Goal: Task Accomplishment & Management: Manage account settings

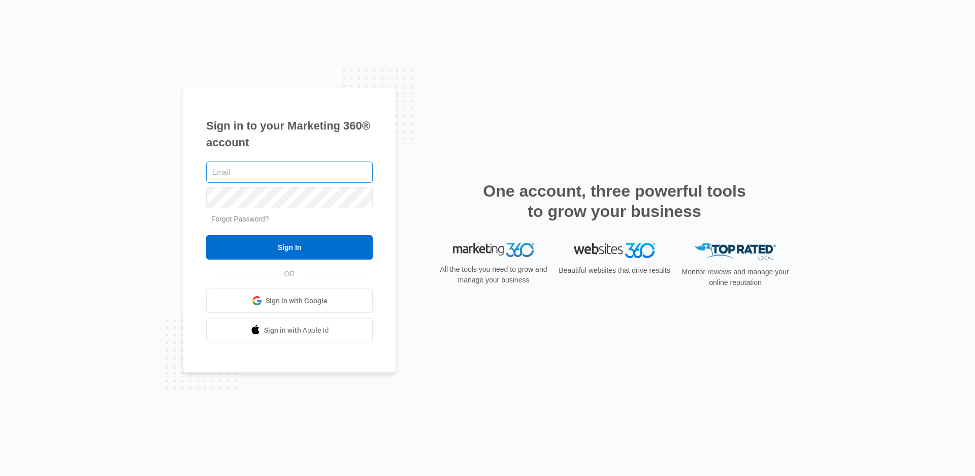
click at [246, 170] on input "text" at bounding box center [289, 171] width 167 height 21
type input "[EMAIL_ADDRESS][DOMAIN_NAME]"
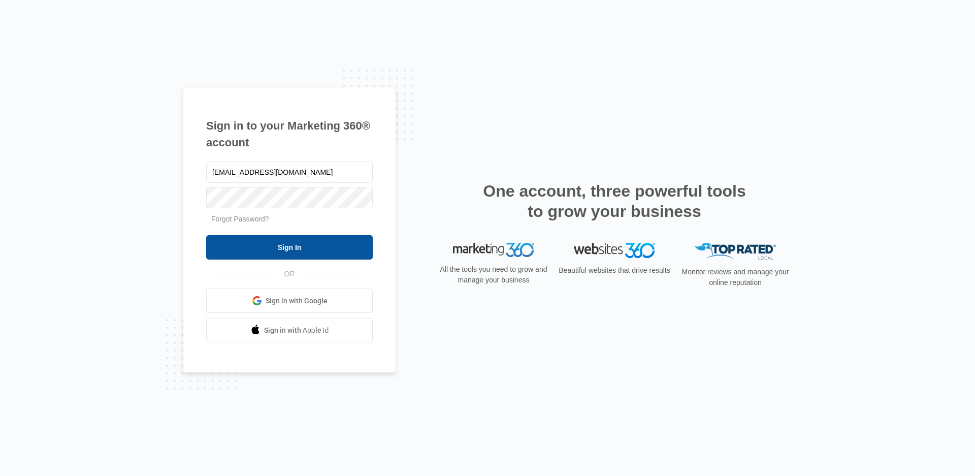
click at [289, 246] on input "Sign In" at bounding box center [289, 247] width 167 height 24
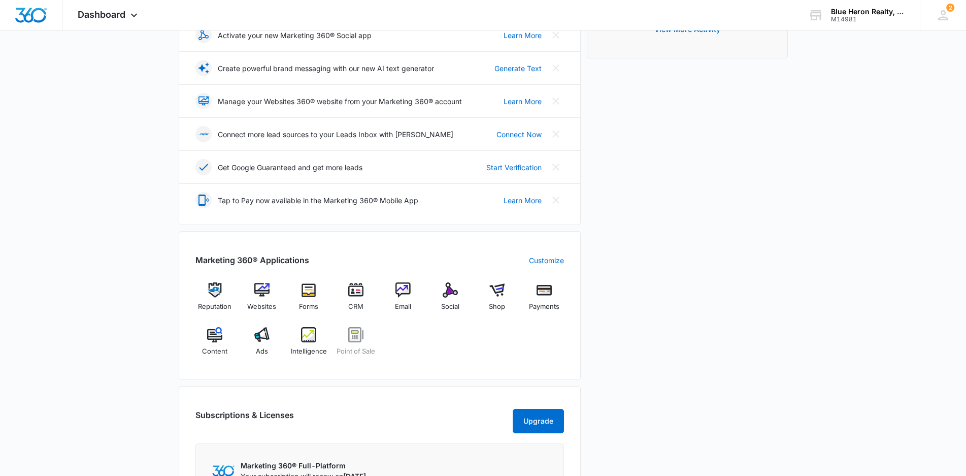
scroll to position [203, 0]
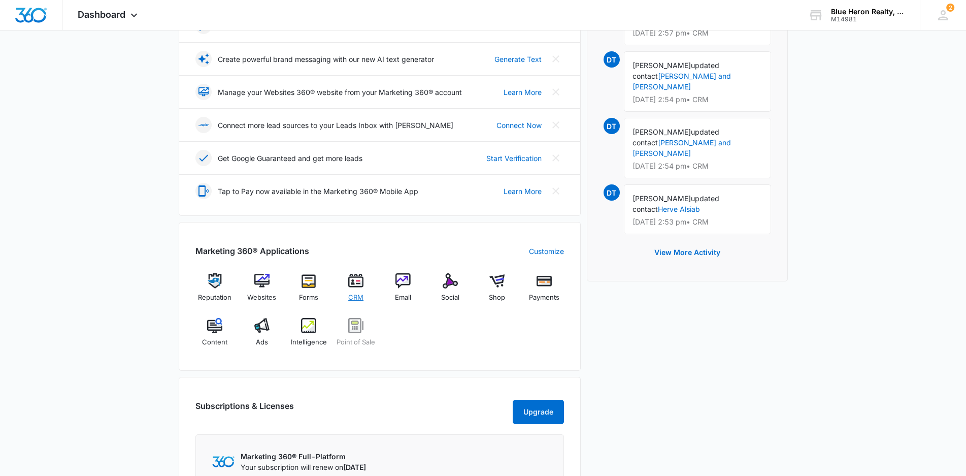
click at [358, 281] on img at bounding box center [355, 280] width 15 height 15
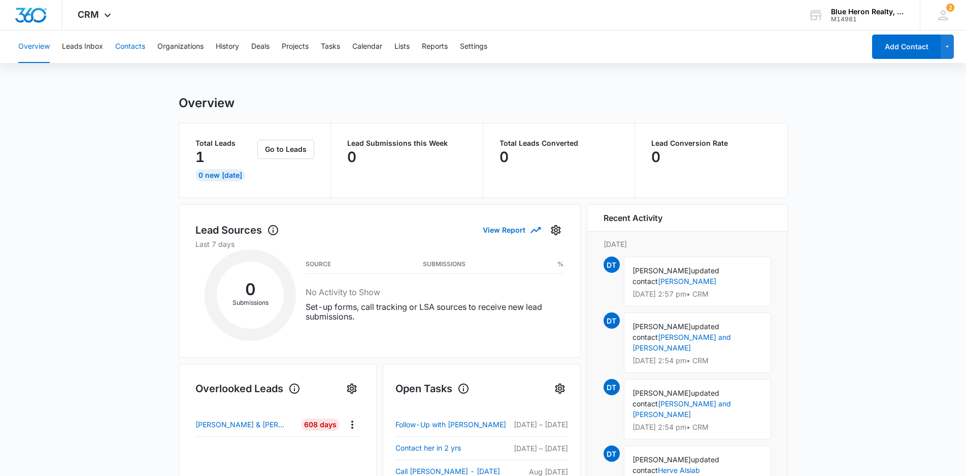
drag, startPoint x: 130, startPoint y: 46, endPoint x: 150, endPoint y: 47, distance: 20.3
click at [130, 46] on button "Contacts" at bounding box center [130, 46] width 30 height 32
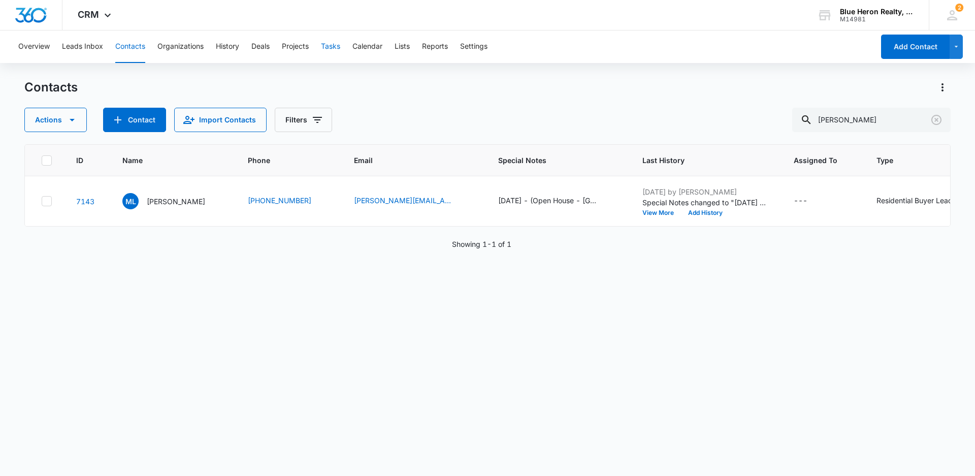
click at [334, 48] on button "Tasks" at bounding box center [330, 46] width 19 height 32
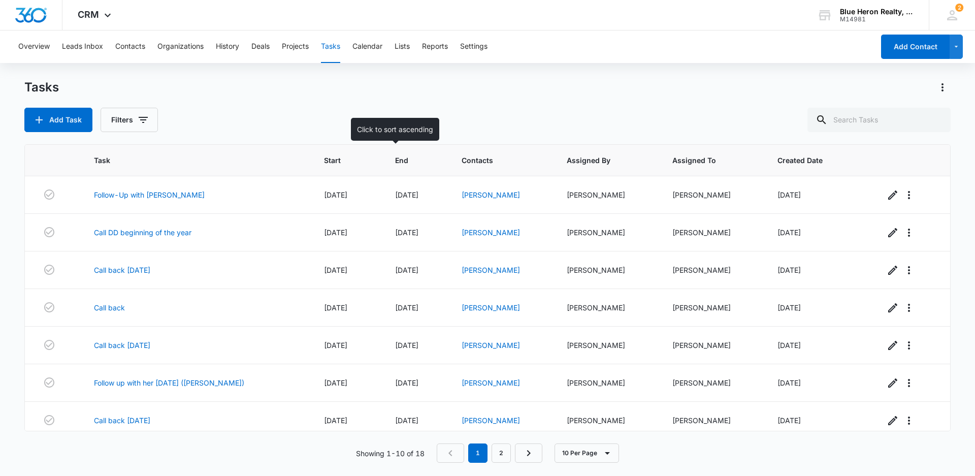
click at [395, 160] on span "End" at bounding box center [408, 160] width 27 height 11
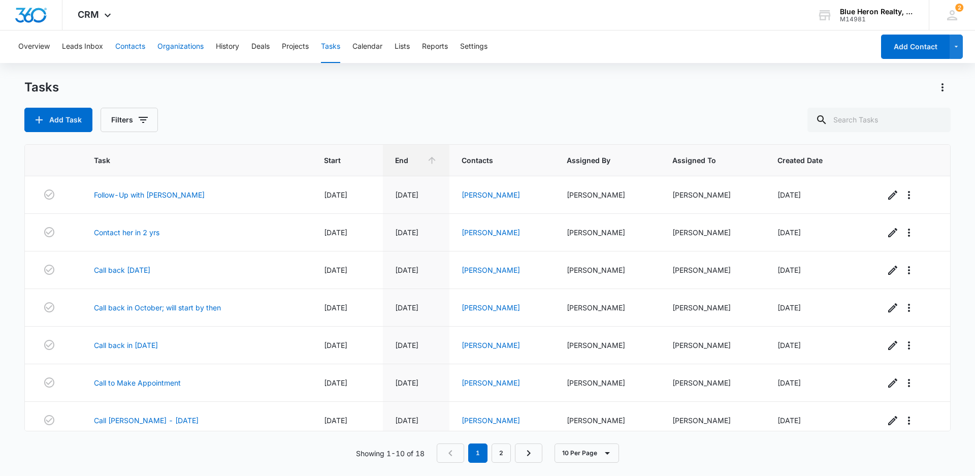
drag, startPoint x: 129, startPoint y: 47, endPoint x: 174, endPoint y: 46, distance: 44.7
click at [129, 47] on button "Contacts" at bounding box center [130, 46] width 30 height 32
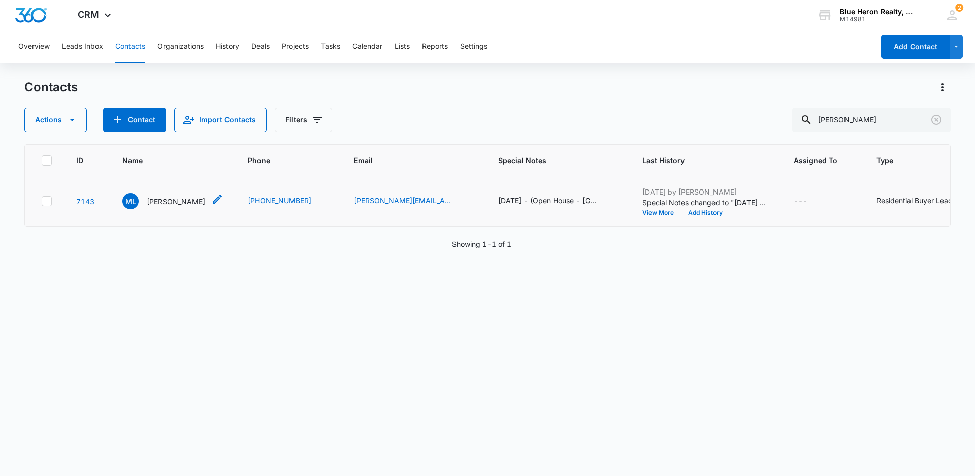
click at [175, 202] on p "[PERSON_NAME]" at bounding box center [176, 201] width 58 height 11
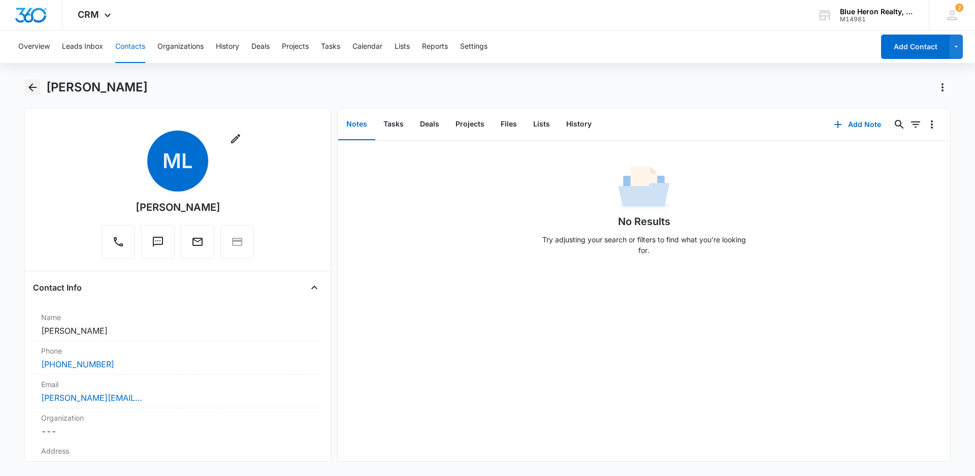
click at [34, 87] on icon "Back" at bounding box center [32, 87] width 8 height 8
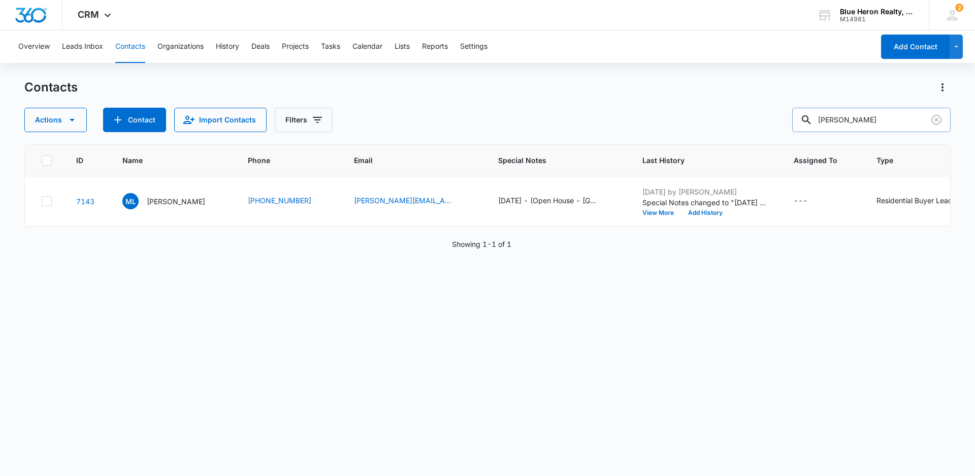
drag, startPoint x: 893, startPoint y: 119, endPoint x: 882, endPoint y: 125, distance: 13.2
click at [733, 111] on div "Actions Contact Import Contacts Filters [PERSON_NAME]" at bounding box center [487, 120] width 926 height 24
click at [772, 120] on div "Actions Contact Import Contacts Filters ip J" at bounding box center [487, 120] width 926 height 24
type input "[PERSON_NAME]"
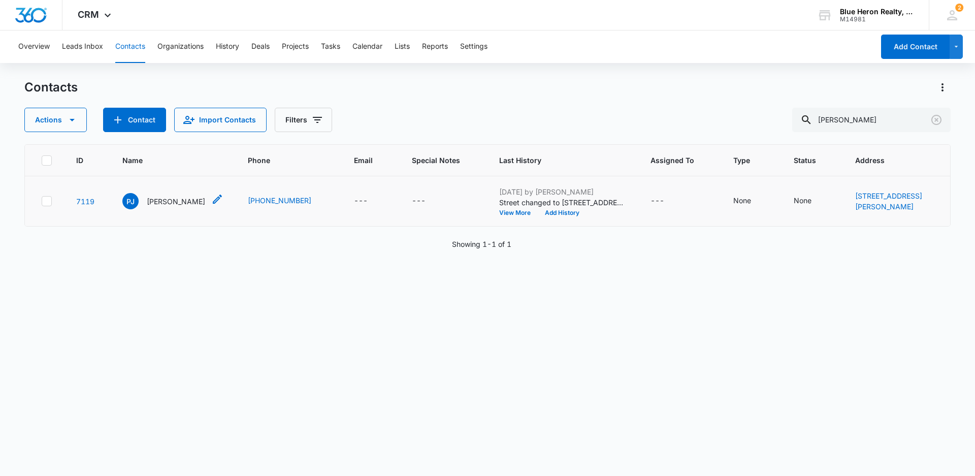
click at [167, 207] on p "[PERSON_NAME]" at bounding box center [176, 201] width 58 height 11
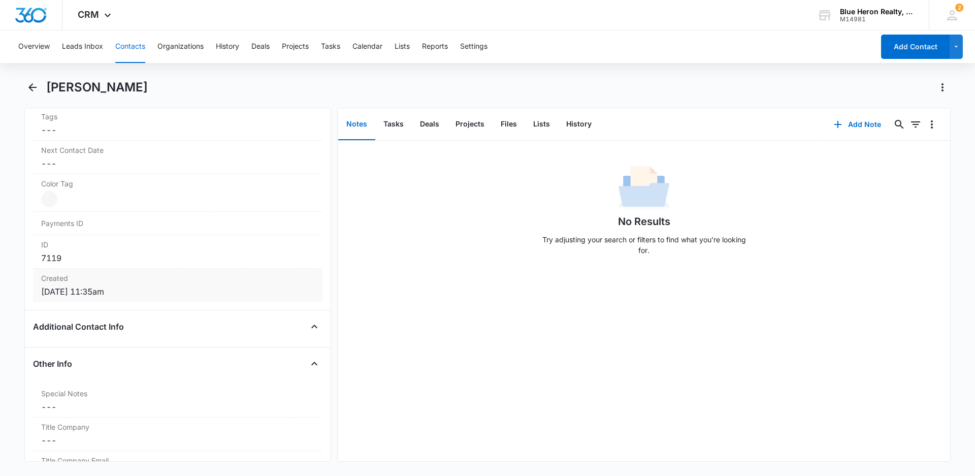
scroll to position [647, 0]
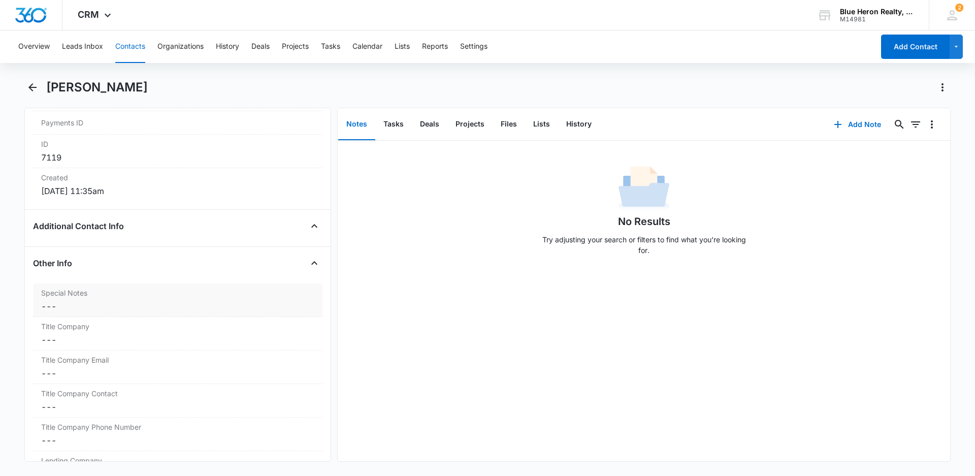
click at [67, 306] on dd "Cancel Save Changes ---" at bounding box center [177, 306] width 273 height 12
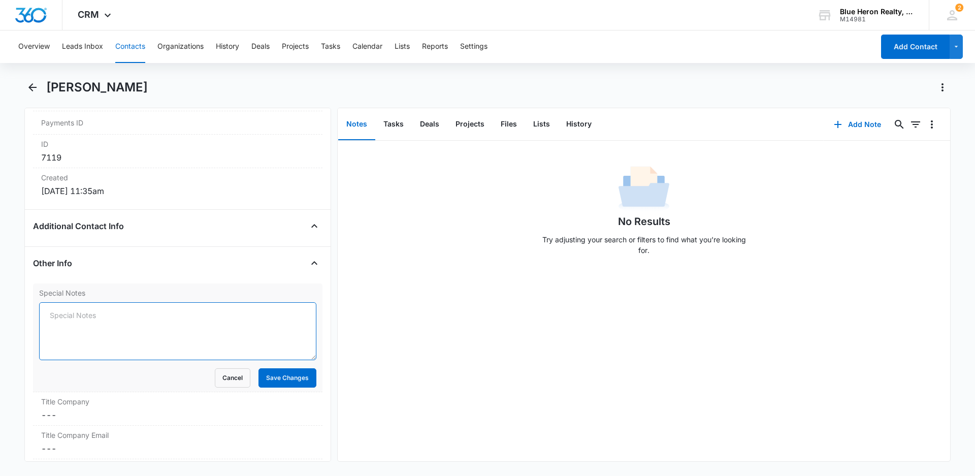
click at [55, 318] on textarea "Special Notes" at bounding box center [177, 331] width 277 height 58
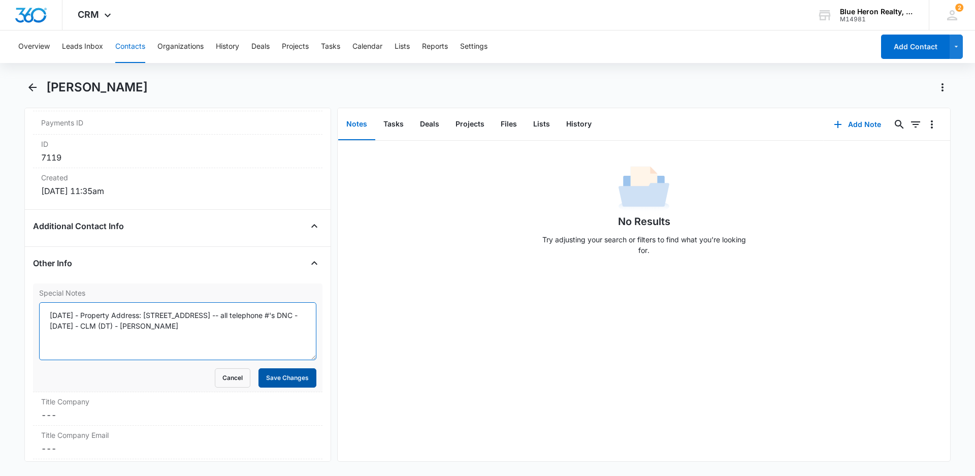
type textarea "[DATE] - Property Address: [STREET_ADDRESS] -- all telephone #'s DNC - [DATE] -…"
click at [261, 383] on button "Save Changes" at bounding box center [287, 377] width 58 height 19
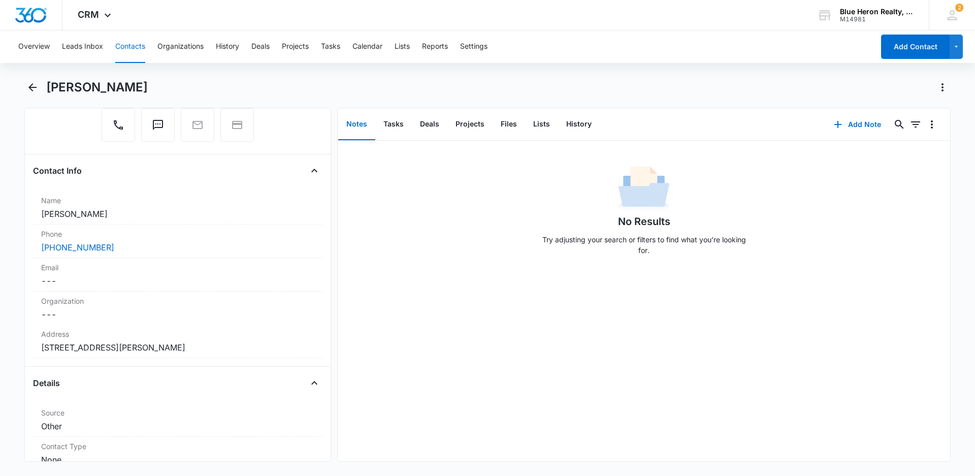
scroll to position [0, 0]
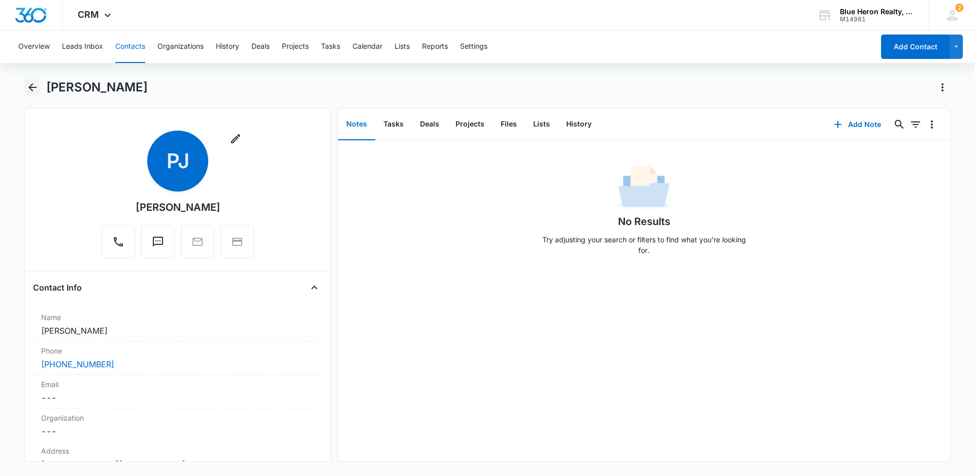
click at [31, 87] on icon "Back" at bounding box center [32, 87] width 8 height 8
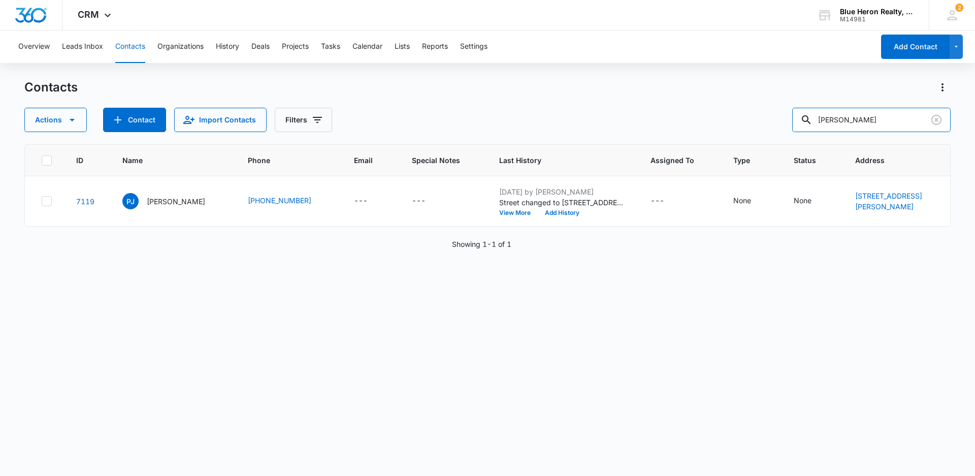
drag, startPoint x: 891, startPoint y: 116, endPoint x: 801, endPoint y: 122, distance: 90.1
click at [801, 122] on div "Actions Contact Import Contacts Filters [PERSON_NAME]" at bounding box center [487, 120] width 926 height 24
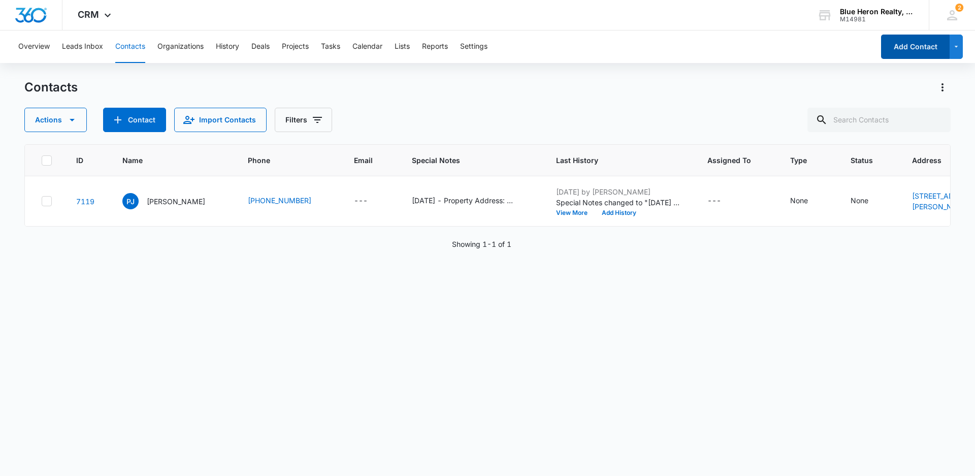
click at [903, 53] on button "Add Contact" at bounding box center [915, 47] width 69 height 24
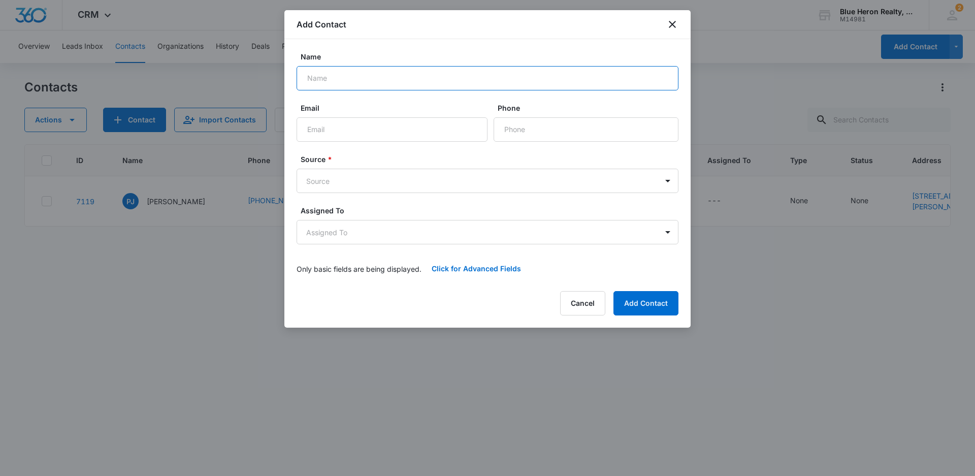
click at [342, 79] on input "Name" at bounding box center [487, 78] width 382 height 24
type input "[PERSON_NAME] Trust"
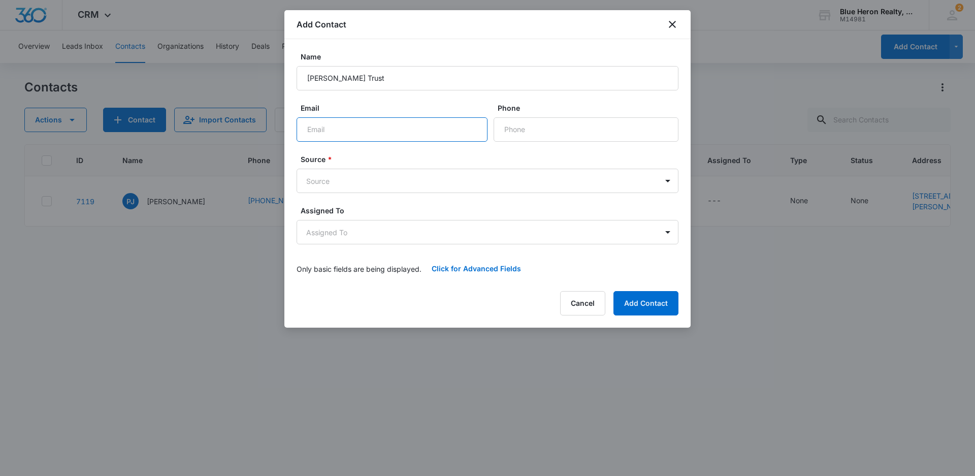
click at [346, 129] on input "Email" at bounding box center [391, 129] width 191 height 24
click at [525, 129] on input "Phone" at bounding box center [585, 129] width 185 height 24
type input "[PHONE_NUMBER]"
click at [372, 183] on body "CRM Apps Reputation Websites Forms CRM Email Social Shop Payments POS Content A…" at bounding box center [487, 238] width 975 height 476
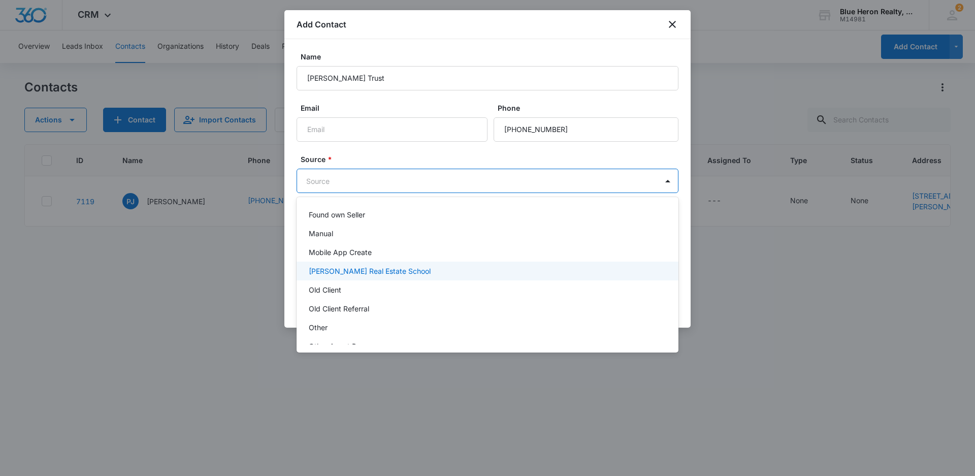
scroll to position [203, 0]
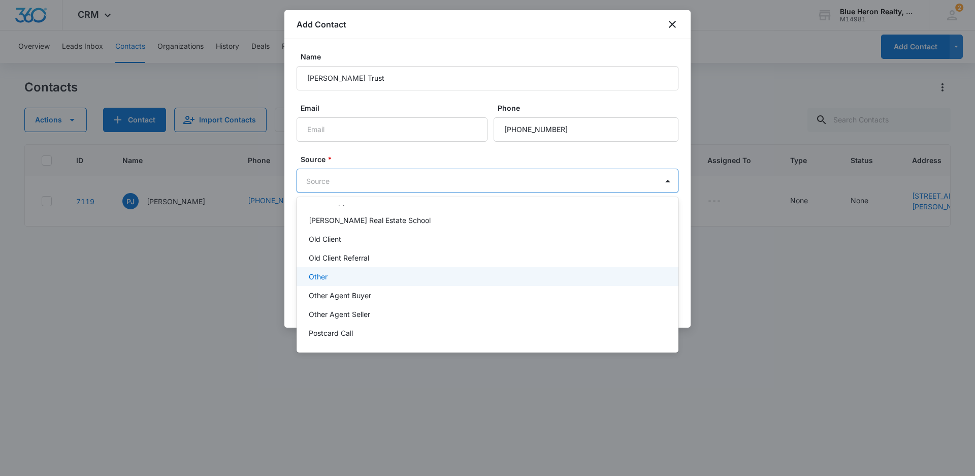
click at [326, 273] on p "Other" at bounding box center [318, 276] width 19 height 11
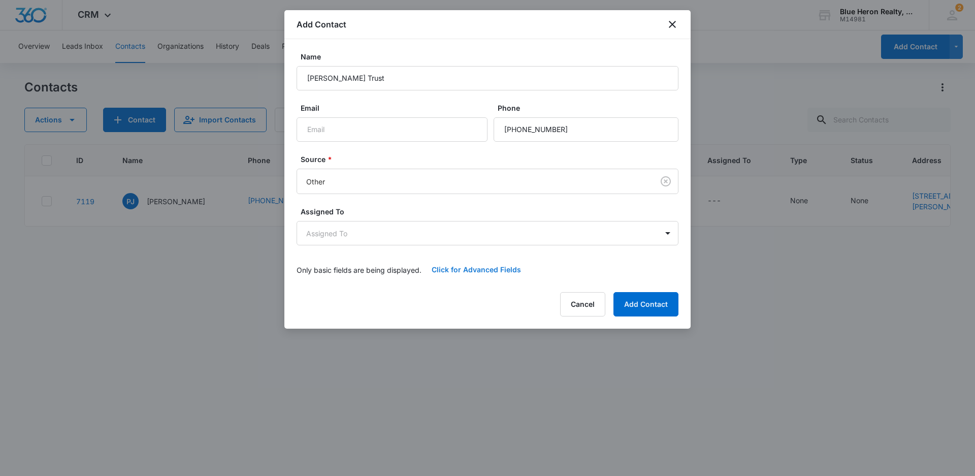
click at [471, 271] on button "Click for Advanced Fields" at bounding box center [476, 269] width 110 height 24
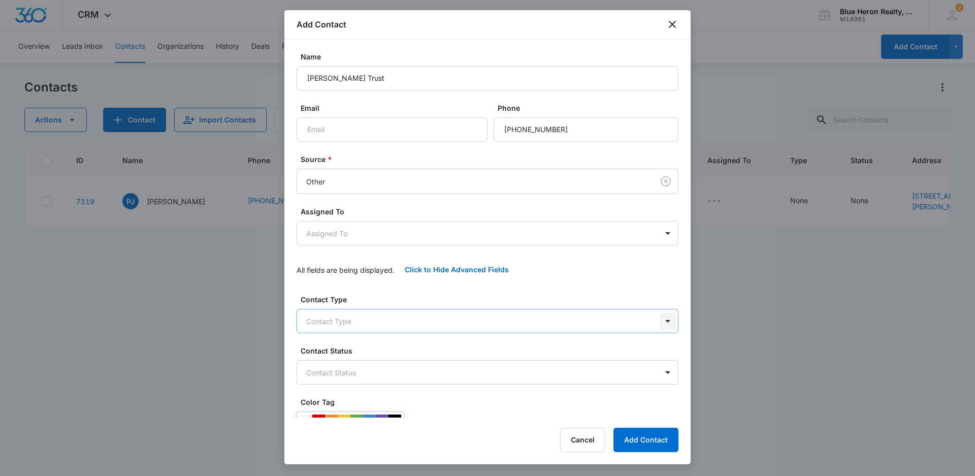
click at [658, 318] on body "CRM Apps Reputation Websites Forms CRM Email Social Shop Payments POS Content A…" at bounding box center [487, 238] width 975 height 476
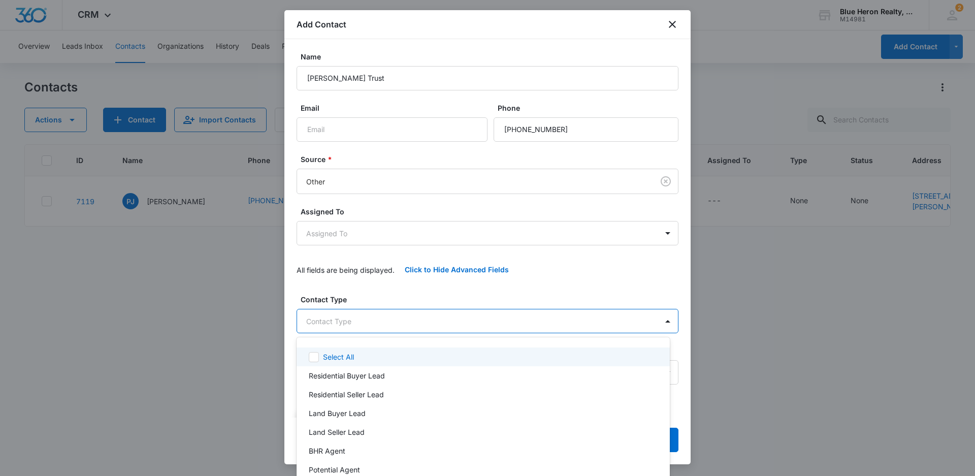
click at [803, 355] on div at bounding box center [487, 238] width 975 height 476
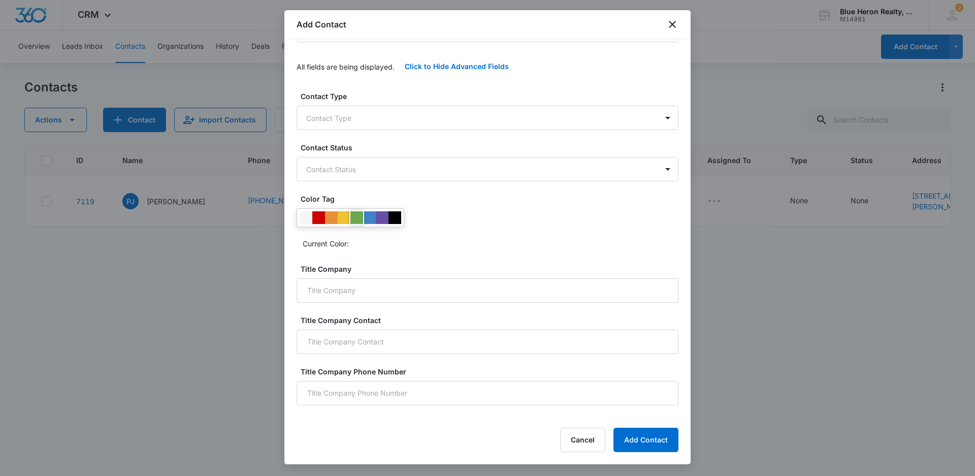
click at [357, 218] on div at bounding box center [356, 217] width 13 height 13
click at [320, 218] on div at bounding box center [318, 217] width 13 height 13
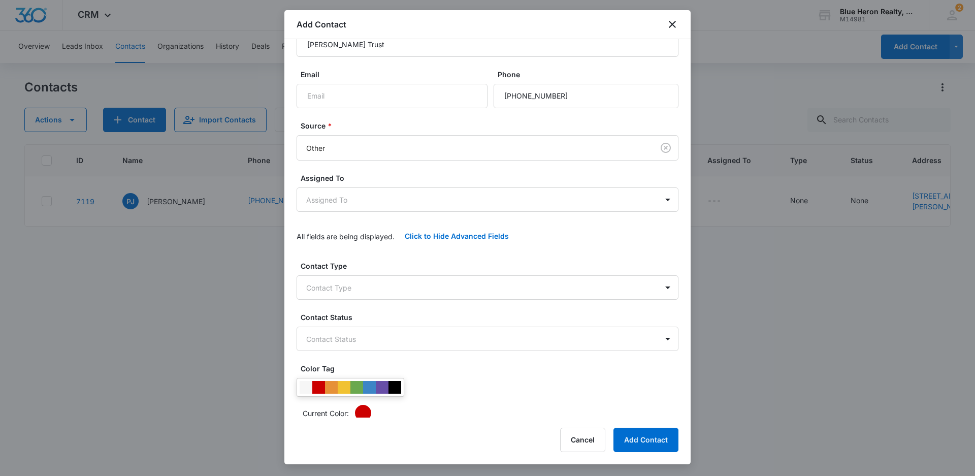
scroll to position [76, 0]
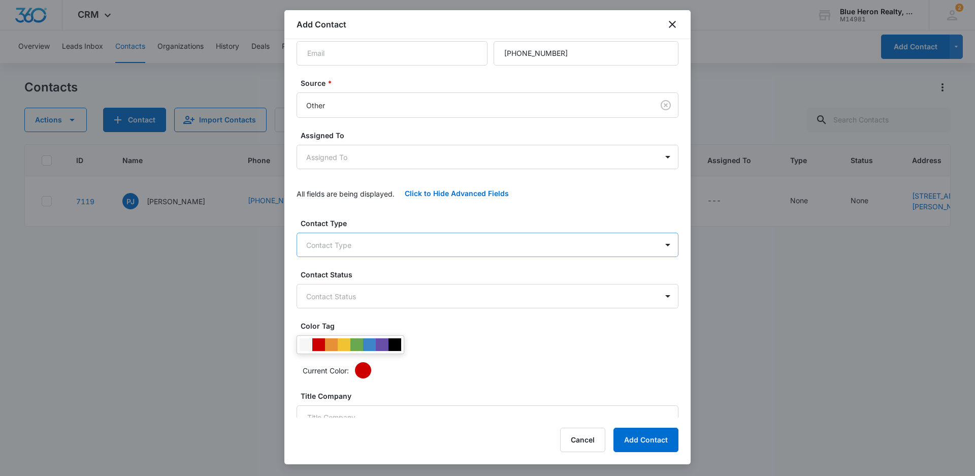
click at [466, 246] on body "CRM Apps Reputation Websites Forms CRM Email Social Shop Payments POS Content A…" at bounding box center [487, 238] width 975 height 476
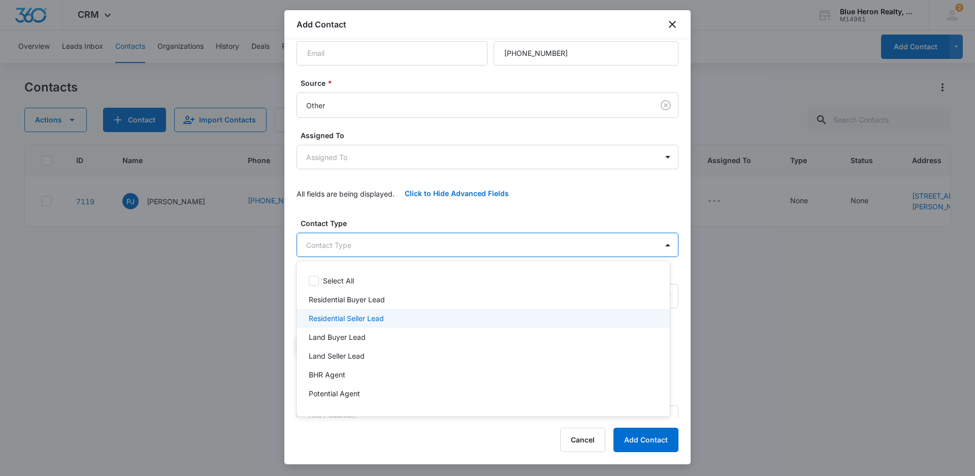
click at [349, 316] on p "Residential Seller Lead" at bounding box center [346, 318] width 75 height 11
drag, startPoint x: 687, startPoint y: 193, endPoint x: 687, endPoint y: 225, distance: 32.0
click at [687, 225] on div at bounding box center [487, 238] width 975 height 476
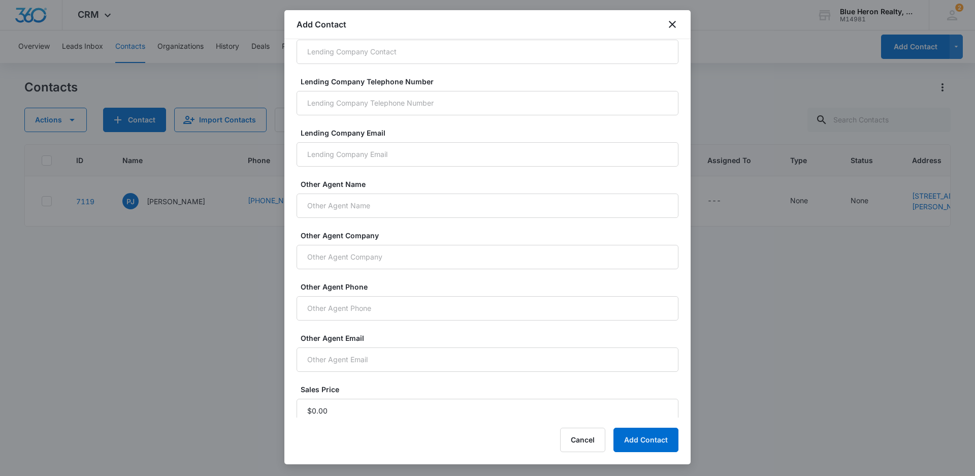
scroll to position [666, 0]
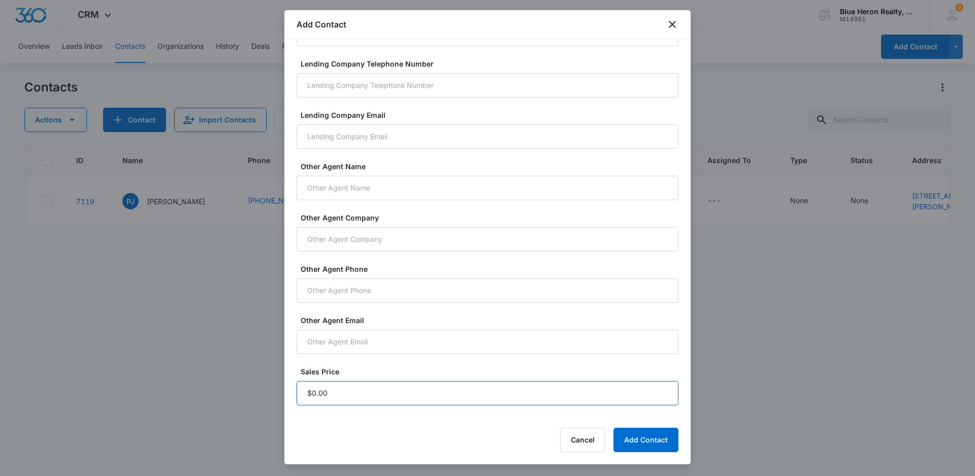
click at [344, 396] on input "Sales Price" at bounding box center [487, 393] width 382 height 24
type input "$1.00"
click at [625, 440] on button "Add Contact" at bounding box center [645, 439] width 65 height 24
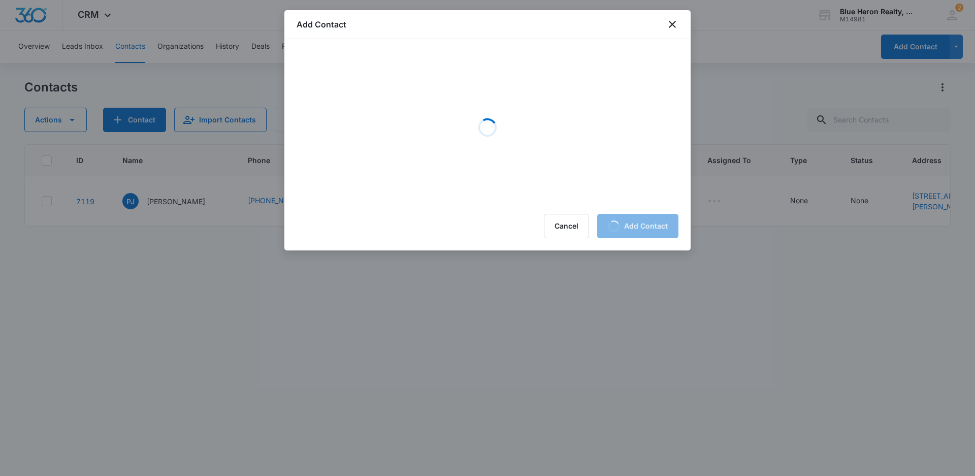
scroll to position [0, 0]
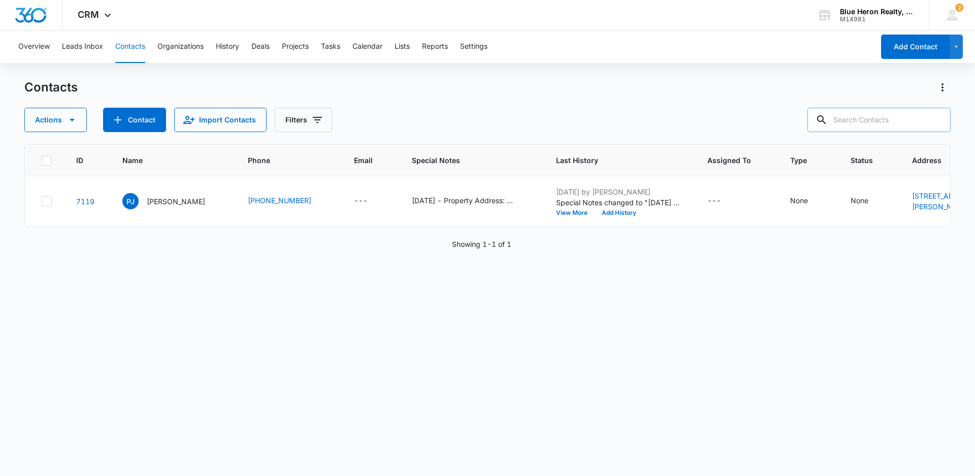
click at [882, 117] on input "text" at bounding box center [878, 120] width 143 height 24
type input "[PERSON_NAME] Trust"
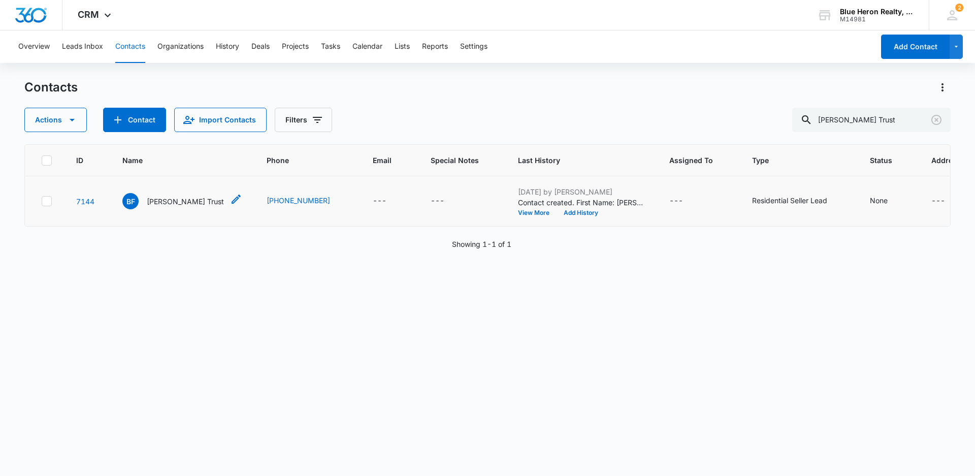
click at [171, 201] on p "[PERSON_NAME] Trust" at bounding box center [185, 201] width 77 height 11
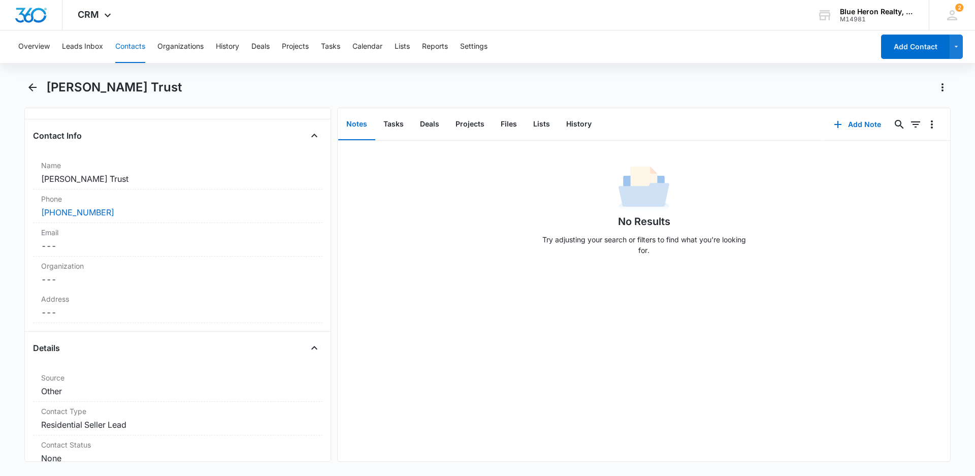
scroll to position [161, 0]
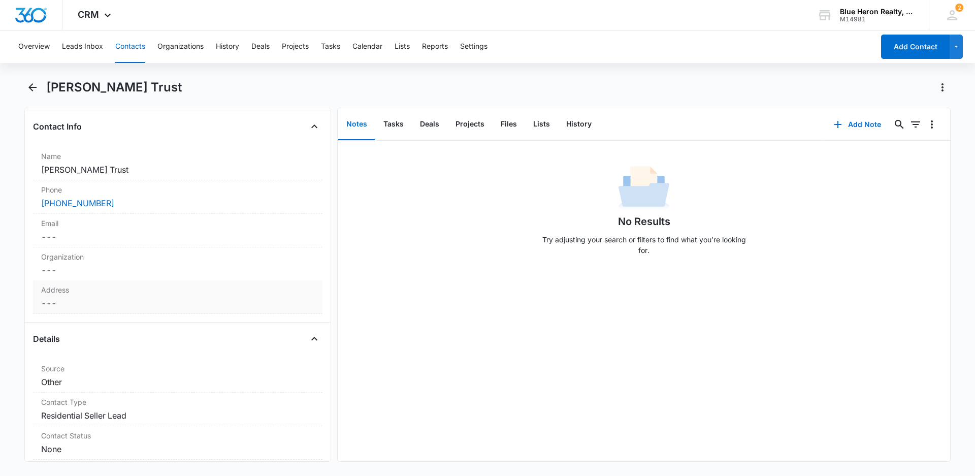
click at [77, 303] on dd "Cancel Save Changes ---" at bounding box center [177, 303] width 273 height 12
click at [122, 322] on input "text" at bounding box center [178, 324] width 256 height 24
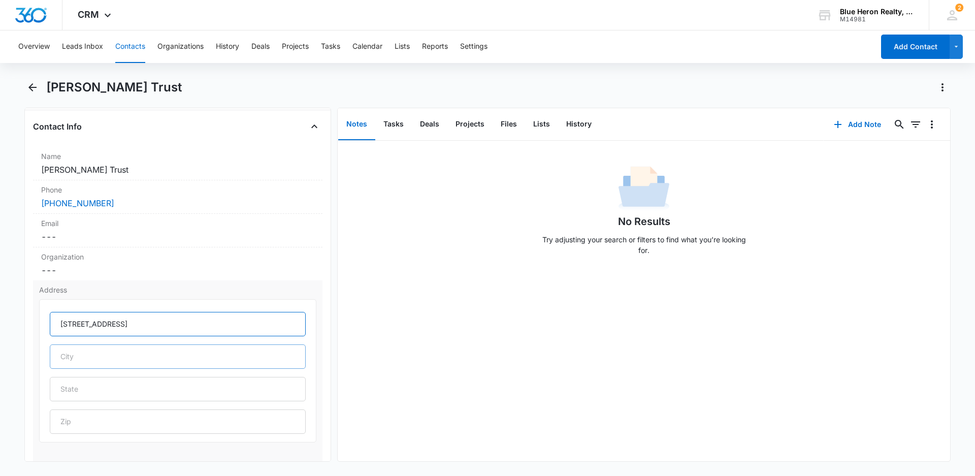
type input "[STREET_ADDRESS]"
click at [88, 356] on input "text" at bounding box center [178, 356] width 256 height 24
type input "Fairfax"
type input "VA"
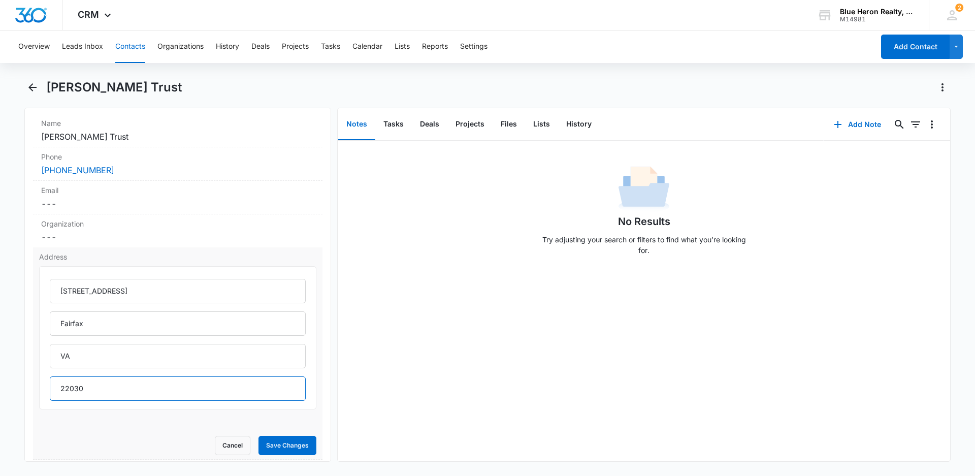
scroll to position [212, 0]
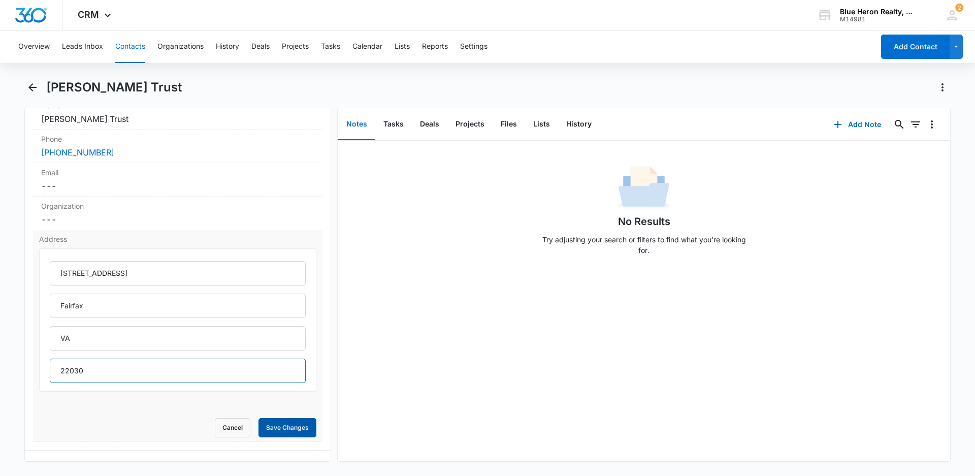
type input "22030"
click at [269, 431] on button "Save Changes" at bounding box center [287, 427] width 58 height 19
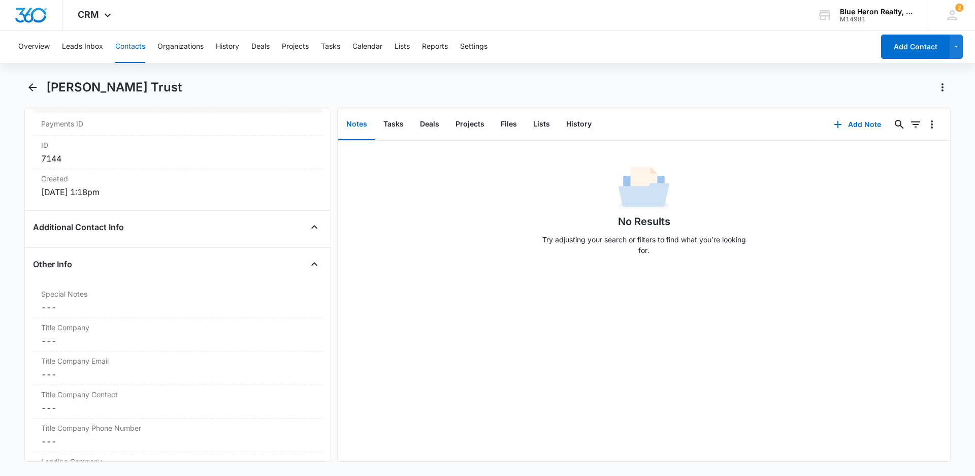
scroll to position [669, 0]
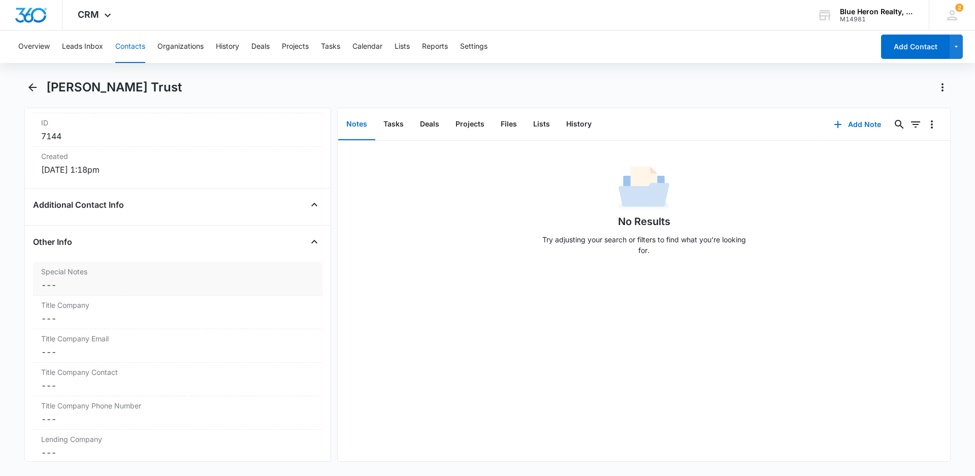
click at [90, 287] on dd "Cancel Save Changes ---" at bounding box center [177, 285] width 273 height 12
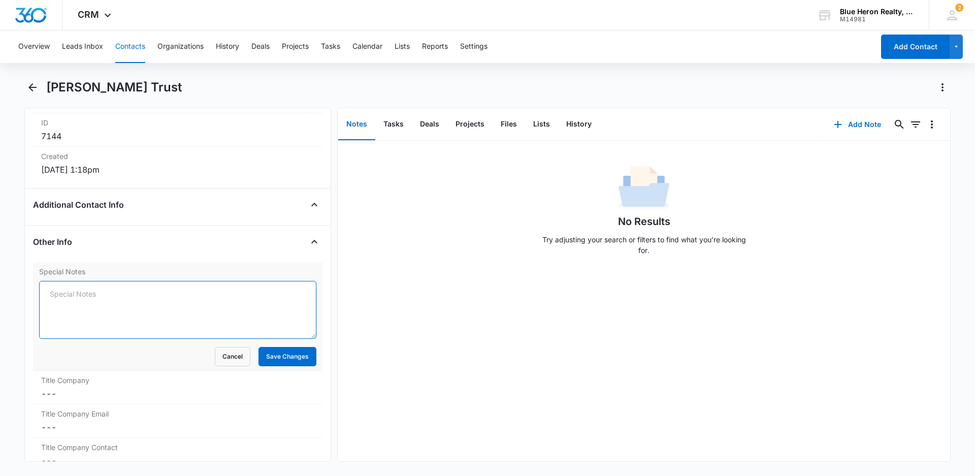
click at [70, 298] on textarea "Special Notes" at bounding box center [177, 310] width 277 height 58
click at [115, 295] on textarea "Special Notes" at bounding box center [177, 310] width 277 height 58
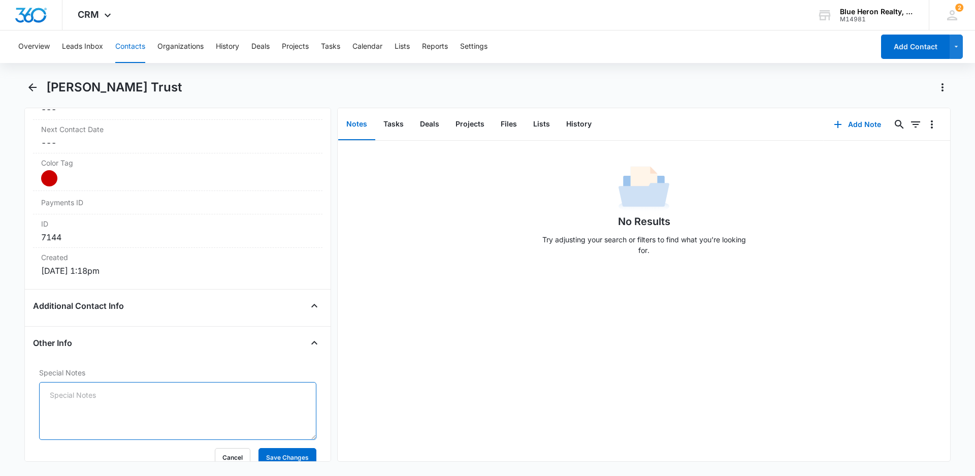
scroll to position [567, 0]
click at [52, 396] on textarea "Special Notes" at bounding box center [177, 411] width 277 height 58
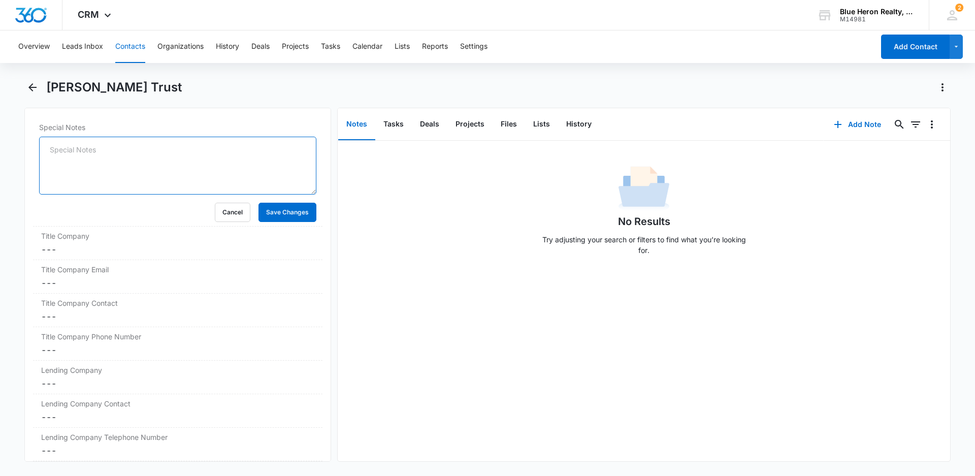
scroll to position [815, 0]
click at [229, 217] on button "Cancel" at bounding box center [233, 209] width 36 height 19
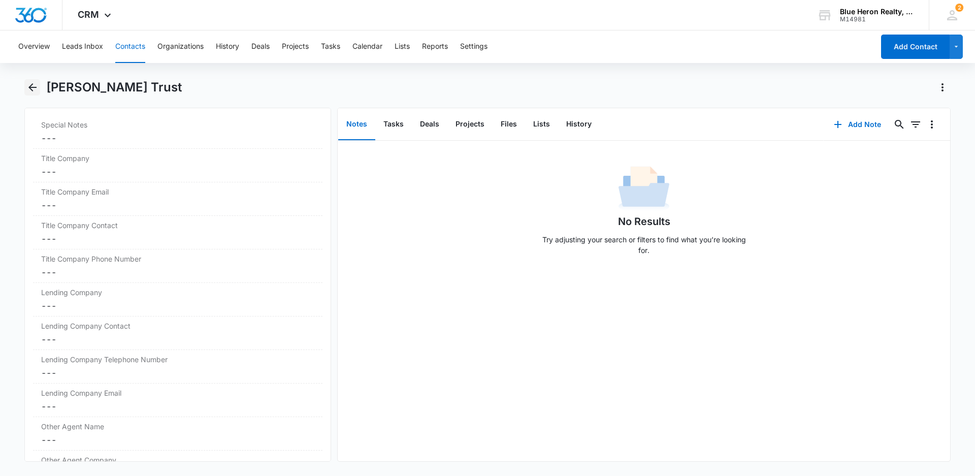
click at [32, 86] on icon "Back" at bounding box center [32, 87] width 12 height 12
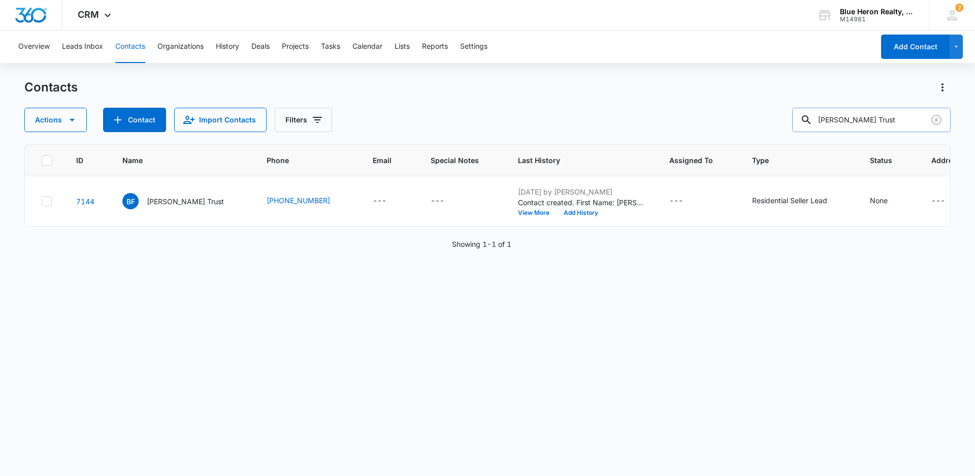
drag, startPoint x: 906, startPoint y: 119, endPoint x: 829, endPoint y: 124, distance: 76.8
click at [829, 124] on input "[PERSON_NAME] Trust" at bounding box center [871, 120] width 158 height 24
type input "[PERSON_NAME]"
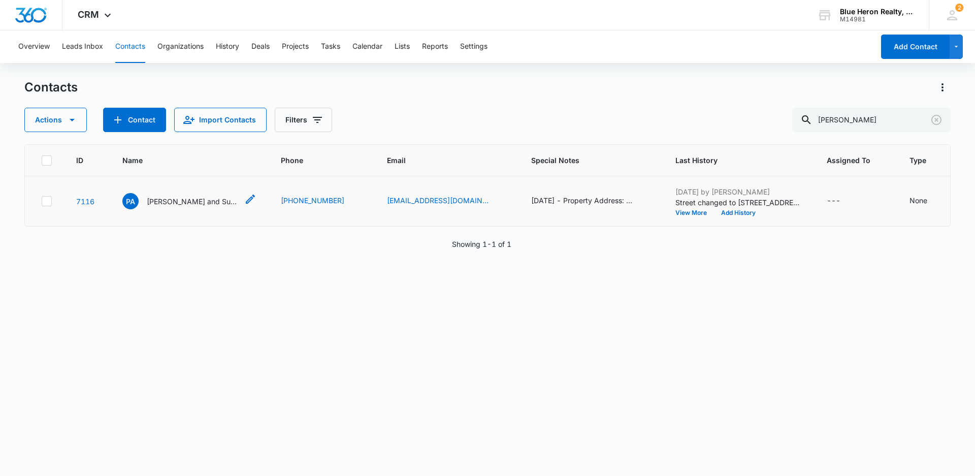
click at [191, 207] on p "[PERSON_NAME] and Sukhonthip Rueangvivatanakij" at bounding box center [192, 201] width 91 height 11
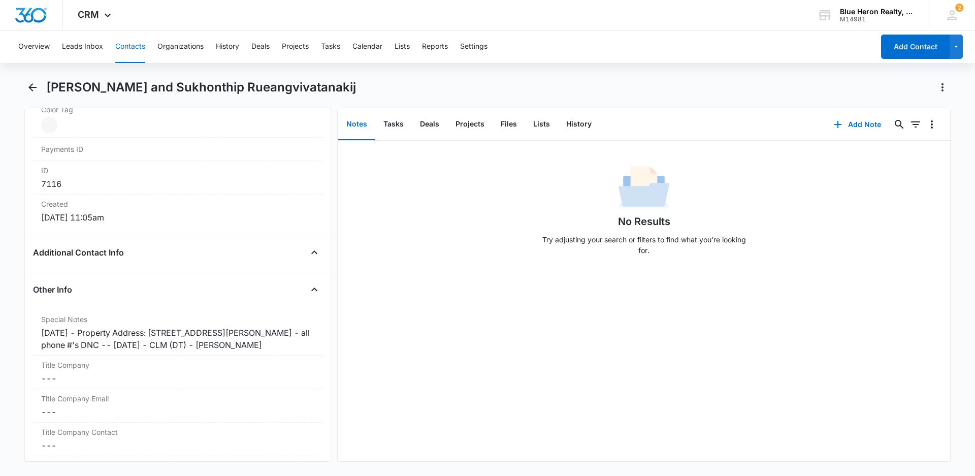
scroll to position [640, 0]
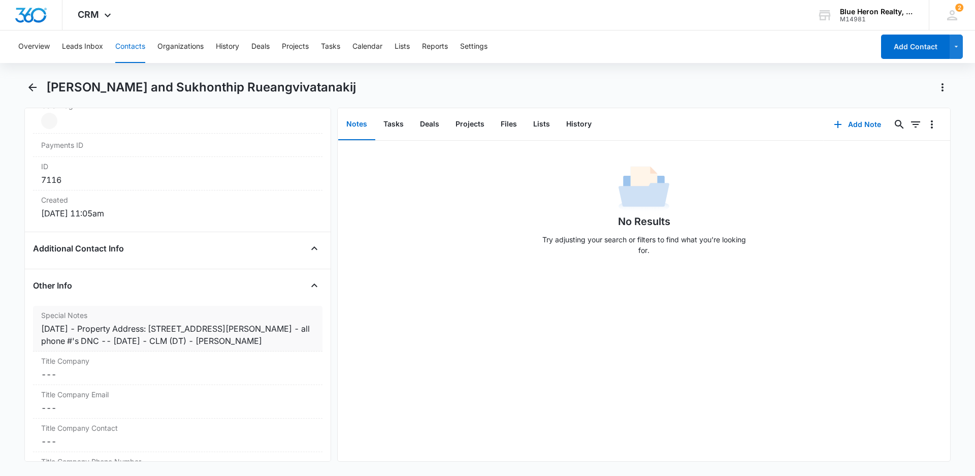
click at [87, 322] on div "[DATE] - Property Address: [STREET_ADDRESS][PERSON_NAME] - all phone #'s DNC --…" at bounding box center [177, 334] width 273 height 24
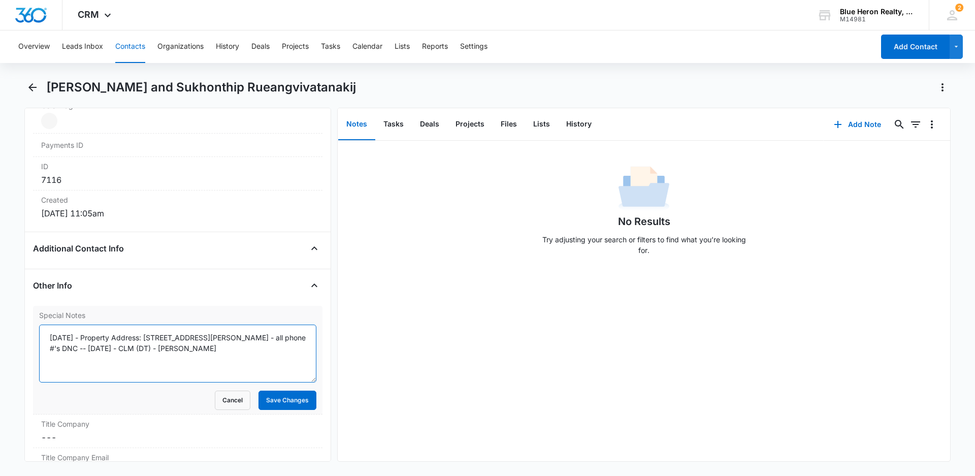
click at [90, 324] on textarea "[DATE] - Property Address: [STREET_ADDRESS][PERSON_NAME] - all phone #'s DNC --…" at bounding box center [177, 353] width 277 height 58
type textarea "[DATE] - expired listing -7/31/25 - Property Address: [STREET_ADDRESS][PERSON_N…"
click at [271, 390] on button "Save Changes" at bounding box center [287, 399] width 58 height 19
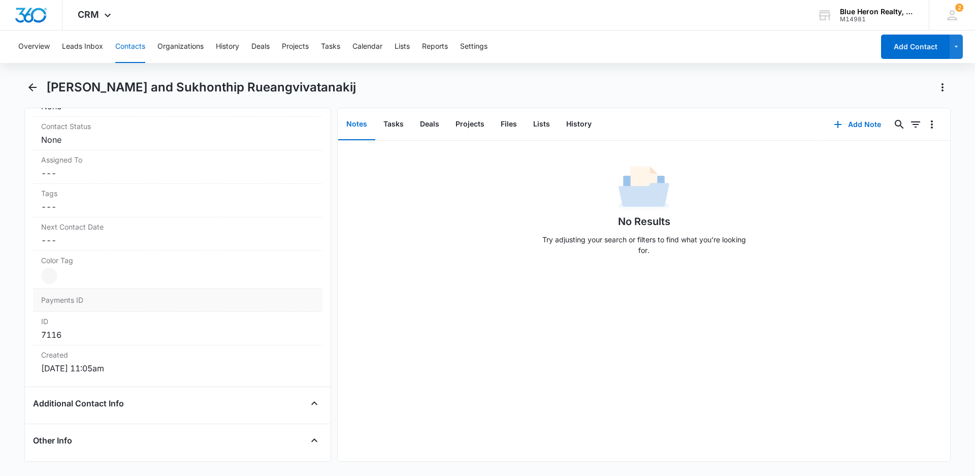
scroll to position [494, 0]
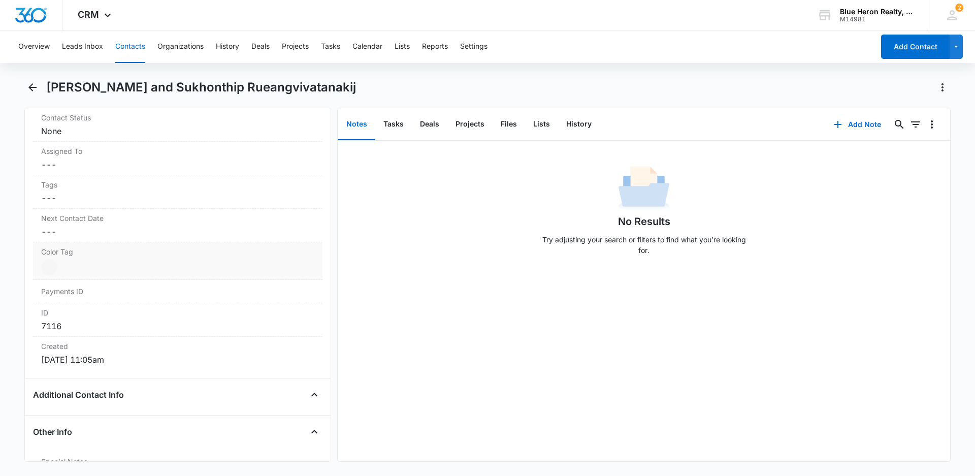
click at [102, 242] on div "Color Tag Current Color: Cancel Save Changes" at bounding box center [177, 261] width 289 height 38
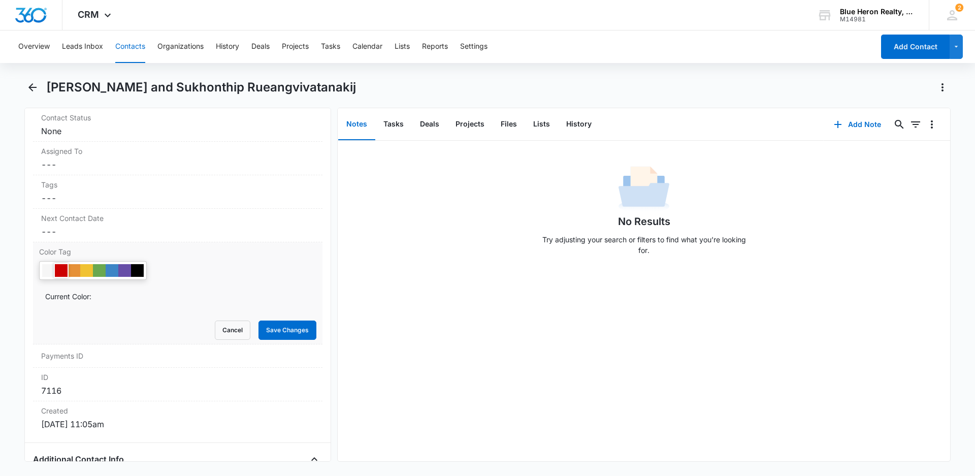
click at [61, 264] on div at bounding box center [61, 270] width 13 height 13
click at [272, 320] on button "Save Changes" at bounding box center [287, 329] width 58 height 19
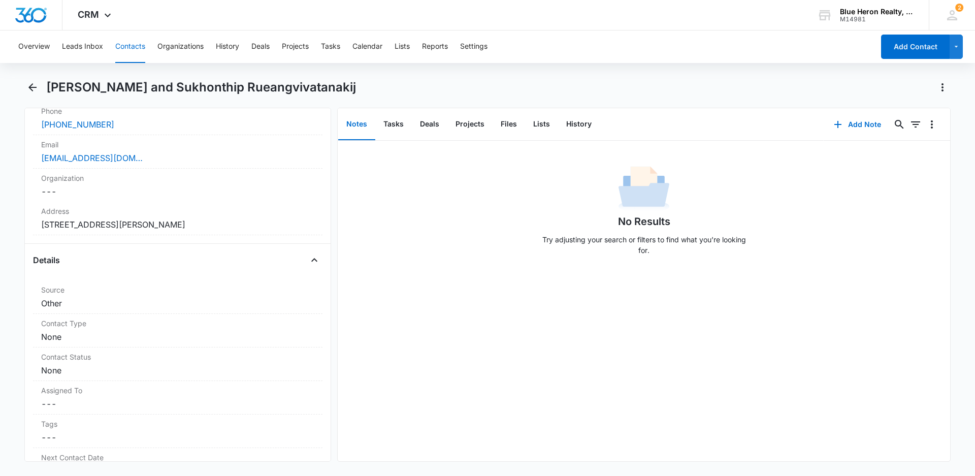
scroll to position [303, 0]
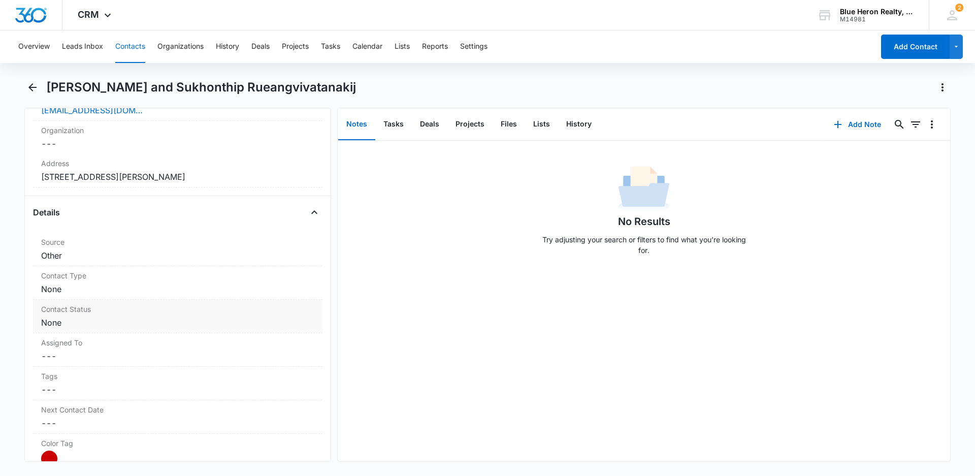
click at [165, 316] on dd "Cancel Save Changes None" at bounding box center [177, 322] width 273 height 12
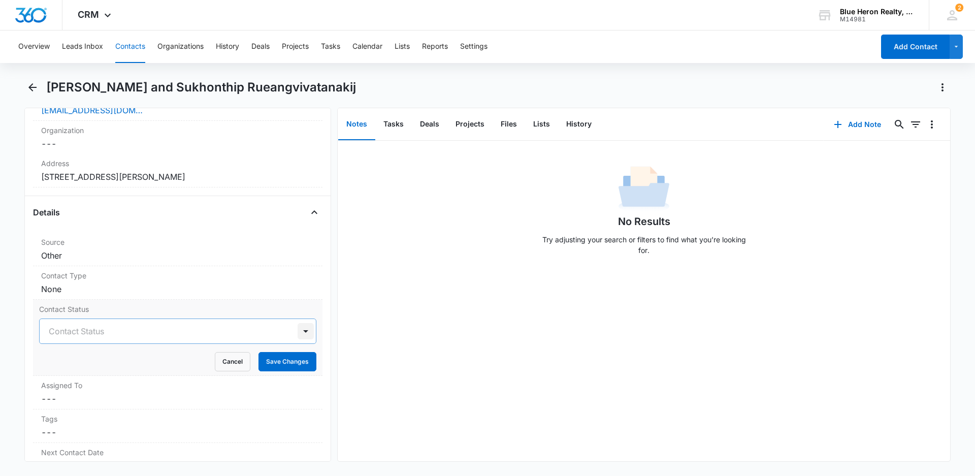
click at [297, 323] on div at bounding box center [305, 331] width 16 height 16
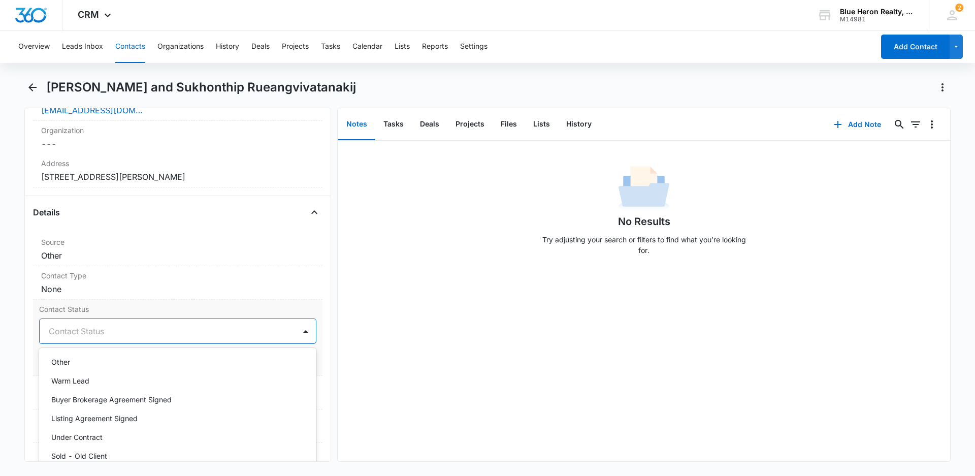
scroll to position [90, 0]
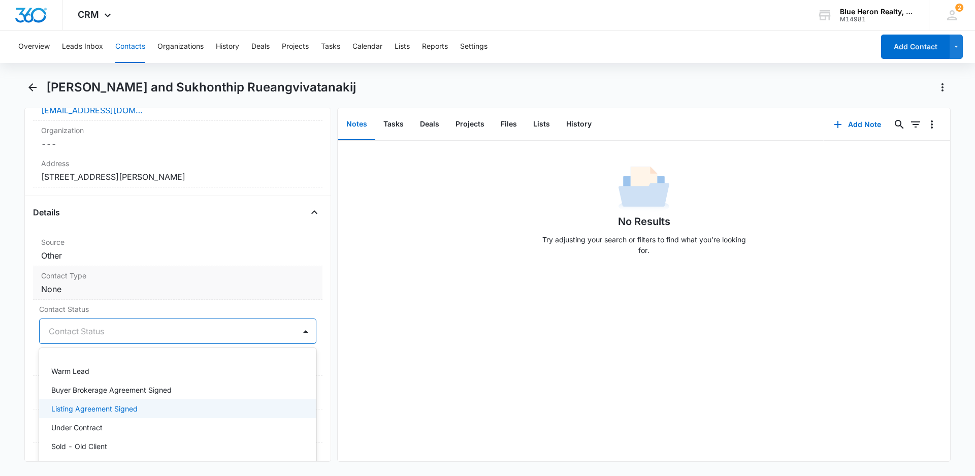
click at [248, 283] on dd "Cancel Save Changes None" at bounding box center [177, 289] width 273 height 12
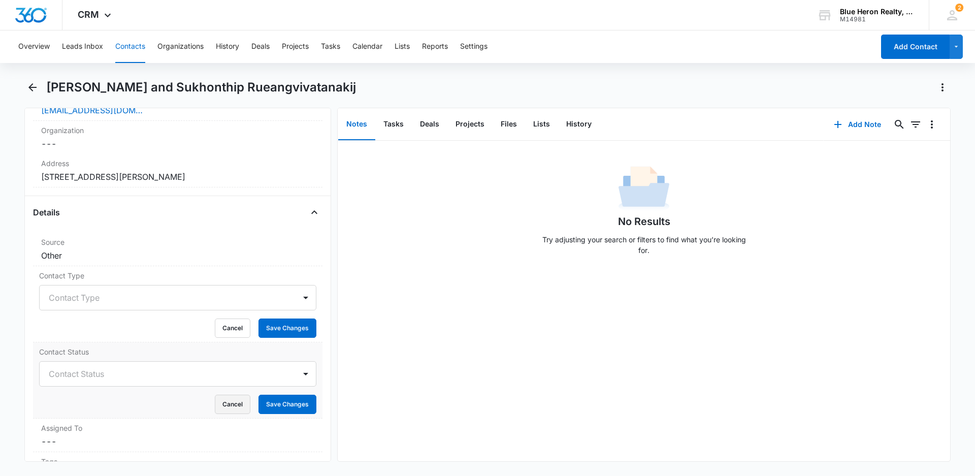
click at [228, 394] on button "Cancel" at bounding box center [233, 403] width 36 height 19
click at [297, 289] on div at bounding box center [305, 297] width 16 height 16
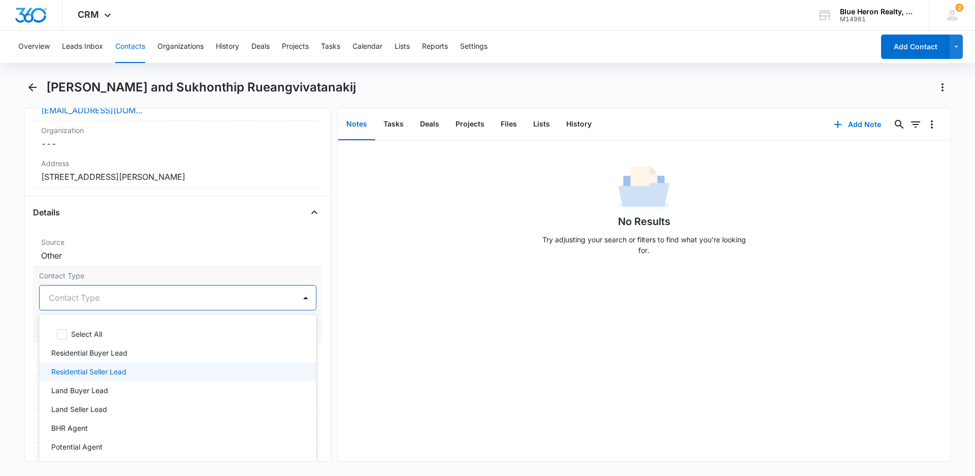
click at [92, 366] on p "Residential Seller Lead" at bounding box center [88, 371] width 75 height 11
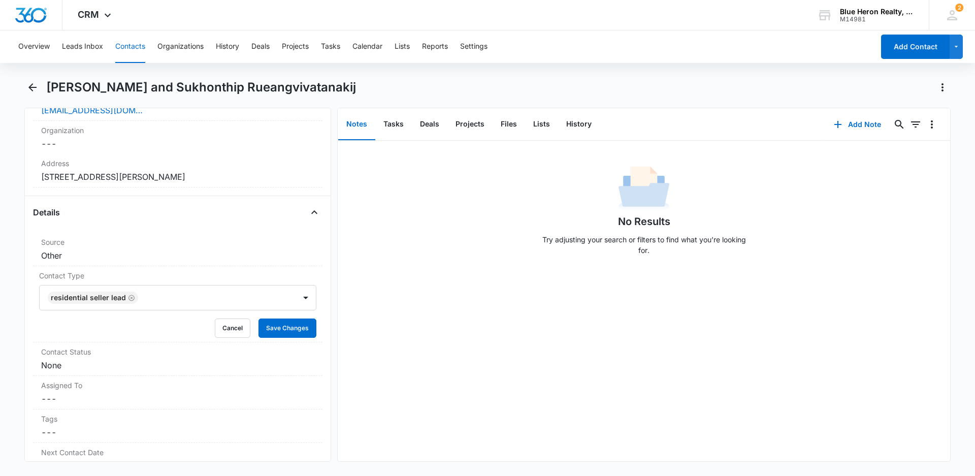
click at [471, 370] on div "No Results Try adjusting your search or filters to find what you’re looking for." at bounding box center [644, 301] width 612 height 320
click at [273, 318] on button "Save Changes" at bounding box center [287, 327] width 58 height 19
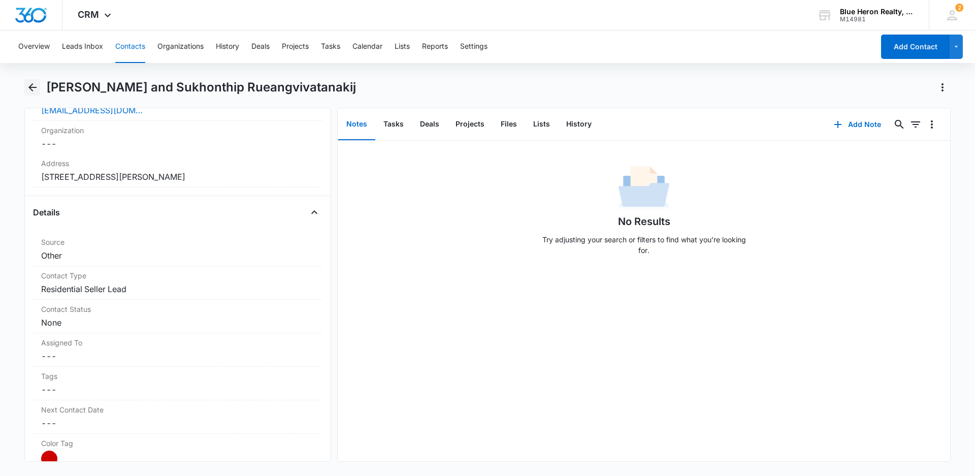
click at [32, 87] on icon "Back" at bounding box center [32, 87] width 8 height 8
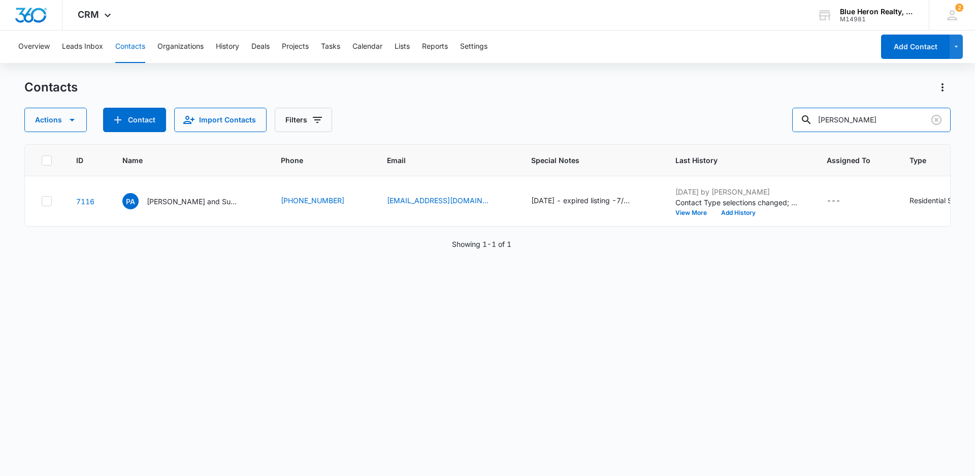
drag, startPoint x: 869, startPoint y: 120, endPoint x: 770, endPoint y: 139, distance: 101.2
click at [770, 139] on div "Contacts Actions Contact Import Contacts Filters [PERSON_NAME] ID Name Phone Em…" at bounding box center [487, 276] width 926 height 395
type input "[PERSON_NAME]"
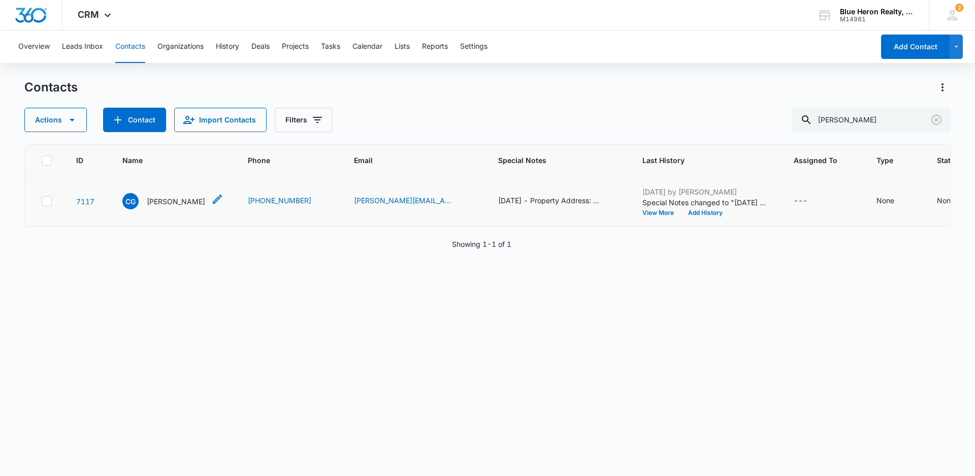
click at [165, 207] on p "[PERSON_NAME]" at bounding box center [176, 201] width 58 height 11
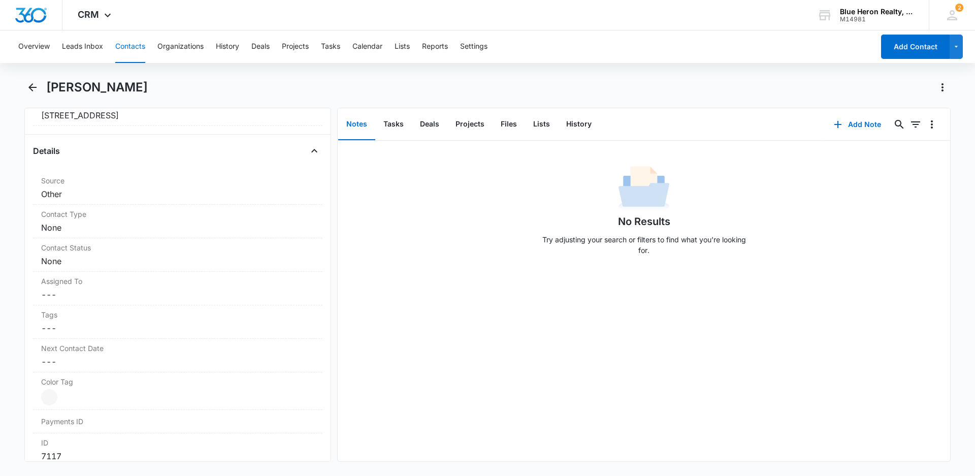
scroll to position [379, 0]
click at [134, 228] on dd "Cancel Save Changes None" at bounding box center [177, 231] width 273 height 12
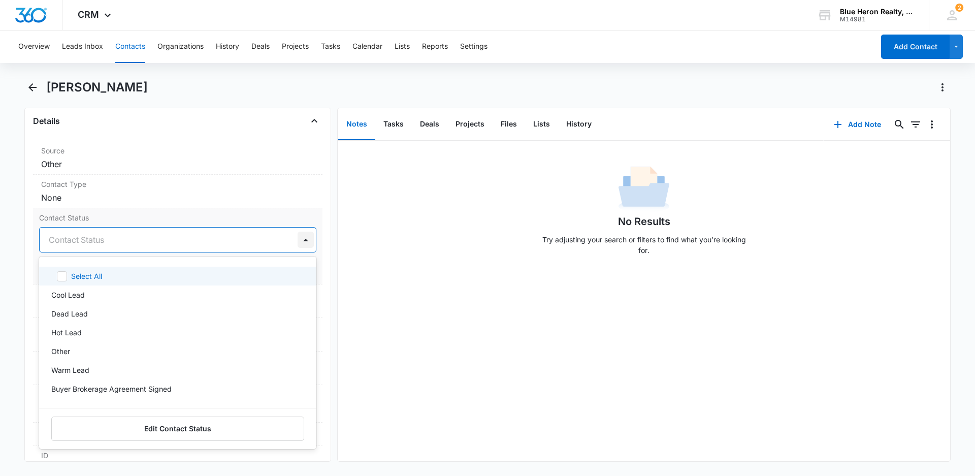
click at [299, 240] on div at bounding box center [305, 239] width 16 height 16
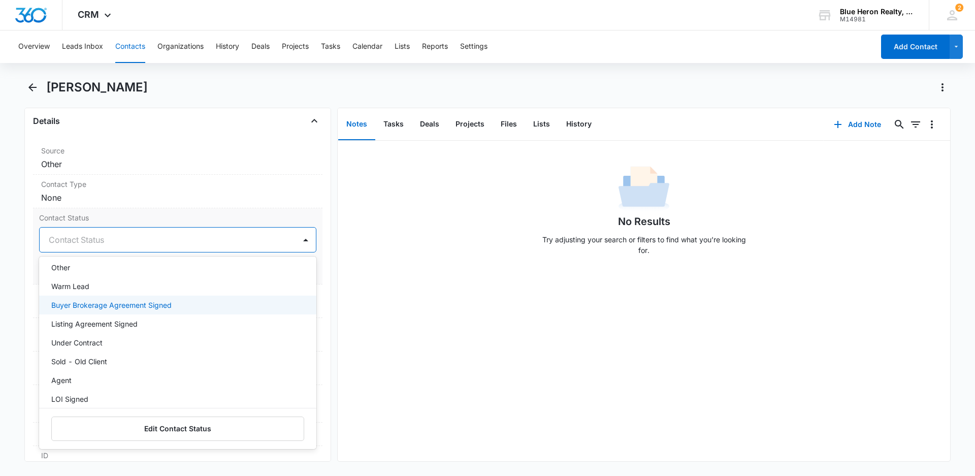
scroll to position [90, 0]
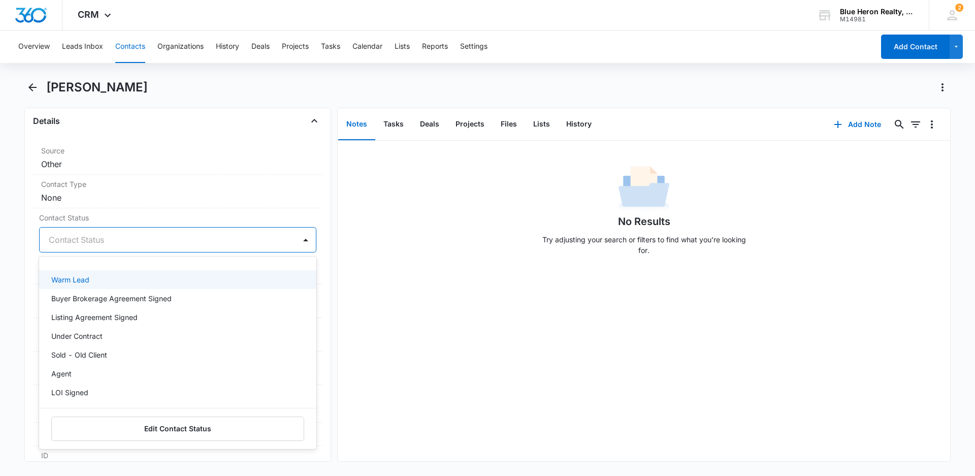
click at [425, 306] on div "No Results Try adjusting your search or filters to find what you’re looking for." at bounding box center [644, 301] width 612 height 320
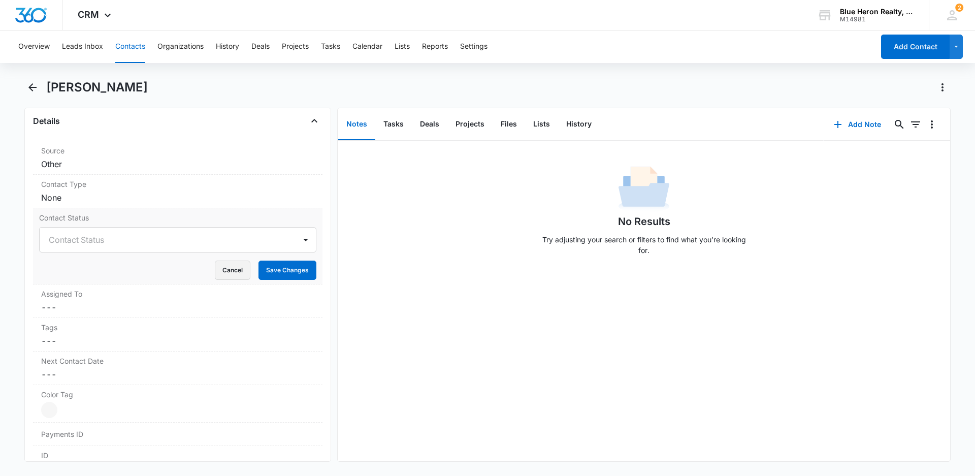
click at [225, 275] on button "Cancel" at bounding box center [233, 269] width 36 height 19
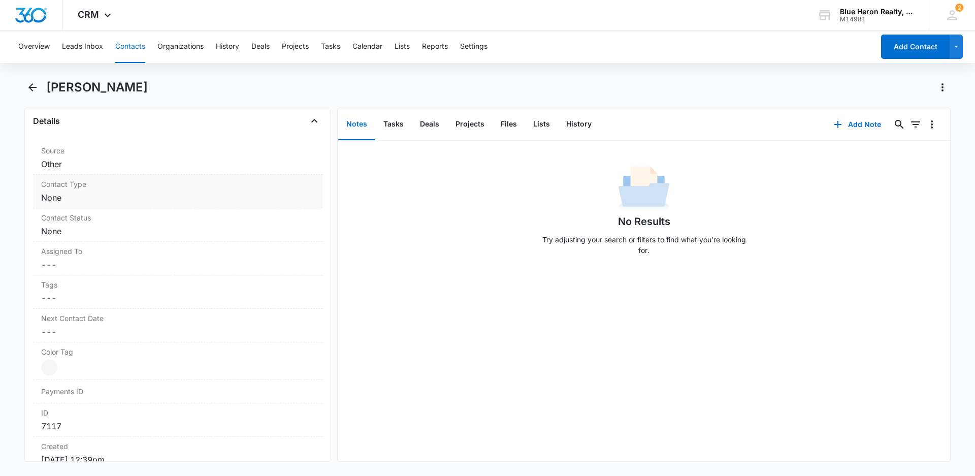
click at [86, 190] on div "Contact Type Cancel Save Changes None" at bounding box center [177, 192] width 289 height 34
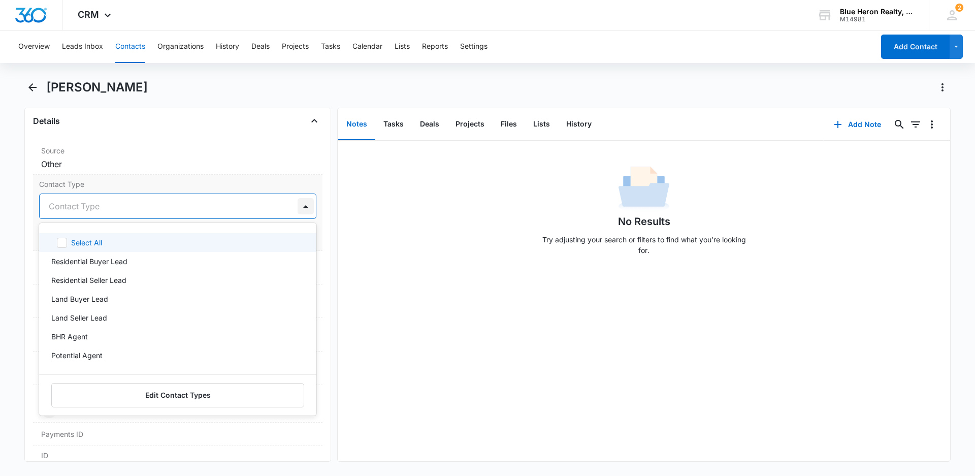
click at [297, 204] on div at bounding box center [305, 206] width 16 height 16
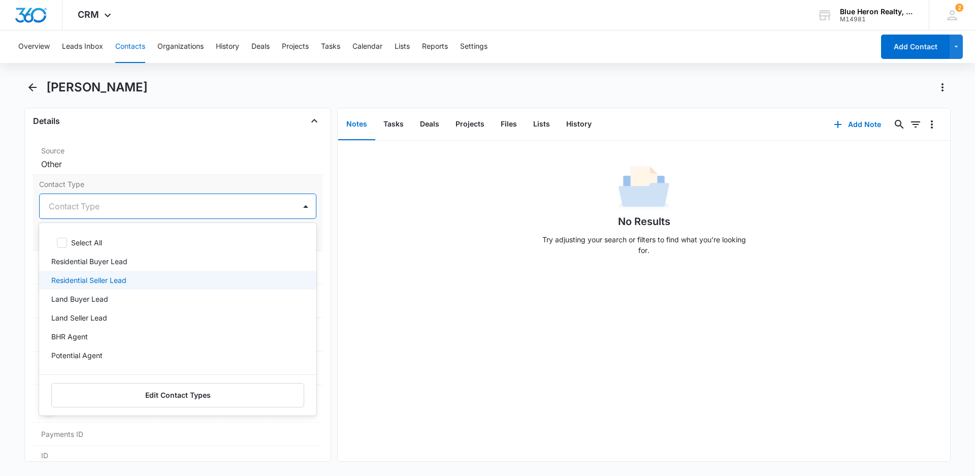
click at [117, 278] on p "Residential Seller Lead" at bounding box center [88, 280] width 75 height 11
click at [395, 305] on div "No Results Try adjusting your search or filters to find what you’re looking for." at bounding box center [644, 301] width 612 height 320
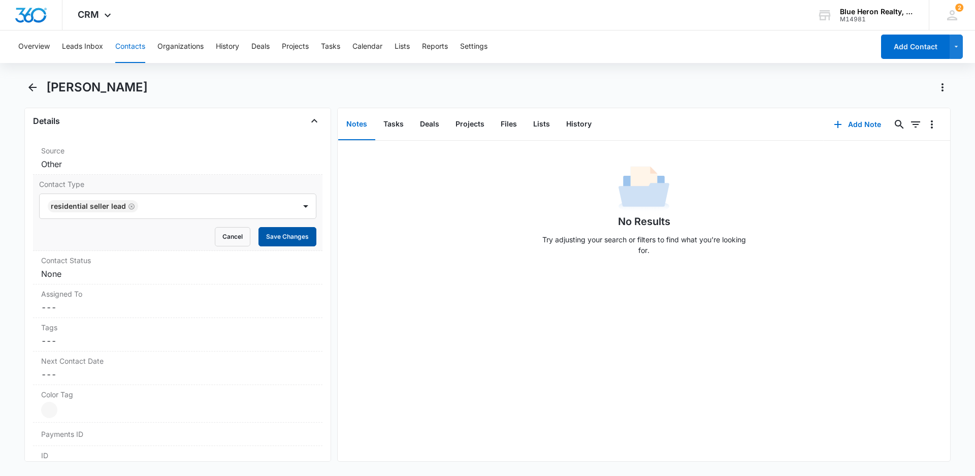
click at [276, 238] on button "Save Changes" at bounding box center [287, 236] width 58 height 19
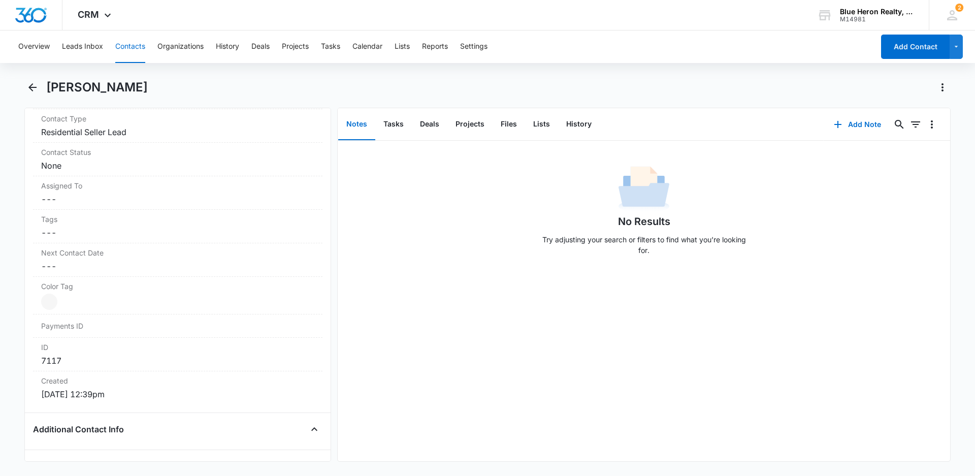
scroll to position [446, 0]
click at [59, 299] on dd "Current Color: Cancel Save Changes" at bounding box center [177, 299] width 273 height 16
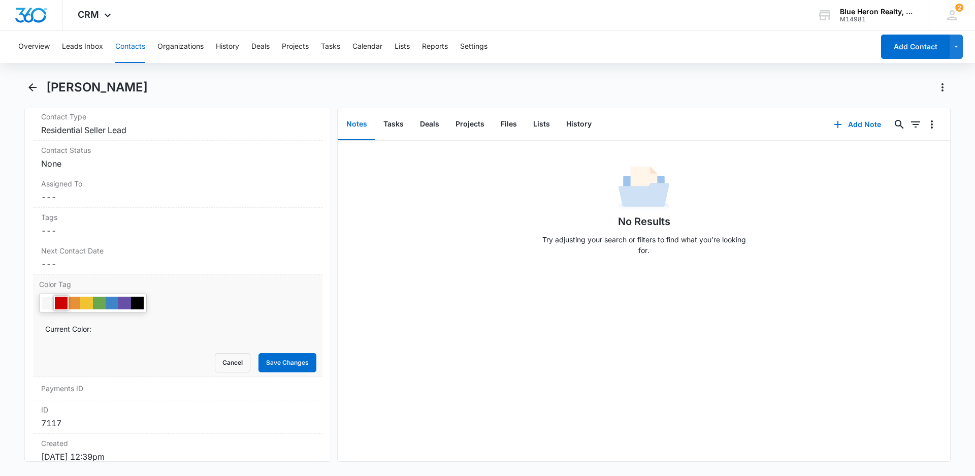
click at [63, 304] on div at bounding box center [61, 302] width 13 height 13
click at [282, 358] on button "Save Changes" at bounding box center [287, 362] width 58 height 19
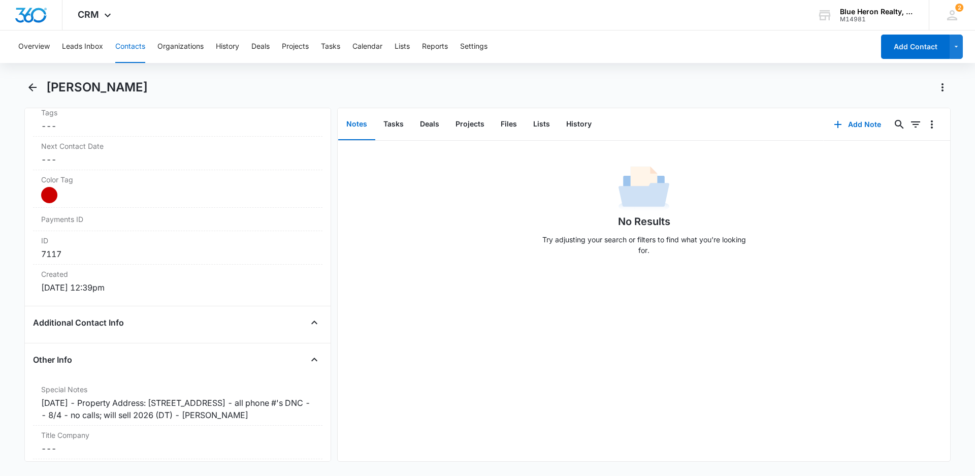
scroll to position [594, 0]
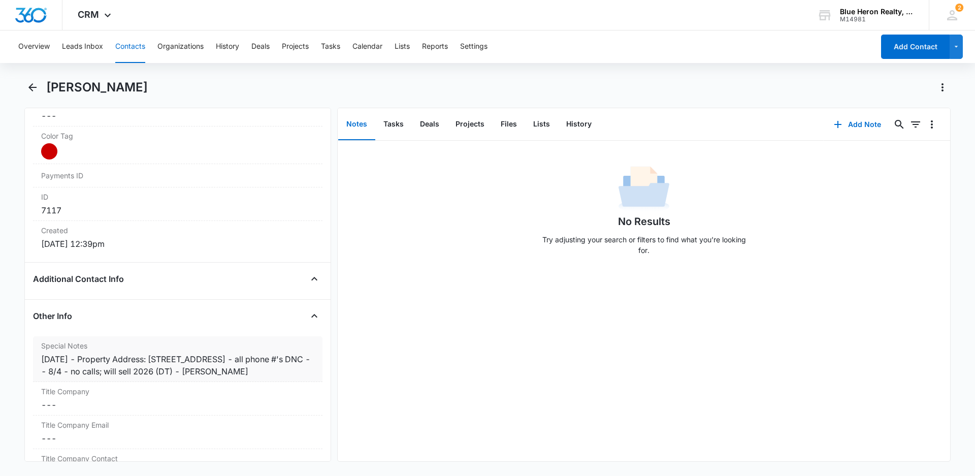
click at [77, 359] on div "[DATE] - Property Address: [STREET_ADDRESS] - all phone #'s DNC -- 8/4 - no cal…" at bounding box center [177, 365] width 273 height 24
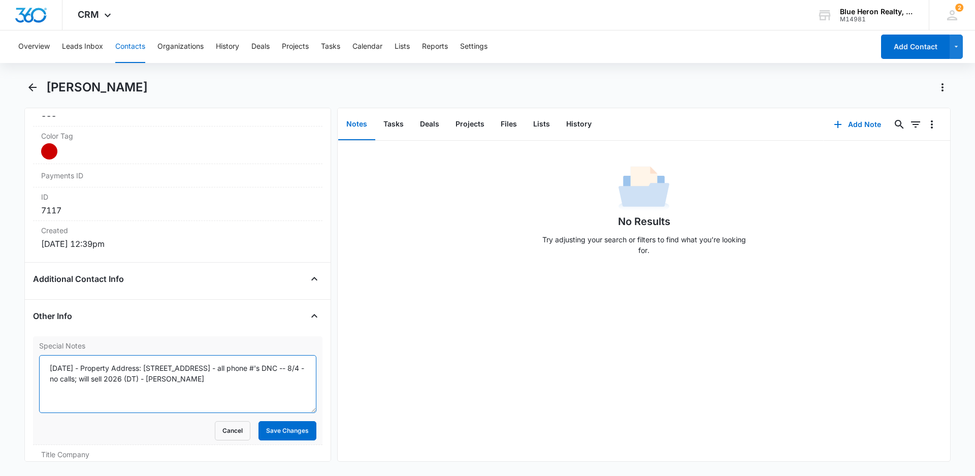
click at [81, 368] on textarea "[DATE] - Property Address: [STREET_ADDRESS] - all phone #'s DNC -- 8/4 - no cal…" at bounding box center [177, 384] width 277 height 58
type textarea "[DATE] - expired listing - [DATE] - Property Address: [STREET_ADDRESS] - all ph…"
click at [275, 434] on button "Save Changes" at bounding box center [287, 430] width 58 height 19
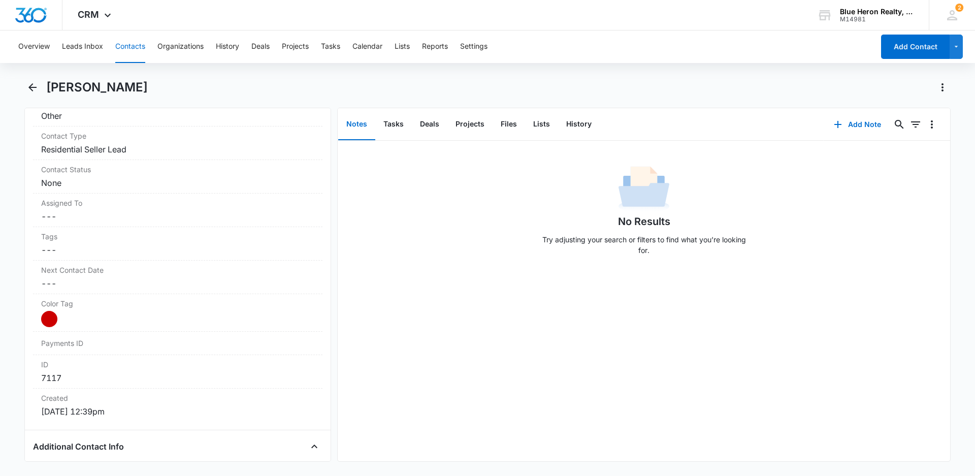
scroll to position [0, 0]
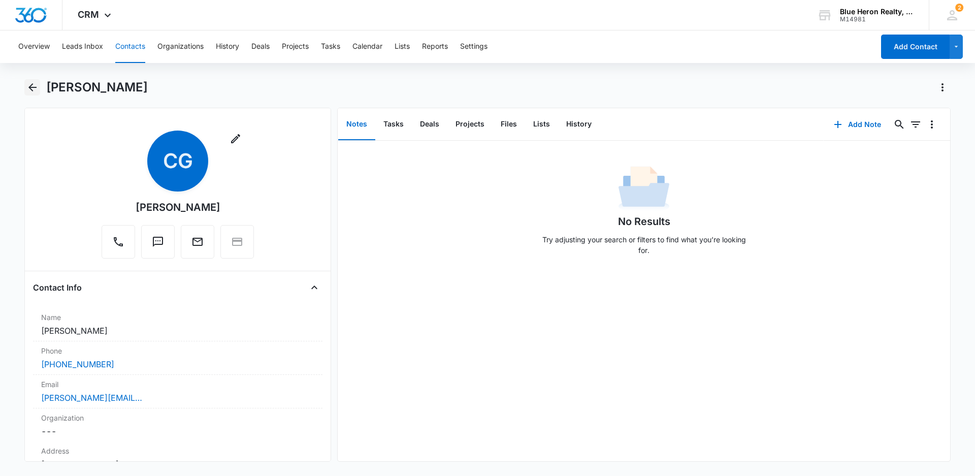
click at [32, 88] on icon "Back" at bounding box center [32, 87] width 8 height 8
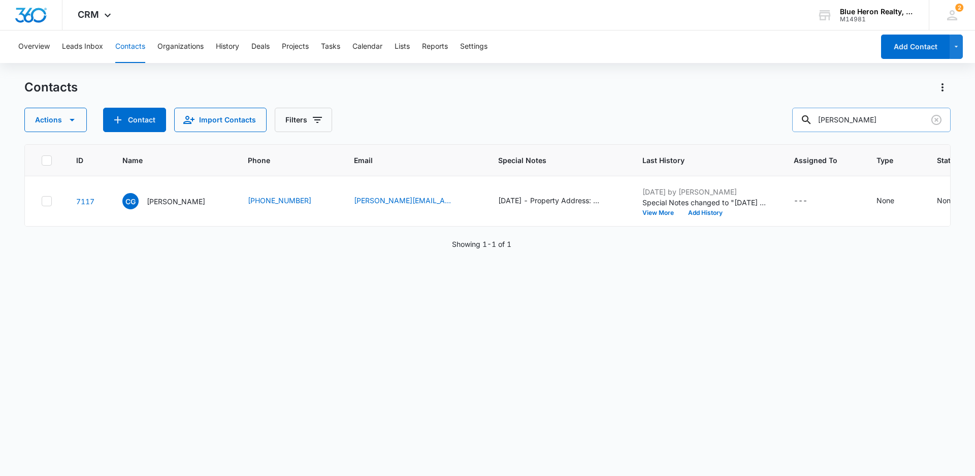
drag, startPoint x: 895, startPoint y: 115, endPoint x: 820, endPoint y: 116, distance: 75.6
click at [820, 116] on div "[PERSON_NAME]" at bounding box center [871, 120] width 158 height 24
type input "[PERSON_NAME]"
click at [159, 207] on p "[PERSON_NAME]" at bounding box center [176, 201] width 58 height 11
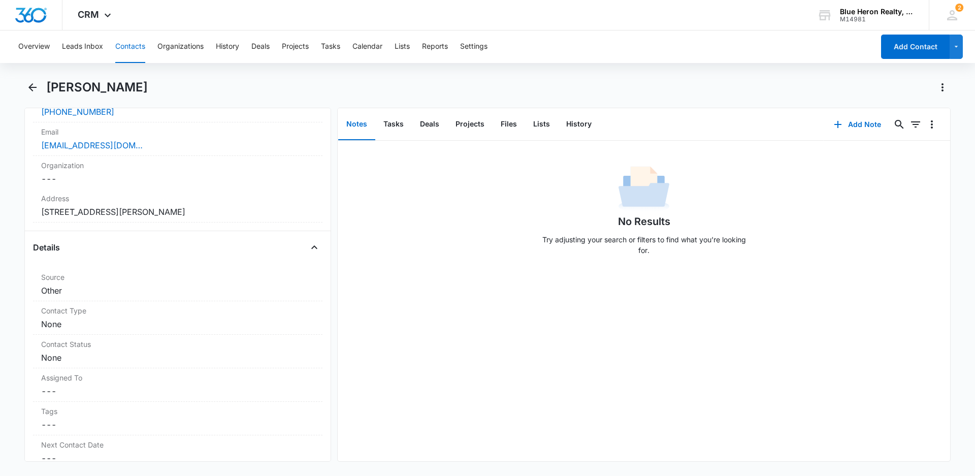
scroll to position [270, 0]
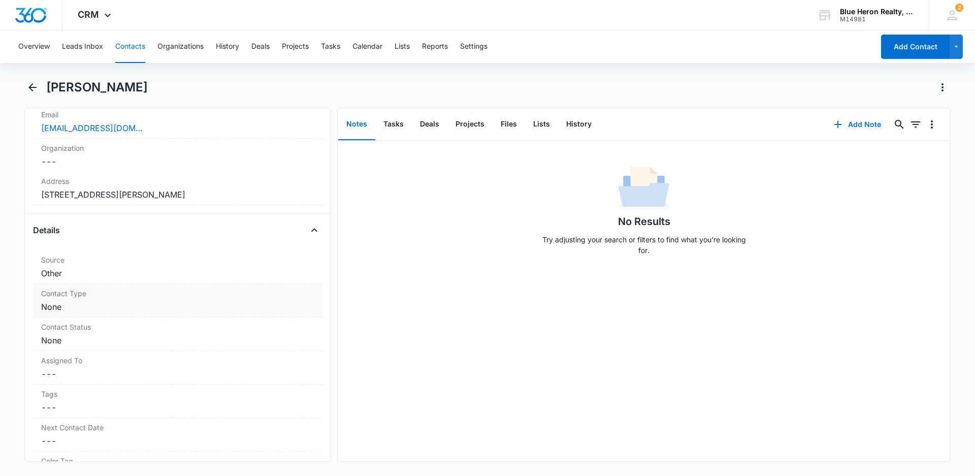
click at [145, 307] on dd "Cancel Save Changes None" at bounding box center [177, 307] width 273 height 12
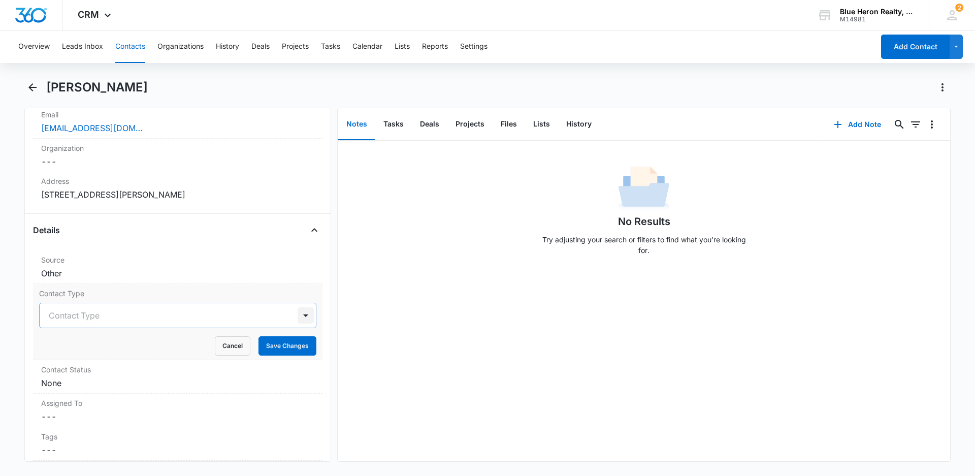
click at [297, 314] on div at bounding box center [305, 315] width 16 height 16
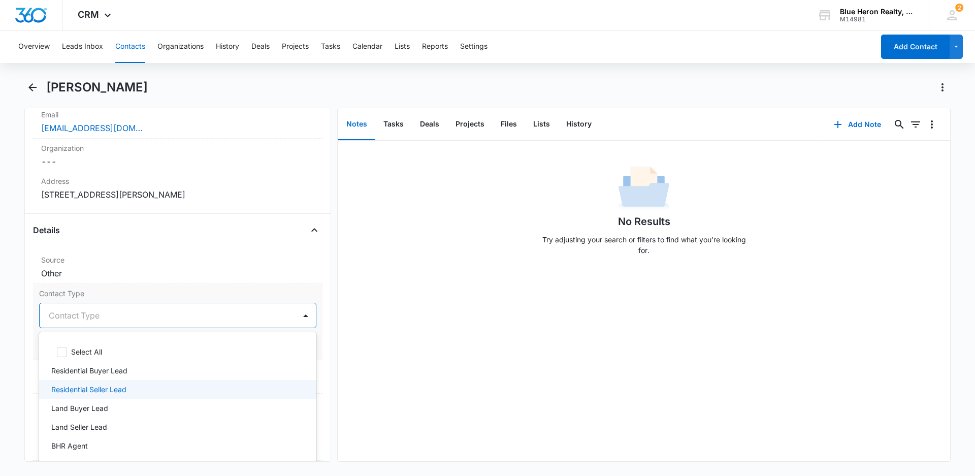
click at [113, 386] on p "Residential Seller Lead" at bounding box center [88, 389] width 75 height 11
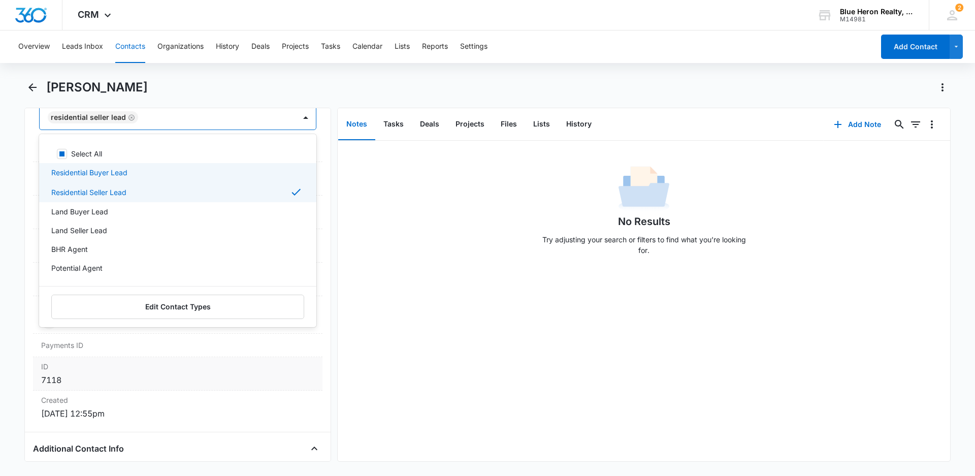
scroll to position [473, 0]
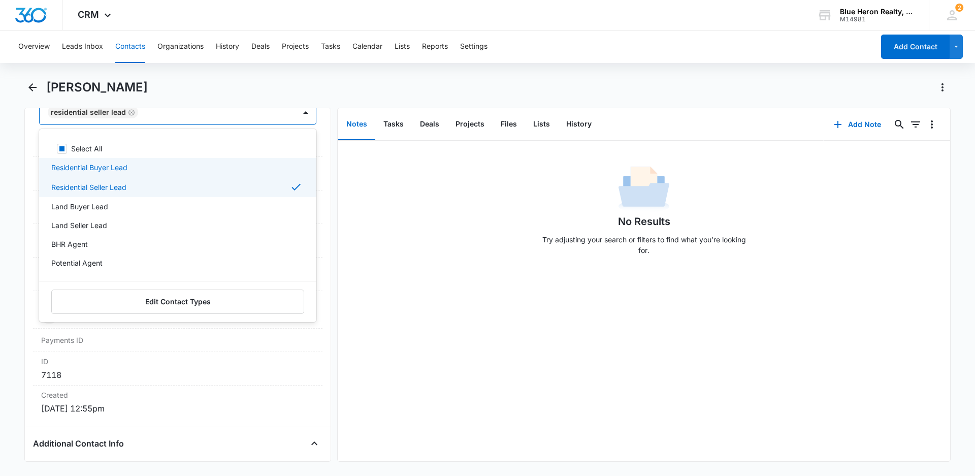
click at [414, 326] on div "No Results Try adjusting your search or filters to find what you’re looking for." at bounding box center [644, 301] width 612 height 320
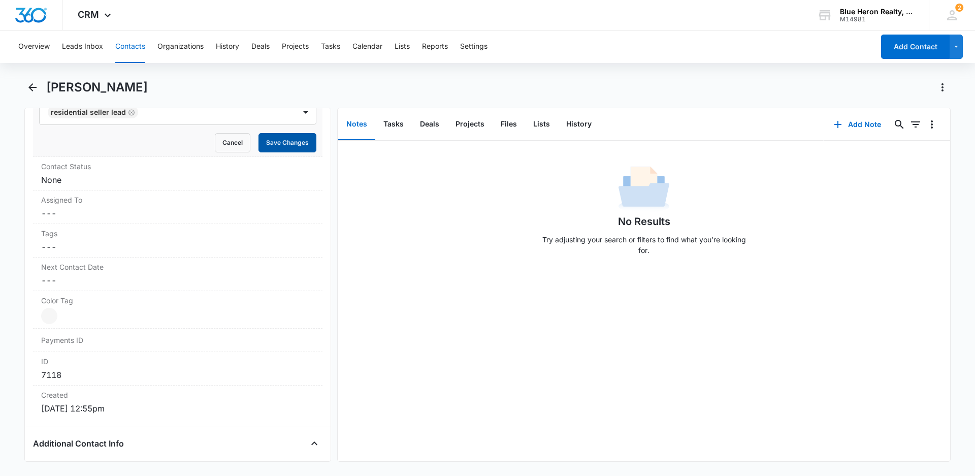
click at [277, 145] on button "Save Changes" at bounding box center [287, 142] width 58 height 19
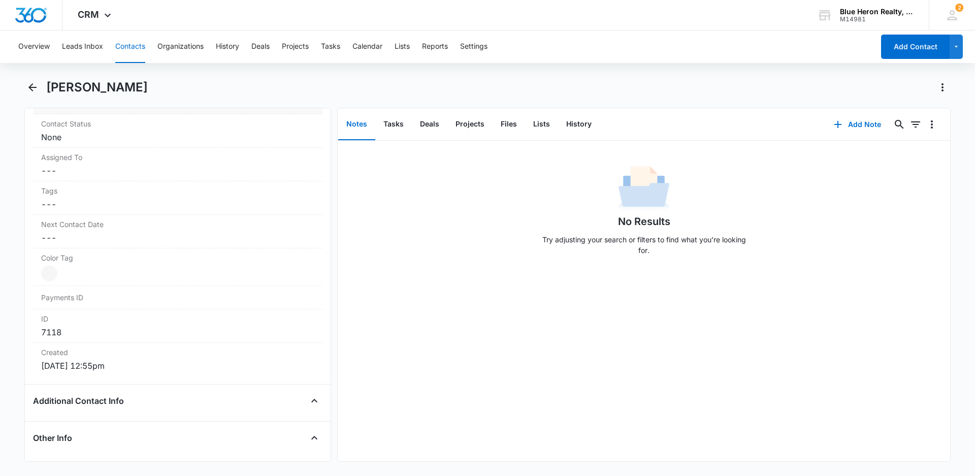
scroll to position [461, 0]
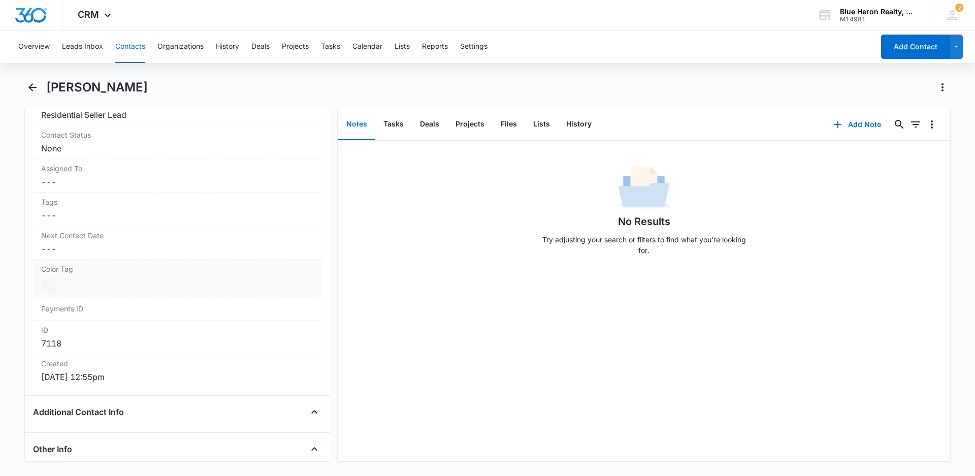
click at [112, 280] on dd "Current Color: Cancel Save Changes" at bounding box center [177, 284] width 273 height 16
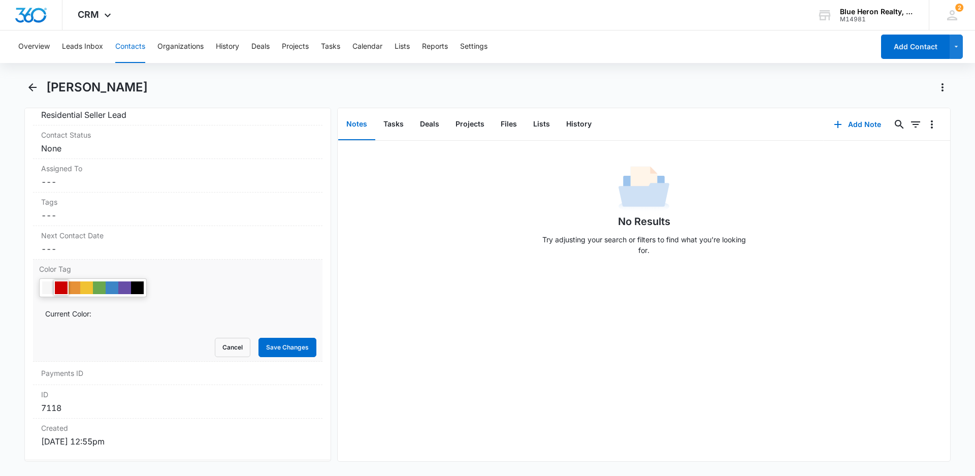
click at [62, 288] on div at bounding box center [61, 287] width 13 height 13
click at [271, 349] on button "Save Changes" at bounding box center [287, 347] width 58 height 19
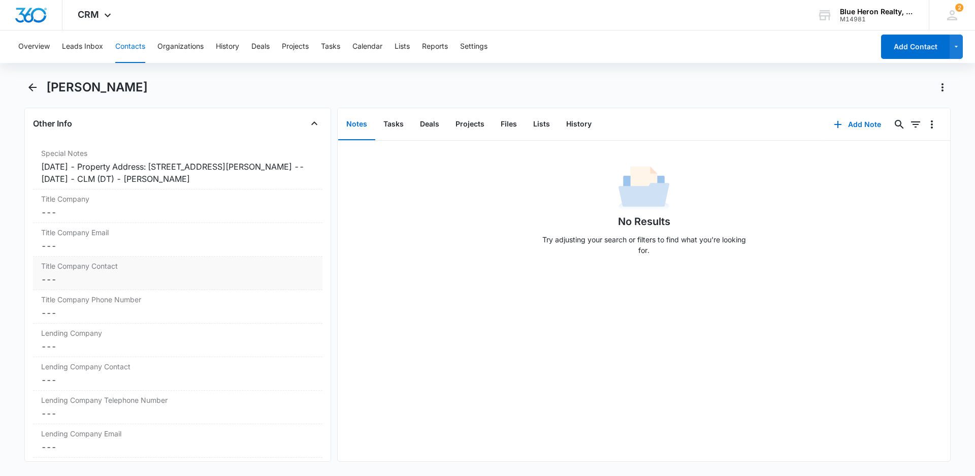
scroll to position [789, 0]
click at [88, 162] on div "[DATE] - Property Address: [STREET_ADDRESS][PERSON_NAME] -- [DATE] - CLM (DT) -…" at bounding box center [177, 170] width 273 height 24
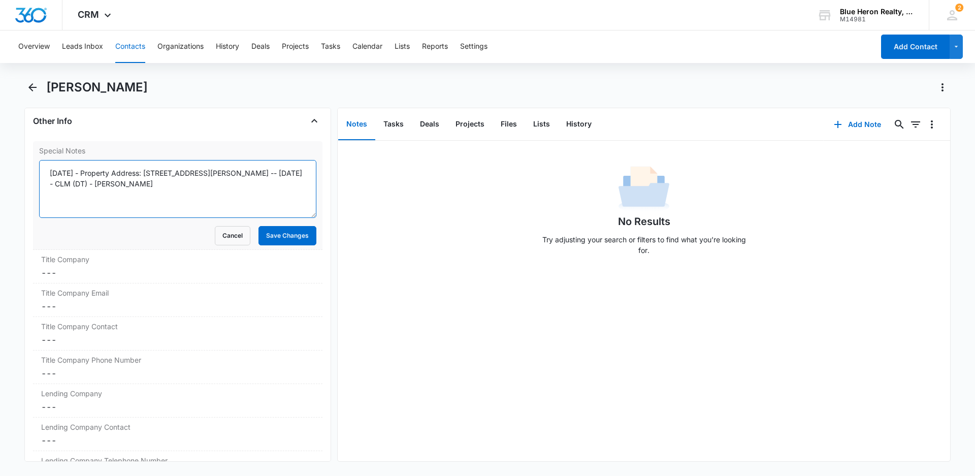
click at [90, 171] on textarea "[DATE] - Property Address: [STREET_ADDRESS][PERSON_NAME] -- [DATE] - CLM (DT) -…" at bounding box center [177, 189] width 277 height 58
type textarea "[DATE] - expired listing - [DATE] - Property Address: [STREET_ADDRESS][PERSON_N…"
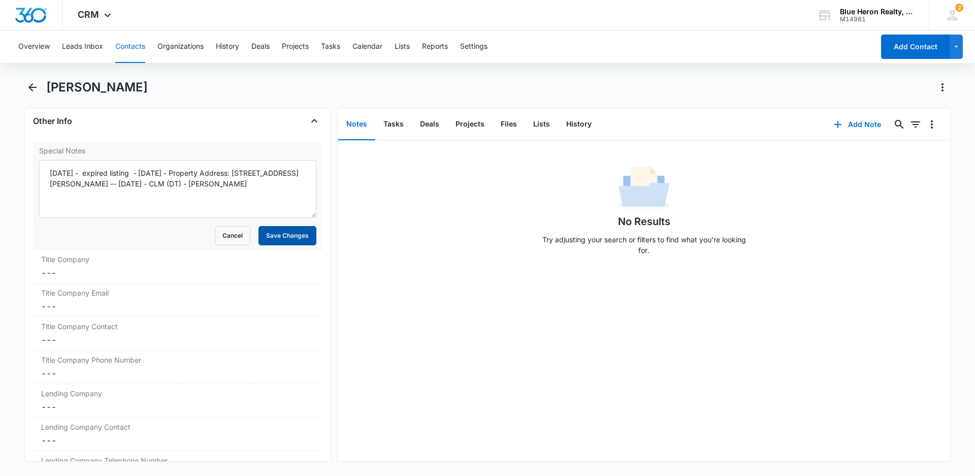
click at [276, 234] on button "Save Changes" at bounding box center [287, 235] width 58 height 19
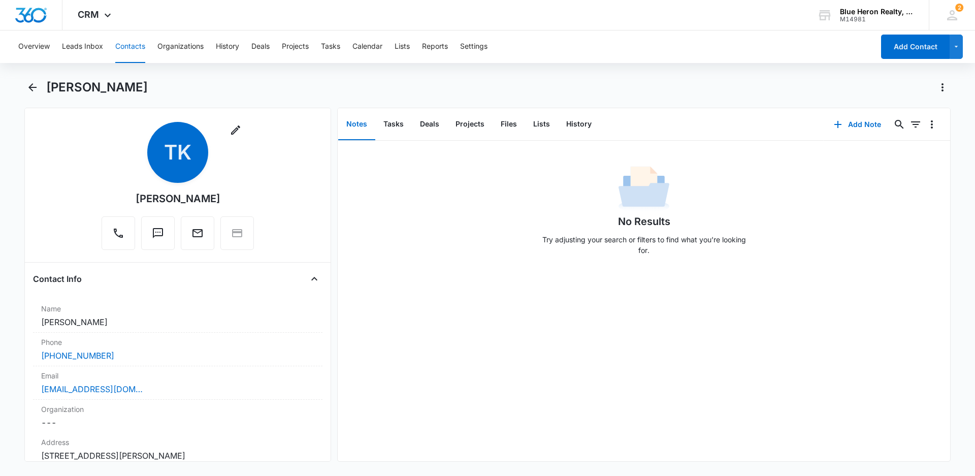
scroll to position [0, 0]
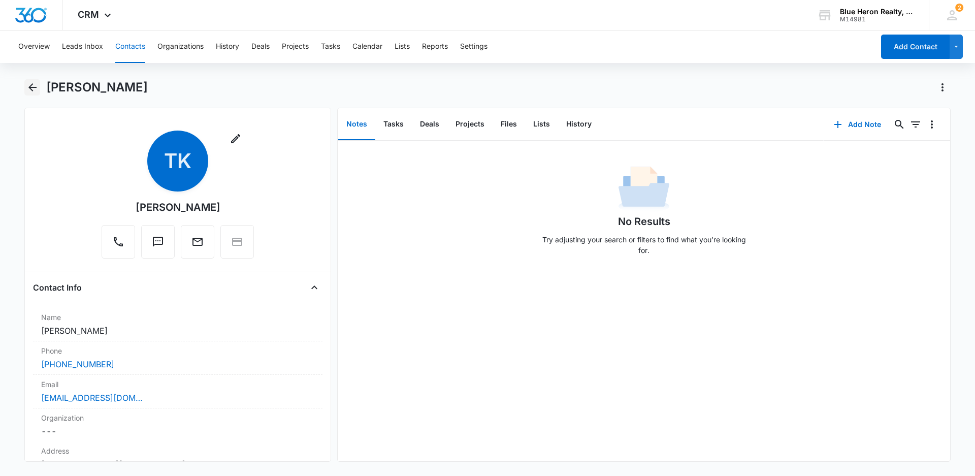
click at [32, 86] on icon "Back" at bounding box center [32, 87] width 12 height 12
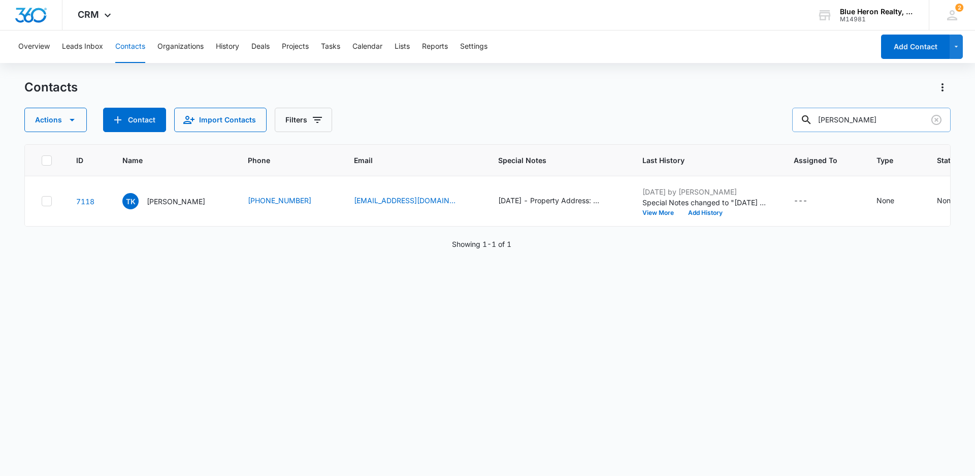
drag, startPoint x: 836, startPoint y: 126, endPoint x: 807, endPoint y: 127, distance: 29.0
click at [807, 127] on input "[PERSON_NAME]" at bounding box center [871, 120] width 158 height 24
type input "[PERSON_NAME]"
click at [156, 206] on p "[PERSON_NAME]" at bounding box center [176, 201] width 58 height 11
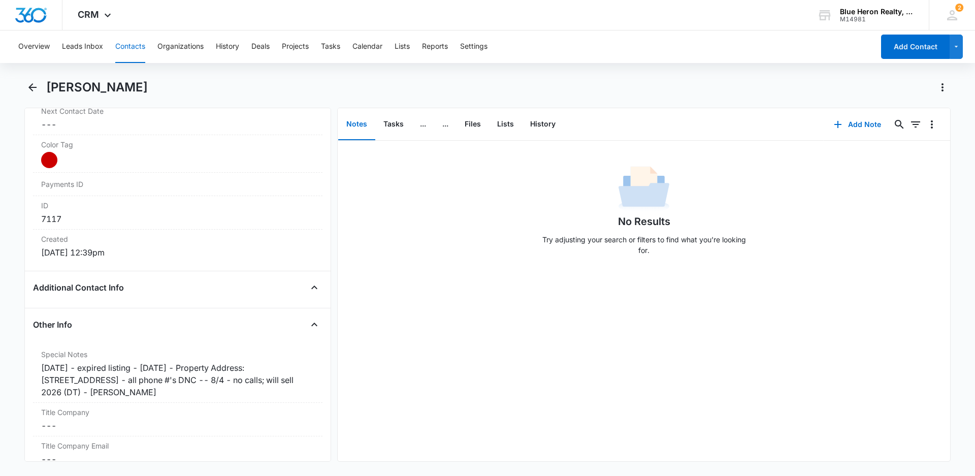
scroll to position [638, 0]
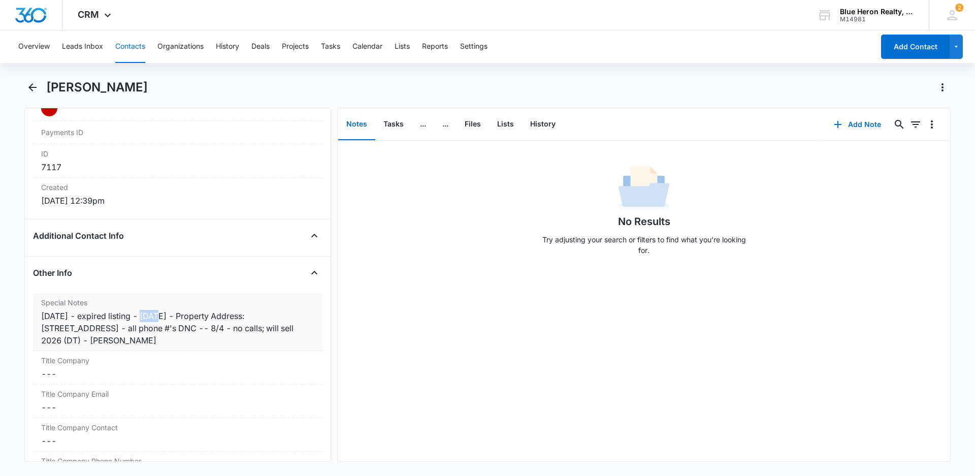
drag, startPoint x: 140, startPoint y: 316, endPoint x: 158, endPoint y: 315, distance: 17.8
click at [158, 315] on div "[DATE] - expired listing - [DATE] - Property Address: [STREET_ADDRESS] - all ph…" at bounding box center [177, 328] width 273 height 37
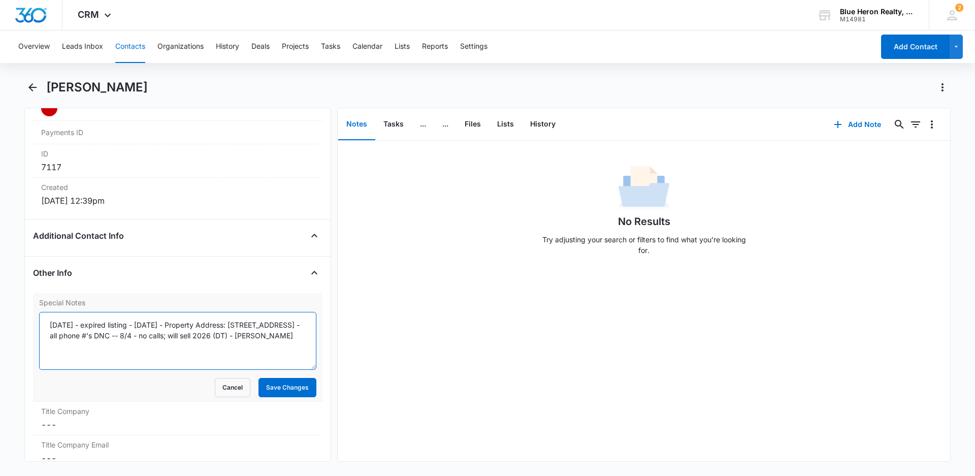
drag, startPoint x: 138, startPoint y: 323, endPoint x: 147, endPoint y: 323, distance: 9.6
click at [147, 323] on textarea "[DATE] - expired listing - [DATE] - Property Address: [STREET_ADDRESS] - all ph…" at bounding box center [177, 341] width 277 height 58
type textarea "[DATE] - expired listing - [DATE] - Property Address: [STREET_ADDRESS] - all ph…"
click at [273, 390] on button "Save Changes" at bounding box center [287, 387] width 58 height 19
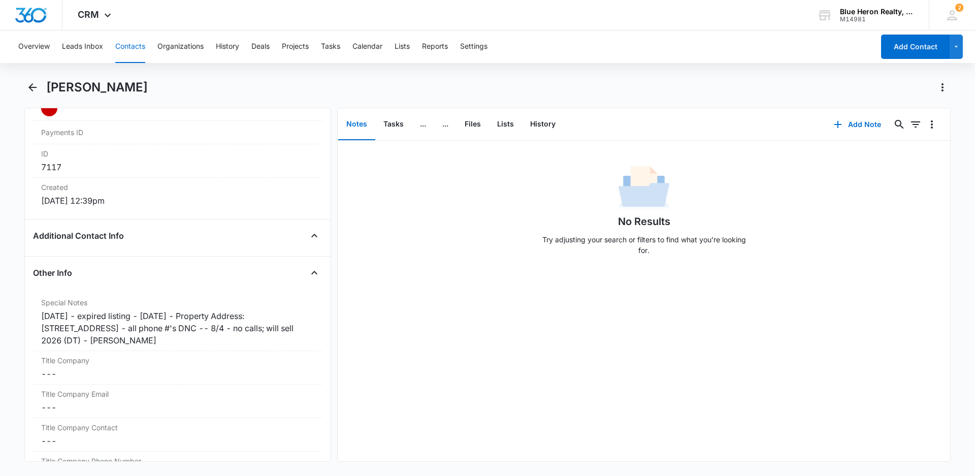
scroll to position [810, 0]
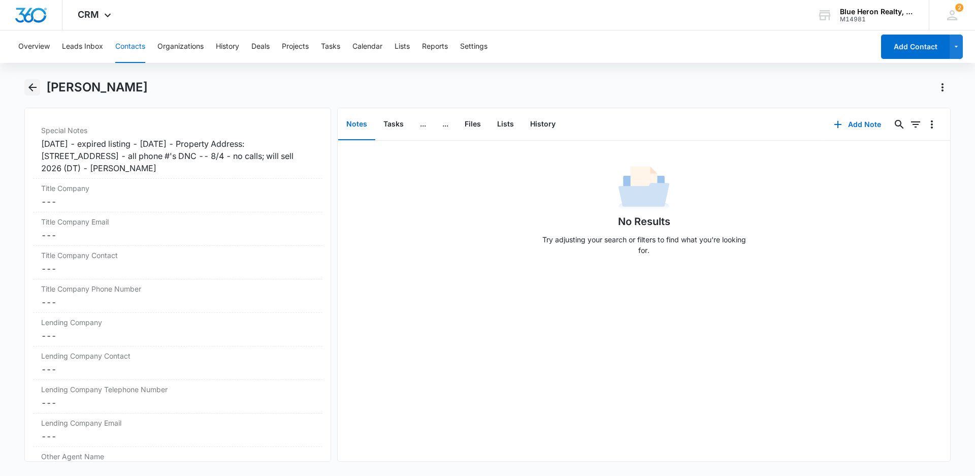
click at [31, 86] on icon "Back" at bounding box center [32, 87] width 12 height 12
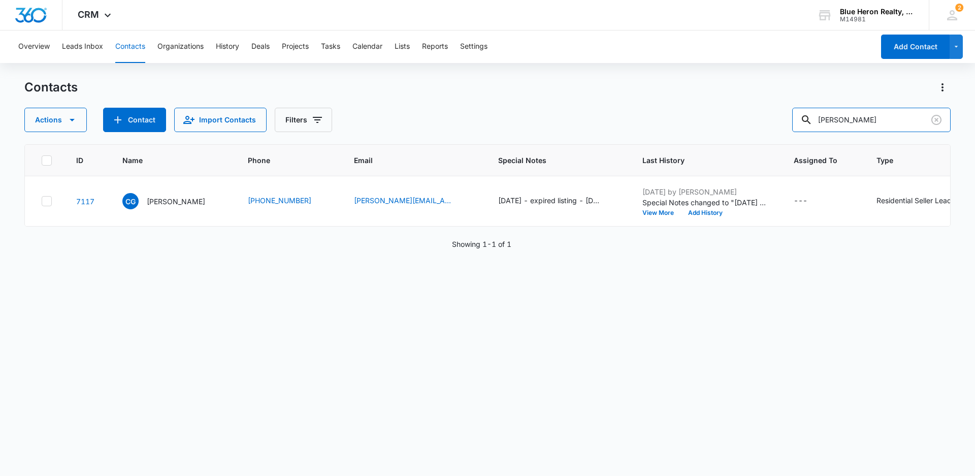
drag, startPoint x: 917, startPoint y: 118, endPoint x: 738, endPoint y: 104, distance: 179.3
click at [747, 108] on div "Actions Contact Import Contacts Filters [PERSON_NAME]" at bounding box center [487, 120] width 926 height 24
type input "[PERSON_NAME]"
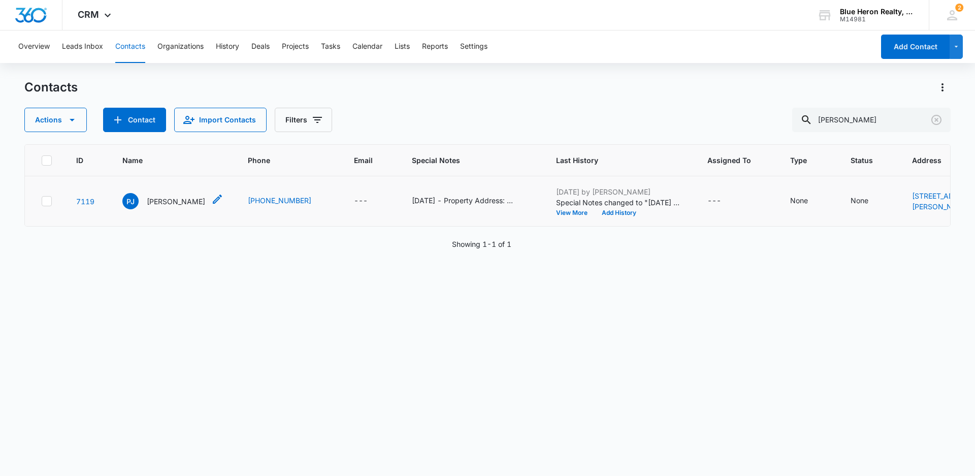
click at [185, 209] on div "[PERSON_NAME] [PERSON_NAME]" at bounding box center [163, 201] width 83 height 16
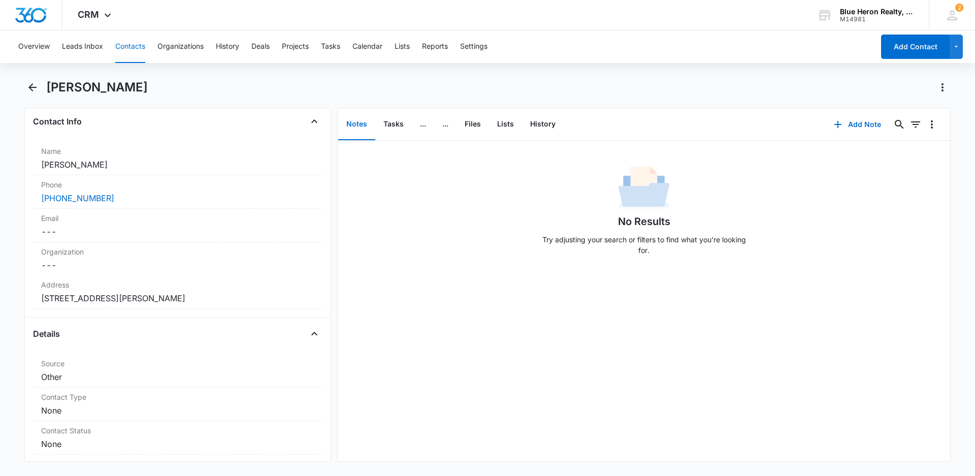
scroll to position [216, 0]
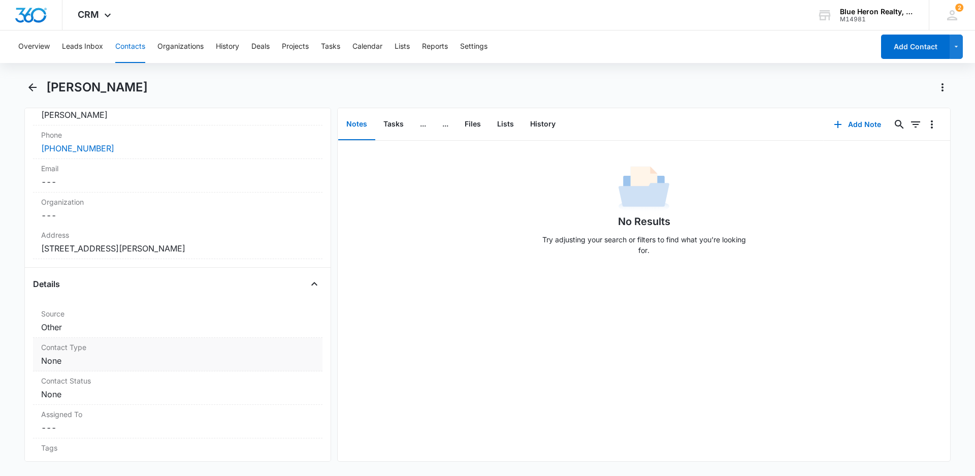
click at [170, 363] on dd "Cancel Save Changes None" at bounding box center [177, 360] width 273 height 12
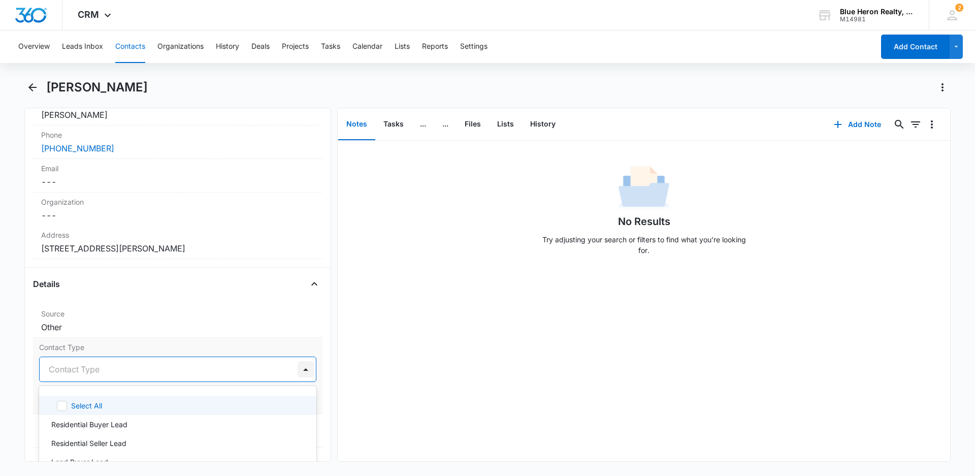
click at [297, 369] on div at bounding box center [305, 369] width 16 height 16
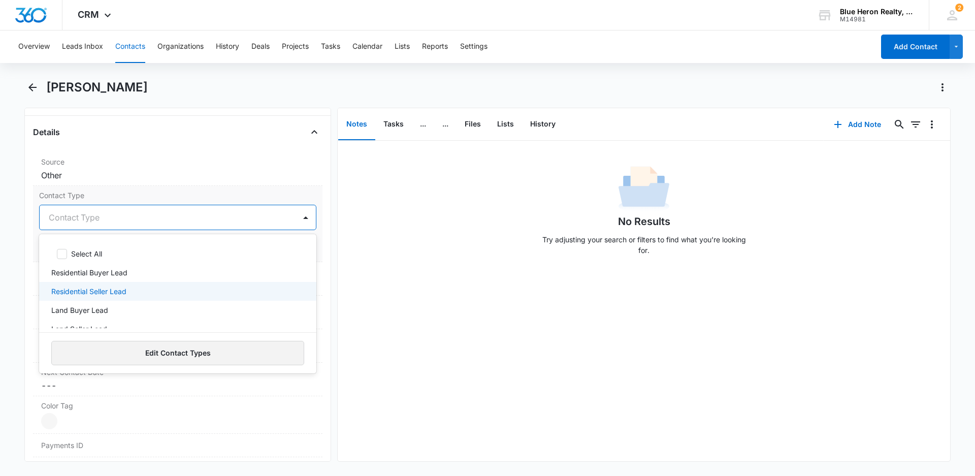
scroll to position [368, 0]
click at [70, 290] on p "Residential Seller Lead" at bounding box center [88, 290] width 75 height 11
click at [416, 397] on div "No Results Try adjusting your search or filters to find what you’re looking for." at bounding box center [644, 301] width 612 height 320
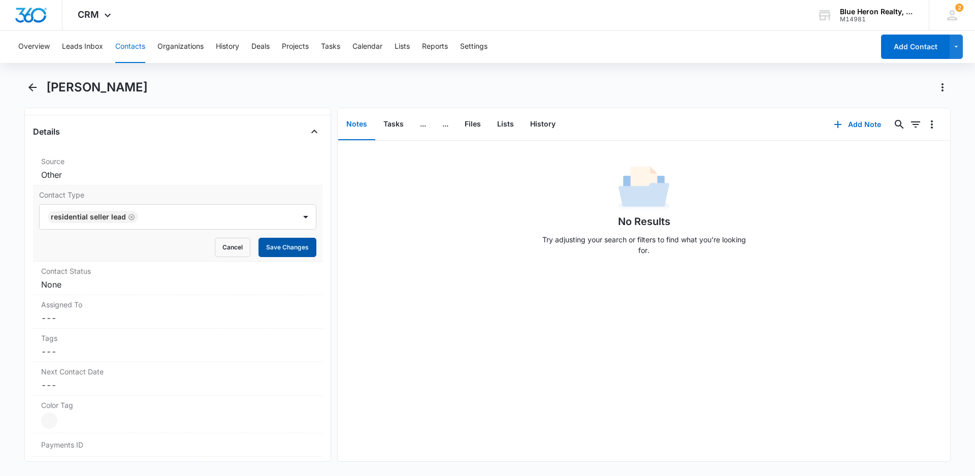
click at [272, 244] on button "Save Changes" at bounding box center [287, 247] width 58 height 19
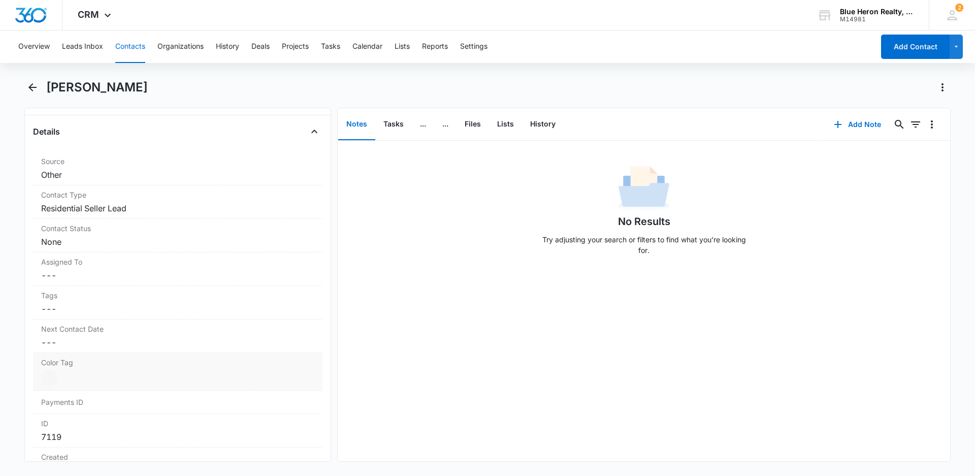
click at [91, 377] on dd "Current Color: Cancel Save Changes" at bounding box center [177, 378] width 273 height 16
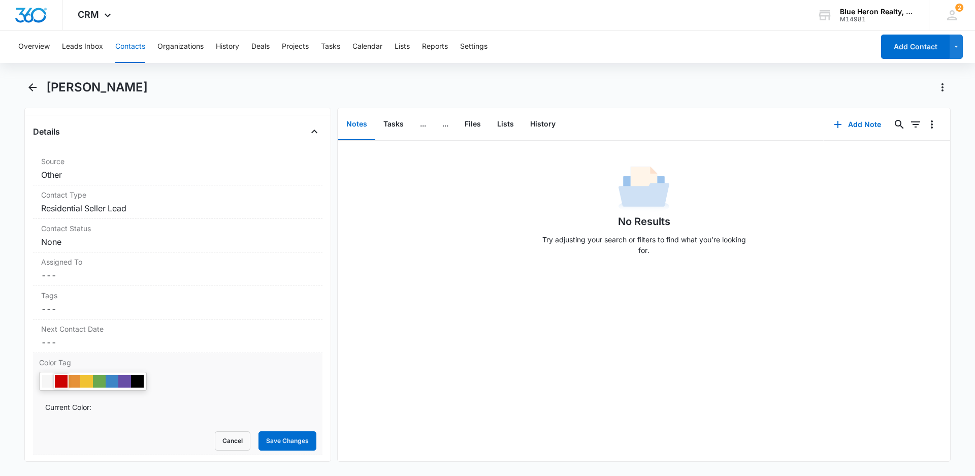
click at [60, 382] on div at bounding box center [61, 381] width 13 height 13
click at [279, 441] on button "Save Changes" at bounding box center [287, 440] width 58 height 19
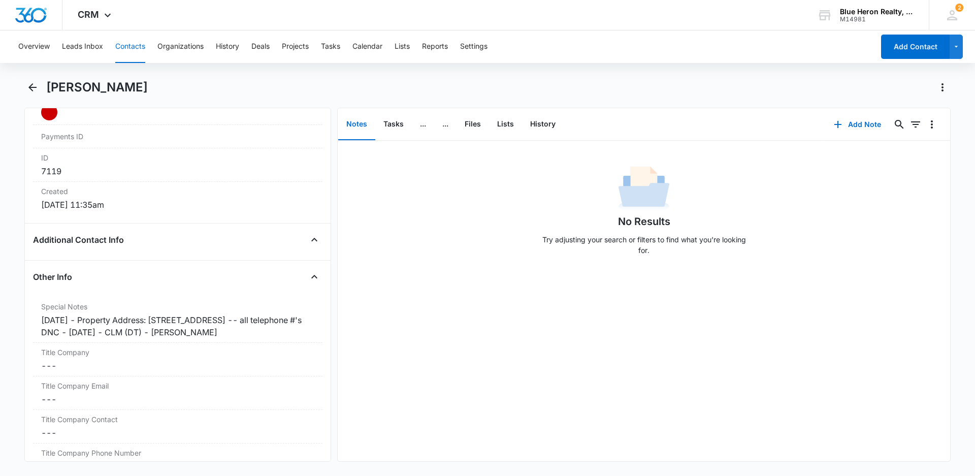
scroll to position [645, 0]
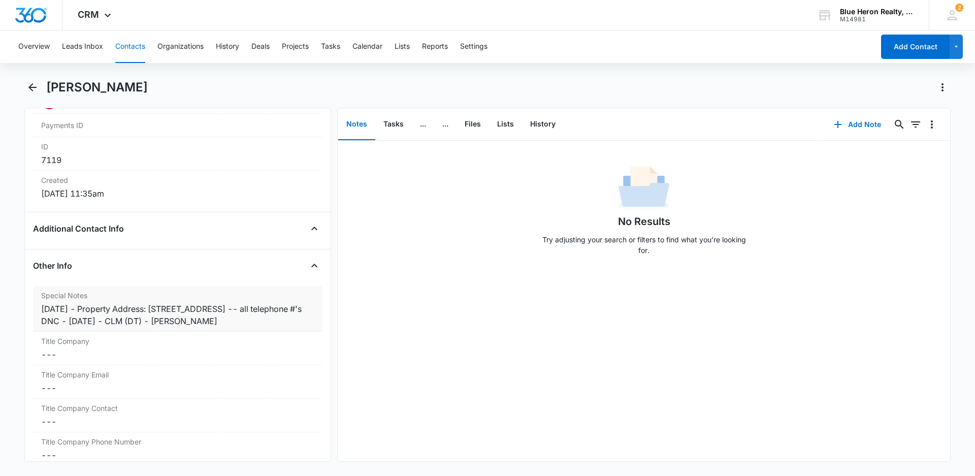
click at [84, 307] on div "[DATE] - Property Address: [STREET_ADDRESS] -- all telephone #'s DNC - [DATE] -…" at bounding box center [177, 315] width 273 height 24
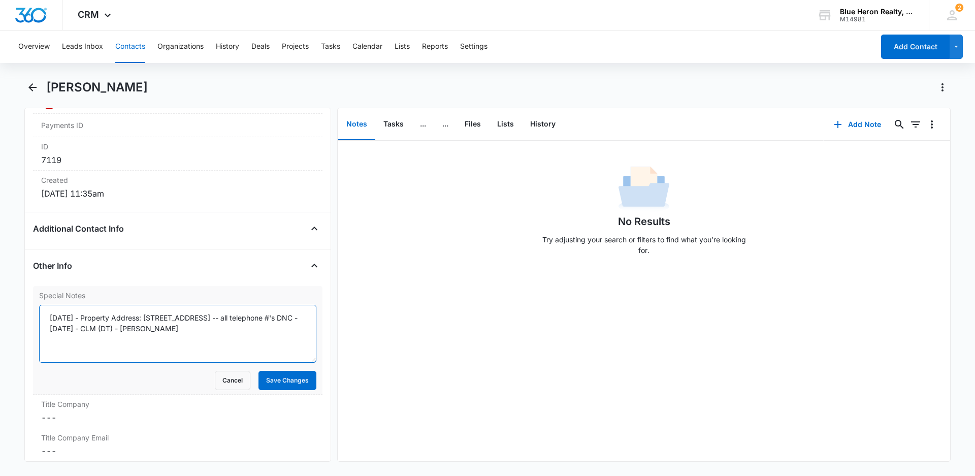
click at [86, 316] on textarea "[DATE] - Property Address: [STREET_ADDRESS] -- all telephone #'s DNC - [DATE] -…" at bounding box center [177, 334] width 277 height 58
type textarea "[DATE] - expired listing - [DATE] - Property Address: [STREET_ADDRESS] -- all t…"
click at [278, 382] on button "Save Changes" at bounding box center [287, 380] width 58 height 19
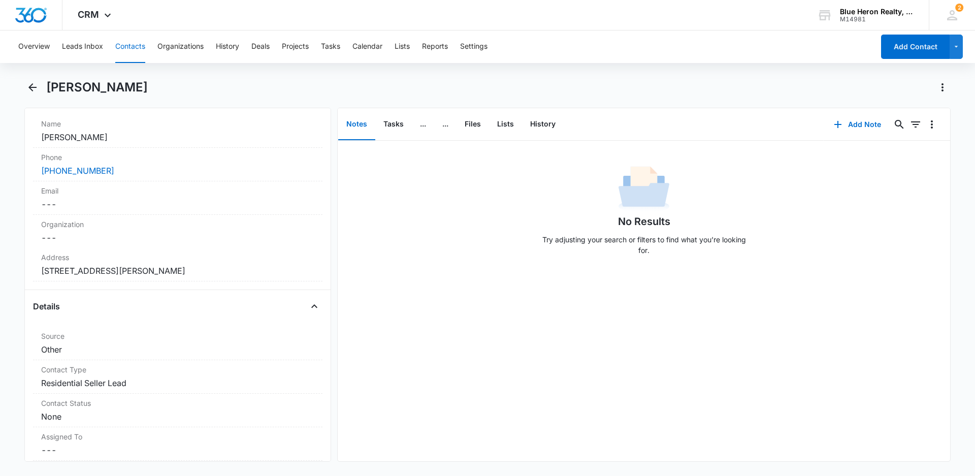
scroll to position [0, 0]
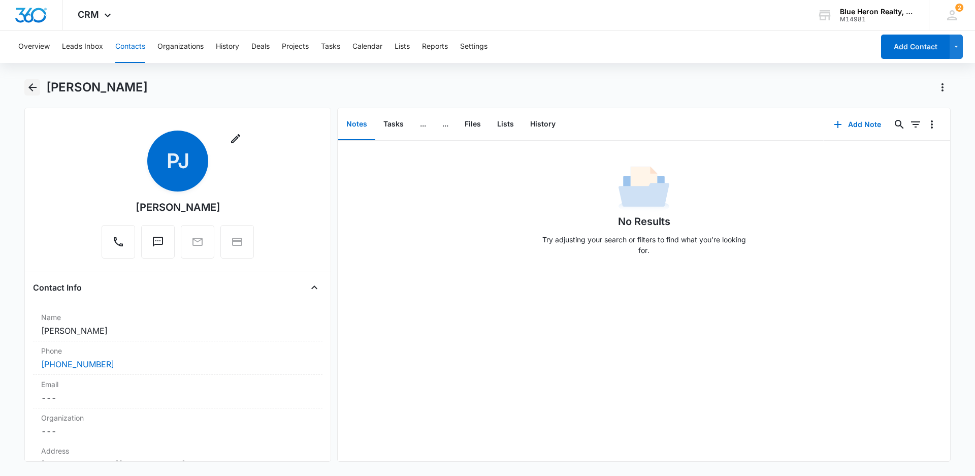
click at [35, 87] on icon "Back" at bounding box center [32, 87] width 8 height 8
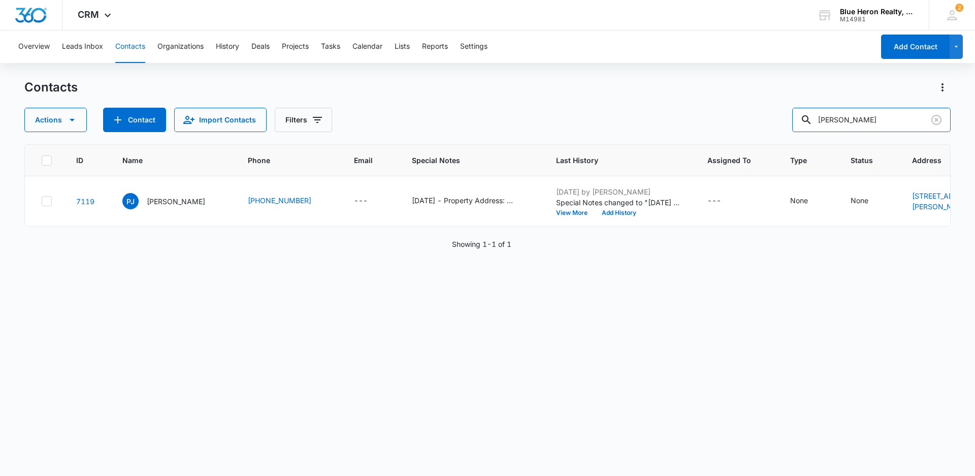
drag, startPoint x: 888, startPoint y: 118, endPoint x: 785, endPoint y: 113, distance: 102.7
click at [800, 118] on div "Actions Contact Import Contacts Filters [PERSON_NAME]" at bounding box center [487, 120] width 926 height 24
click at [917, 45] on button "Add Contact" at bounding box center [915, 47] width 69 height 24
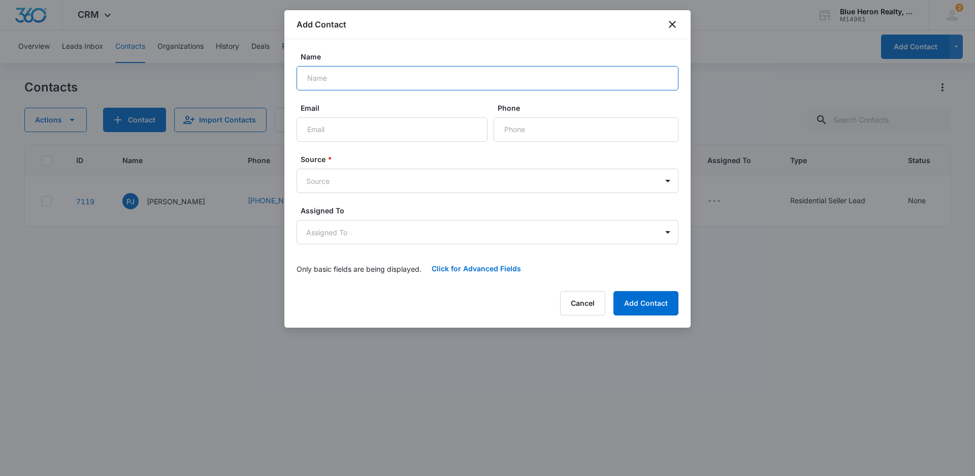
click at [369, 79] on input "Name" at bounding box center [487, 78] width 382 height 24
type input "P [PERSON_NAME]"
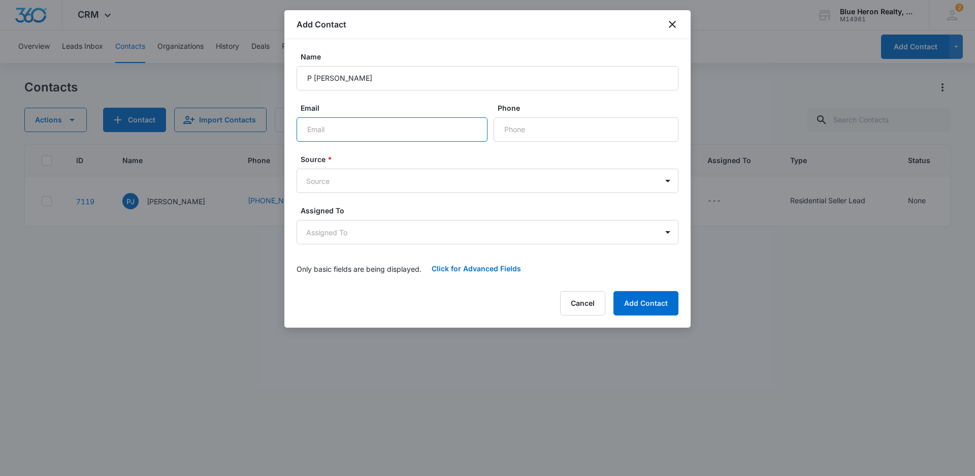
click at [345, 129] on input "Email" at bounding box center [391, 129] width 191 height 24
type input "[EMAIL_ADDRESS][DOMAIN_NAME]"
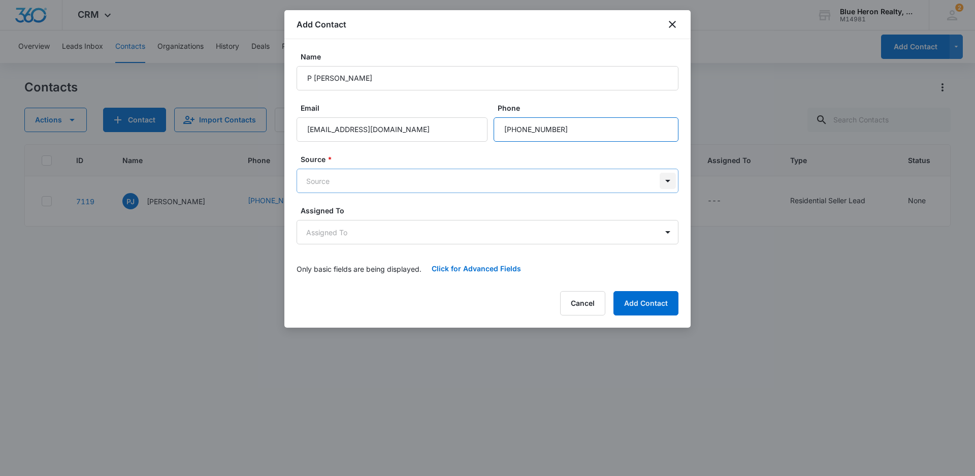
type input "[PHONE_NUMBER]"
click at [672, 181] on body "CRM Apps Reputation Websites Forms CRM Email Social Shop Payments POS Content A…" at bounding box center [487, 238] width 975 height 476
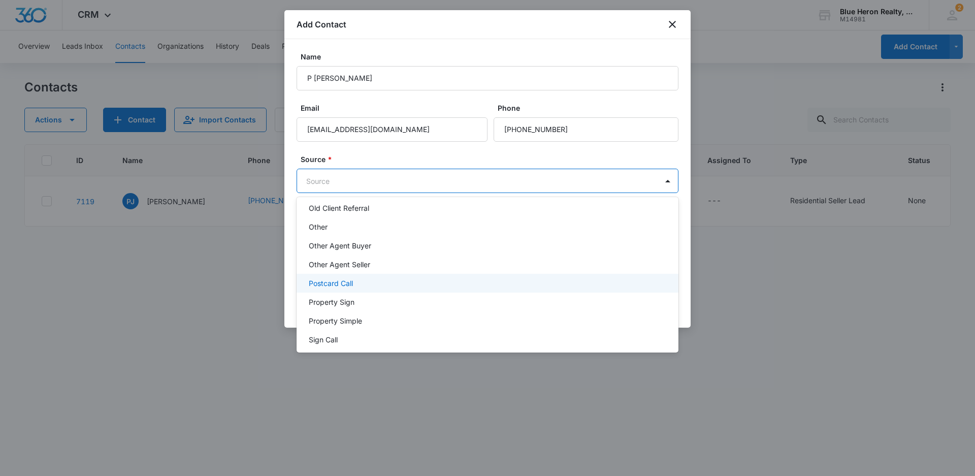
scroll to position [254, 0]
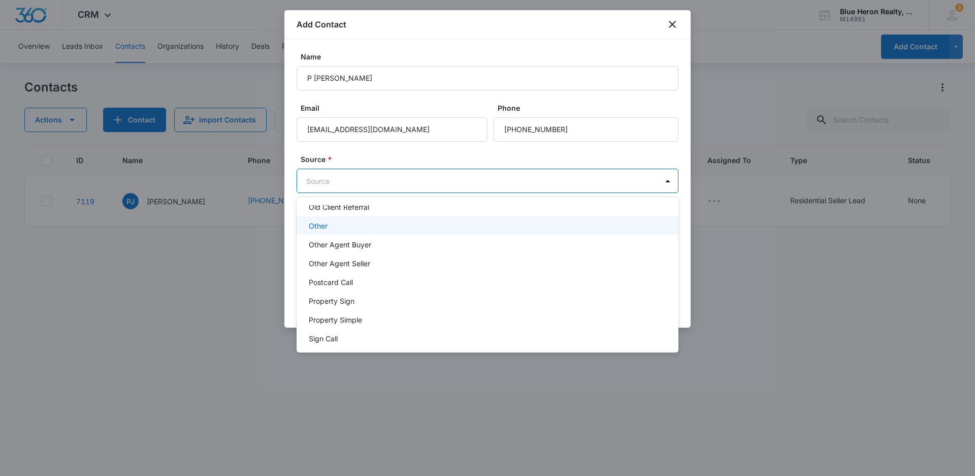
click at [328, 226] on div "Other" at bounding box center [486, 225] width 355 height 11
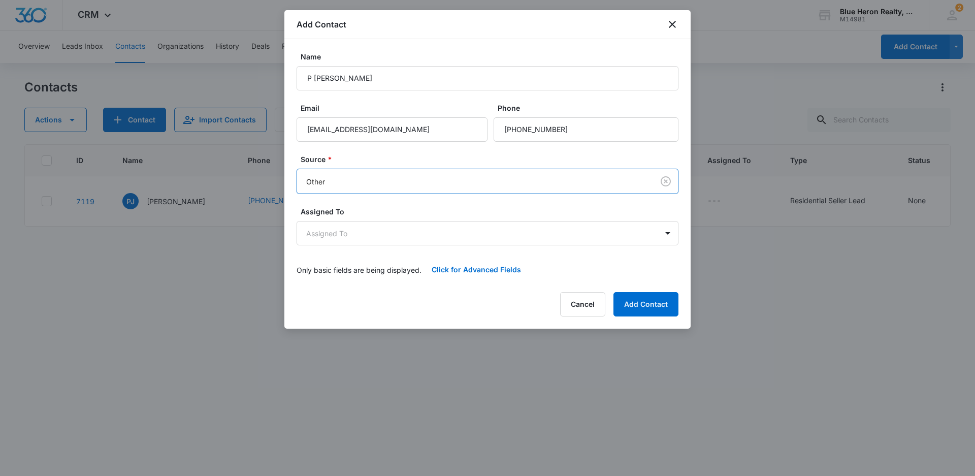
click at [821, 336] on div at bounding box center [487, 238] width 975 height 476
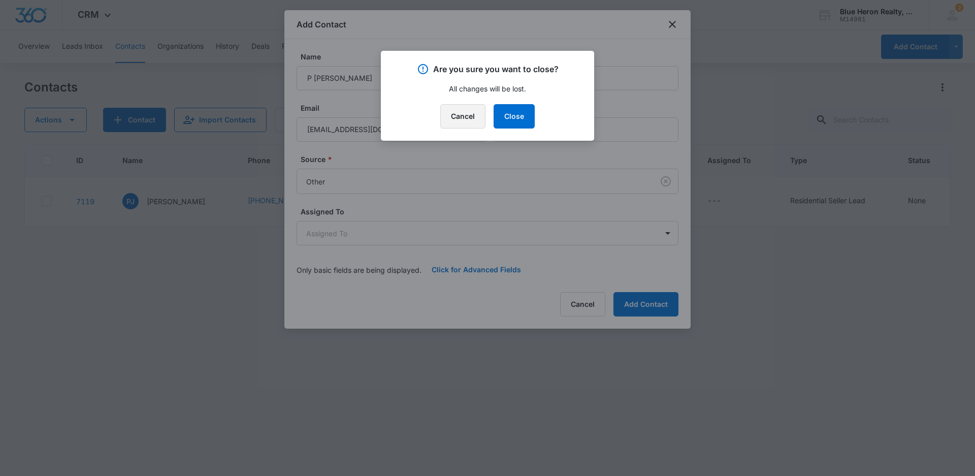
click at [474, 120] on button "Cancel" at bounding box center [462, 116] width 45 height 24
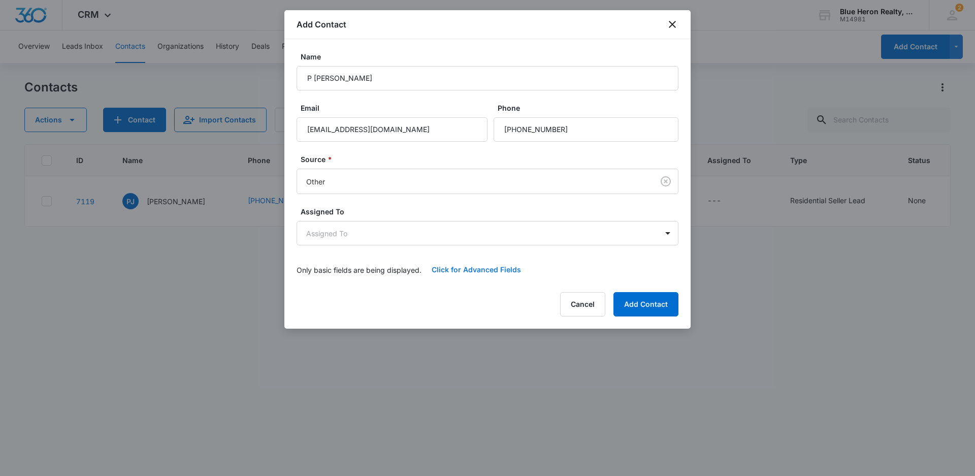
click at [498, 269] on button "Click for Advanced Fields" at bounding box center [476, 269] width 110 height 24
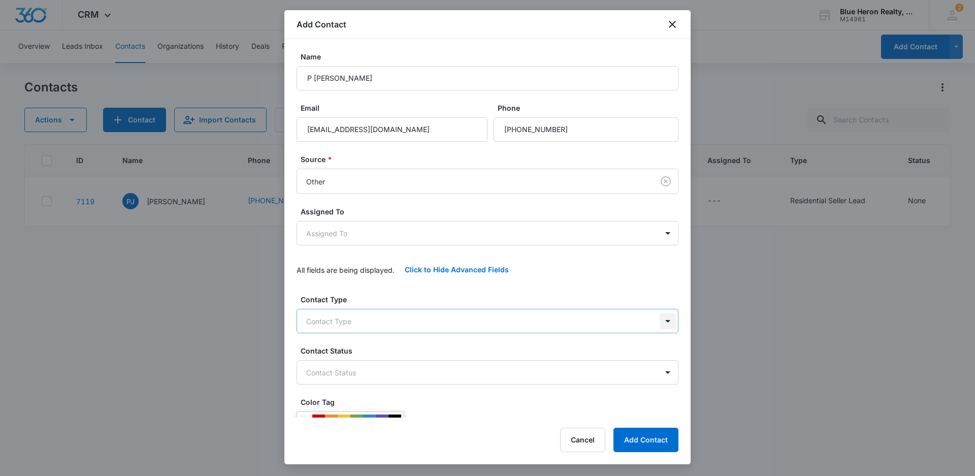
click at [659, 321] on body "CRM Apps Reputation Websites Forms CRM Email Social Shop Payments POS Content A…" at bounding box center [487, 238] width 975 height 476
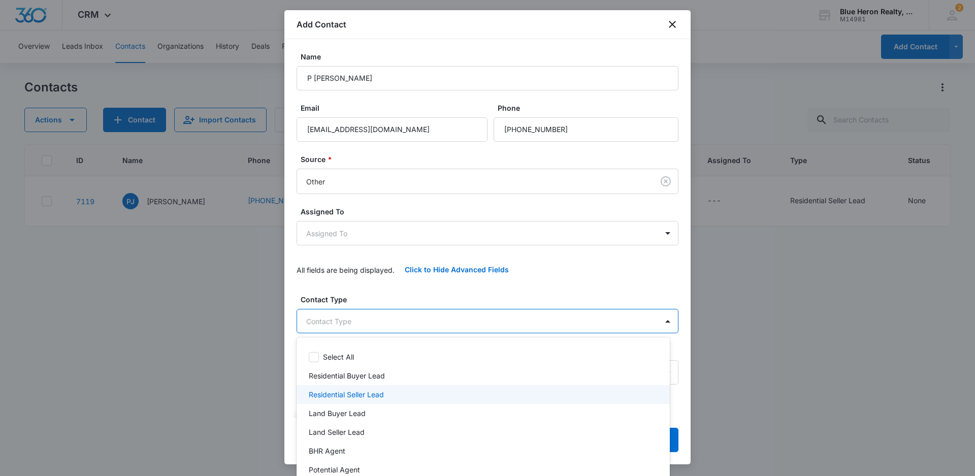
click at [373, 393] on p "Residential Seller Lead" at bounding box center [346, 394] width 75 height 11
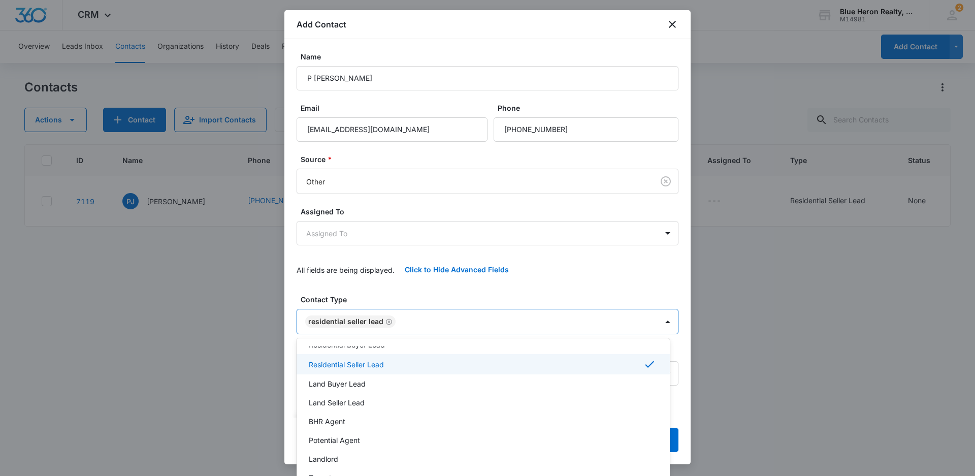
scroll to position [53, 0]
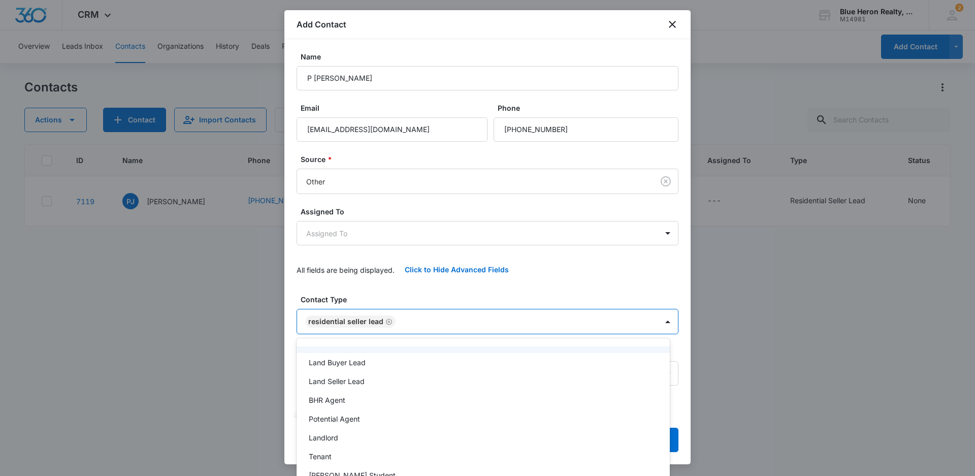
drag, startPoint x: 687, startPoint y: 173, endPoint x: 722, endPoint y: 344, distance: 175.0
click at [699, 264] on div at bounding box center [487, 238] width 975 height 476
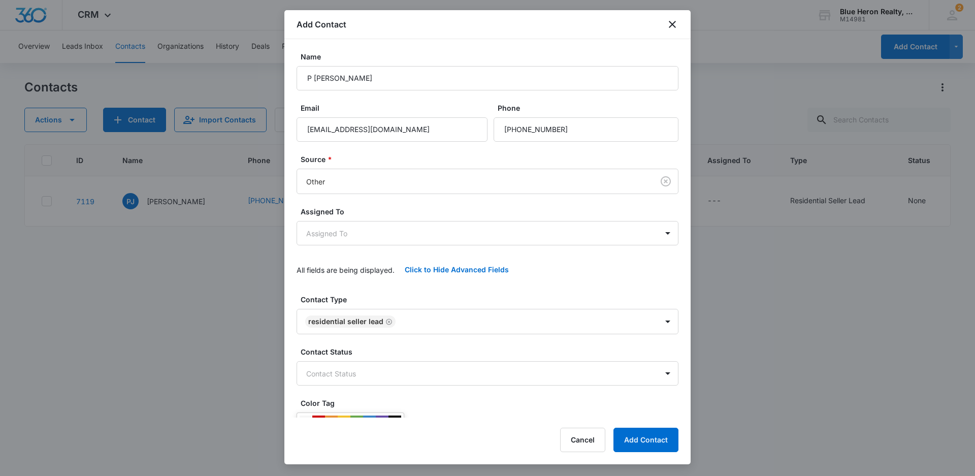
click at [776, 398] on div at bounding box center [487, 238] width 975 height 476
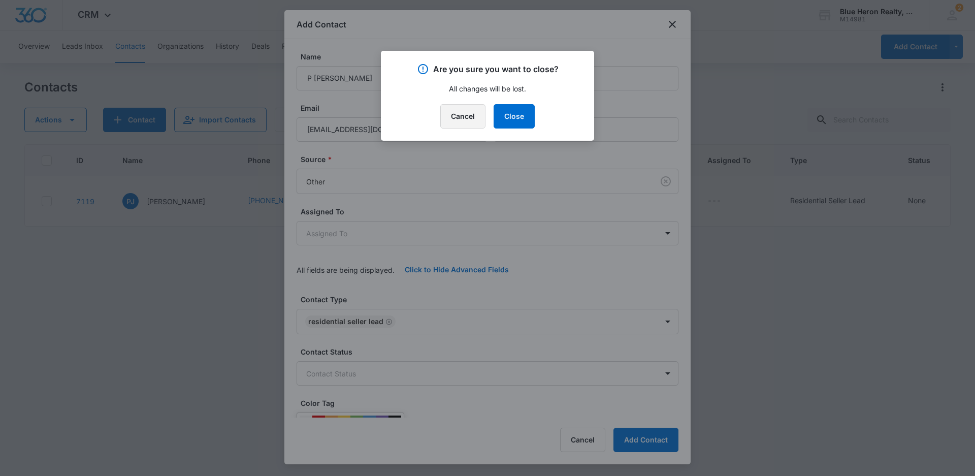
click at [470, 119] on button "Cancel" at bounding box center [462, 116] width 45 height 24
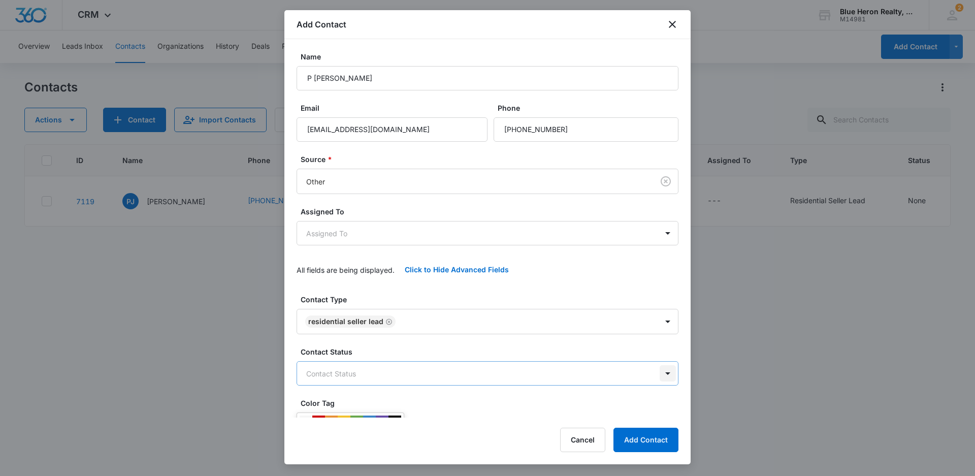
click at [659, 372] on body "CRM Apps Reputation Websites Forms CRM Email Social Shop Payments POS Content A…" at bounding box center [487, 238] width 975 height 476
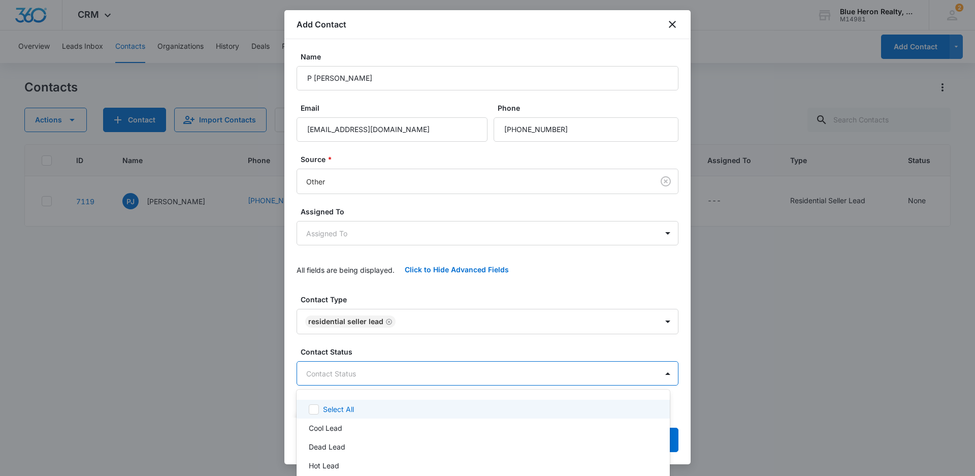
click at [889, 372] on div at bounding box center [487, 238] width 975 height 476
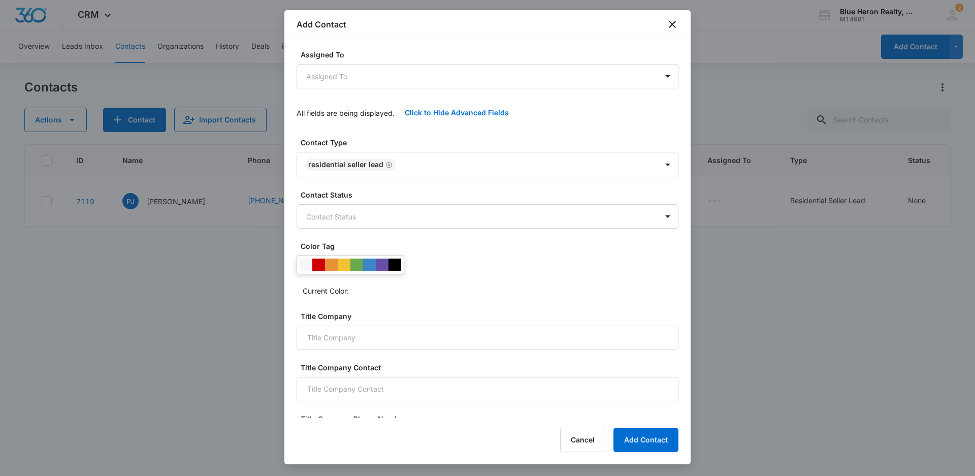
scroll to position [162, 0]
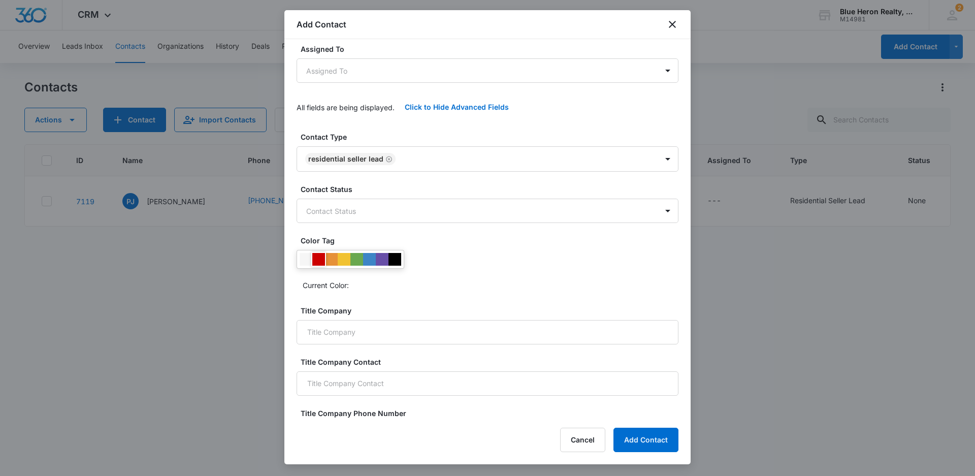
click at [317, 258] on div at bounding box center [318, 259] width 13 height 13
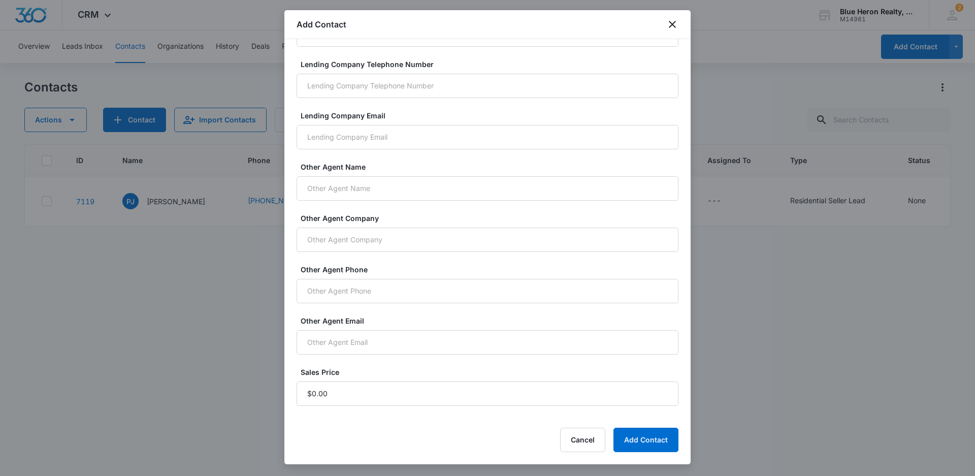
scroll to position [666, 0]
click at [341, 392] on input "Sales Price" at bounding box center [487, 393] width 382 height 24
type input "$1.00"
click at [642, 440] on button "Add Contact" at bounding box center [645, 439] width 65 height 24
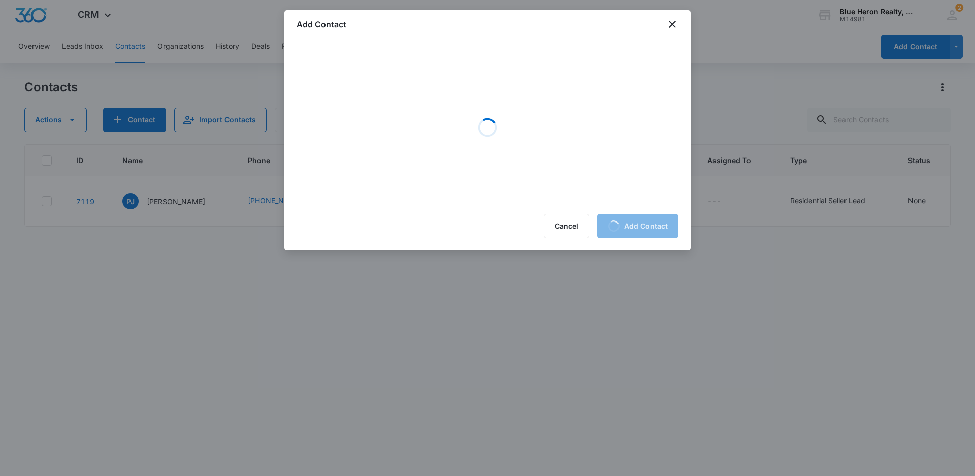
scroll to position [0, 0]
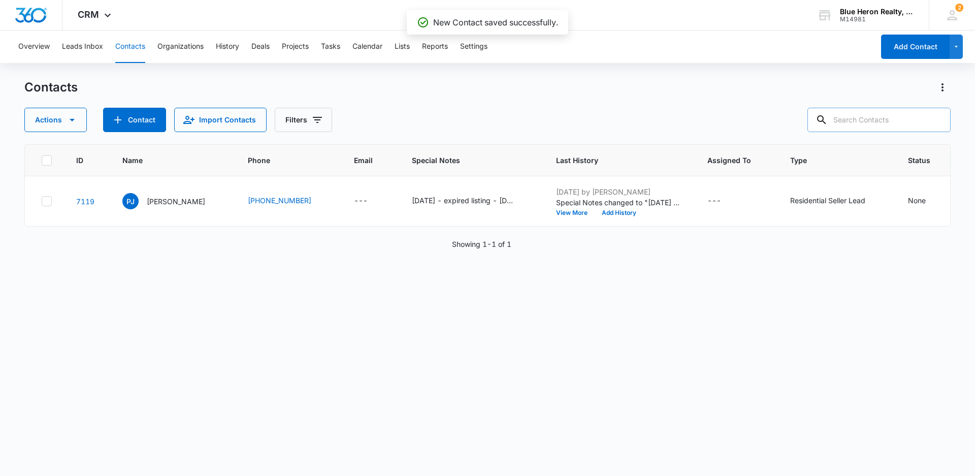
click at [868, 120] on input "text" at bounding box center [878, 120] width 143 height 24
type input "P [PERSON_NAME]"
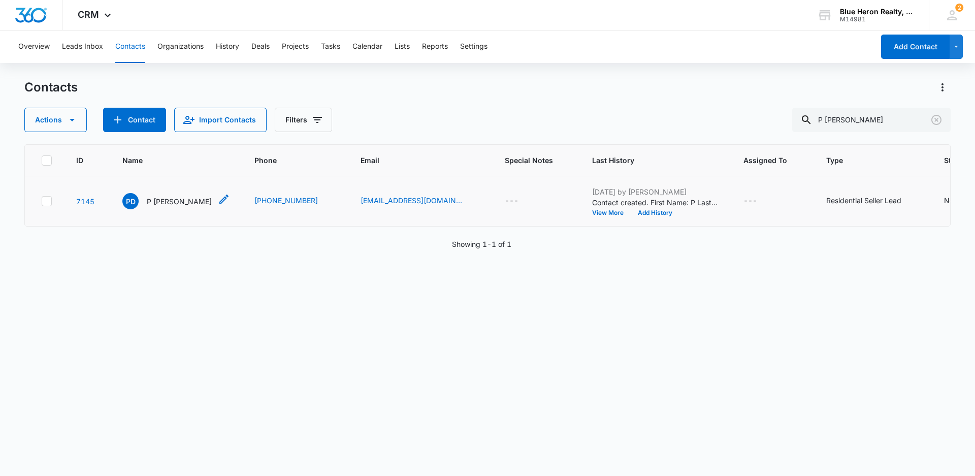
click at [165, 198] on p "P [PERSON_NAME]" at bounding box center [179, 201] width 65 height 11
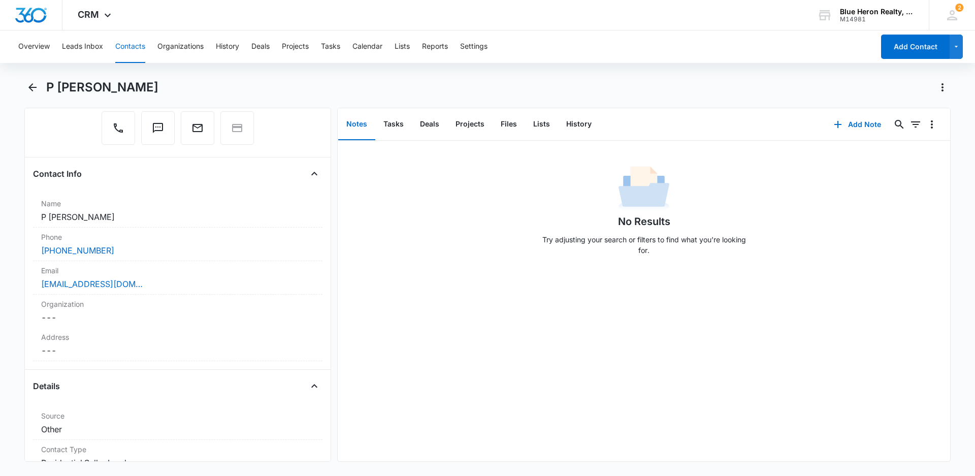
scroll to position [146, 0]
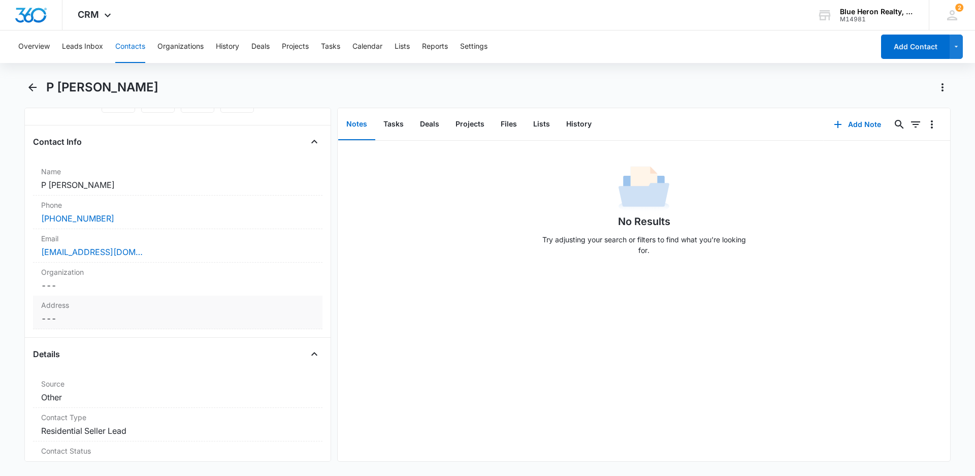
click at [85, 318] on dd "Cancel Save Changes ---" at bounding box center [177, 318] width 273 height 12
click at [90, 335] on input "text" at bounding box center [178, 339] width 256 height 24
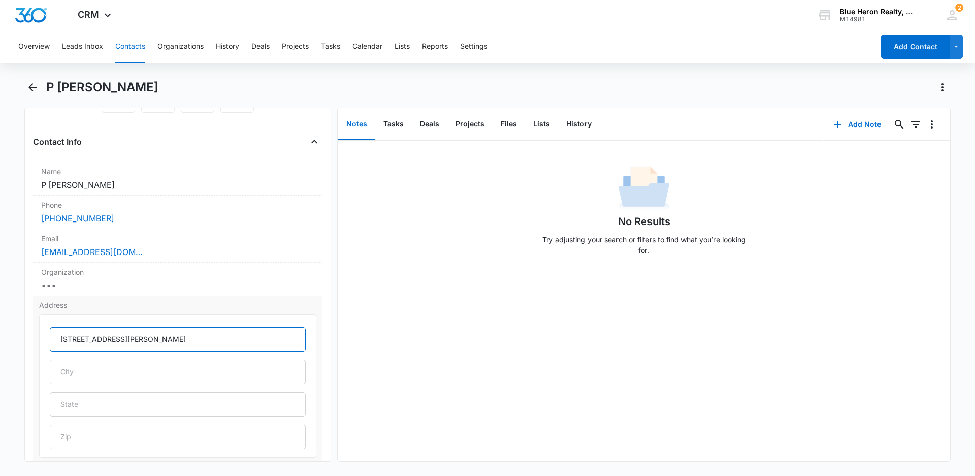
type input "[STREET_ADDRESS][PERSON_NAME]"
type input "[GEOGRAPHIC_DATA]"
type input "VA"
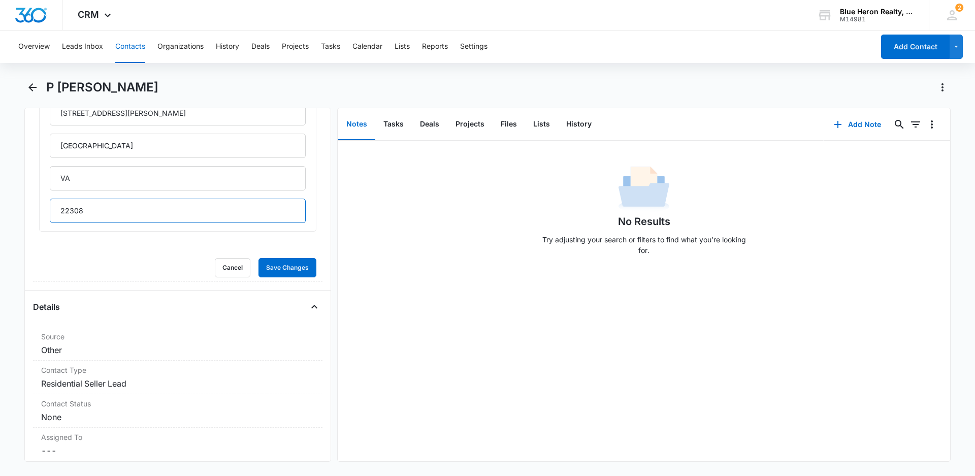
scroll to position [375, 0]
type input "22308"
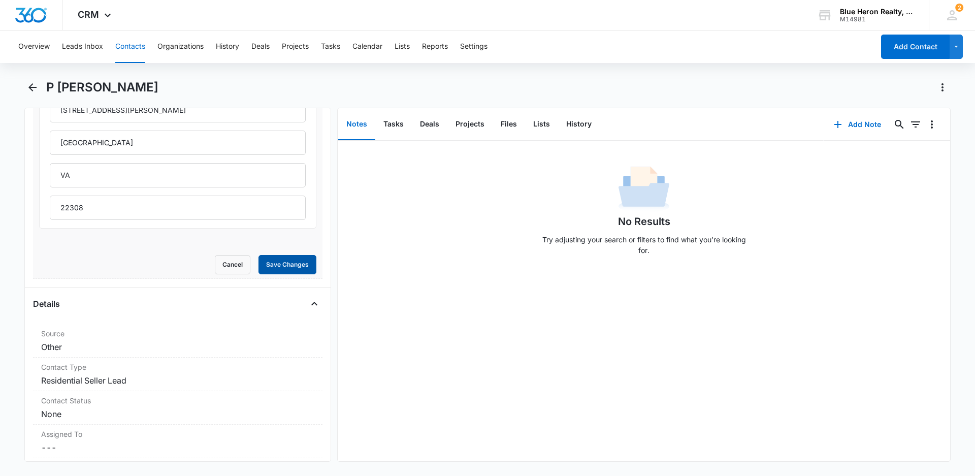
click at [265, 269] on button "Save Changes" at bounding box center [287, 264] width 58 height 19
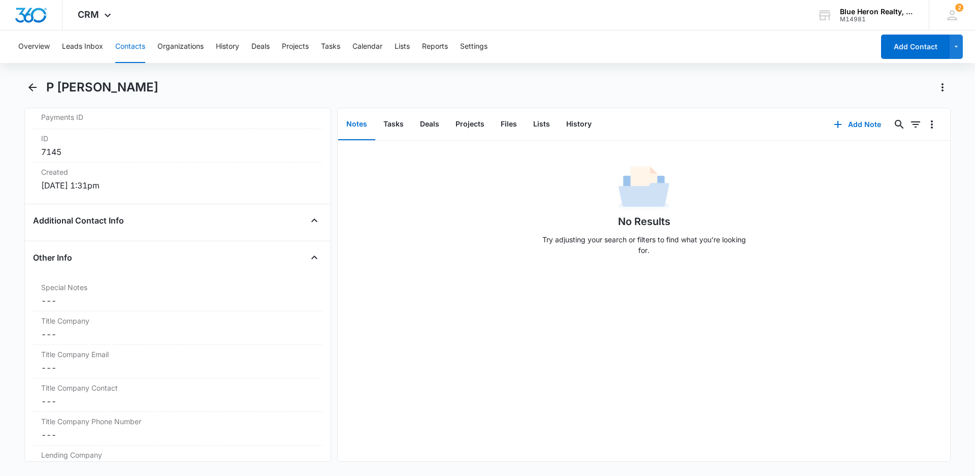
scroll to position [657, 0]
click at [61, 298] on dd "Cancel Save Changes ---" at bounding box center [177, 296] width 273 height 12
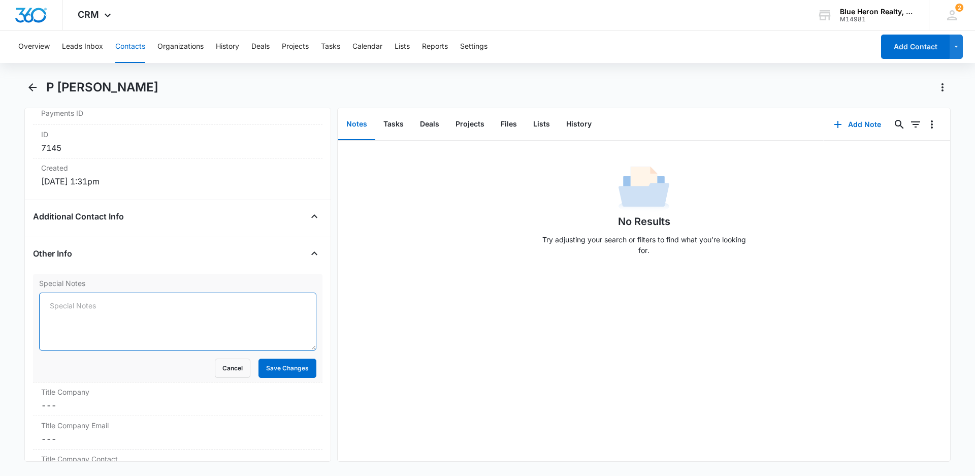
click at [73, 307] on textarea "Special Notes" at bounding box center [177, 321] width 277 height 58
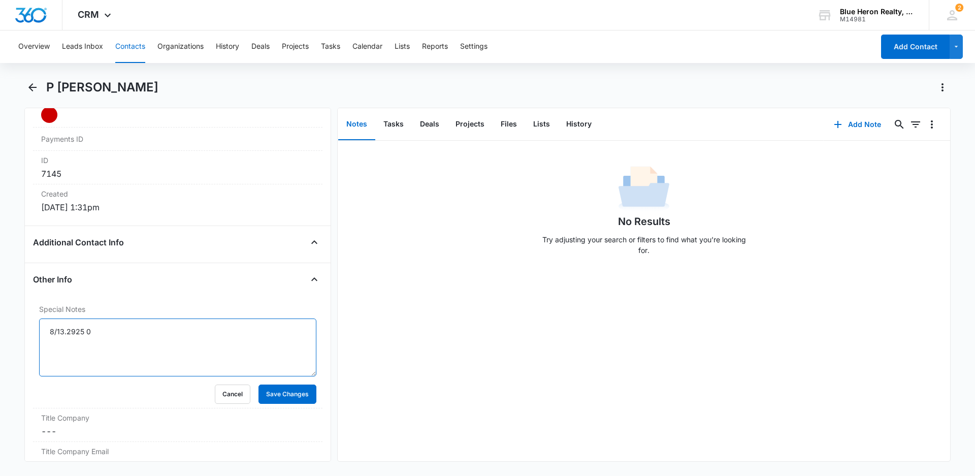
scroll to position [606, 0]
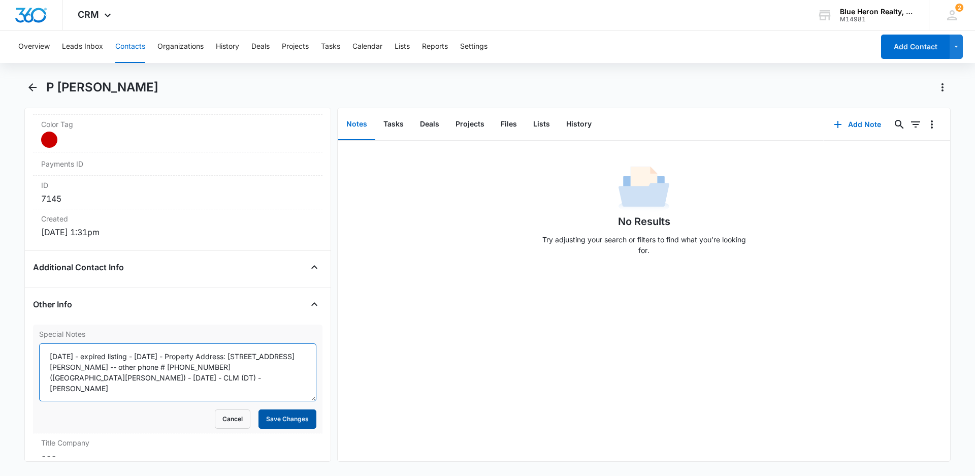
type textarea "[DATE] - expired listing - [DATE] - Property Address: [STREET_ADDRESS][PERSON_N…"
click at [273, 419] on button "Save Changes" at bounding box center [287, 418] width 58 height 19
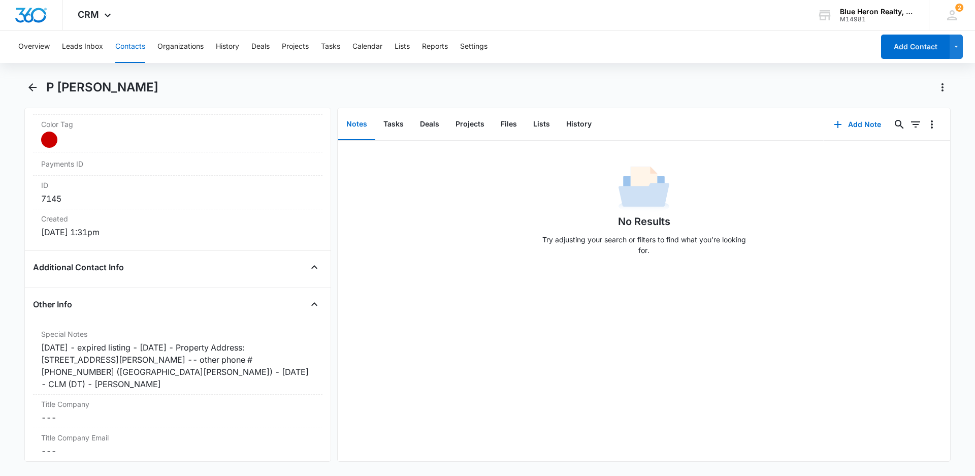
click at [219, 82] on div "P [PERSON_NAME]" at bounding box center [498, 87] width 904 height 16
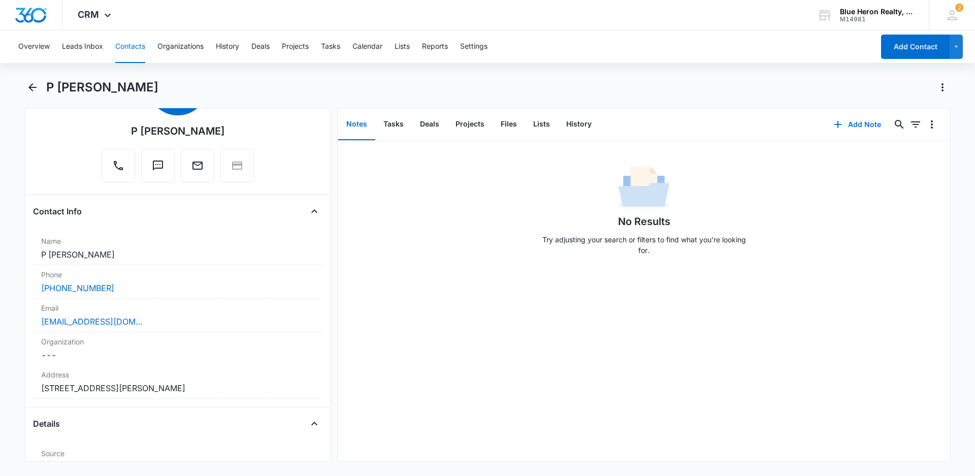
scroll to position [0, 0]
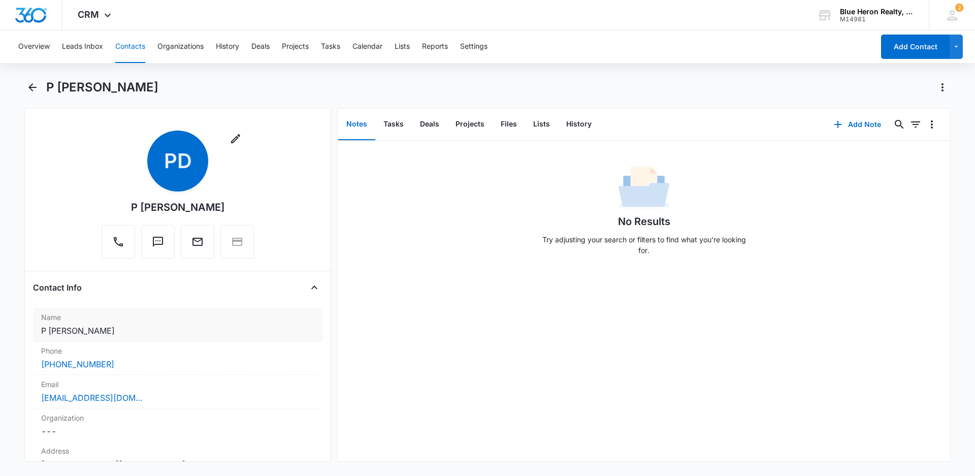
click at [164, 328] on dd "Cancel Save Changes P [PERSON_NAME]" at bounding box center [177, 330] width 273 height 12
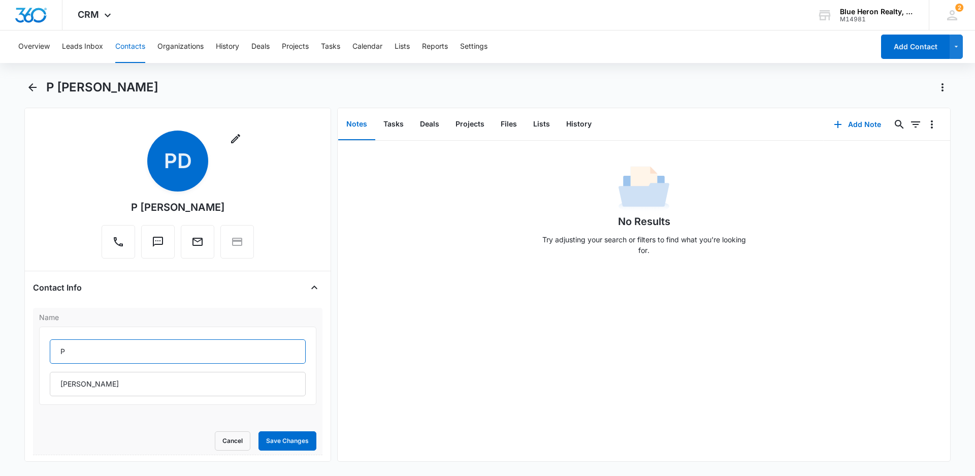
drag, startPoint x: 101, startPoint y: 355, endPoint x: 145, endPoint y: 350, distance: 44.5
click at [101, 354] on input "P" at bounding box center [178, 351] width 256 height 24
type input "P [PERSON_NAME] and"
drag, startPoint x: 84, startPoint y: 381, endPoint x: 64, endPoint y: 376, distance: 20.4
click at [58, 383] on input "[PERSON_NAME]" at bounding box center [178, 384] width 256 height 24
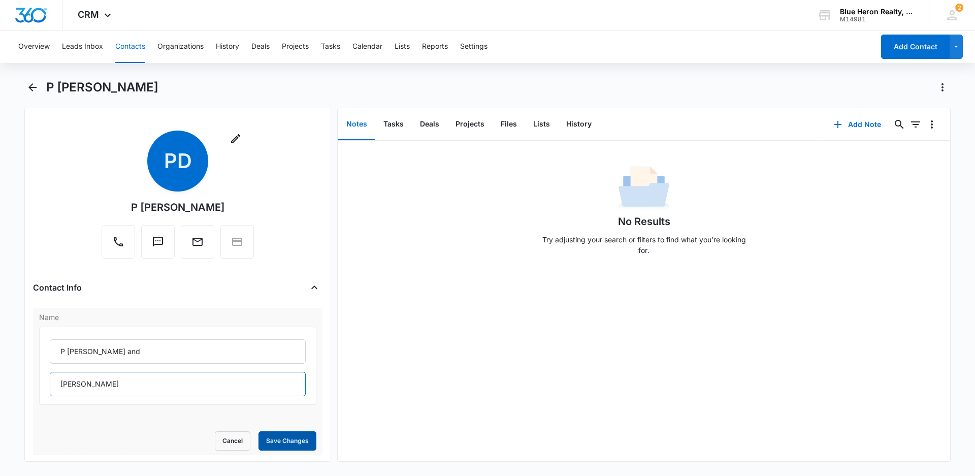
type input "[PERSON_NAME]"
click at [268, 443] on button "Save Changes" at bounding box center [287, 440] width 58 height 19
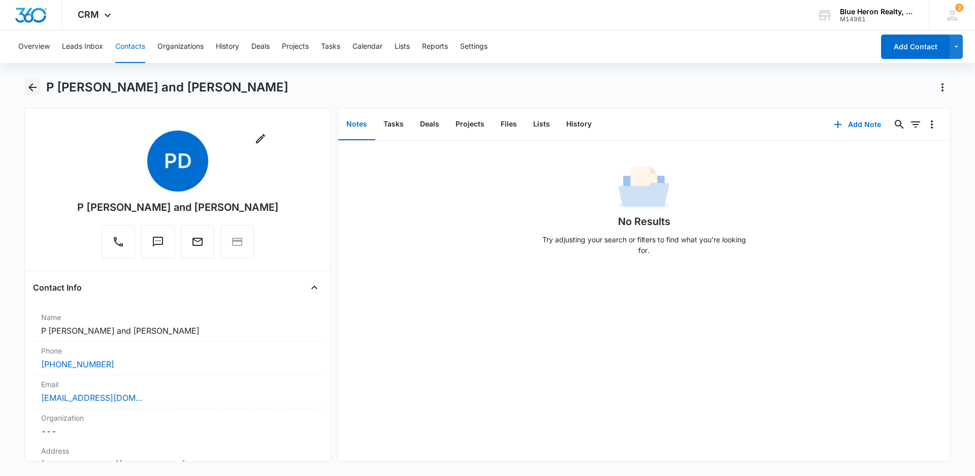
click at [32, 89] on icon "Back" at bounding box center [32, 87] width 12 height 12
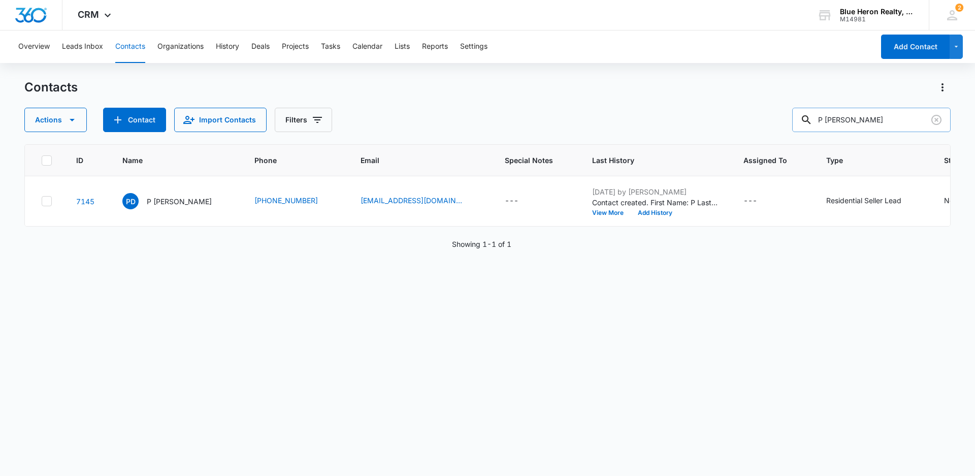
drag, startPoint x: 914, startPoint y: 114, endPoint x: 809, endPoint y: 123, distance: 105.0
click at [809, 123] on div "P [PERSON_NAME]" at bounding box center [871, 120] width 158 height 24
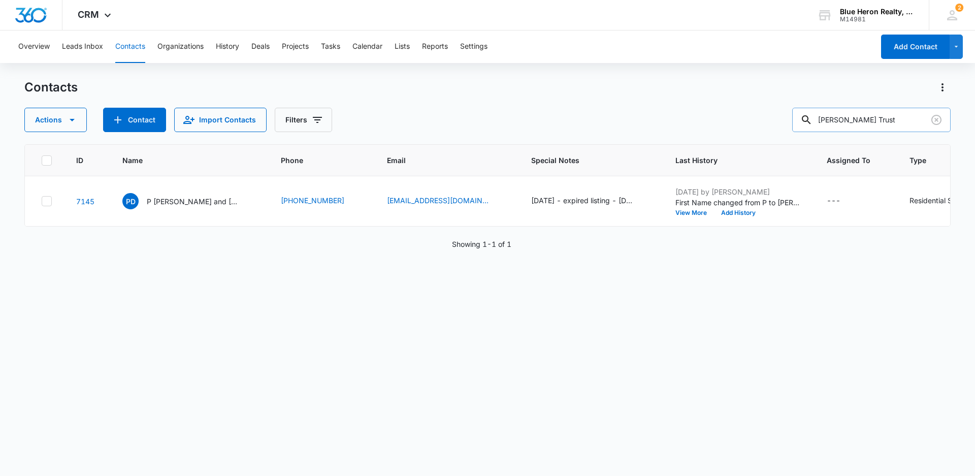
type input "[PERSON_NAME] Trust"
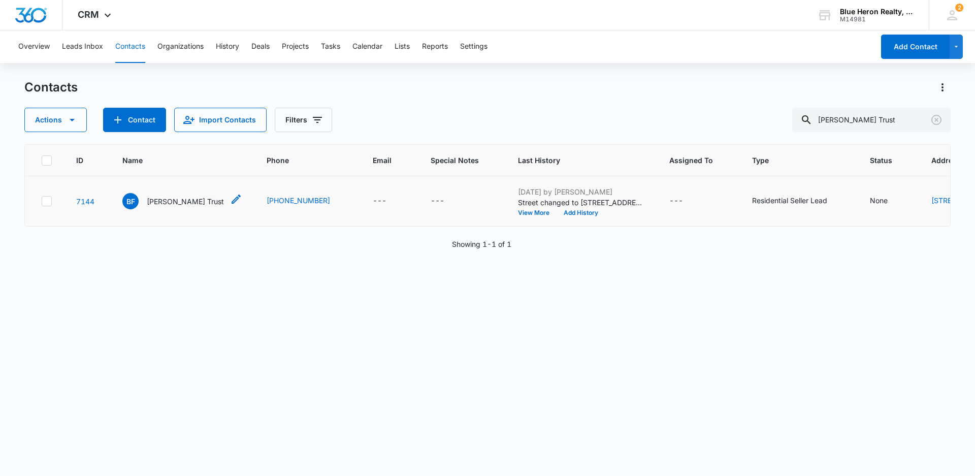
click at [167, 207] on p "[PERSON_NAME] Trust" at bounding box center [185, 201] width 77 height 11
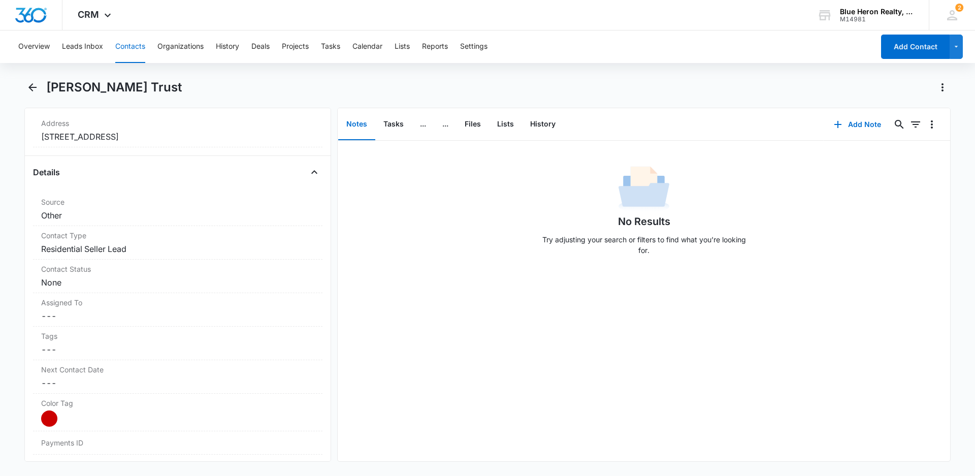
scroll to position [334, 0]
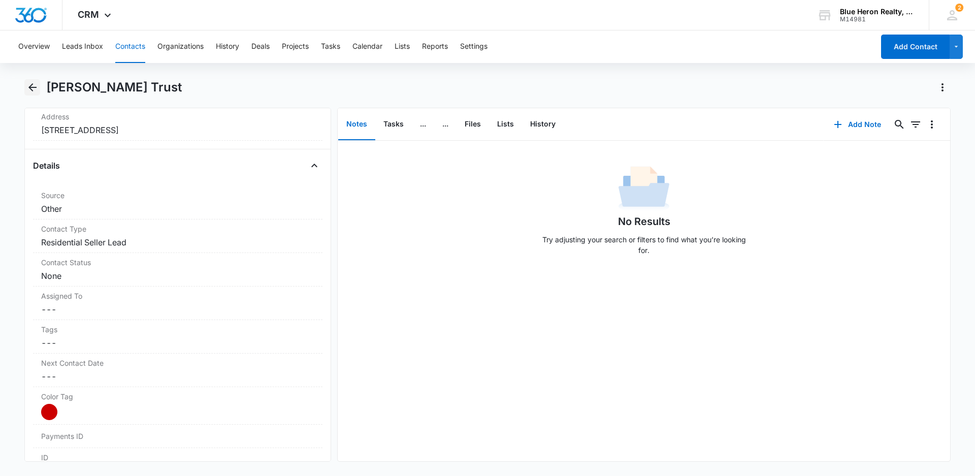
click at [34, 90] on icon "Back" at bounding box center [32, 87] width 12 height 12
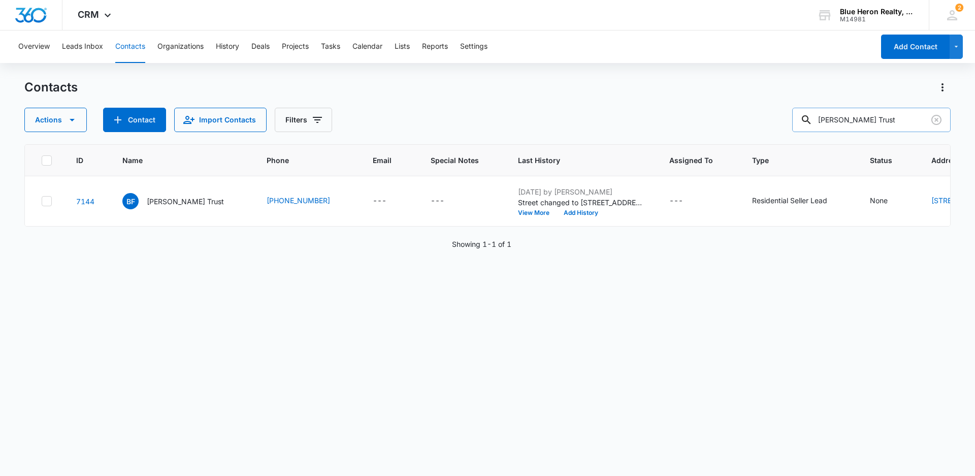
drag, startPoint x: 915, startPoint y: 117, endPoint x: 812, endPoint y: 116, distance: 103.1
click at [812, 116] on div "[PERSON_NAME] Trust" at bounding box center [871, 120] width 158 height 24
type input "P [PERSON_NAME]"
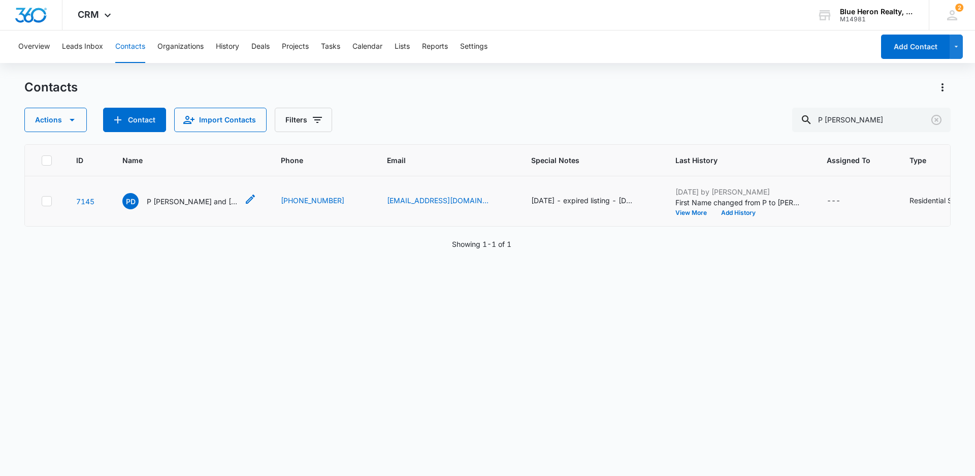
click at [191, 207] on p "P [PERSON_NAME] and [PERSON_NAME]" at bounding box center [192, 201] width 91 height 11
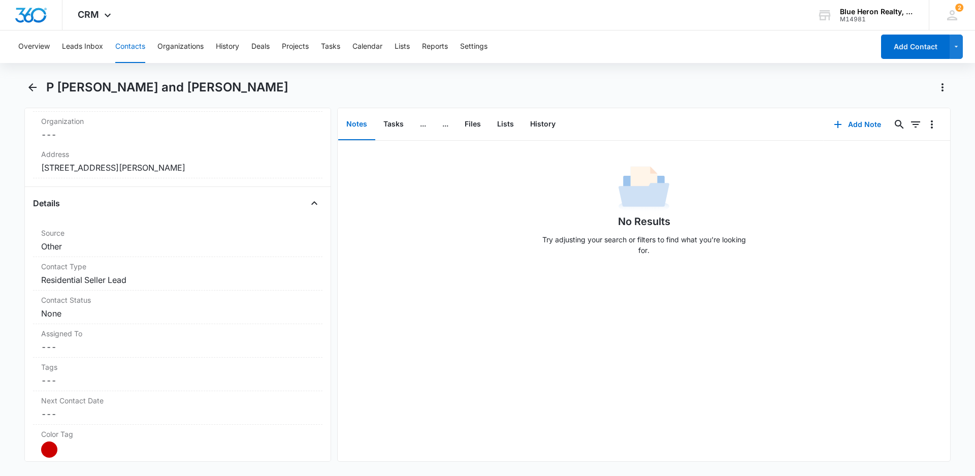
scroll to position [330, 0]
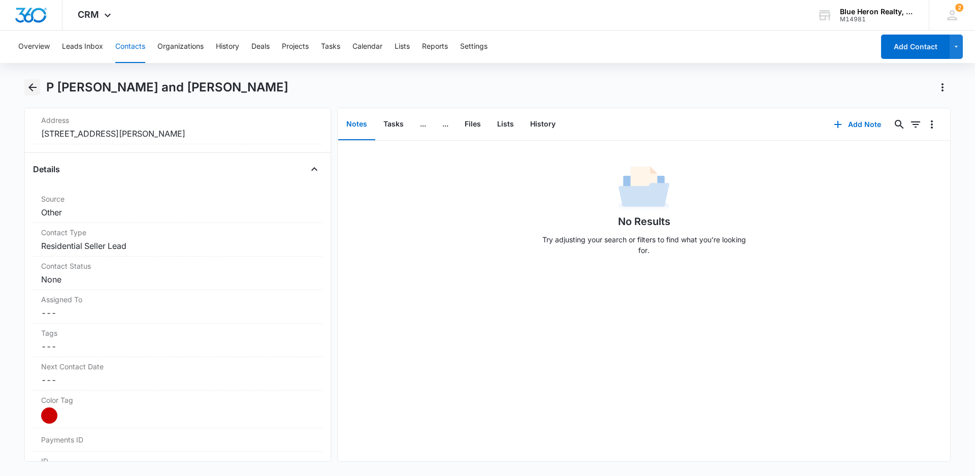
click at [30, 87] on icon "Back" at bounding box center [32, 87] width 8 height 8
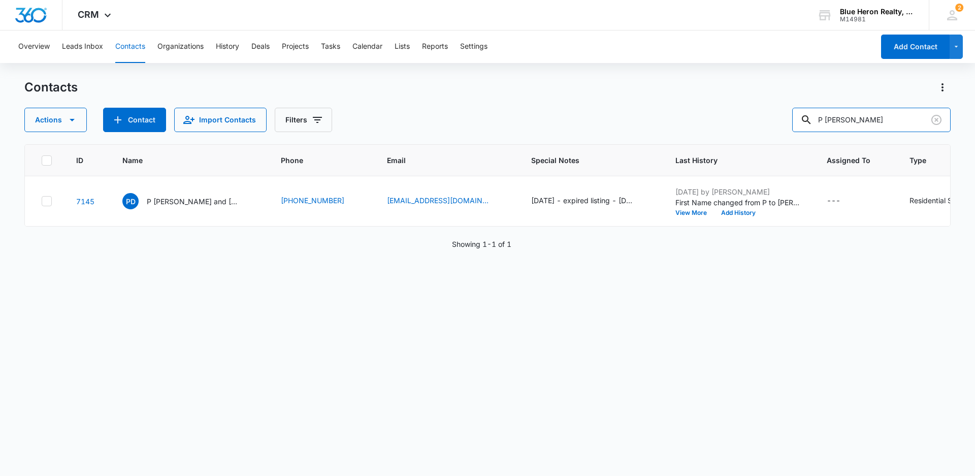
drag, startPoint x: 902, startPoint y: 128, endPoint x: 753, endPoint y: 126, distance: 149.3
click at [753, 126] on div "Actions Contact Import Contacts Filters P [PERSON_NAME]" at bounding box center [487, 120] width 926 height 24
type input "[PERSON_NAME] Trust"
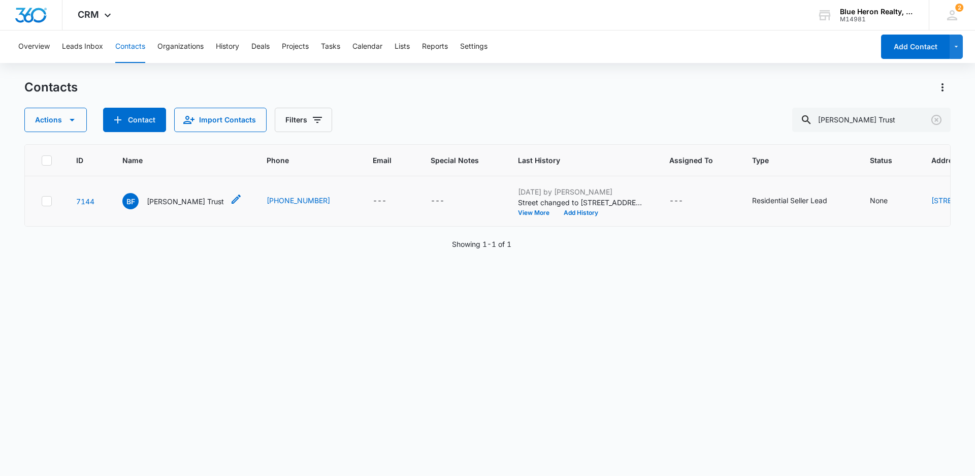
click at [172, 207] on p "[PERSON_NAME] Trust" at bounding box center [185, 201] width 77 height 11
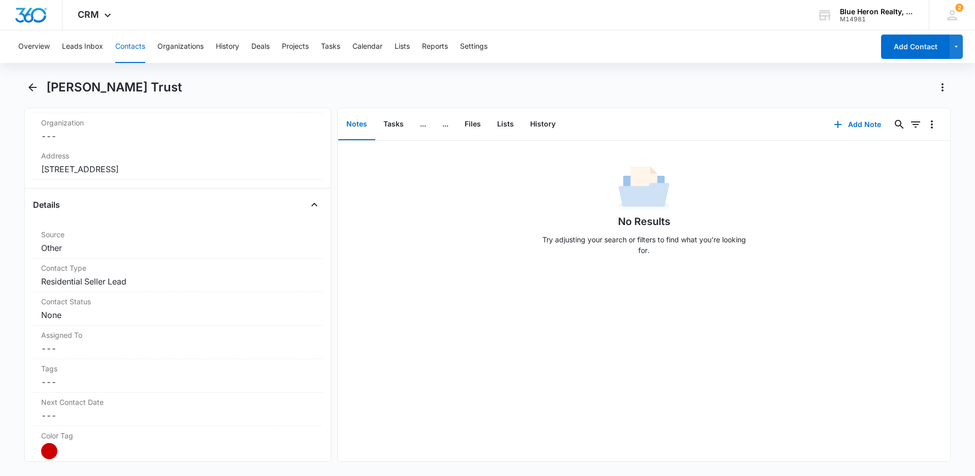
scroll to position [295, 0]
click at [182, 311] on dd "Cancel Save Changes None" at bounding box center [177, 314] width 273 height 12
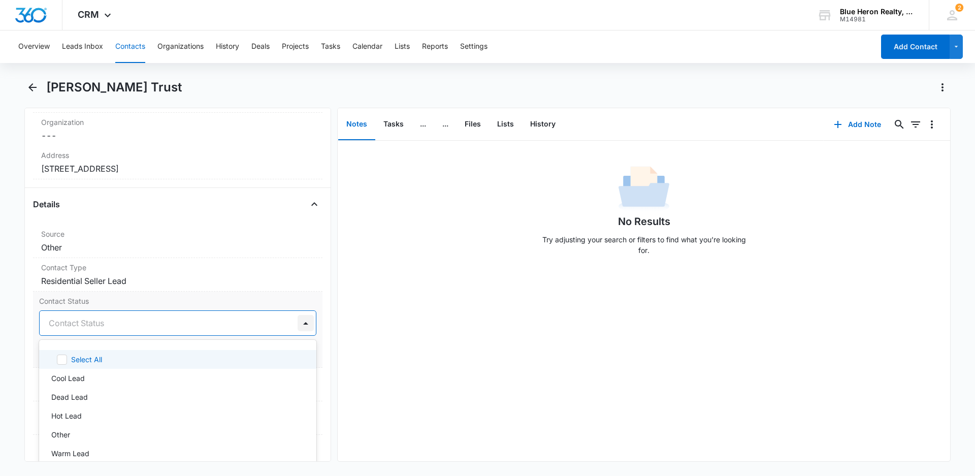
click at [297, 321] on div at bounding box center [305, 323] width 16 height 16
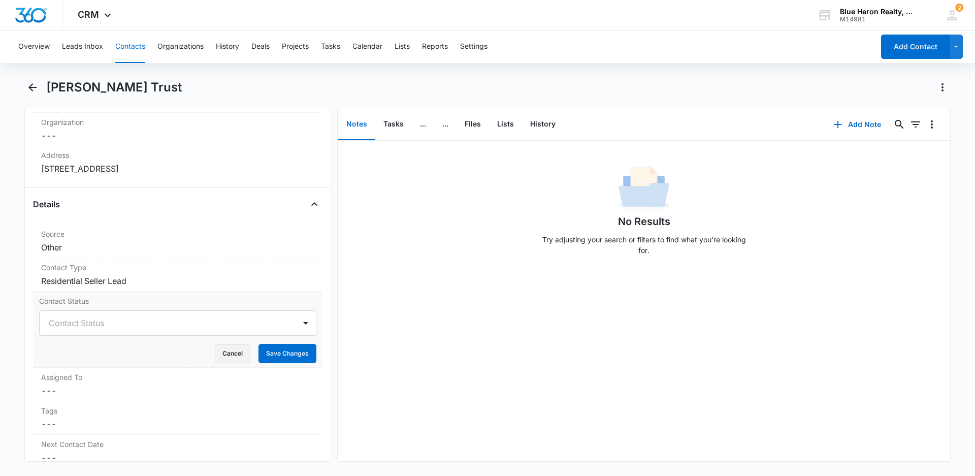
click at [225, 353] on button "Cancel" at bounding box center [233, 353] width 36 height 19
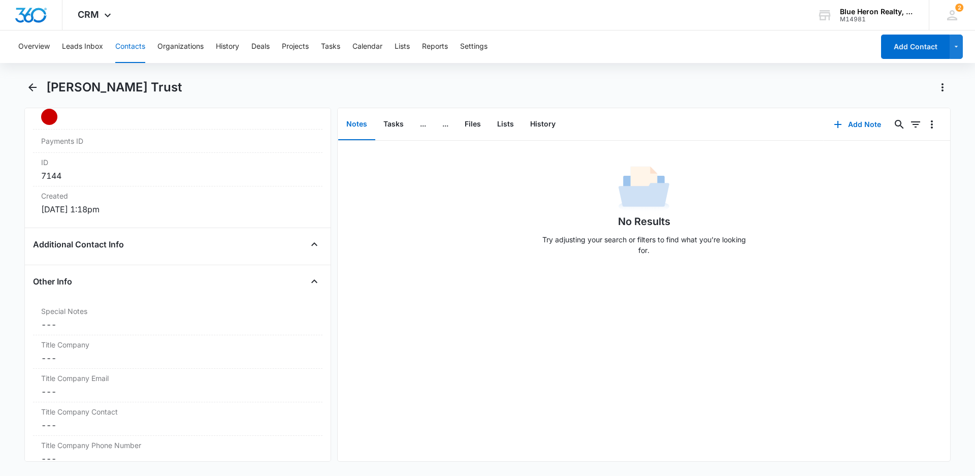
scroll to position [631, 0]
click at [67, 322] on dd "Cancel Save Changes ---" at bounding box center [177, 322] width 273 height 12
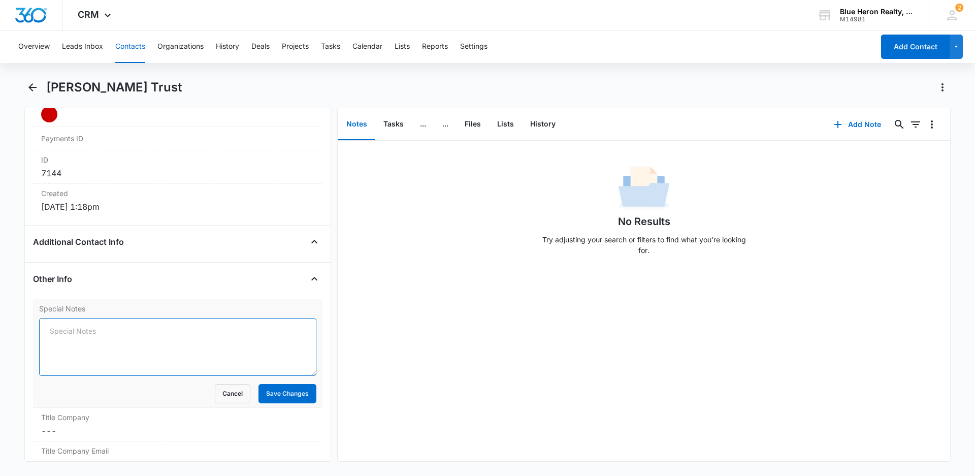
click at [69, 333] on textarea "Special Notes" at bounding box center [177, 347] width 277 height 58
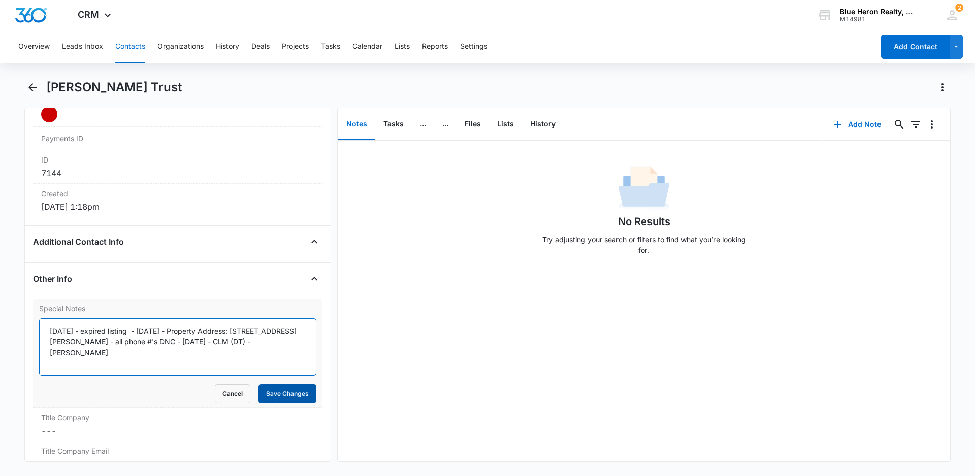
type textarea "[DATE] - expired listing - [DATE] - Property Address: [STREET_ADDRESS][PERSON_N…"
click at [264, 396] on button "Save Changes" at bounding box center [287, 393] width 58 height 19
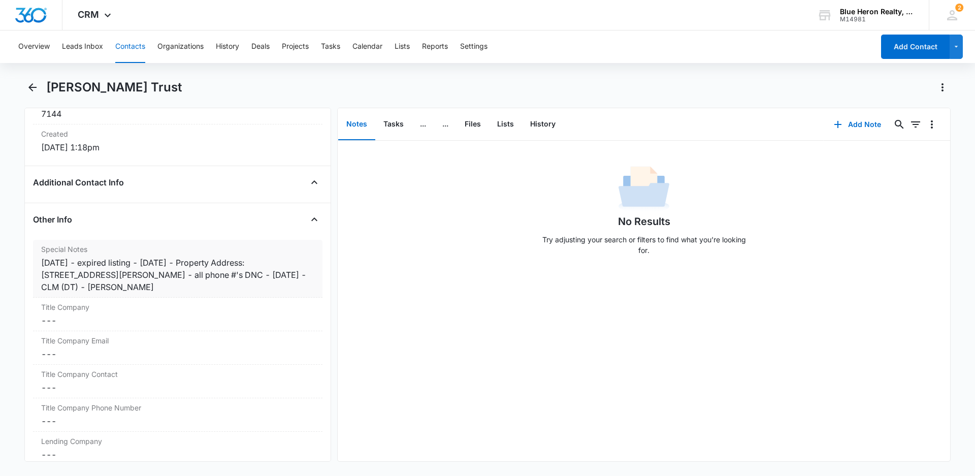
scroll to position [784, 0]
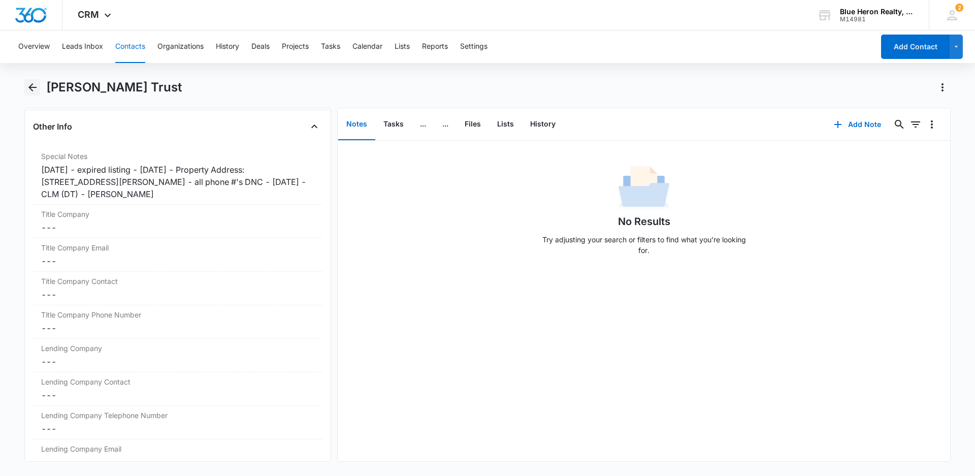
click at [34, 88] on icon "Back" at bounding box center [32, 87] width 8 height 8
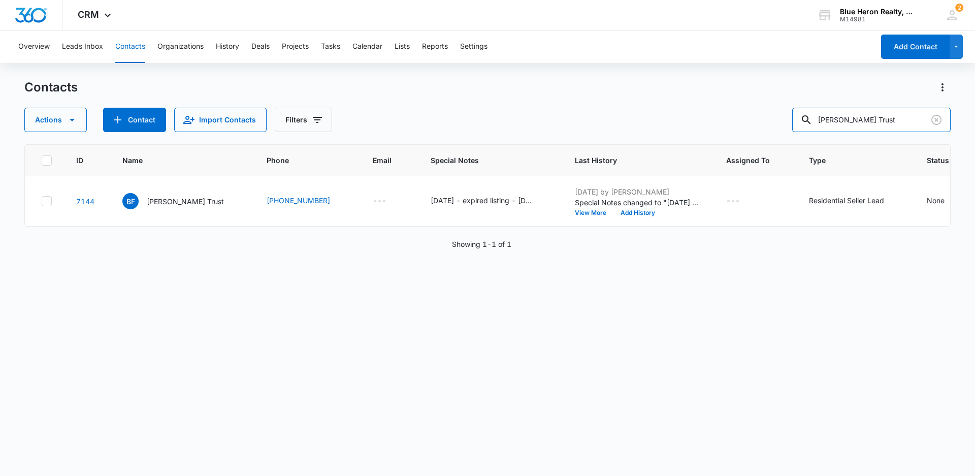
drag, startPoint x: 897, startPoint y: 118, endPoint x: 776, endPoint y: 125, distance: 121.5
click at [776, 125] on div "Actions Contact Import Contacts Filters [PERSON_NAME] Trust" at bounding box center [487, 120] width 926 height 24
type input "[PERSON_NAME]"
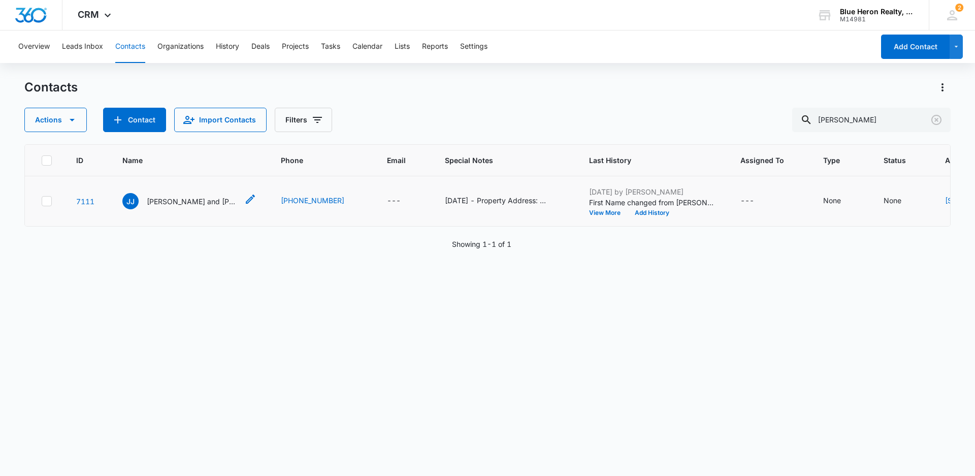
click at [152, 207] on p "[PERSON_NAME] and [PERSON_NAME]" at bounding box center [192, 201] width 91 height 11
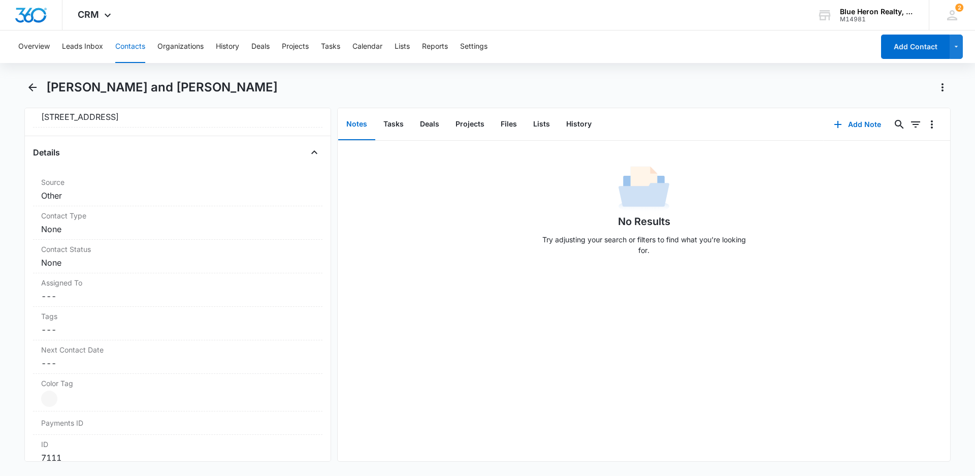
scroll to position [360, 0]
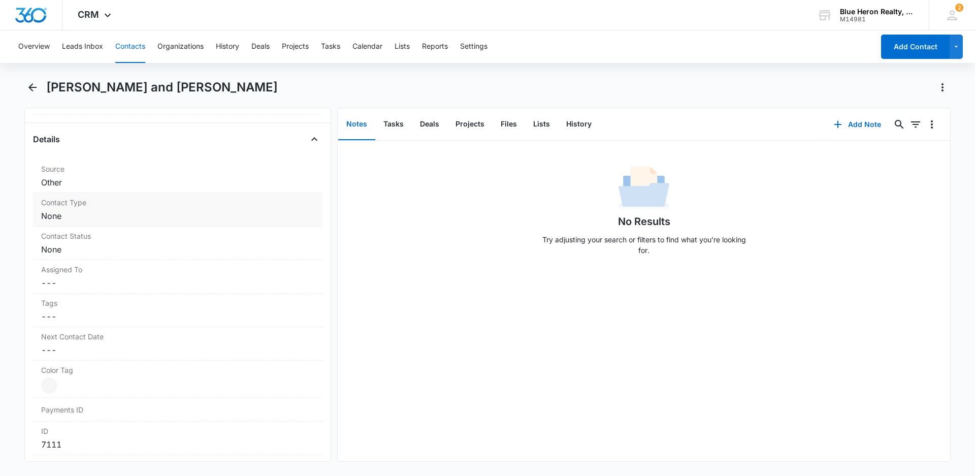
click at [129, 216] on dd "Cancel Save Changes None" at bounding box center [177, 216] width 273 height 12
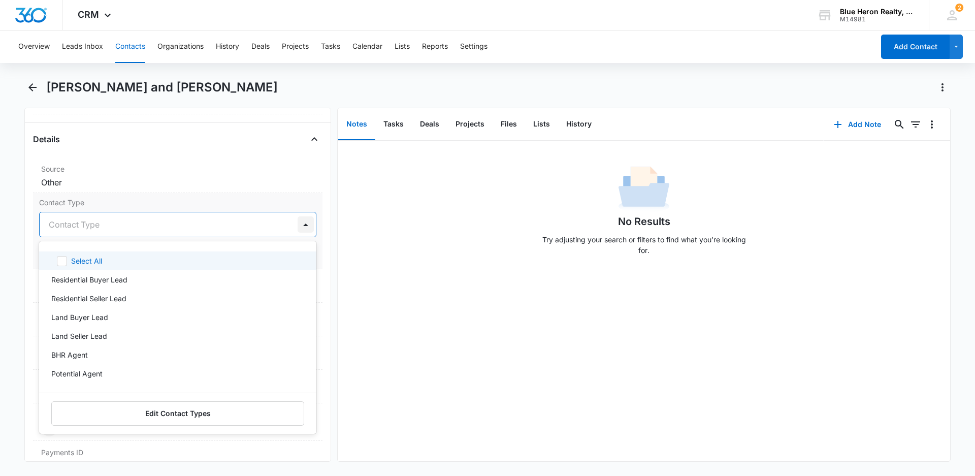
click at [297, 225] on div at bounding box center [305, 224] width 16 height 16
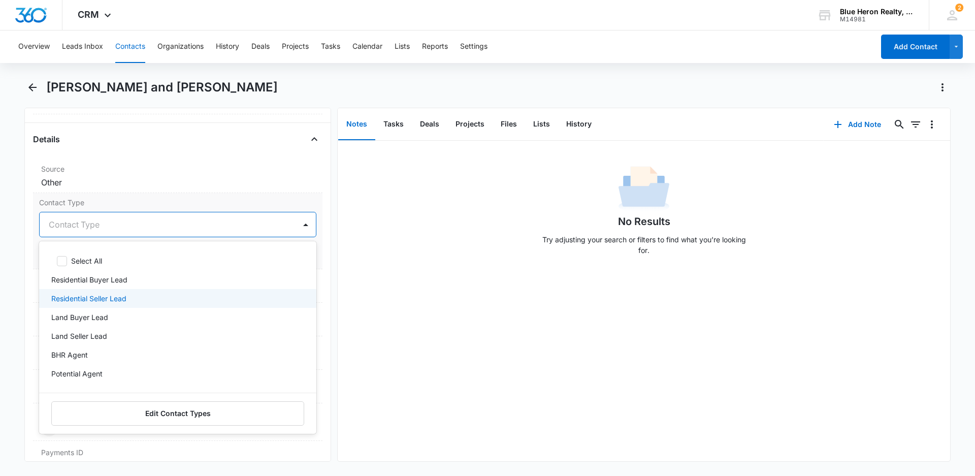
click at [126, 295] on p "Residential Seller Lead" at bounding box center [88, 298] width 75 height 11
click at [441, 351] on div "No Results Try adjusting your search or filters to find what you’re looking for." at bounding box center [644, 301] width 612 height 320
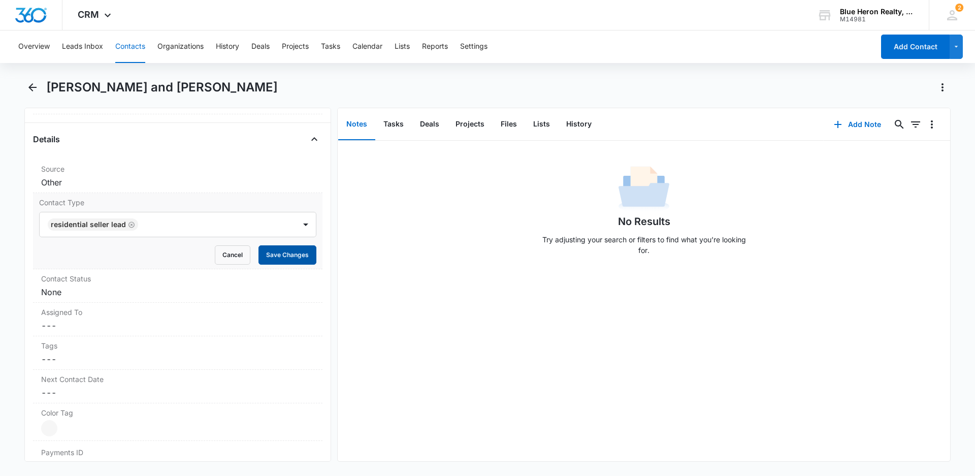
click at [285, 255] on button "Save Changes" at bounding box center [287, 254] width 58 height 19
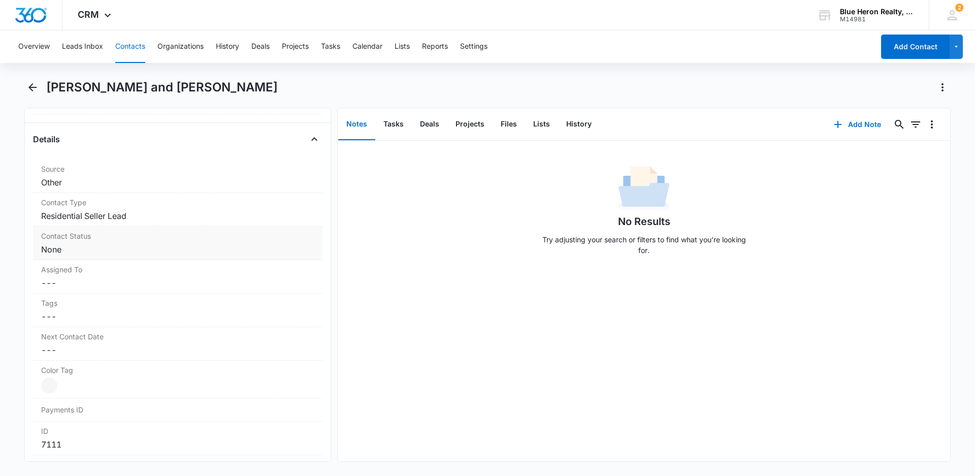
click at [157, 252] on dd "Cancel Save Changes None" at bounding box center [177, 249] width 273 height 12
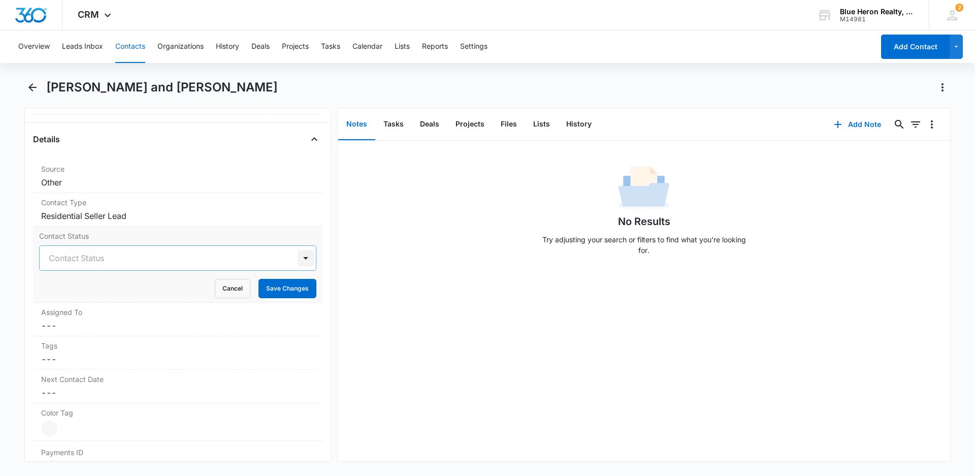
click at [297, 258] on div at bounding box center [305, 258] width 16 height 16
click at [423, 352] on div "No Results Try adjusting your search or filters to find what you’re looking for." at bounding box center [644, 301] width 612 height 320
click at [223, 288] on button "Cancel" at bounding box center [233, 288] width 36 height 19
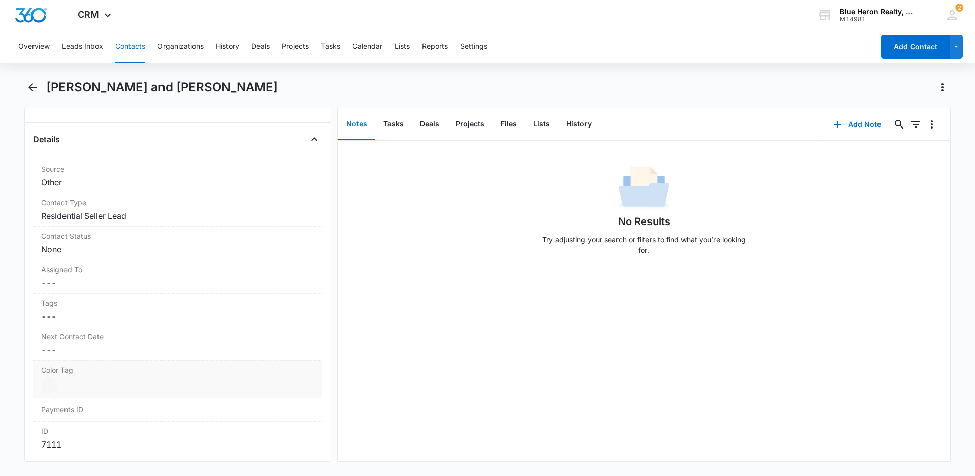
click at [53, 384] on div at bounding box center [49, 385] width 16 height 16
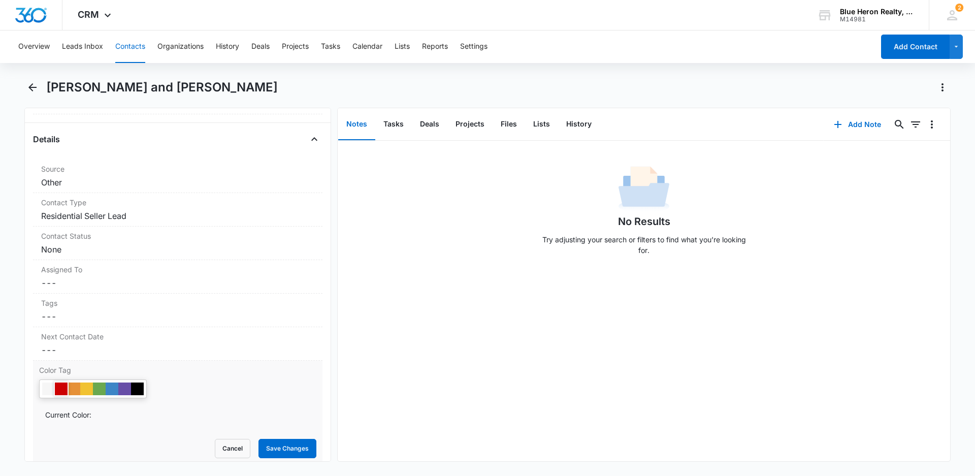
click at [59, 387] on div at bounding box center [61, 388] width 13 height 13
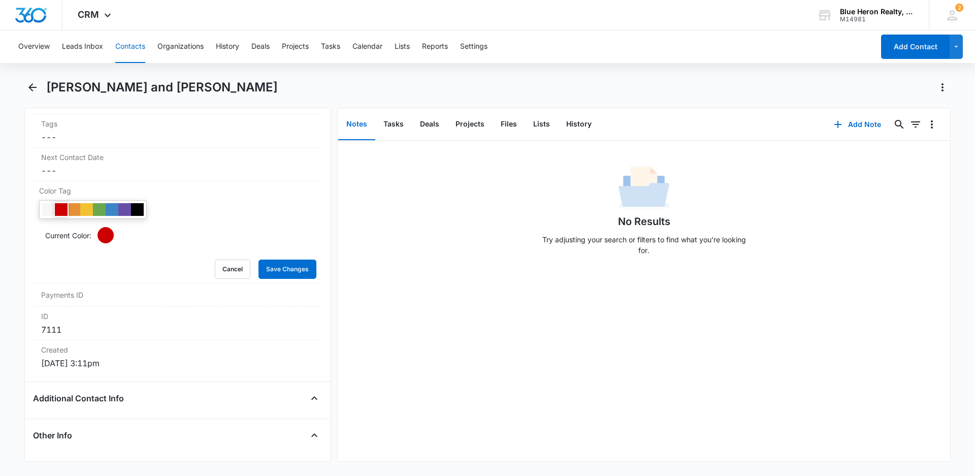
scroll to position [571, 0]
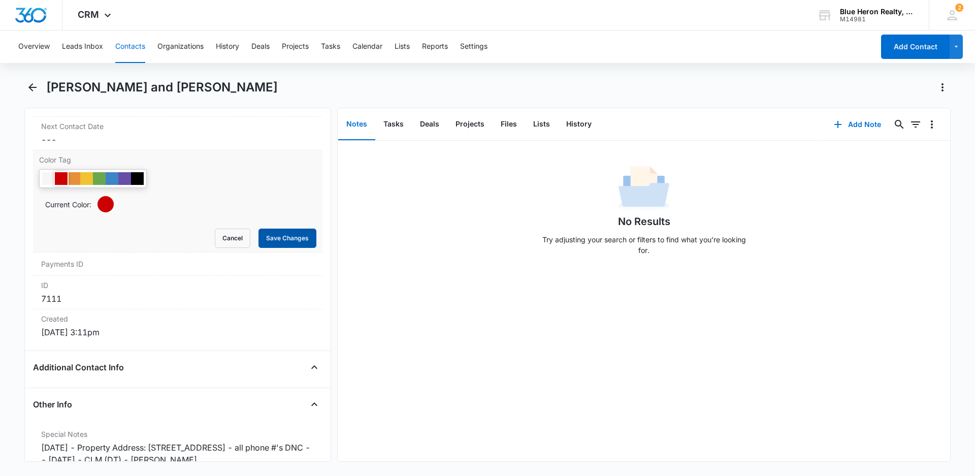
click at [271, 238] on button "Save Changes" at bounding box center [287, 237] width 58 height 19
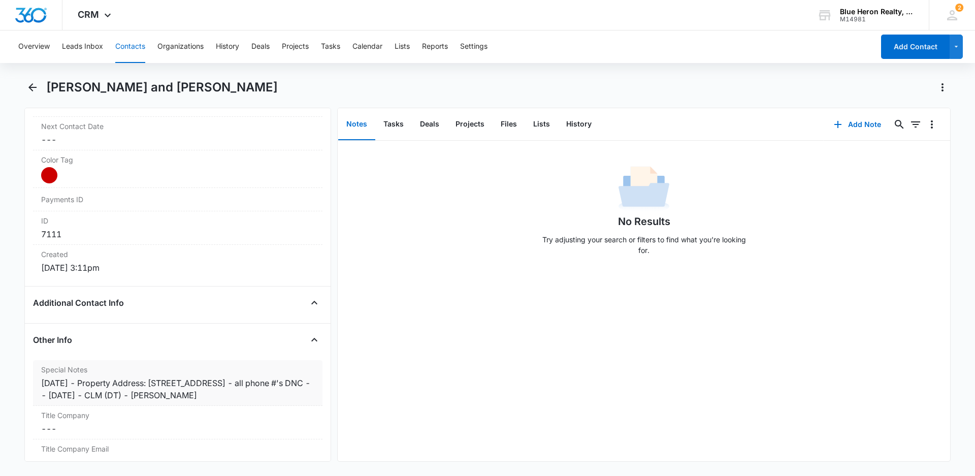
click at [88, 380] on div "[DATE] - Property Address: [STREET_ADDRESS] - all phone #'s DNC -- [DATE] - CLM…" at bounding box center [177, 389] width 273 height 24
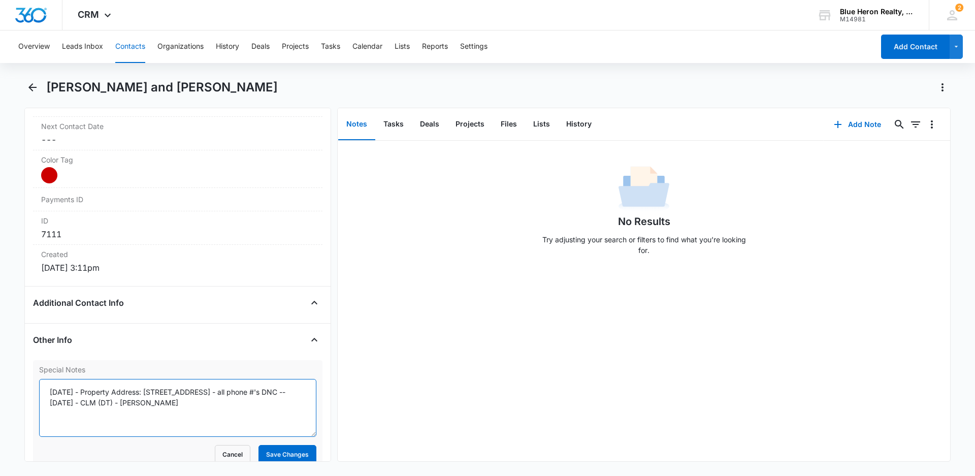
click at [91, 391] on textarea "[DATE] - Property Address: [STREET_ADDRESS] - all phone #'s DNC -- [DATE] - CLM…" at bounding box center [177, 408] width 277 height 58
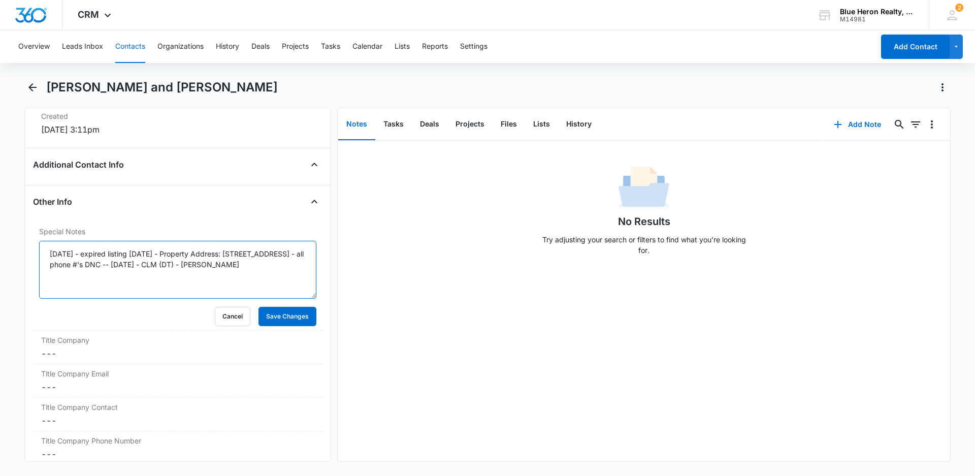
scroll to position [723, 0]
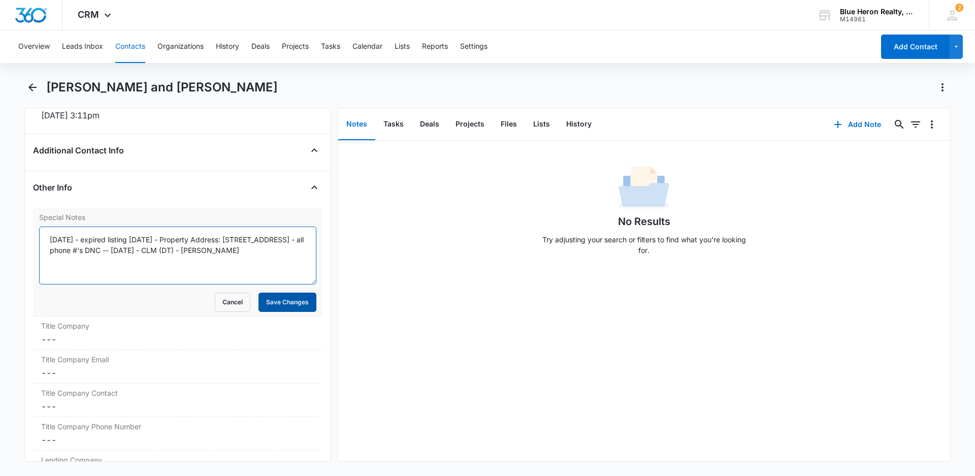
type textarea "[DATE] - expired listing [DATE] - Property Address: [STREET_ADDRESS] - all phon…"
click at [275, 304] on button "Save Changes" at bounding box center [287, 301] width 58 height 19
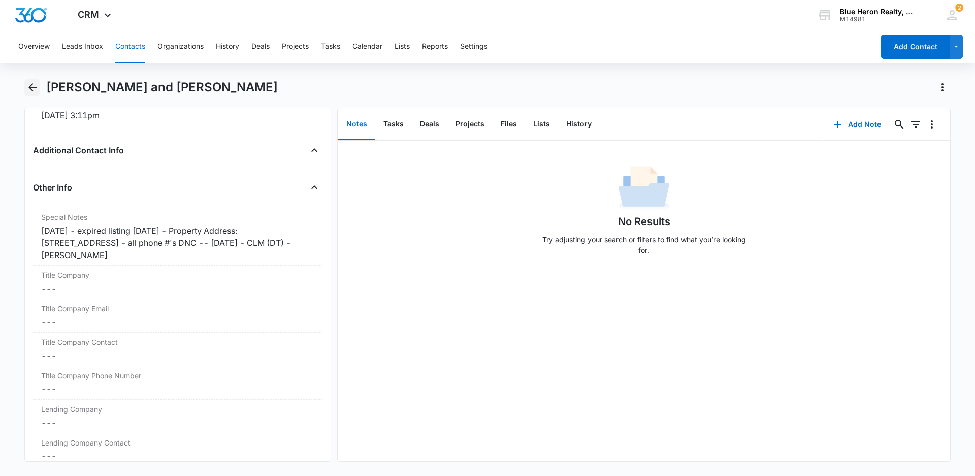
click at [34, 86] on icon "Back" at bounding box center [32, 87] width 12 height 12
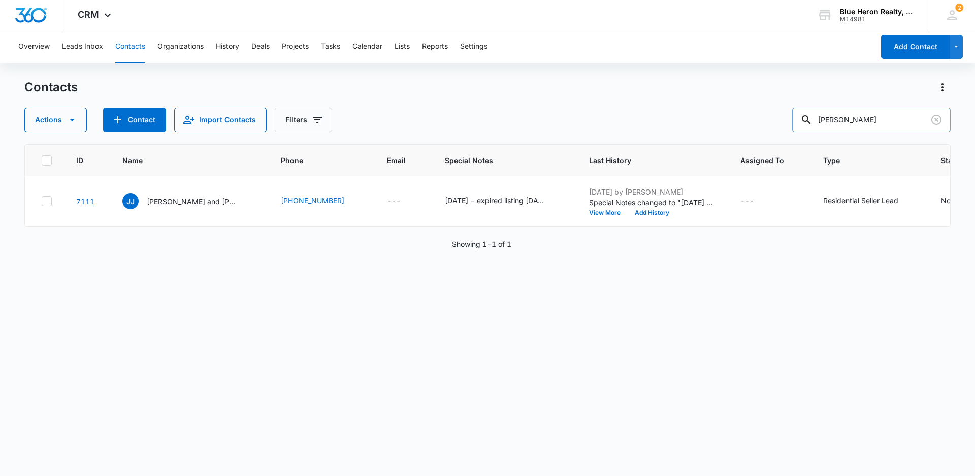
drag, startPoint x: 913, startPoint y: 122, endPoint x: 835, endPoint y: 120, distance: 78.2
click at [835, 120] on input "[PERSON_NAME]" at bounding box center [871, 120] width 158 height 24
click at [915, 122] on input "[PERSON_NAME]" at bounding box center [871, 120] width 158 height 24
drag, startPoint x: 913, startPoint y: 121, endPoint x: 813, endPoint y: 115, distance: 100.7
click at [813, 115] on div "[PERSON_NAME]" at bounding box center [871, 120] width 158 height 24
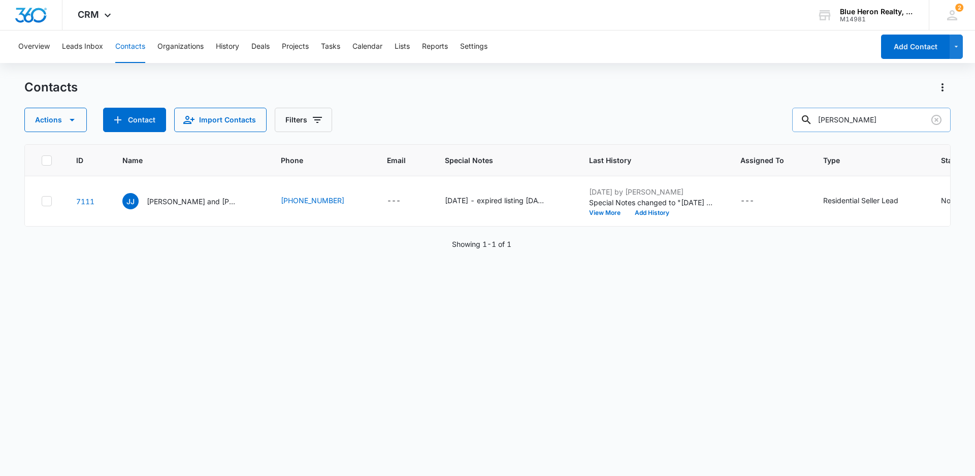
type input "[PERSON_NAME]"
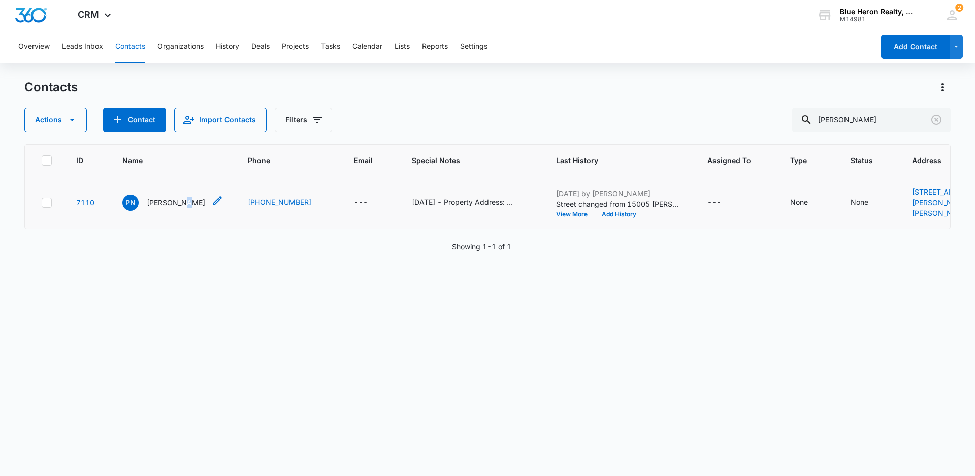
click at [185, 208] on p "[PERSON_NAME]" at bounding box center [176, 202] width 58 height 11
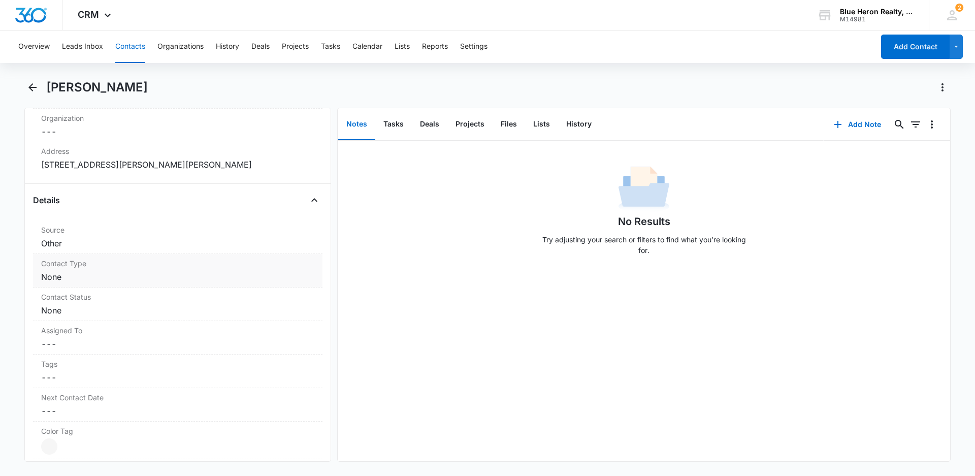
scroll to position [311, 0]
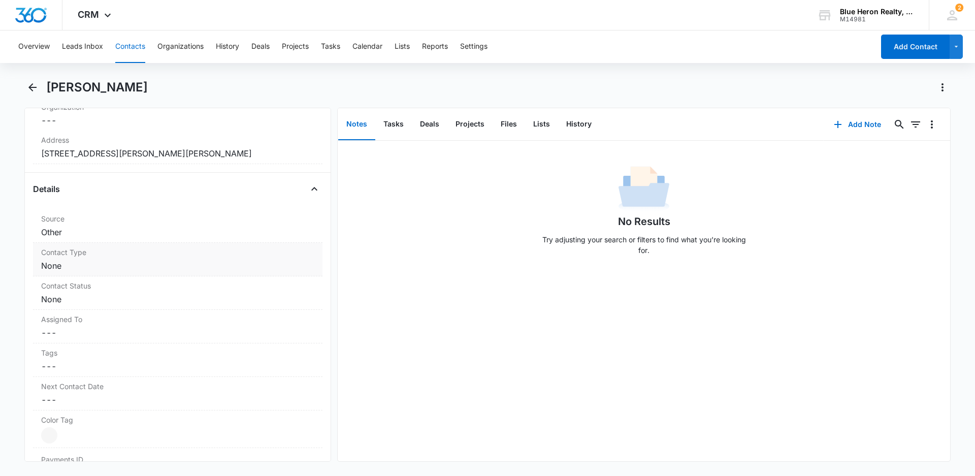
click at [149, 258] on div "Contact Type Cancel Save Changes None" at bounding box center [177, 260] width 289 height 34
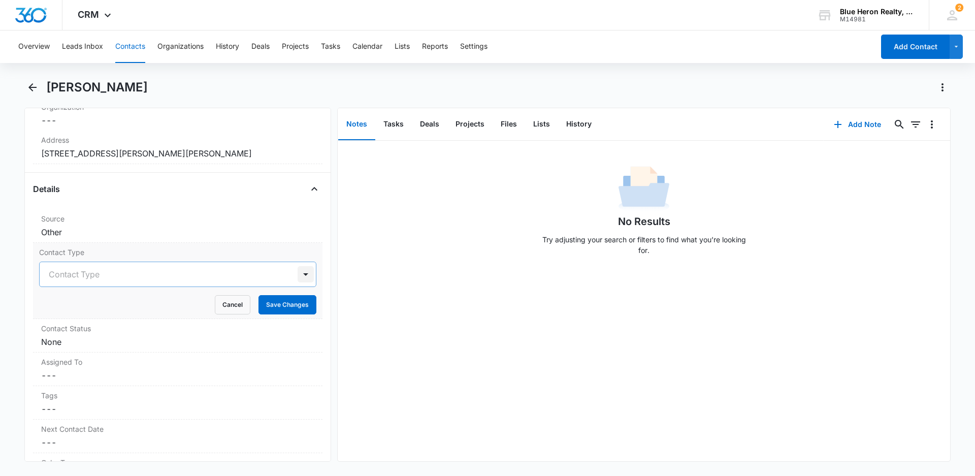
click at [297, 275] on div at bounding box center [305, 274] width 16 height 16
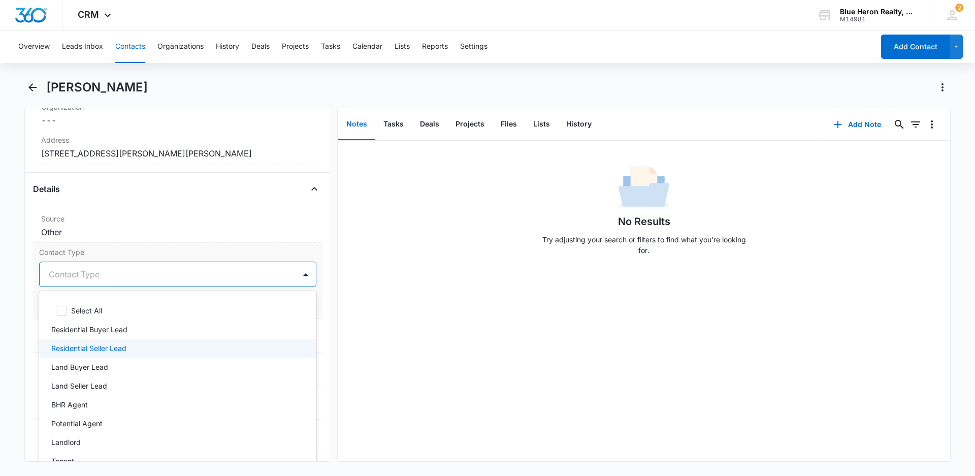
click at [108, 349] on p "Residential Seller Lead" at bounding box center [88, 348] width 75 height 11
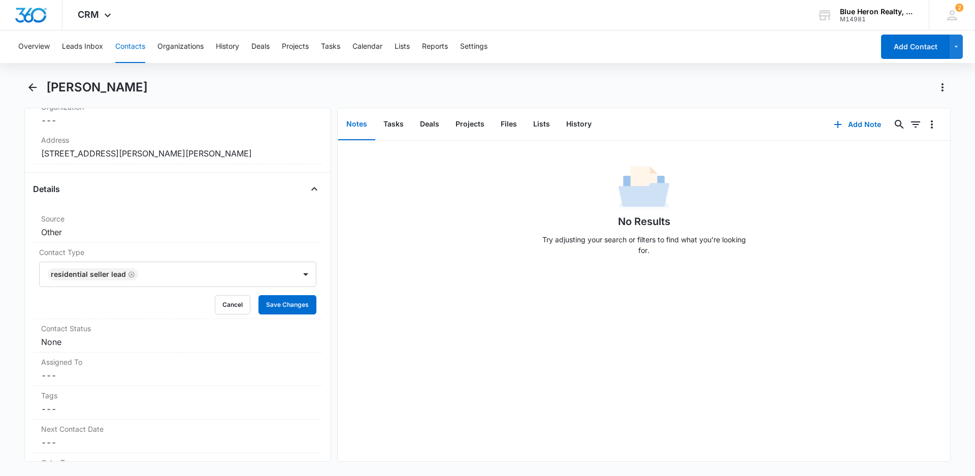
click at [410, 349] on div "No Results Try adjusting your search or filters to find what you’re looking for." at bounding box center [644, 301] width 612 height 320
click at [278, 311] on button "Save Changes" at bounding box center [287, 304] width 58 height 19
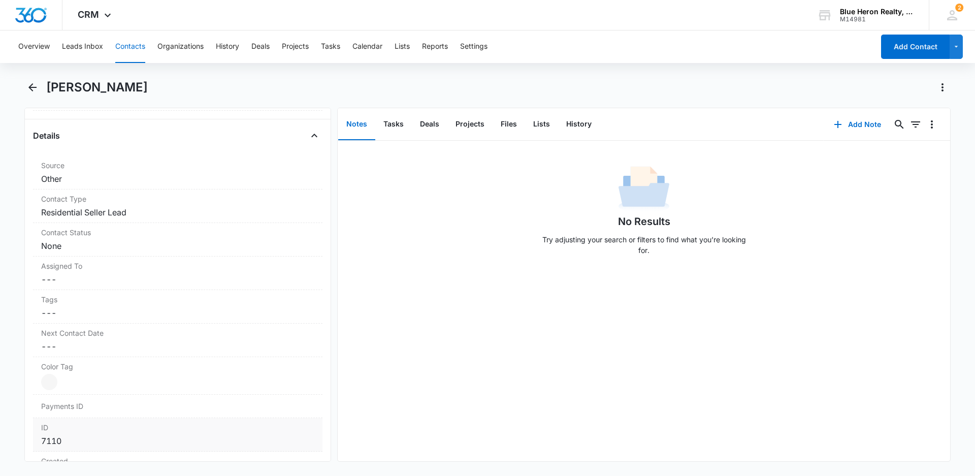
scroll to position [412, 0]
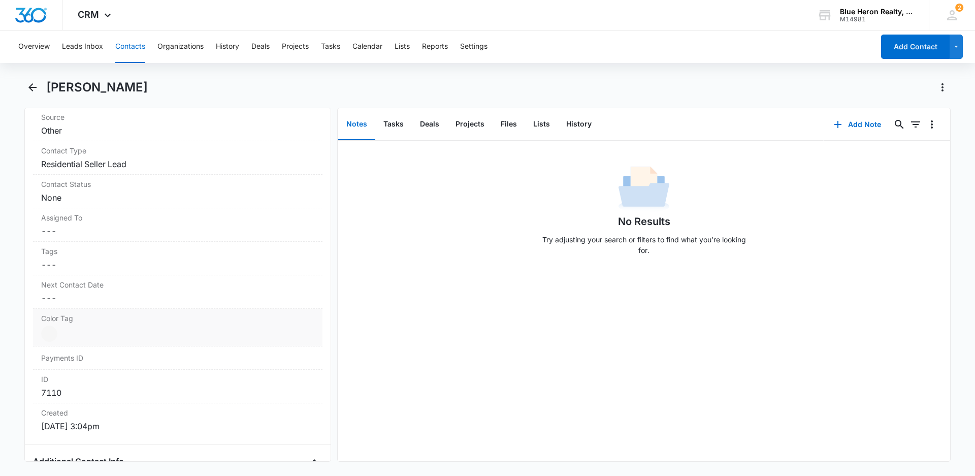
click at [56, 336] on div at bounding box center [49, 333] width 16 height 16
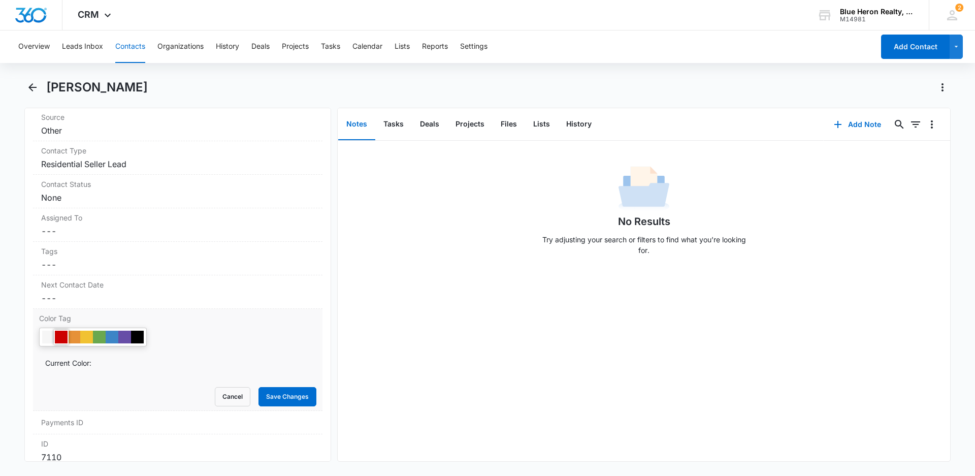
click at [57, 337] on div at bounding box center [61, 336] width 13 height 13
click at [278, 393] on button "Save Changes" at bounding box center [287, 396] width 58 height 19
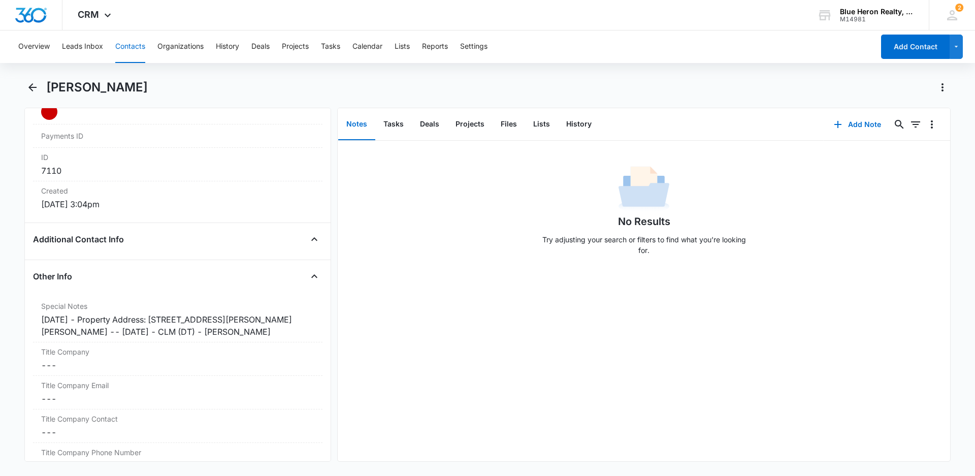
scroll to position [643, 0]
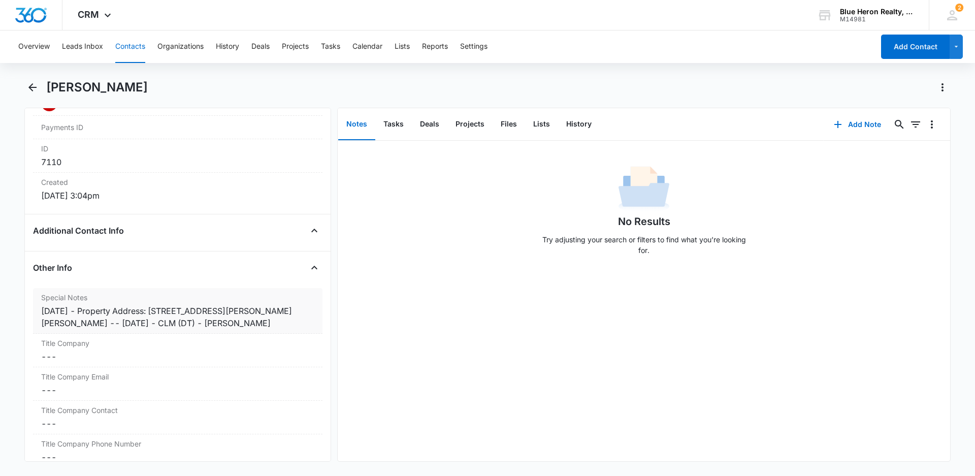
click at [89, 309] on div "[DATE] - Property Address: [STREET_ADDRESS][PERSON_NAME][PERSON_NAME] -- [DATE]…" at bounding box center [177, 317] width 273 height 24
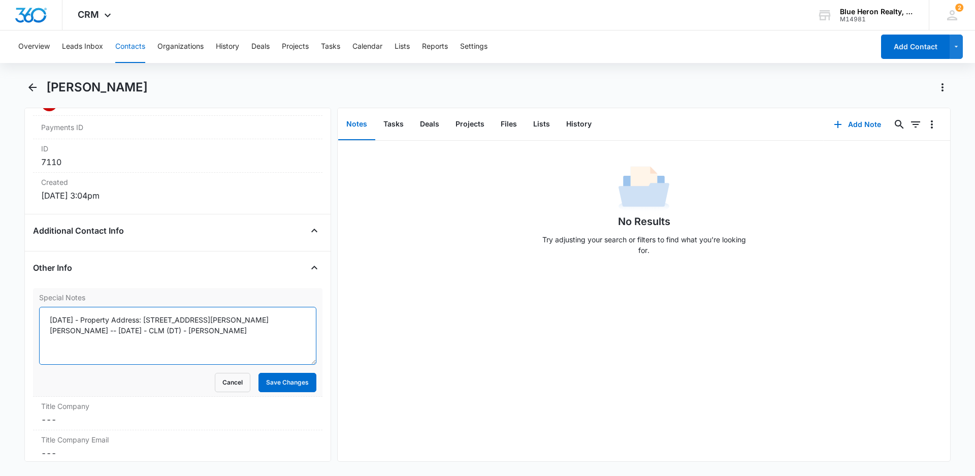
click at [93, 319] on textarea "[DATE] - Property Address: [STREET_ADDRESS][PERSON_NAME][PERSON_NAME] -- [DATE]…" at bounding box center [177, 336] width 277 height 58
click at [91, 318] on textarea "[DATE] - Property Address: [STREET_ADDRESS][PERSON_NAME][PERSON_NAME] -- [DATE]…" at bounding box center [177, 336] width 277 height 58
type textarea "[DATE] - expired listing - [DATE] - Property Address: [STREET_ADDRESS][PERSON_N…"
click at [277, 381] on button "Save Changes" at bounding box center [287, 382] width 58 height 19
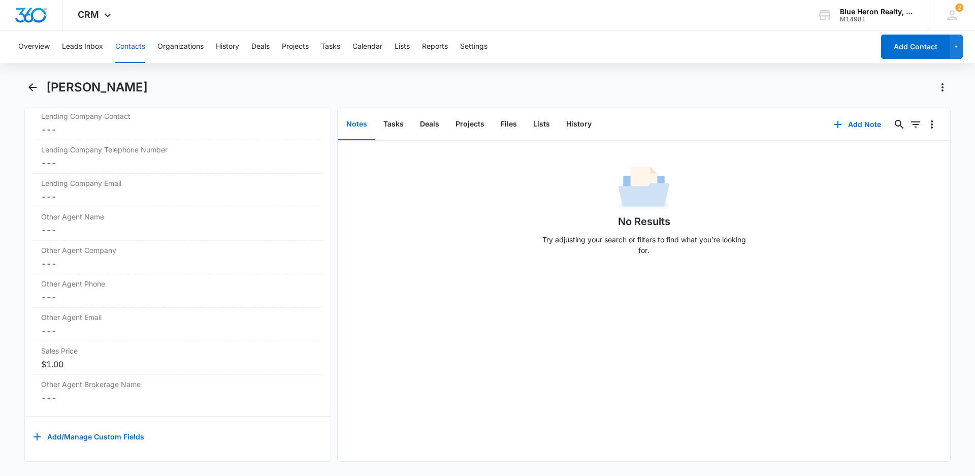
scroll to position [1058, 0]
click at [32, 85] on icon "Back" at bounding box center [32, 87] width 8 height 8
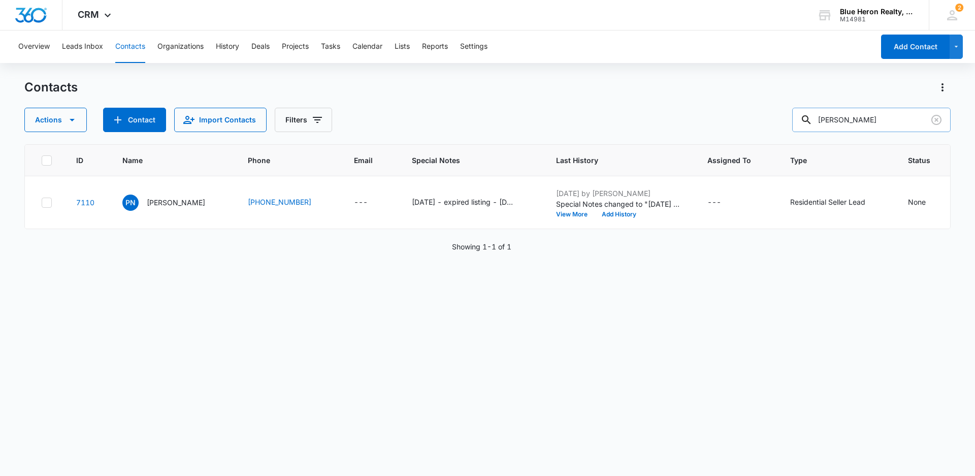
drag, startPoint x: 892, startPoint y: 120, endPoint x: 810, endPoint y: 119, distance: 81.7
click at [810, 119] on div "[PERSON_NAME]" at bounding box center [871, 120] width 158 height 24
type input "[PERSON_NAME]"
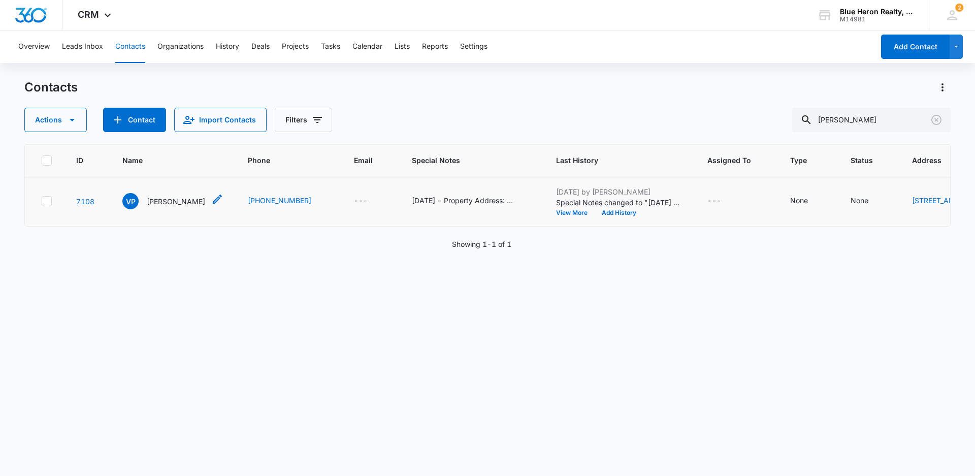
click at [173, 207] on p "[PERSON_NAME]" at bounding box center [176, 201] width 58 height 11
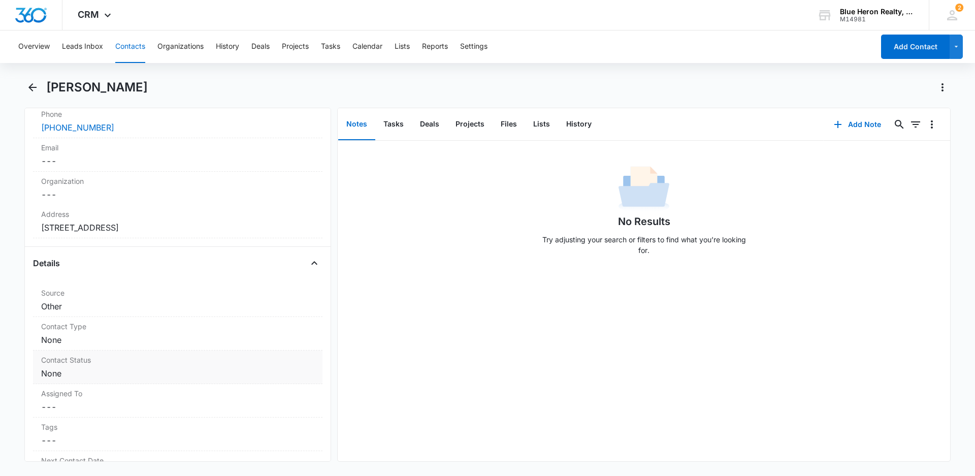
scroll to position [239, 0]
click at [90, 335] on dd "Cancel Save Changes None" at bounding box center [177, 337] width 273 height 12
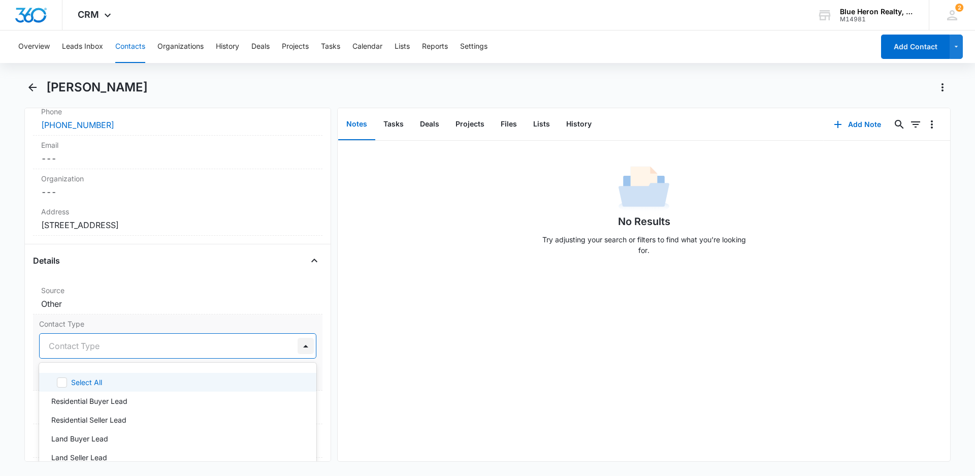
click at [297, 346] on div at bounding box center [305, 346] width 16 height 16
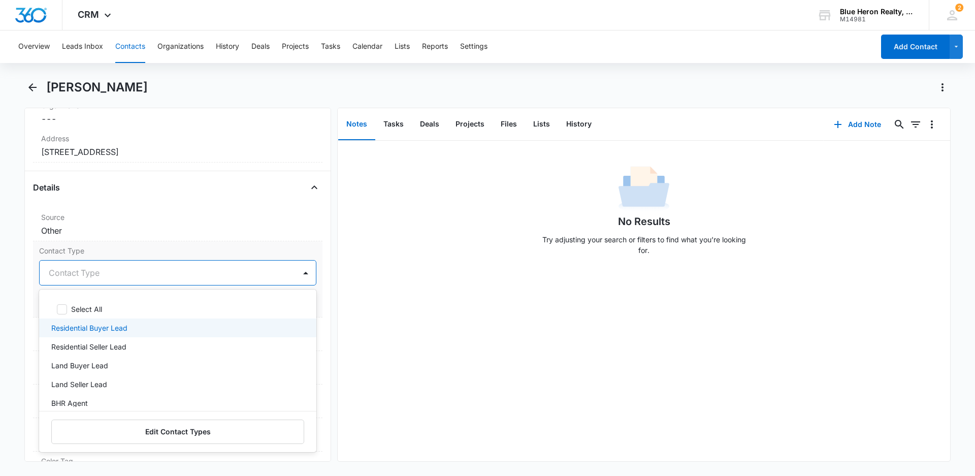
scroll to position [341, 0]
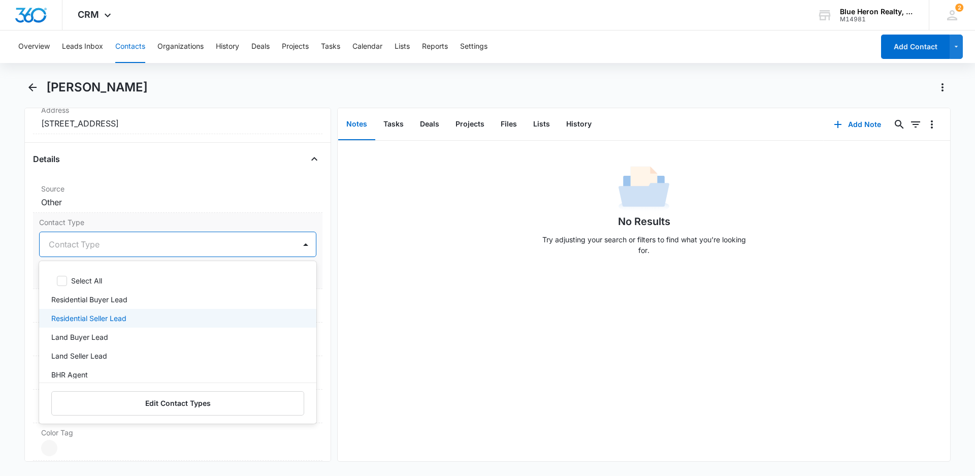
click at [151, 318] on div "Residential Seller Lead" at bounding box center [176, 318] width 251 height 11
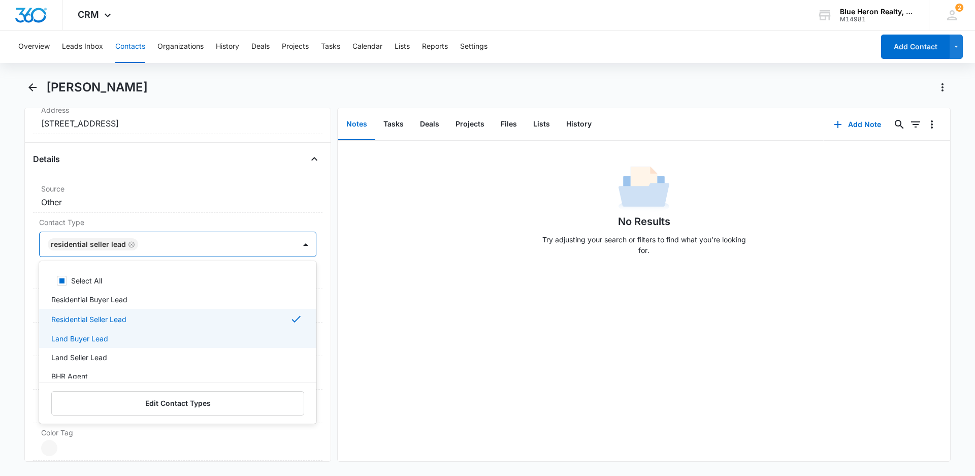
click at [391, 363] on div "No Results Try adjusting your search or filters to find what you’re looking for." at bounding box center [644, 301] width 612 height 320
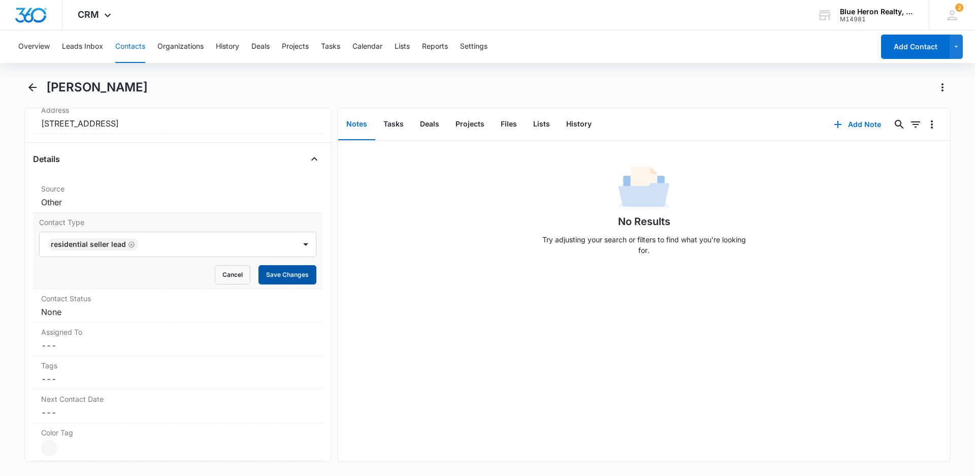
click at [278, 278] on button "Save Changes" at bounding box center [287, 274] width 58 height 19
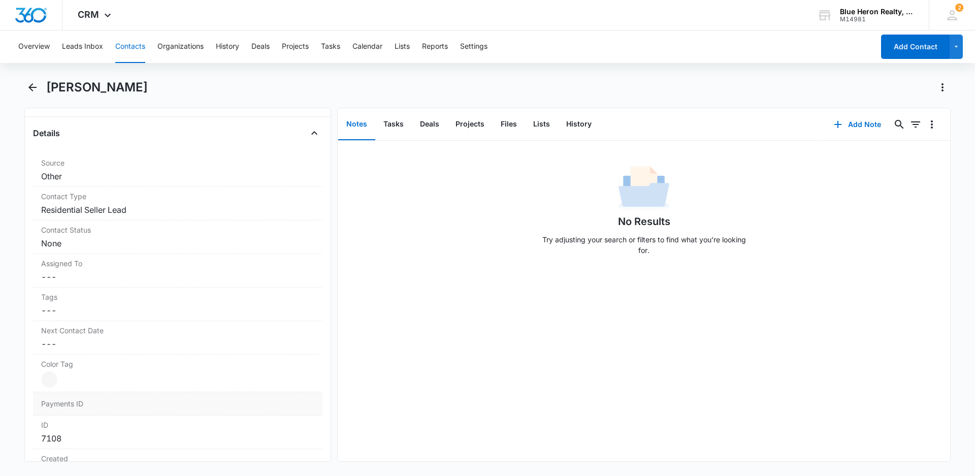
scroll to position [391, 0]
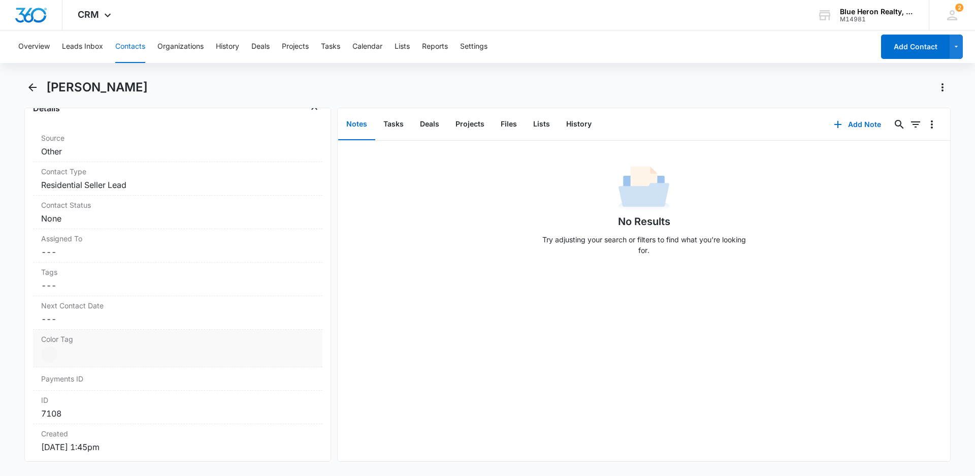
click at [54, 356] on div at bounding box center [49, 354] width 16 height 16
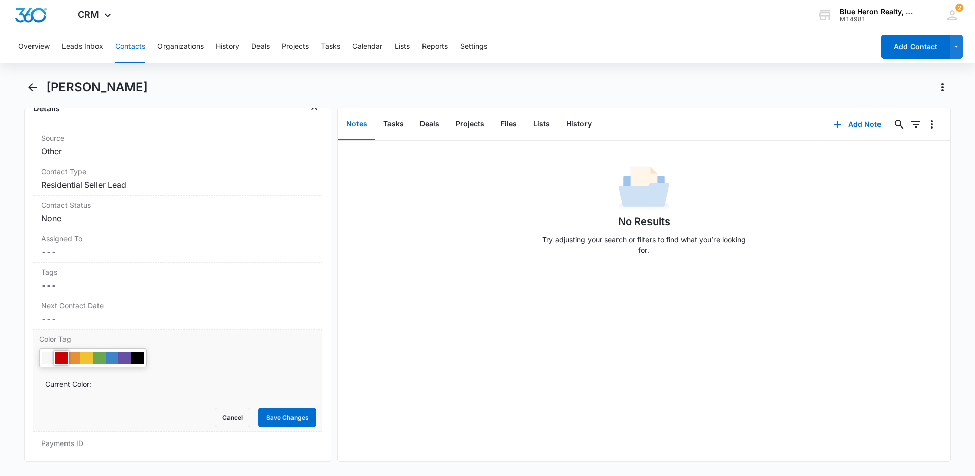
click at [58, 359] on div at bounding box center [61, 357] width 13 height 13
drag, startPoint x: 276, startPoint y: 414, endPoint x: 384, endPoint y: 383, distance: 111.8
click at [277, 413] on button "Save Changes" at bounding box center [287, 417] width 58 height 19
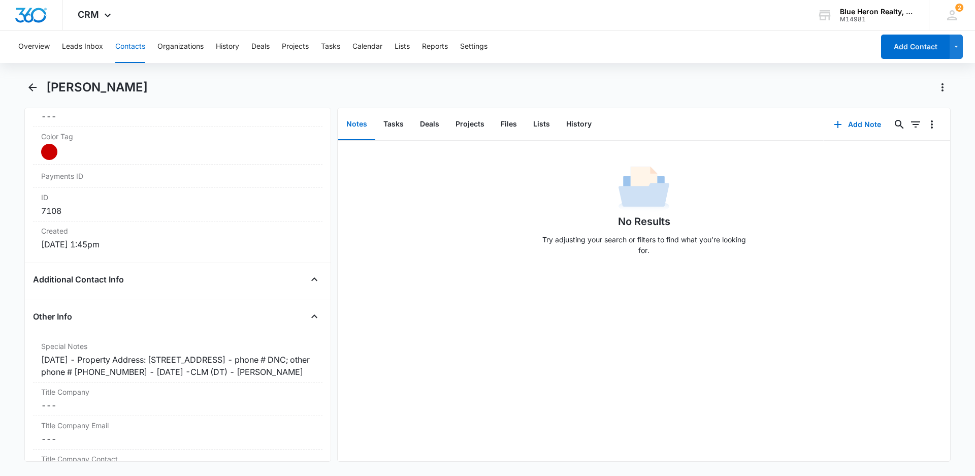
scroll to position [620, 0]
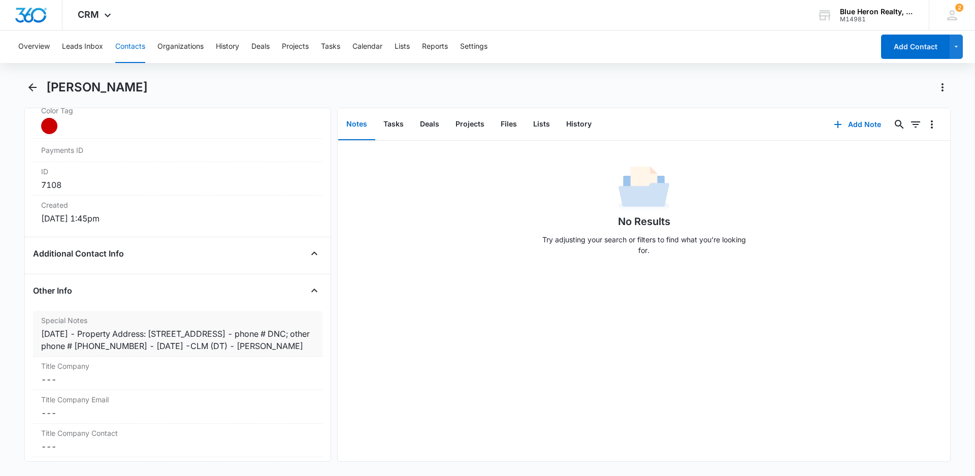
click at [88, 331] on div "[DATE] - Property Address: [STREET_ADDRESS] - phone # DNC; other phone # [PHONE…" at bounding box center [177, 339] width 273 height 24
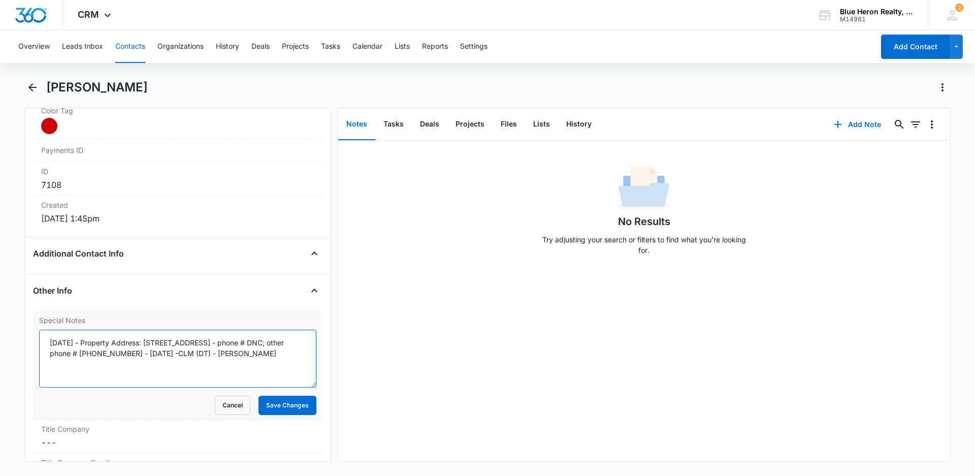
click at [89, 342] on textarea "[DATE] - Property Address: [STREET_ADDRESS] - phone # DNC; other phone # [PHONE…" at bounding box center [177, 358] width 277 height 58
type textarea "[DATE] - expired listing - [DATE] - Property Address: [STREET_ADDRESS] - phone …"
click at [283, 405] on button "Save Changes" at bounding box center [287, 404] width 58 height 19
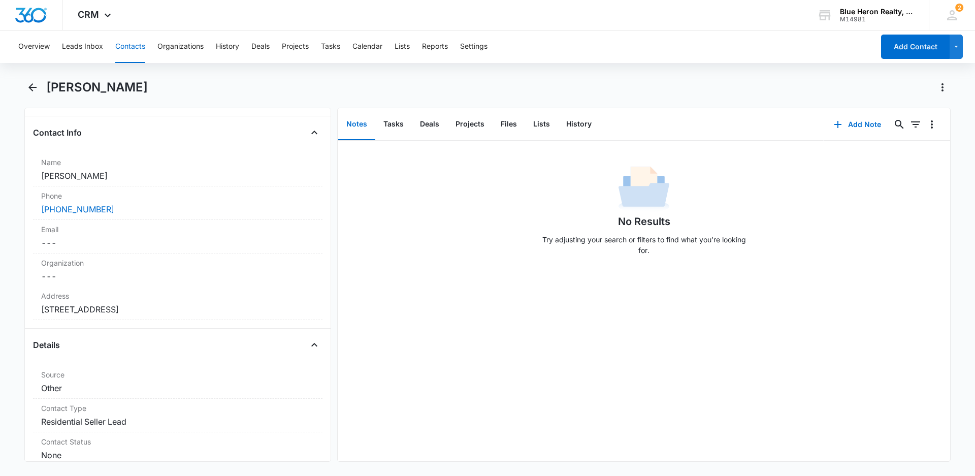
scroll to position [0, 0]
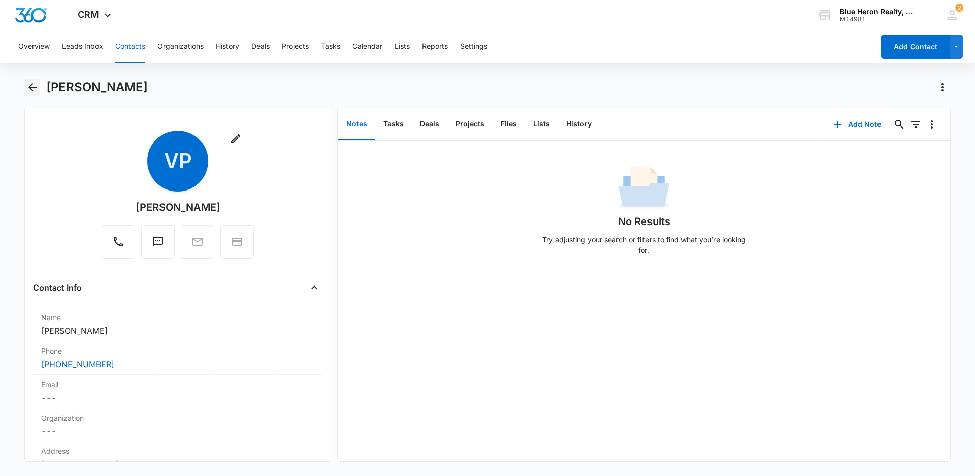
click at [30, 86] on icon "Back" at bounding box center [32, 87] width 8 height 8
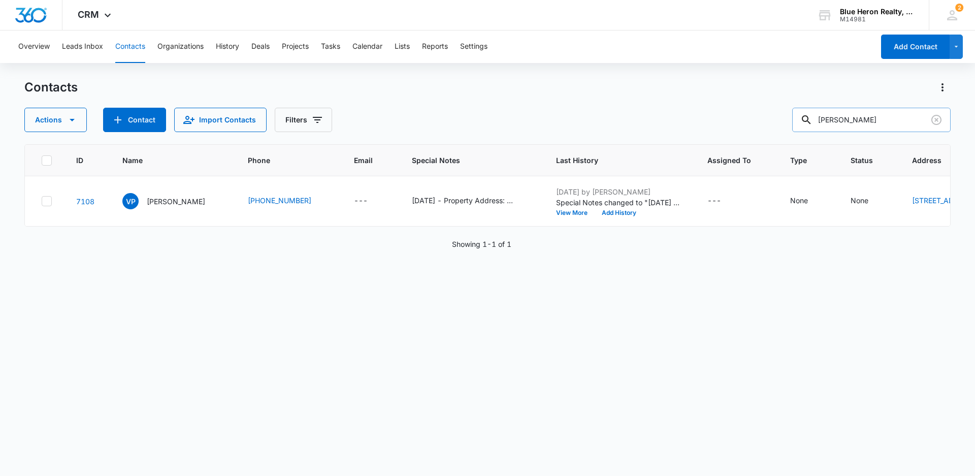
drag, startPoint x: 916, startPoint y: 118, endPoint x: 822, endPoint y: 118, distance: 93.9
click at [822, 118] on div "[PERSON_NAME]" at bounding box center [871, 120] width 158 height 24
type input "[PERSON_NAME]"
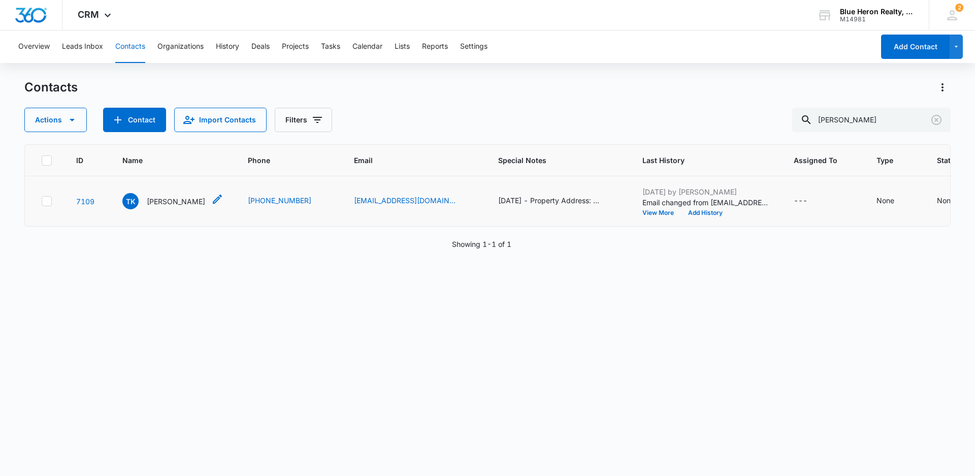
click at [156, 207] on p "[PERSON_NAME]" at bounding box center [176, 201] width 58 height 11
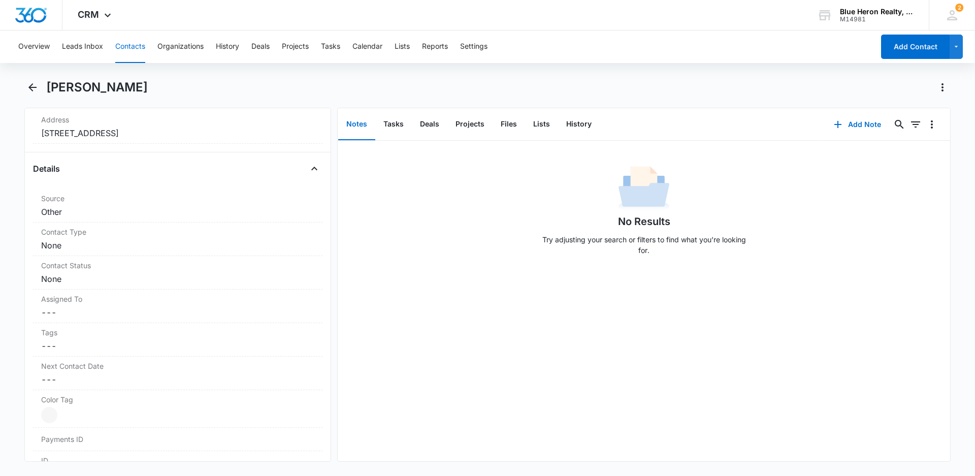
scroll to position [342, 0]
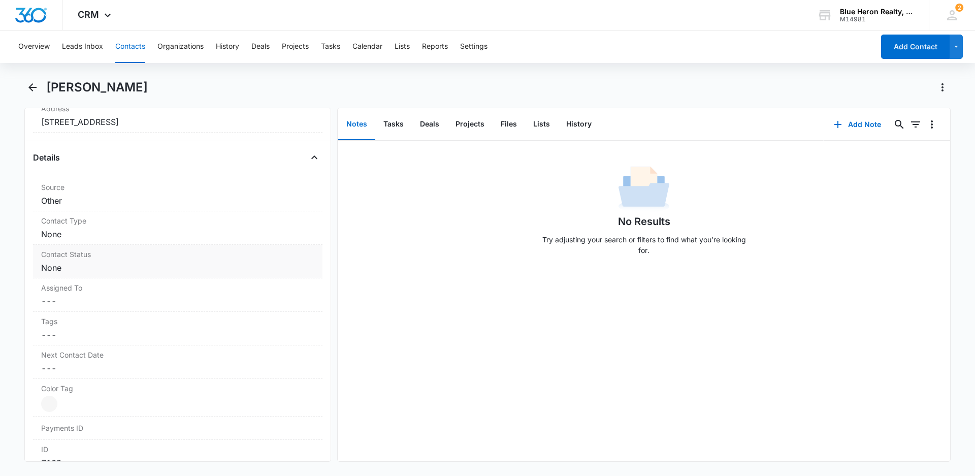
click at [111, 235] on dd "Cancel Save Changes None" at bounding box center [177, 234] width 273 height 12
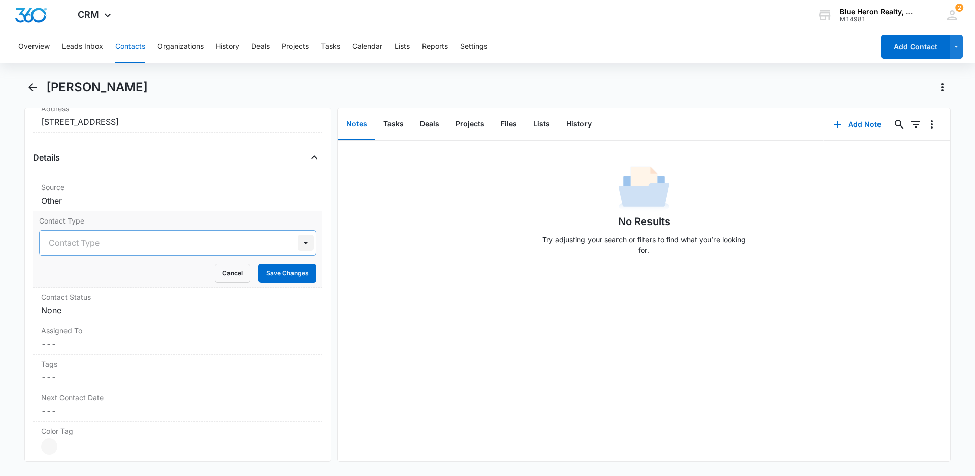
click at [297, 241] on div at bounding box center [305, 243] width 16 height 16
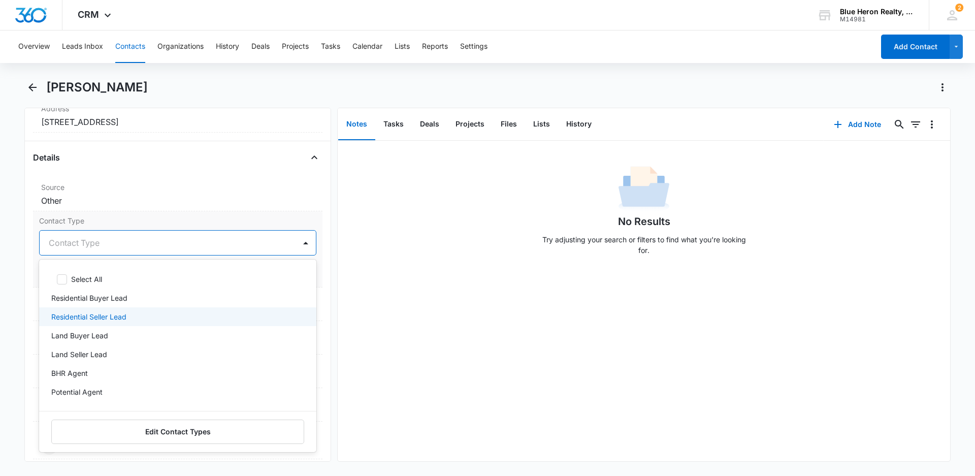
click at [84, 317] on p "Residential Seller Lead" at bounding box center [88, 316] width 75 height 11
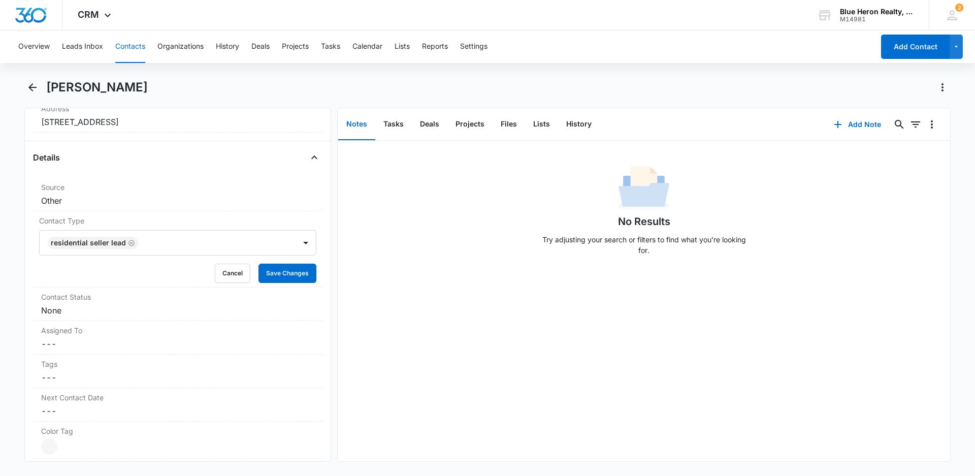
click at [433, 333] on div "No Results Try adjusting your search or filters to find what you’re looking for." at bounding box center [644, 301] width 612 height 320
drag, startPoint x: 276, startPoint y: 272, endPoint x: 369, endPoint y: 280, distance: 93.3
click at [276, 273] on button "Save Changes" at bounding box center [287, 272] width 58 height 19
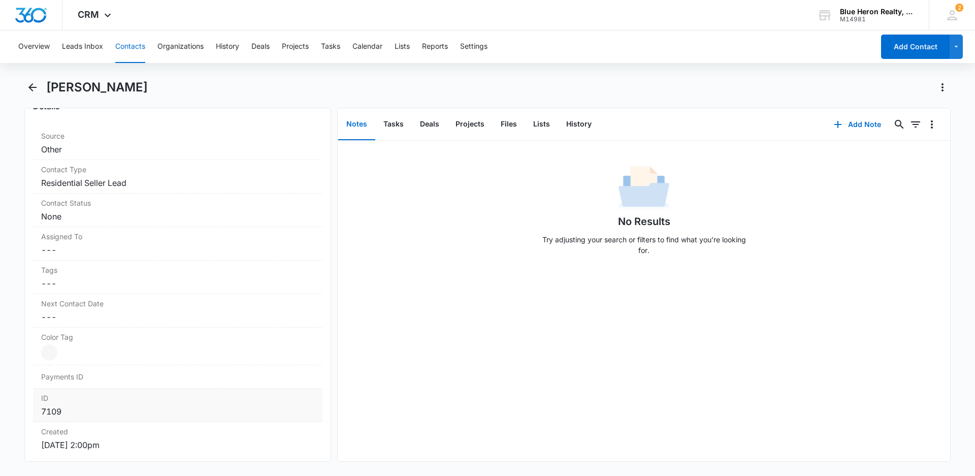
scroll to position [393, 0]
click at [53, 359] on div at bounding box center [49, 353] width 16 height 16
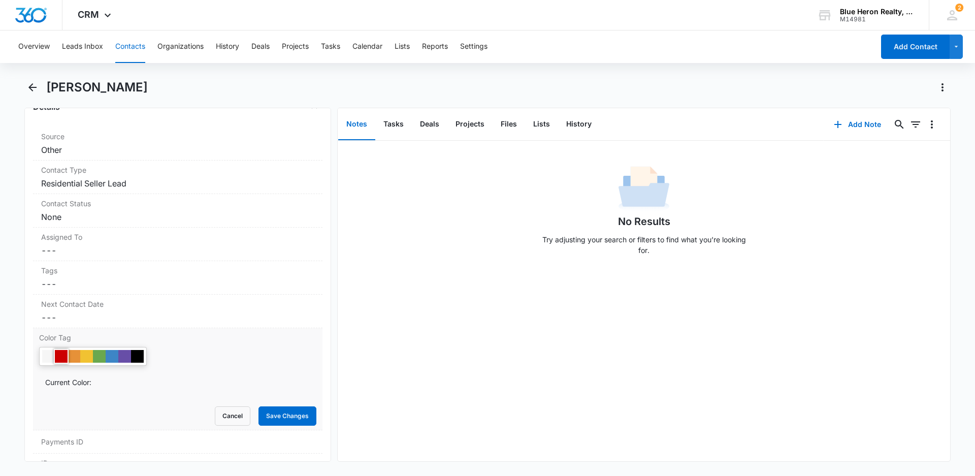
click at [60, 355] on div at bounding box center [61, 356] width 13 height 13
drag, startPoint x: 276, startPoint y: 414, endPoint x: 287, endPoint y: 411, distance: 11.7
click at [276, 415] on button "Save Changes" at bounding box center [287, 415] width 58 height 19
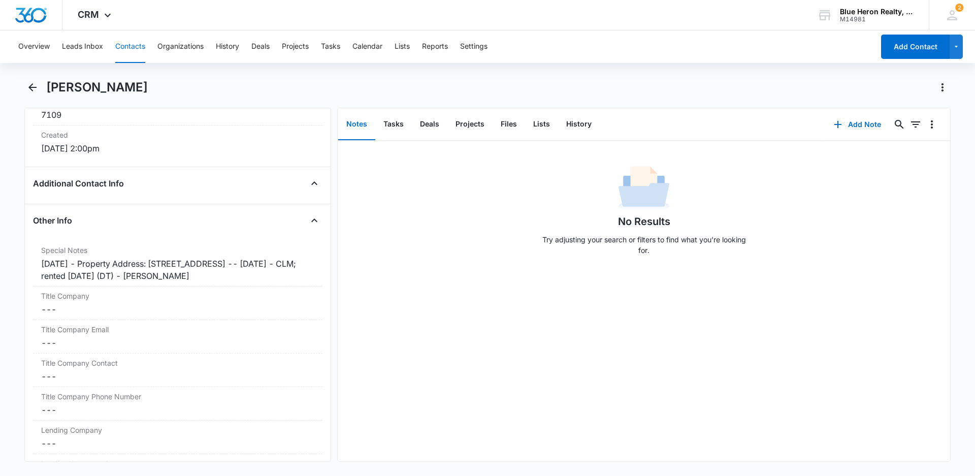
scroll to position [692, 0]
click at [89, 260] on div "[DATE] - Property Address: [STREET_ADDRESS] -- [DATE] - CLM; rented [DATE] (DT)…" at bounding box center [177, 267] width 273 height 24
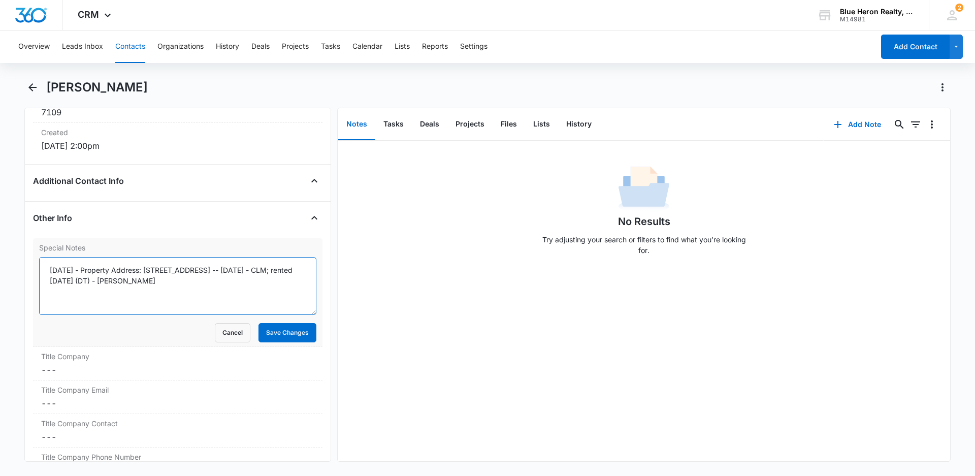
click at [90, 269] on textarea "[DATE] - Property Address: [STREET_ADDRESS] -- [DATE] - CLM; rented [DATE] (DT)…" at bounding box center [177, 286] width 277 height 58
type textarea "[DATE] - expired listing - [DATE] - Property Address: [STREET_ADDRESS] -- [DATE…"
click at [266, 329] on button "Save Changes" at bounding box center [287, 332] width 58 height 19
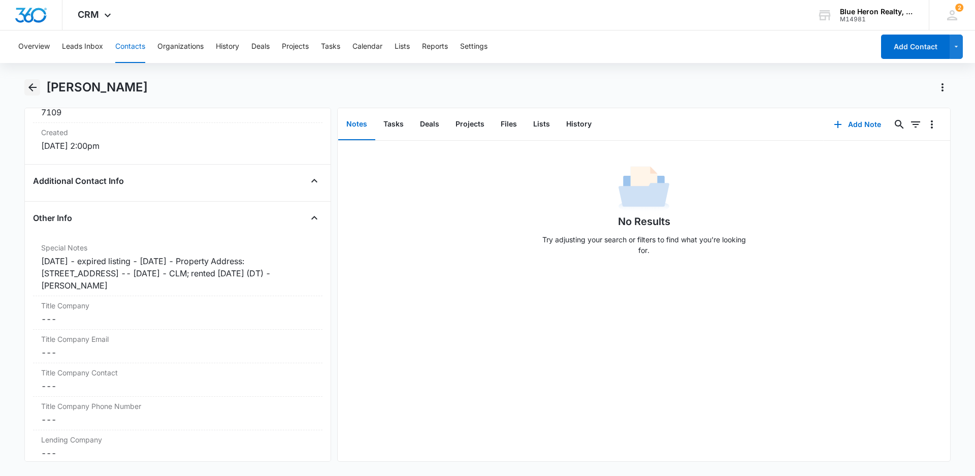
click at [28, 87] on icon "Back" at bounding box center [32, 87] width 12 height 12
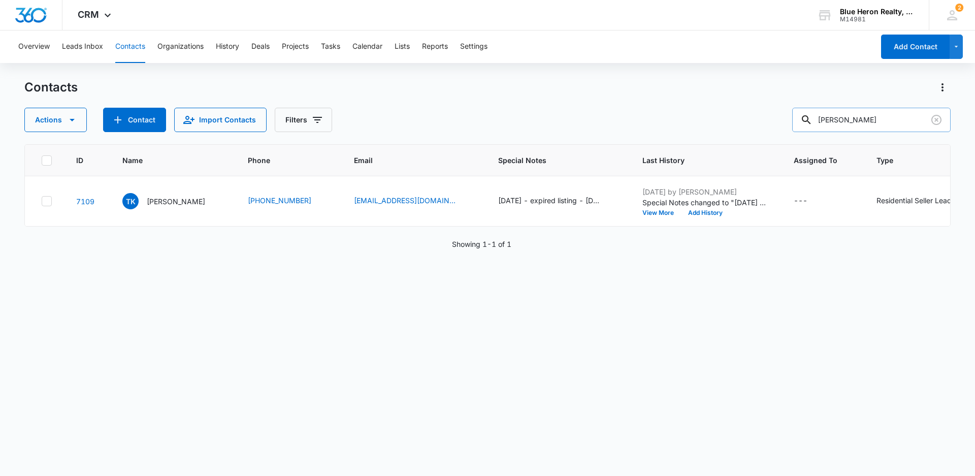
drag, startPoint x: 901, startPoint y: 116, endPoint x: 820, endPoint y: 119, distance: 80.8
click at [820, 119] on div "[PERSON_NAME]" at bounding box center [871, 120] width 158 height 24
type input "[PERSON_NAME]"
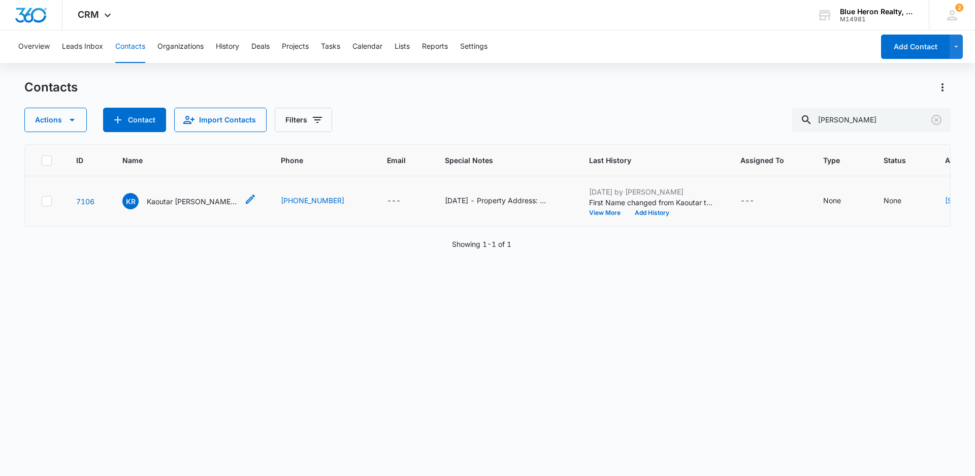
click at [162, 207] on p "Kaoutar [PERSON_NAME] and [PERSON_NAME]" at bounding box center [192, 201] width 91 height 11
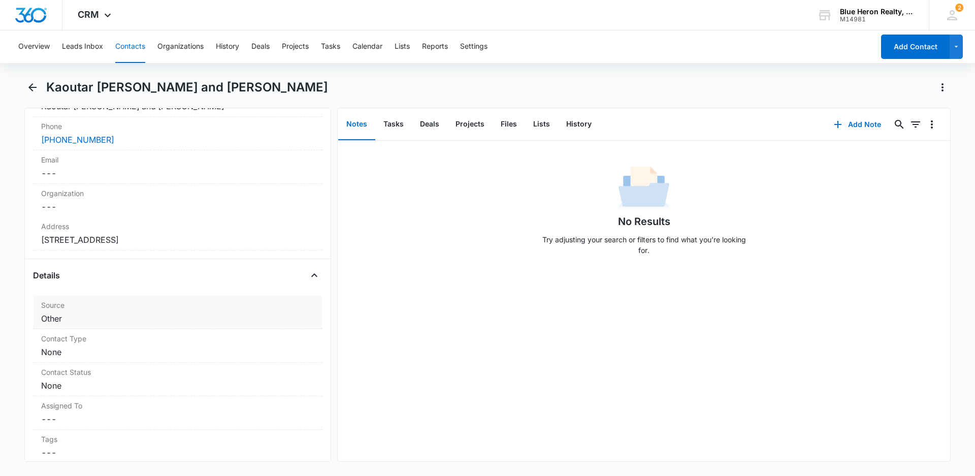
scroll to position [254, 0]
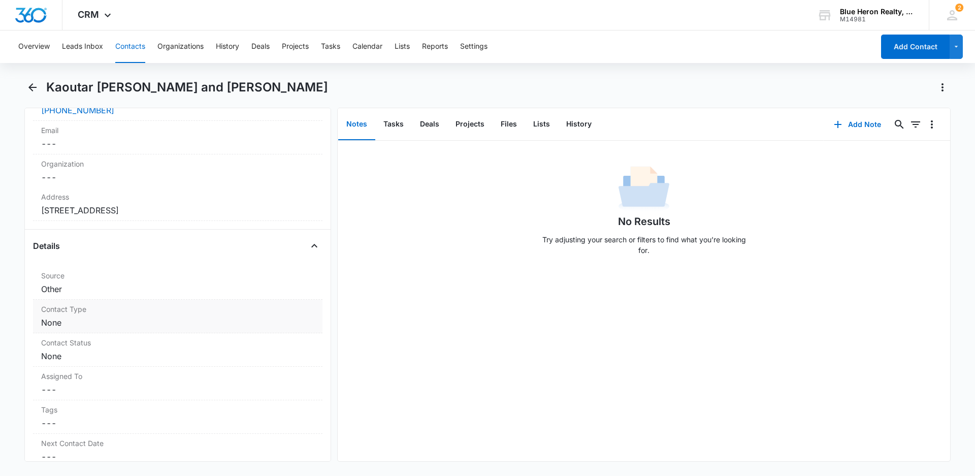
click at [171, 326] on dd "Cancel Save Changes None" at bounding box center [177, 322] width 273 height 12
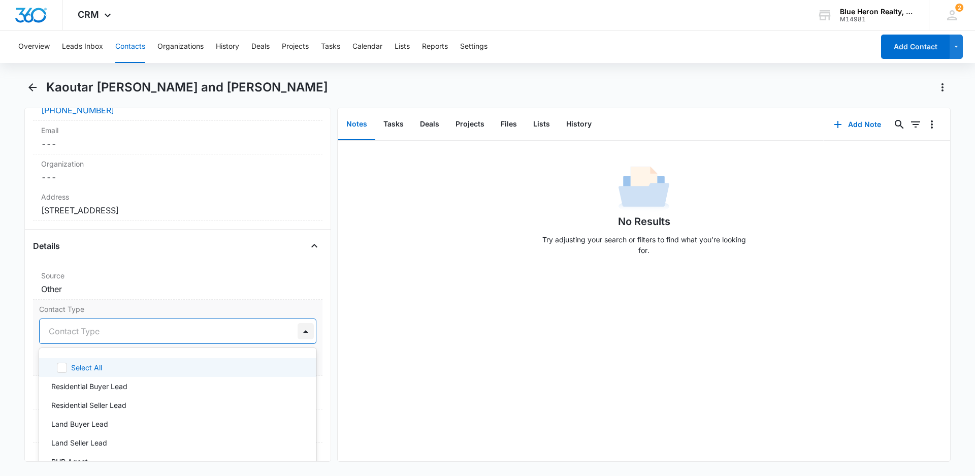
click at [297, 331] on div at bounding box center [305, 331] width 16 height 16
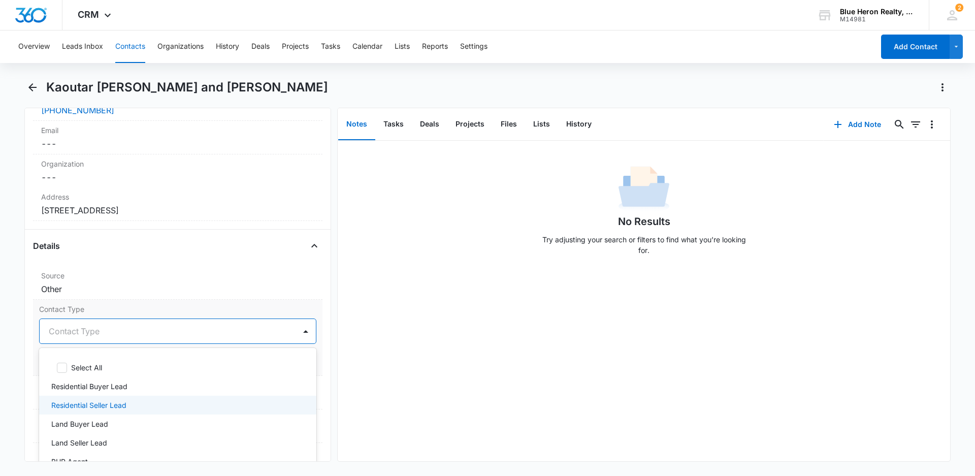
click at [120, 404] on p "Residential Seller Lead" at bounding box center [88, 405] width 75 height 11
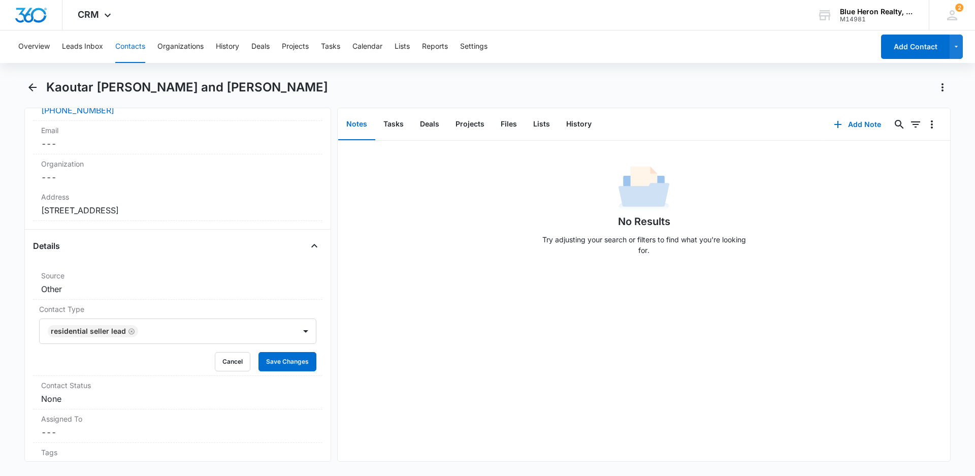
click at [420, 361] on div "No Results Try adjusting your search or filters to find what you’re looking for." at bounding box center [644, 301] width 612 height 320
click at [277, 363] on button "Save Changes" at bounding box center [287, 361] width 58 height 19
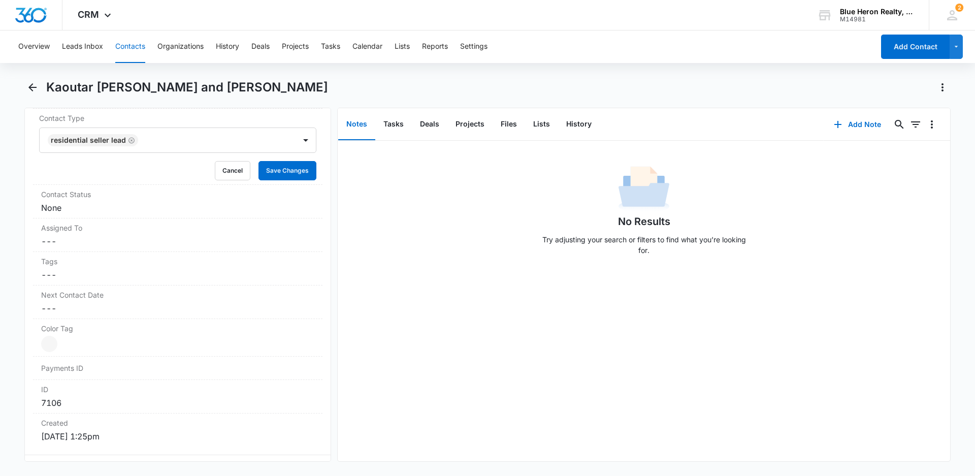
scroll to position [454, 0]
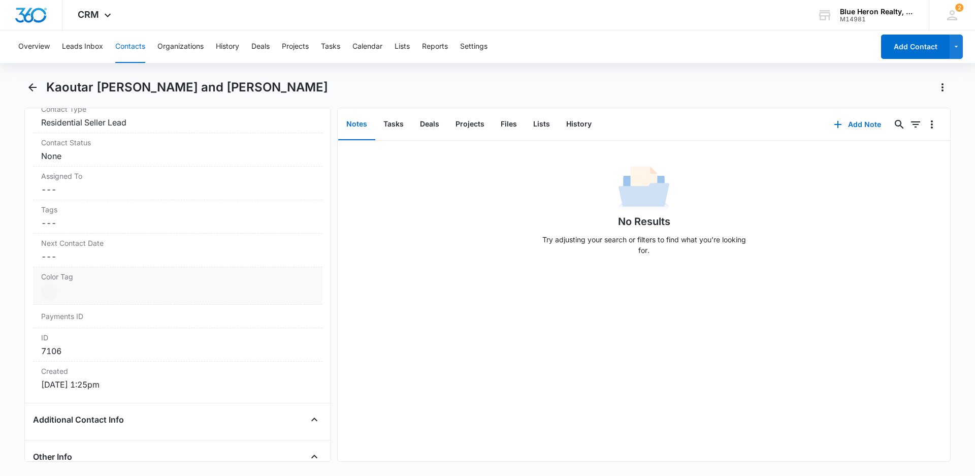
drag, startPoint x: 52, startPoint y: 289, endPoint x: 73, endPoint y: 287, distance: 20.5
click at [53, 289] on div at bounding box center [49, 292] width 16 height 16
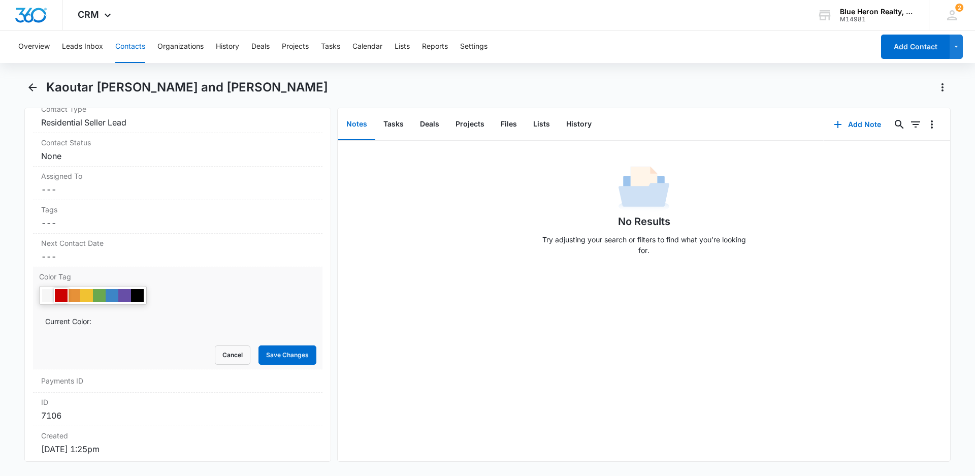
click at [62, 295] on div at bounding box center [61, 295] width 13 height 13
click at [282, 356] on button "Save Changes" at bounding box center [287, 354] width 58 height 19
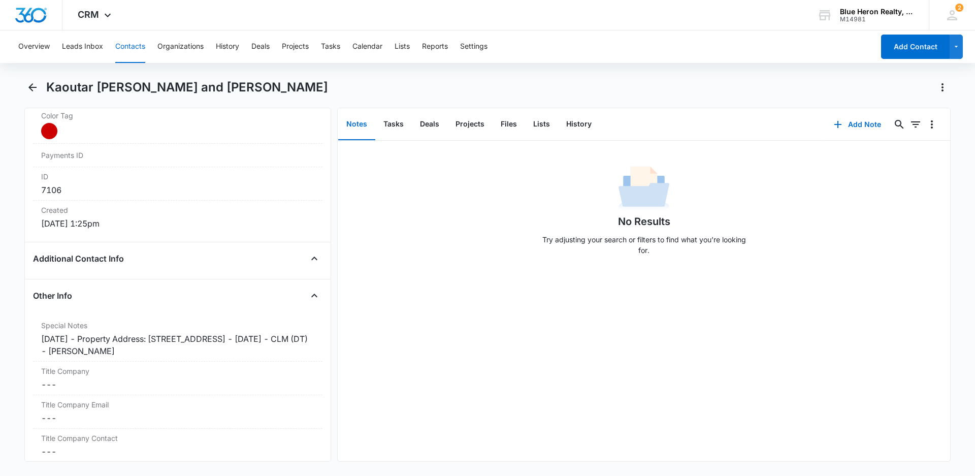
scroll to position [692, 0]
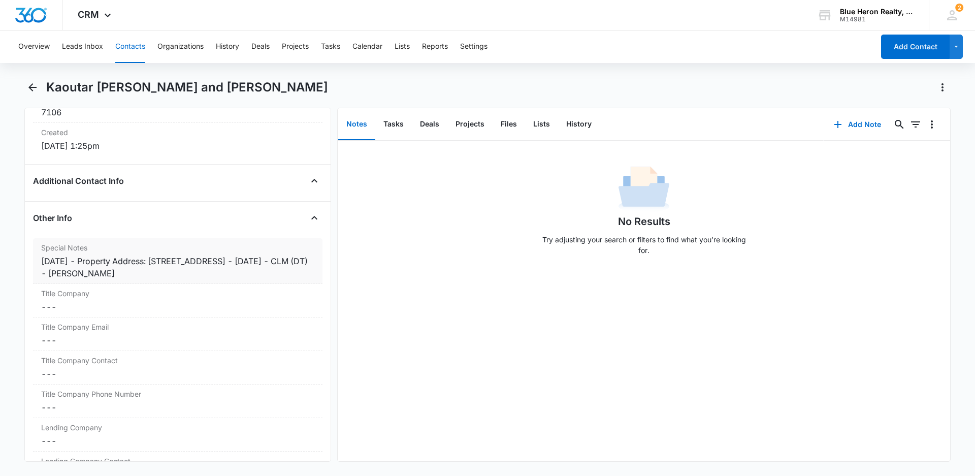
click at [78, 260] on div "[DATE] - Property Address: [STREET_ADDRESS] - [DATE] - CLM (DT) - [PERSON_NAME]" at bounding box center [177, 267] width 273 height 24
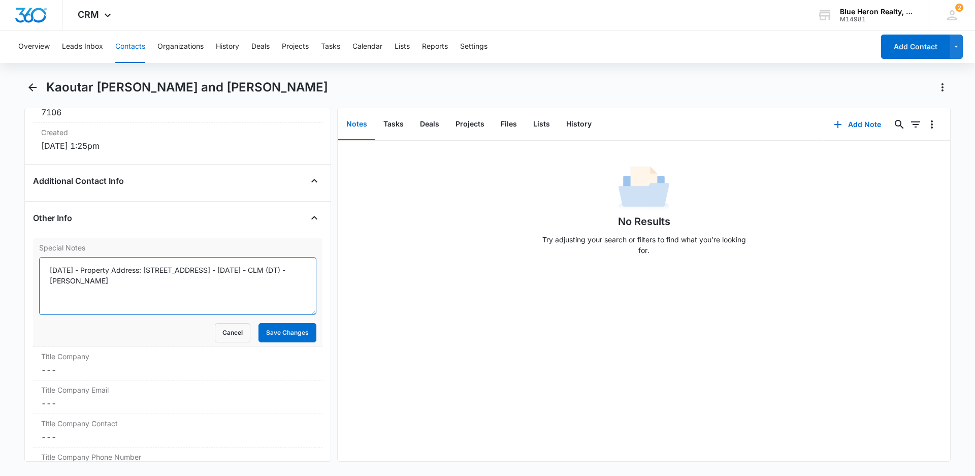
click at [82, 269] on textarea "[DATE] - Property Address: [STREET_ADDRESS] - [DATE] - CLM (DT) - [PERSON_NAME]" at bounding box center [177, 286] width 277 height 58
type textarea "[DATE] - expired listing - [DATE] - Property Address: [STREET_ADDRESS] - [DATE]…"
click at [283, 335] on button "Save Changes" at bounding box center [287, 332] width 58 height 19
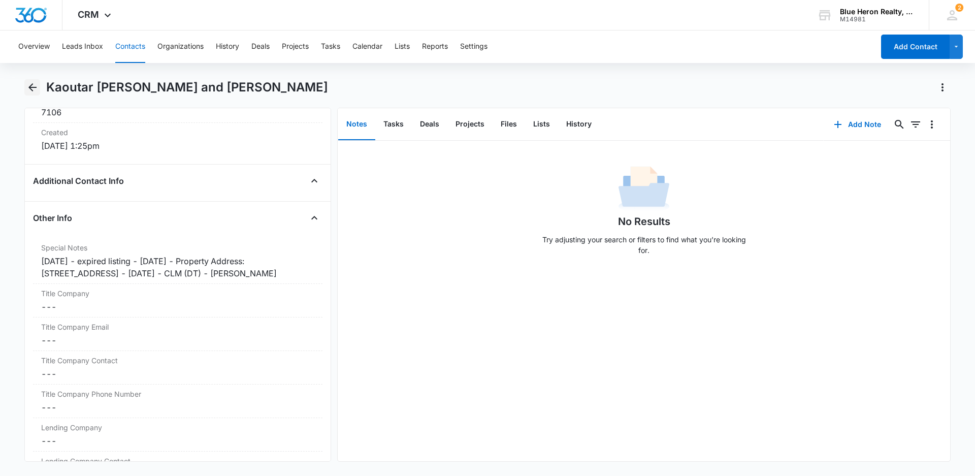
click at [34, 88] on icon "Back" at bounding box center [32, 87] width 8 height 8
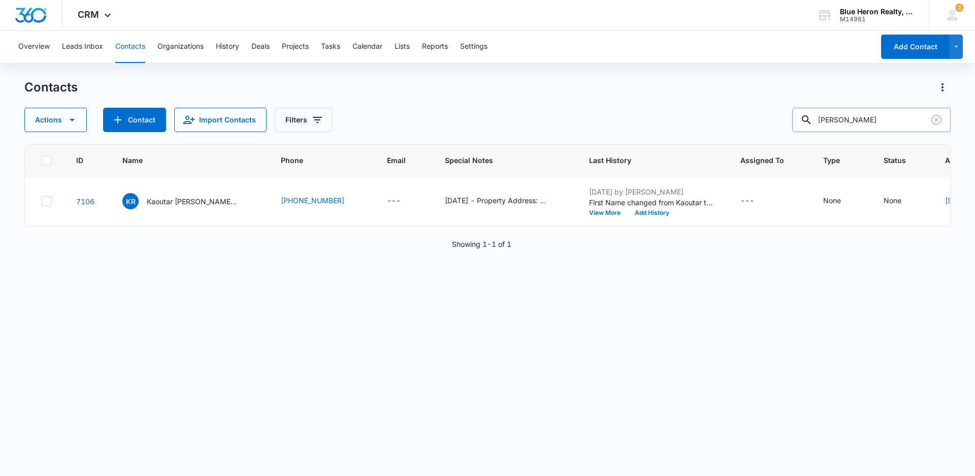
drag, startPoint x: 895, startPoint y: 118, endPoint x: 818, endPoint y: 125, distance: 78.0
click at [818, 125] on div "[PERSON_NAME]" at bounding box center [871, 120] width 158 height 24
type input "[PERSON_NAME]"
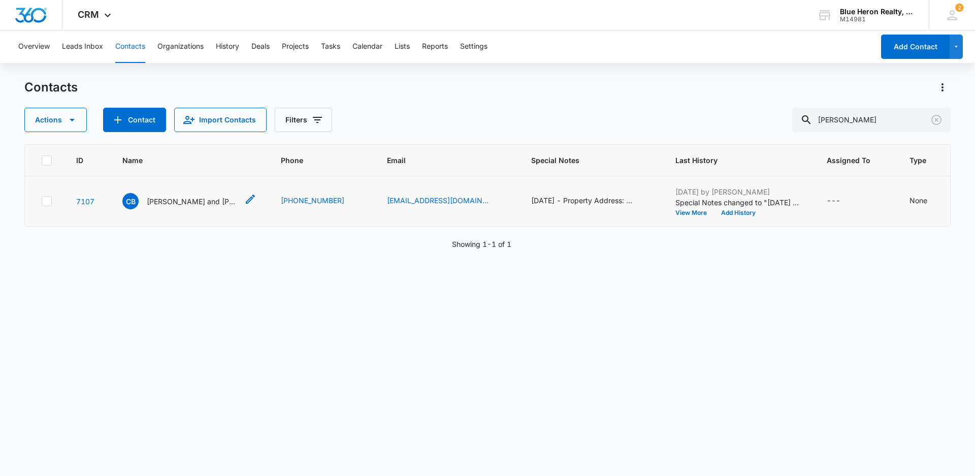
click at [186, 207] on p "[PERSON_NAME] and [PERSON_NAME]" at bounding box center [192, 201] width 91 height 11
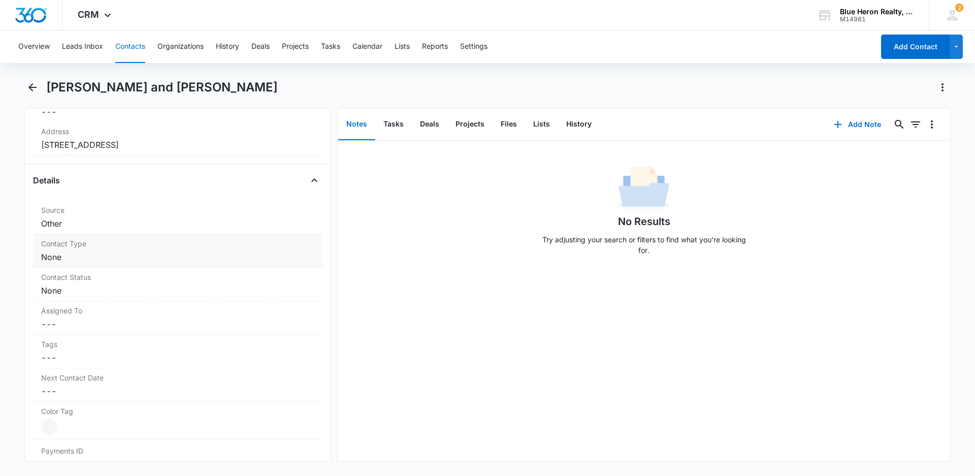
scroll to position [321, 0]
click at [140, 255] on dd "Cancel Save Changes None" at bounding box center [177, 255] width 273 height 12
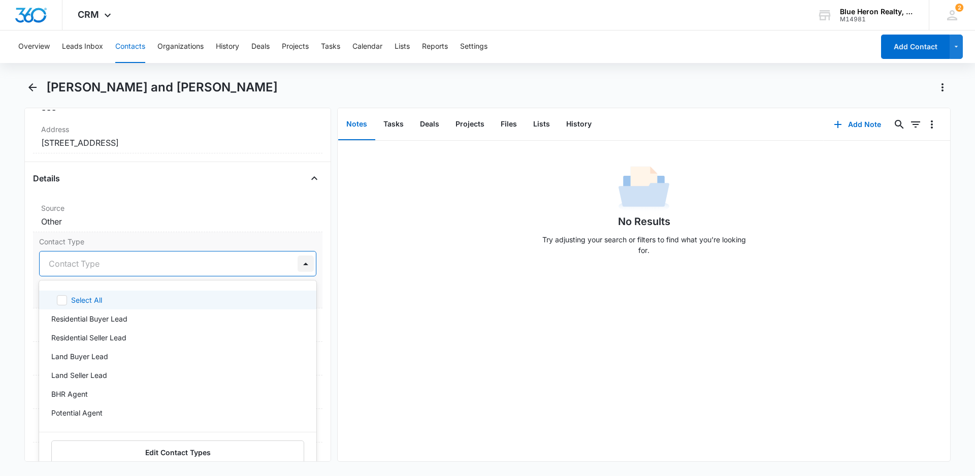
click at [297, 261] on div at bounding box center [305, 263] width 16 height 16
click at [116, 338] on p "Residential Seller Lead" at bounding box center [88, 337] width 75 height 11
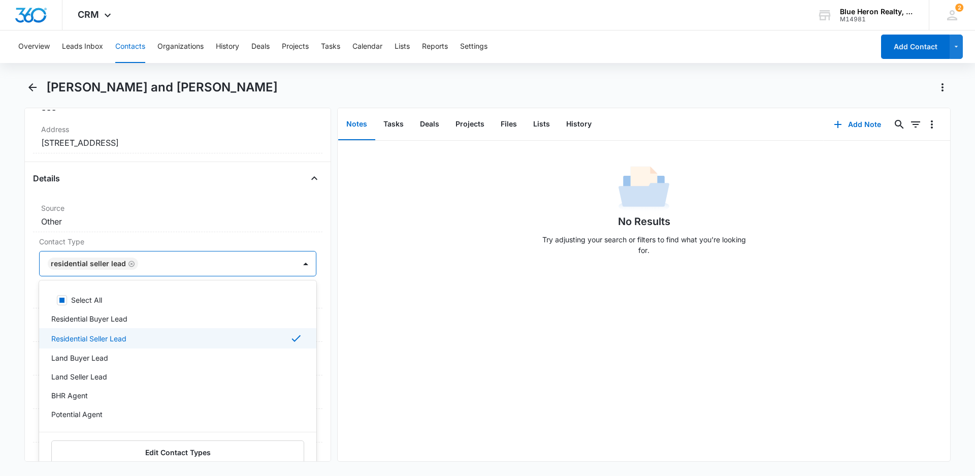
click at [362, 338] on div "No Results Try adjusting your search or filters to find what you’re looking for." at bounding box center [644, 301] width 612 height 320
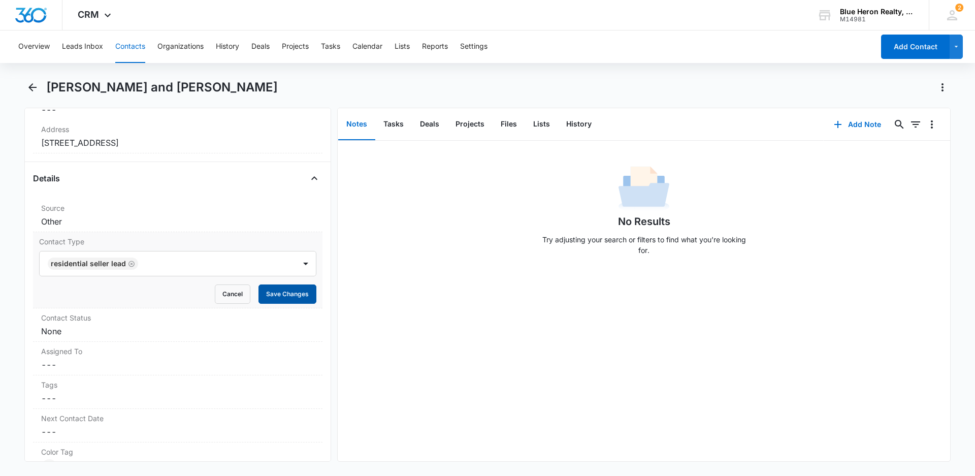
click at [267, 294] on button "Save Changes" at bounding box center [287, 293] width 58 height 19
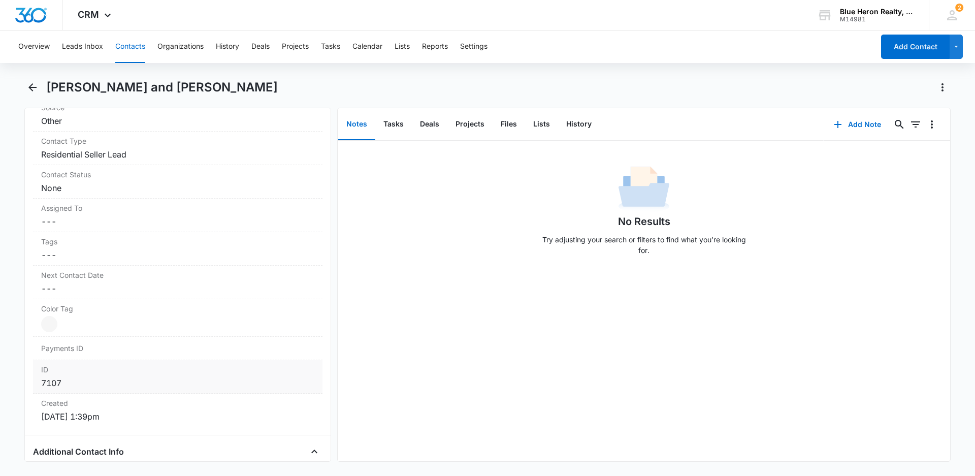
scroll to position [423, 0]
click at [54, 322] on div at bounding box center [49, 323] width 16 height 16
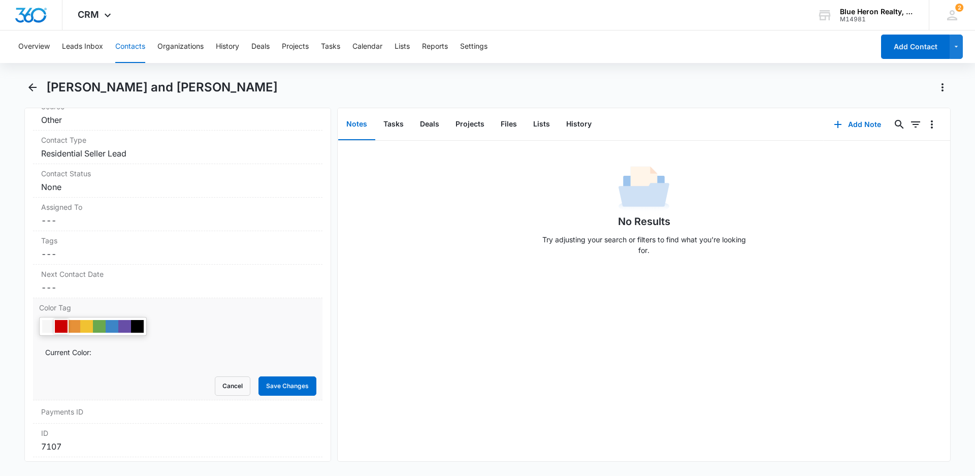
click at [61, 327] on div at bounding box center [61, 326] width 13 height 13
click at [270, 383] on button "Save Changes" at bounding box center [287, 385] width 58 height 19
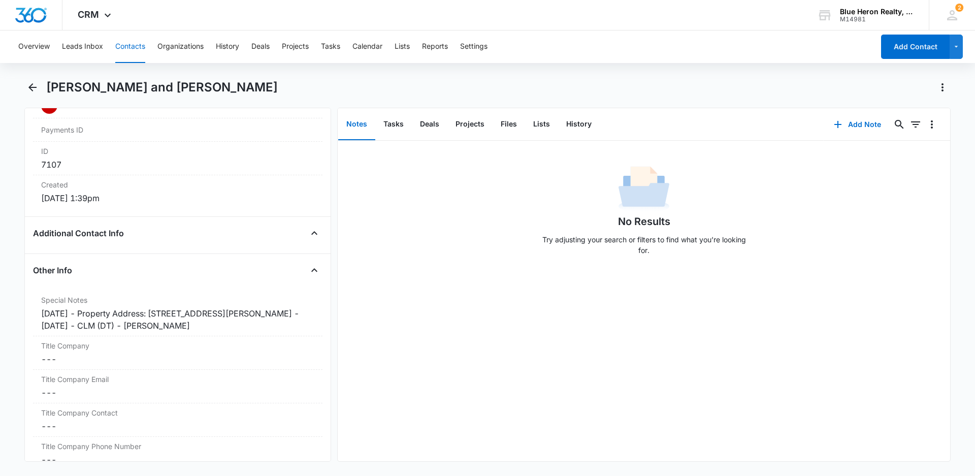
scroll to position [657, 0]
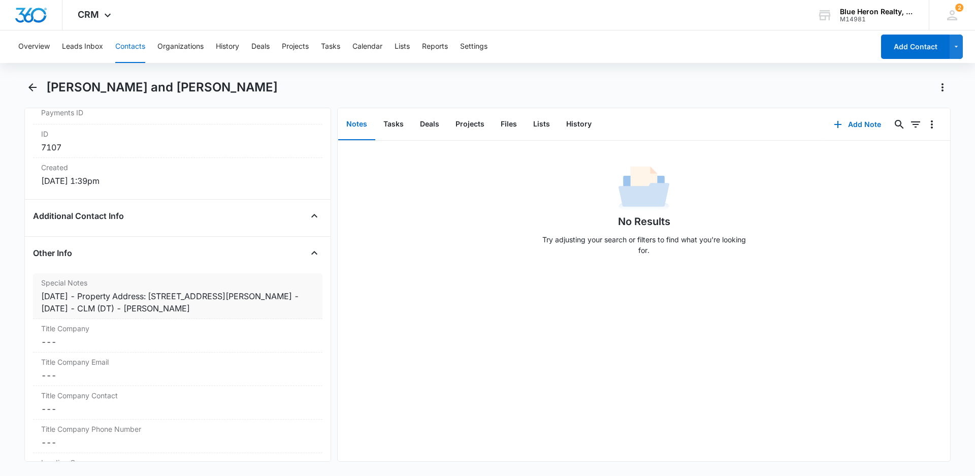
click at [87, 294] on div "[DATE] - Property Address: [STREET_ADDRESS][PERSON_NAME] - [DATE] - CLM (DT) - …" at bounding box center [177, 302] width 273 height 24
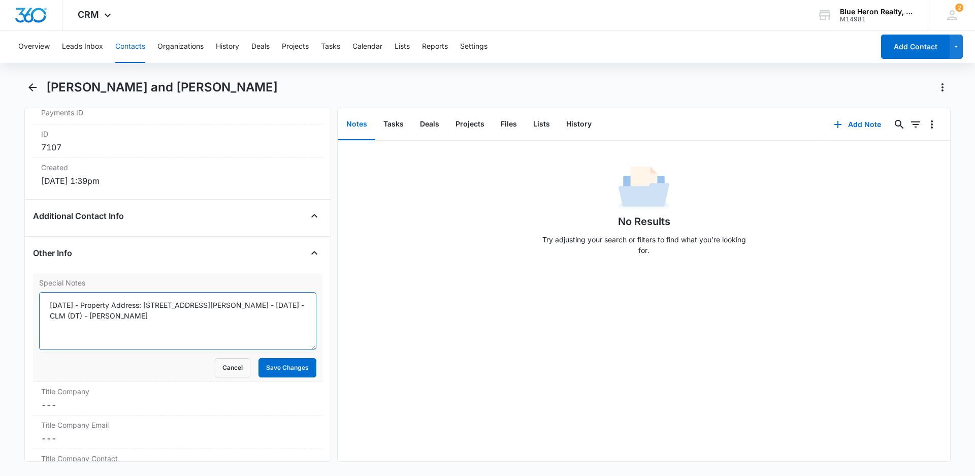
click at [92, 305] on textarea "[DATE] - Property Address: [STREET_ADDRESS][PERSON_NAME] - [DATE] - CLM (DT) - …" at bounding box center [177, 321] width 277 height 58
type textarea "[DATE] - expired listing - [DATE] - Property Address: [STREET_ADDRESS][PERSON_N…"
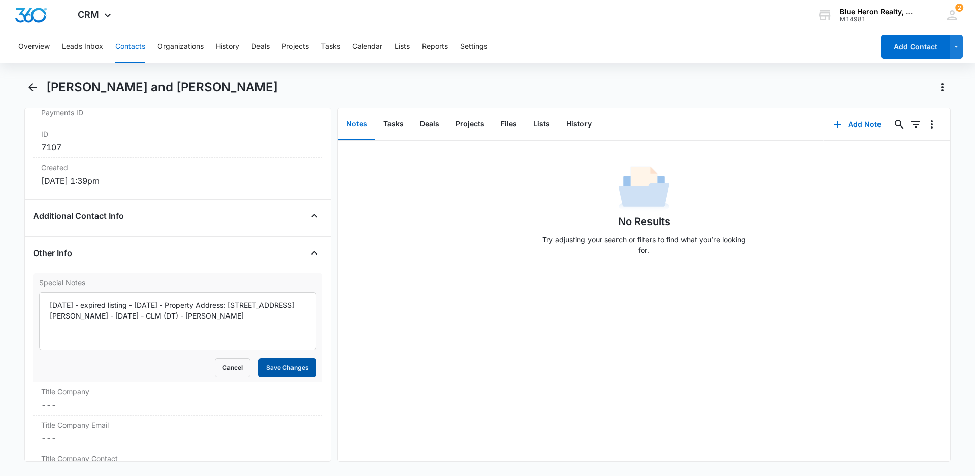
click at [285, 363] on button "Save Changes" at bounding box center [287, 367] width 58 height 19
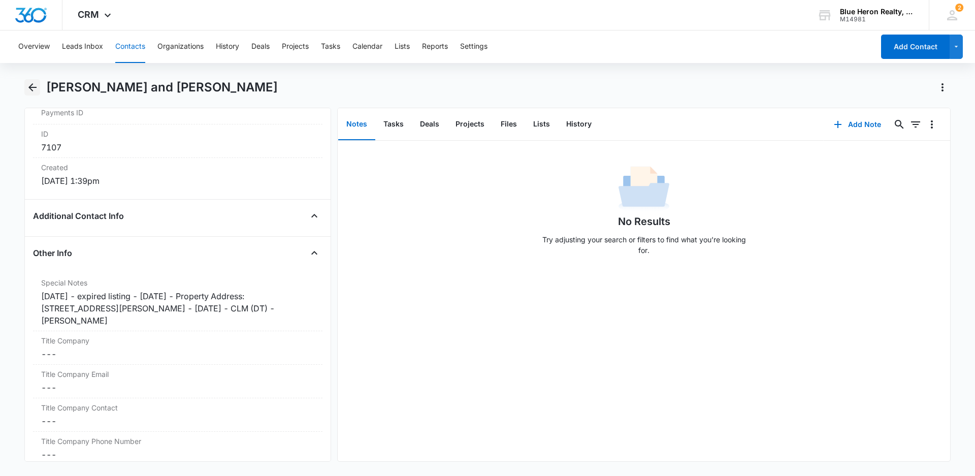
click at [33, 87] on icon "Back" at bounding box center [32, 87] width 8 height 8
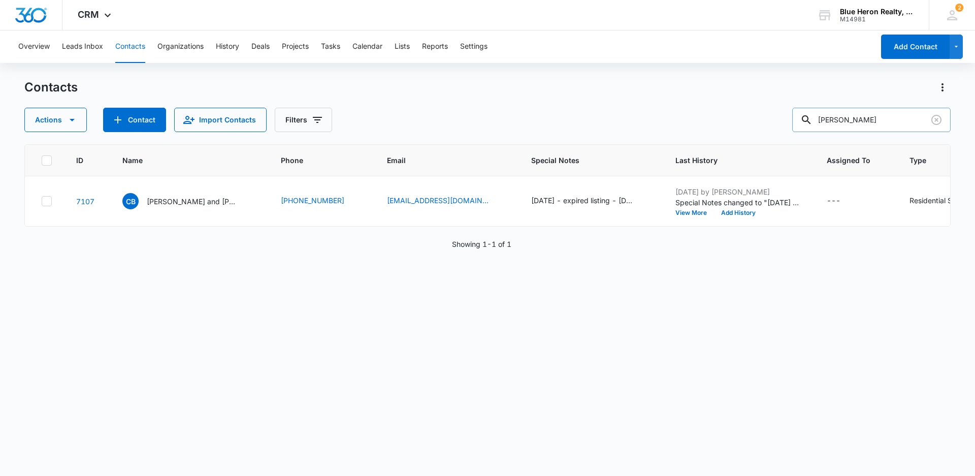
drag, startPoint x: 885, startPoint y: 119, endPoint x: 827, endPoint y: 116, distance: 58.0
click at [827, 116] on input "[PERSON_NAME]" at bounding box center [871, 120] width 158 height 24
type input "Arthiraiyan"
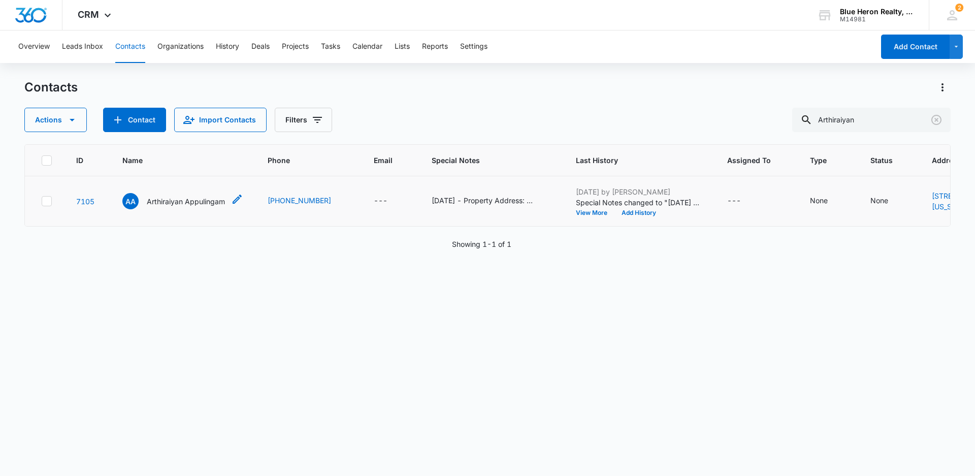
click at [171, 207] on p "Arthiraiyan Appulingam" at bounding box center [186, 201] width 78 height 11
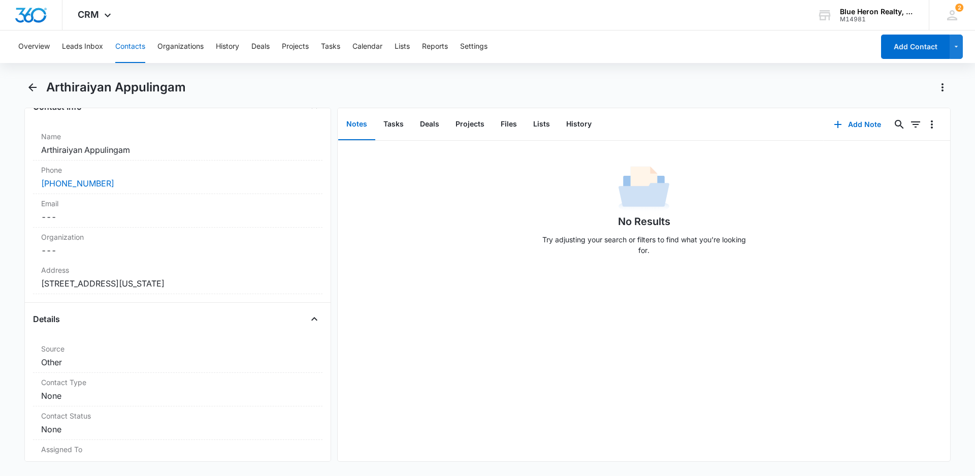
scroll to position [224, 0]
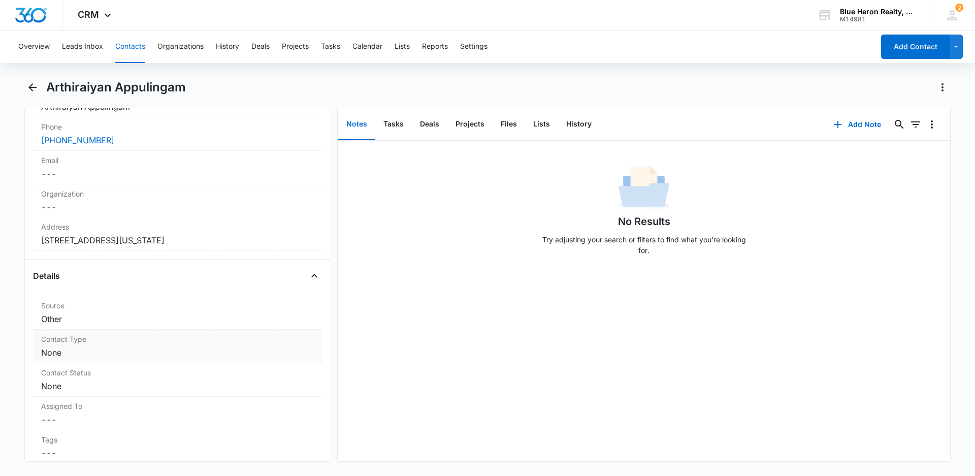
click at [197, 343] on label "Contact Type" at bounding box center [177, 339] width 273 height 11
click at [297, 360] on div at bounding box center [305, 361] width 16 height 16
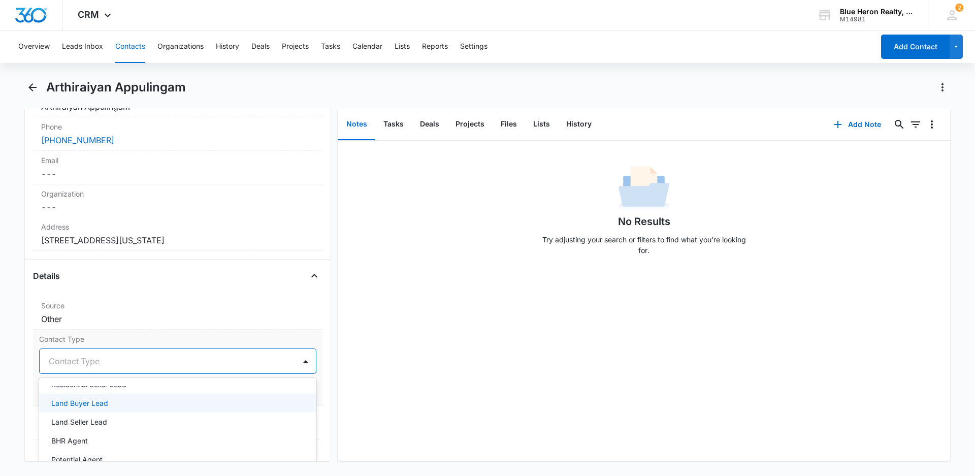
scroll to position [0, 0]
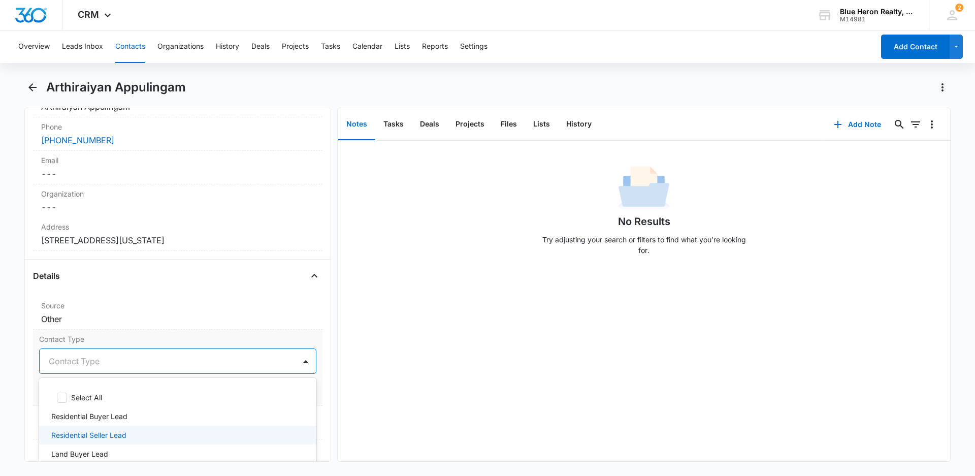
click at [113, 432] on p "Residential Seller Lead" at bounding box center [88, 434] width 75 height 11
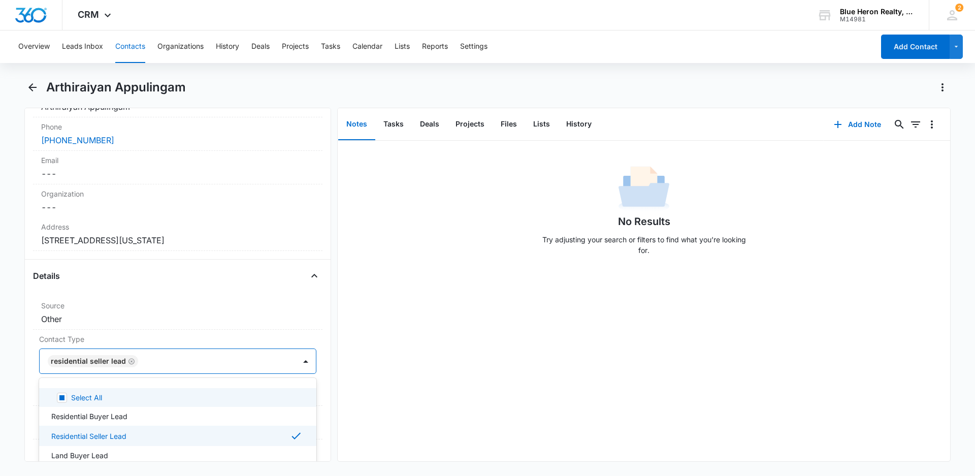
click at [430, 380] on div "No Results Try adjusting your search or filters to find what you’re looking for." at bounding box center [644, 301] width 612 height 320
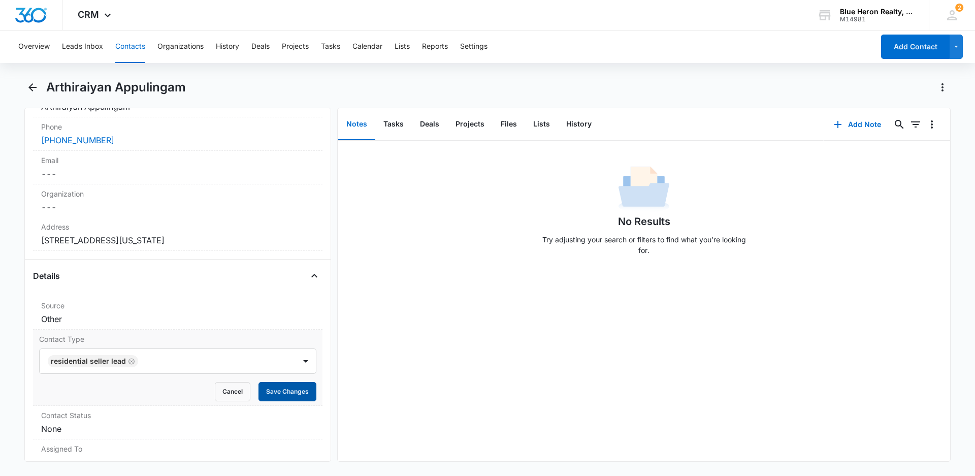
drag, startPoint x: 284, startPoint y: 394, endPoint x: 294, endPoint y: 390, distance: 10.9
click at [285, 393] on button "Save Changes" at bounding box center [287, 391] width 58 height 19
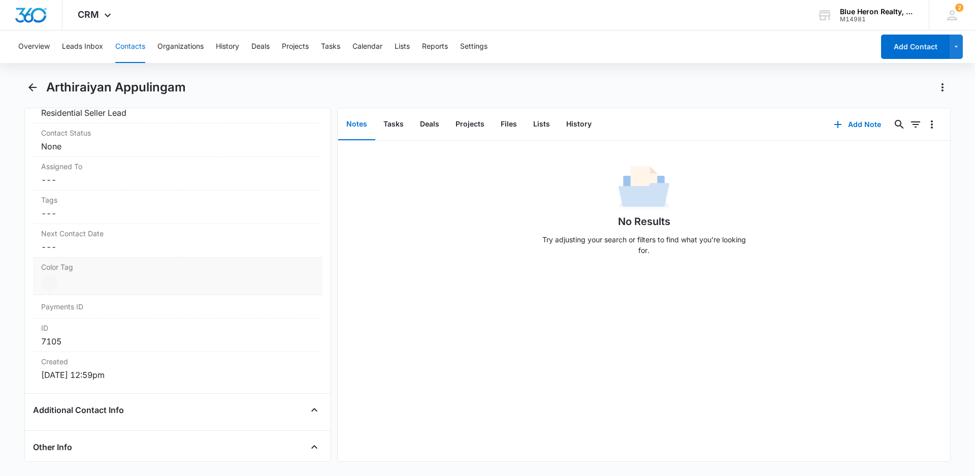
scroll to position [466, 0]
drag, startPoint x: 53, startPoint y: 279, endPoint x: 63, endPoint y: 277, distance: 10.5
click at [53, 279] on div at bounding box center [49, 280] width 16 height 16
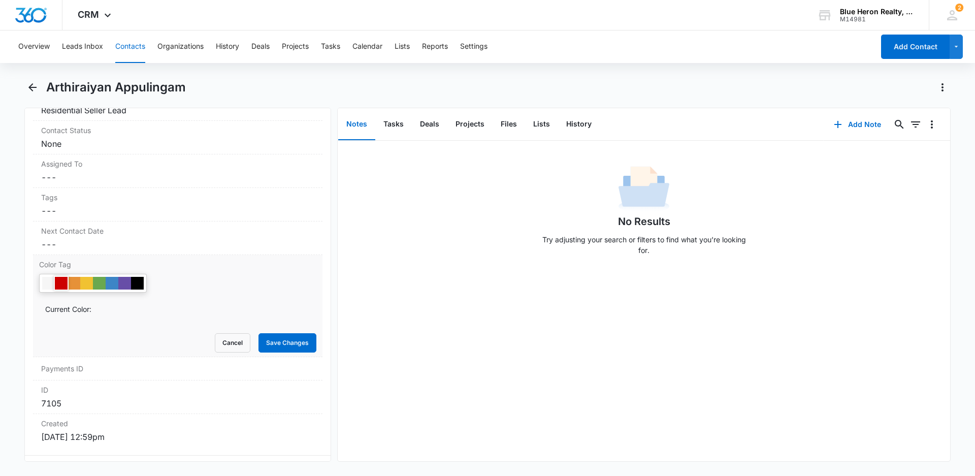
click at [61, 283] on div at bounding box center [61, 283] width 13 height 13
click at [396, 367] on div "No Results Try adjusting your search or filters to find what you’re looking for." at bounding box center [644, 301] width 612 height 320
click at [274, 337] on button "Save Changes" at bounding box center [287, 342] width 58 height 19
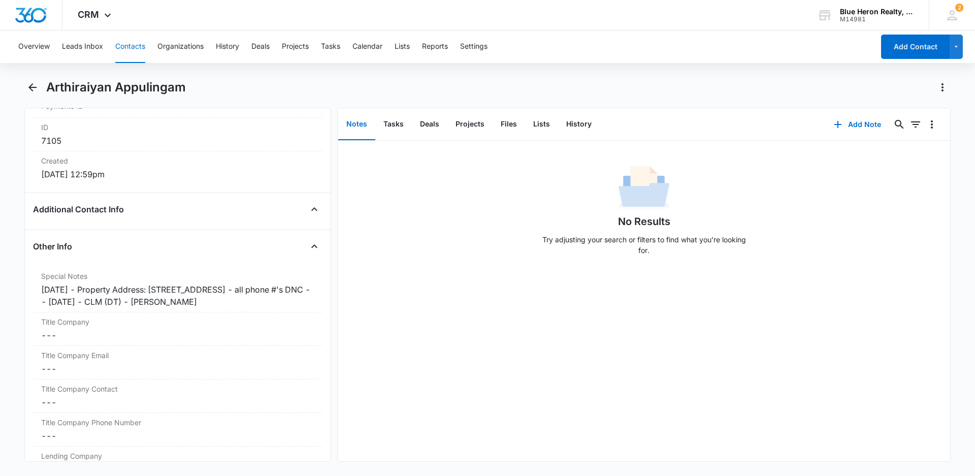
scroll to position [732, 0]
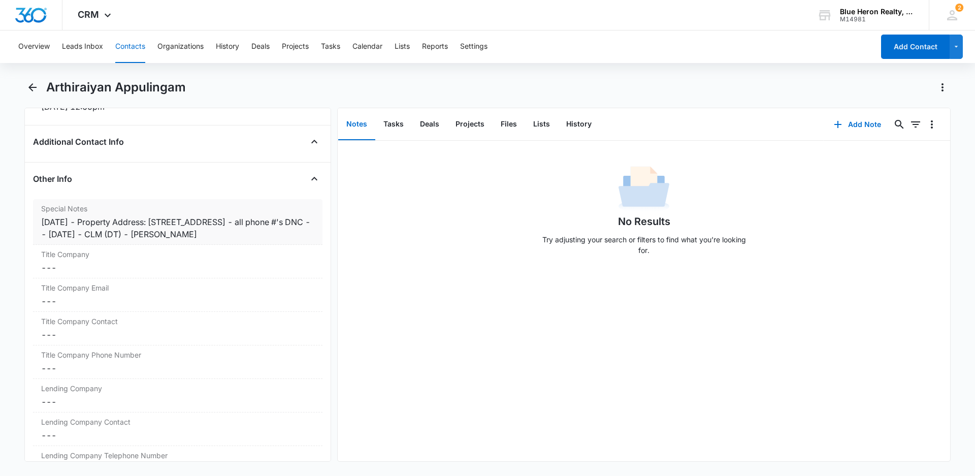
click at [88, 221] on div "[DATE] - Property Address: [STREET_ADDRESS] - all phone #'s DNC -- [DATE] - CLM…" at bounding box center [177, 228] width 273 height 24
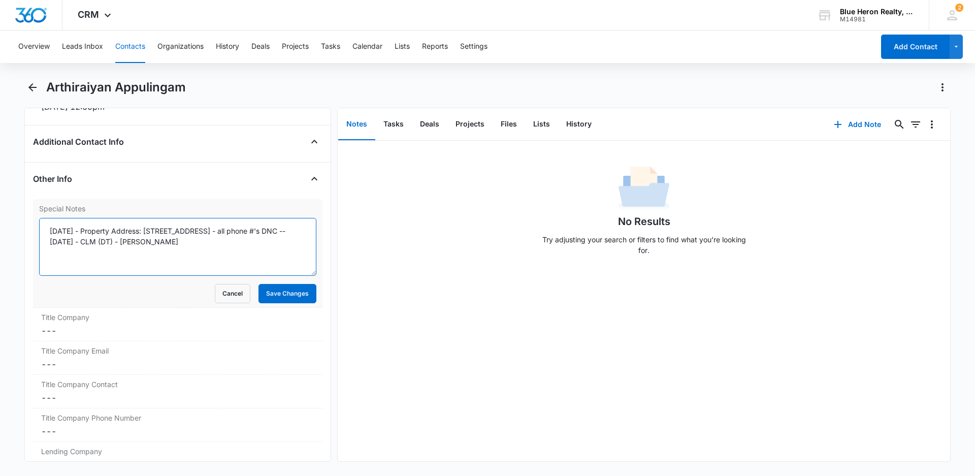
click at [91, 230] on textarea "[DATE] - Property Address: [STREET_ADDRESS] - all phone #'s DNC -- [DATE] - CLM…" at bounding box center [177, 247] width 277 height 58
type textarea "[DATE] - expired listing - [DATE] - Property Address: [STREET_ADDRESS] - all ph…"
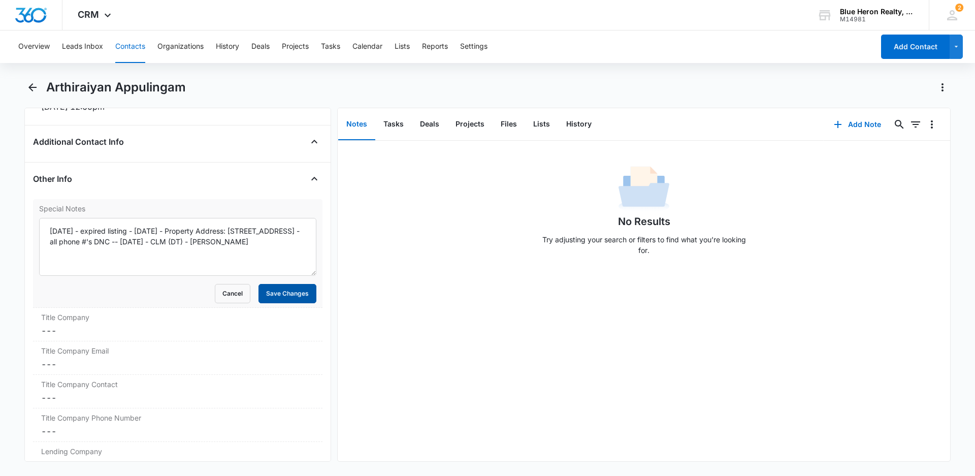
click at [259, 289] on button "Save Changes" at bounding box center [287, 293] width 58 height 19
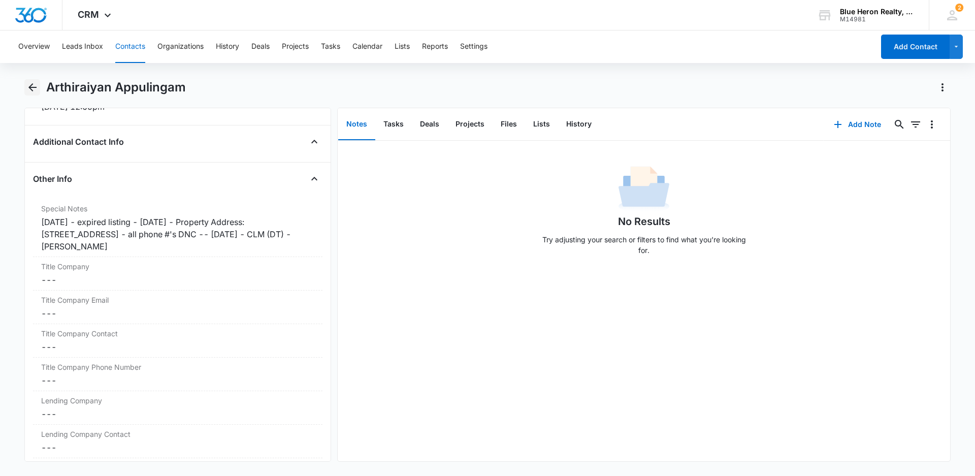
click at [30, 88] on icon "Back" at bounding box center [32, 87] width 8 height 8
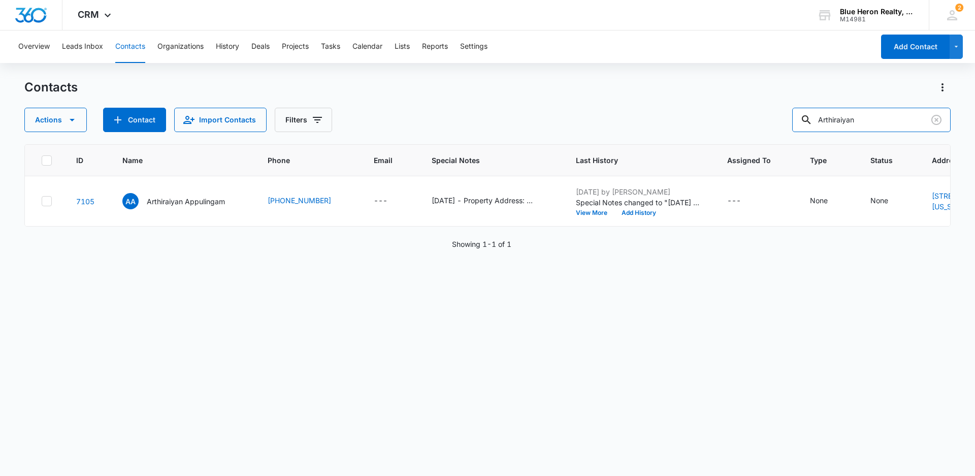
drag, startPoint x: 858, startPoint y: 116, endPoint x: 730, endPoint y: 105, distance: 127.9
click at [756, 116] on div "Actions Contact Import Contacts Filters Arthiraiyan" at bounding box center [487, 120] width 926 height 24
type input "The Estate of [PERSON_NAME]"
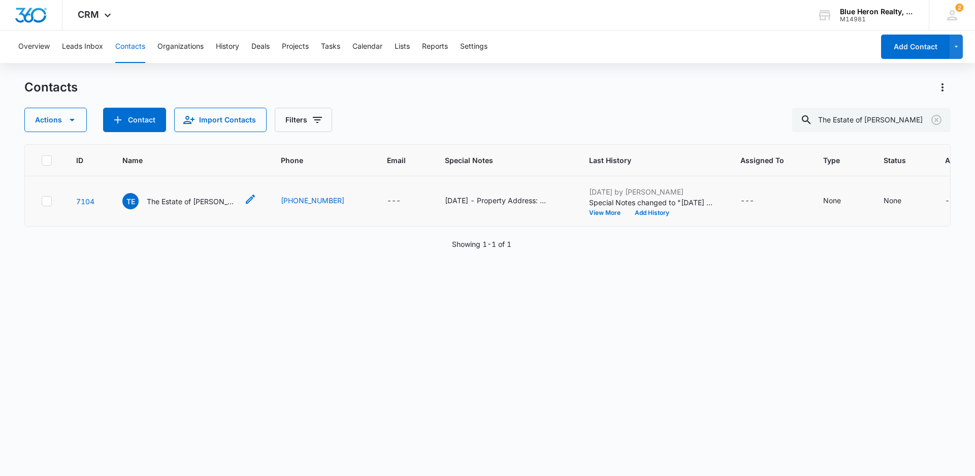
click at [160, 200] on p "The Estate of [PERSON_NAME]" at bounding box center [192, 201] width 91 height 11
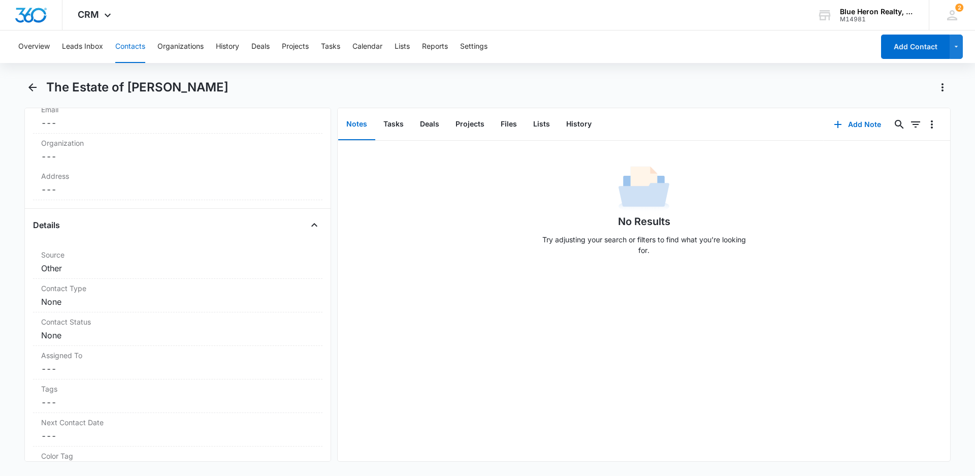
scroll to position [279, 0]
click at [139, 296] on dd "Cancel Save Changes None" at bounding box center [177, 297] width 273 height 12
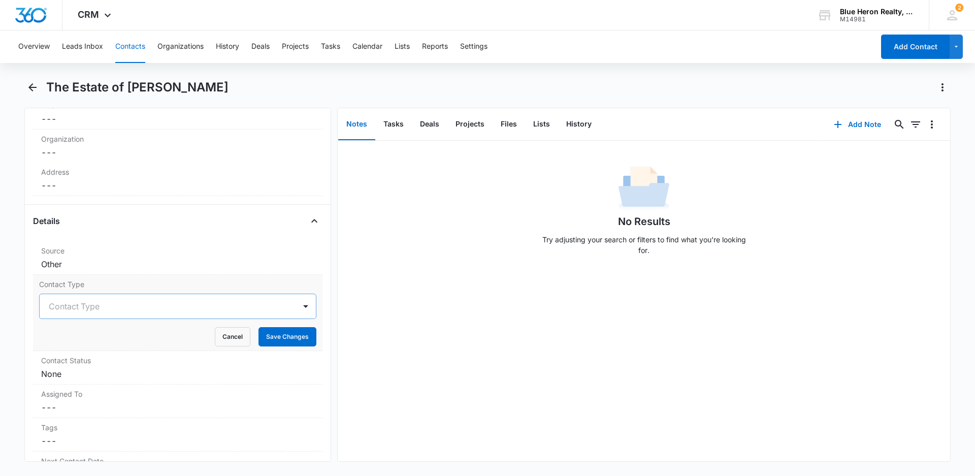
click at [160, 307] on div at bounding box center [166, 306] width 234 height 14
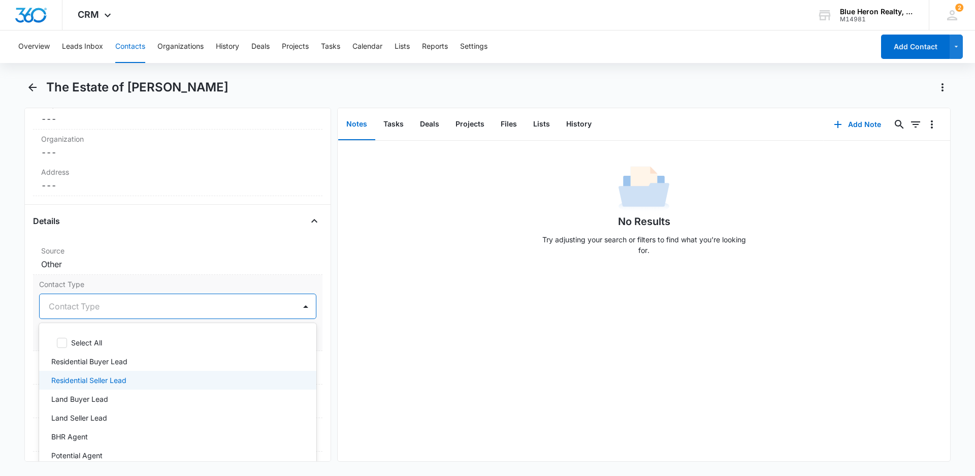
click at [94, 378] on p "Residential Seller Lead" at bounding box center [88, 380] width 75 height 11
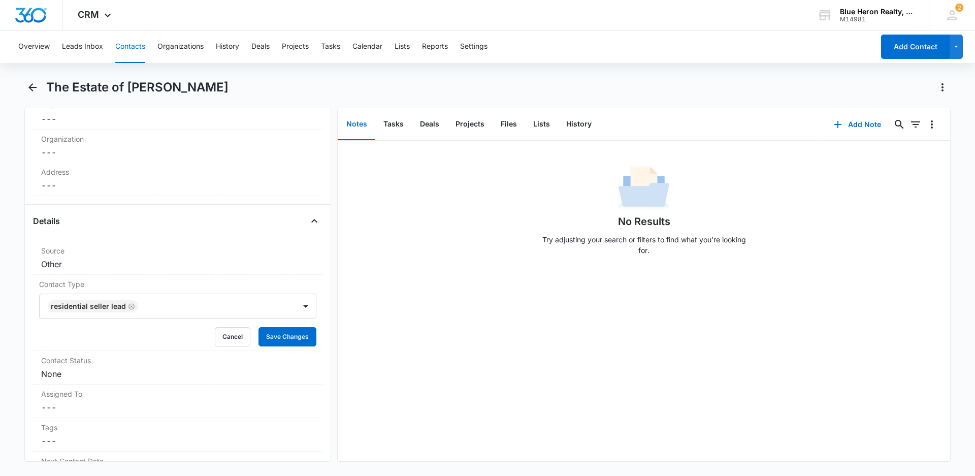
click at [477, 376] on div "No Results Try adjusting your search or filters to find what you’re looking for." at bounding box center [644, 301] width 612 height 320
click at [268, 337] on button "Save Changes" at bounding box center [287, 336] width 58 height 19
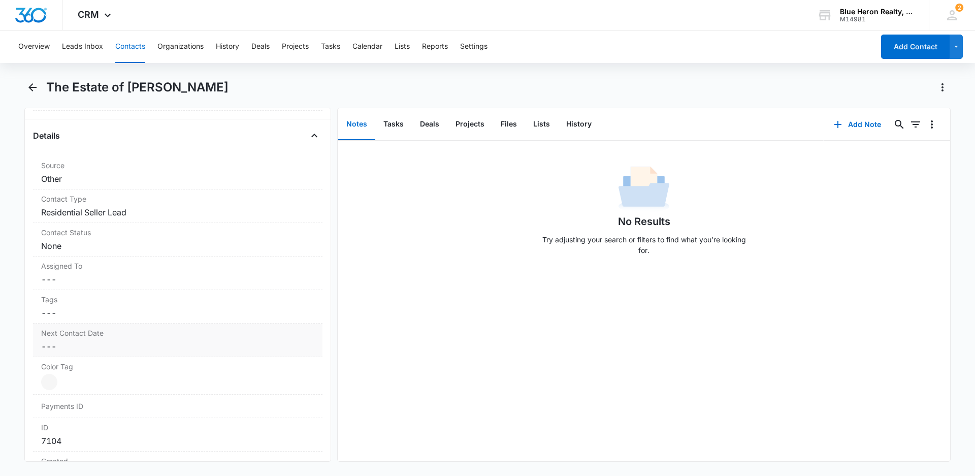
scroll to position [431, 0]
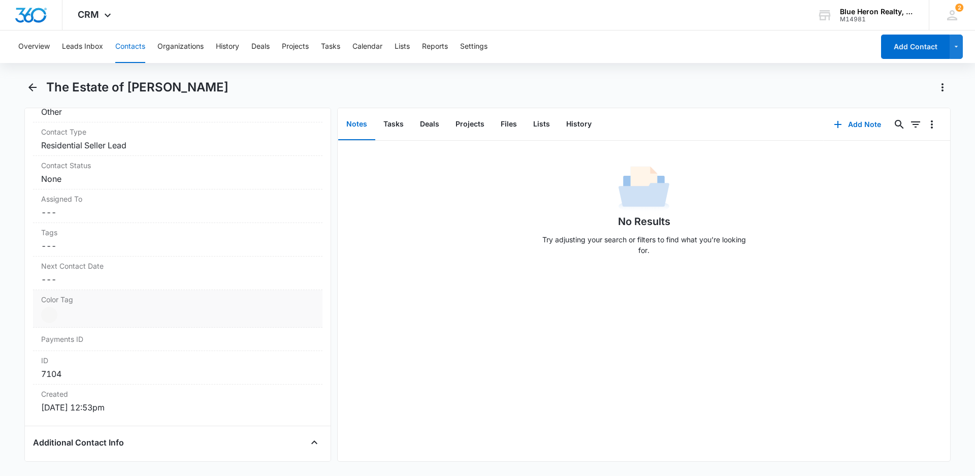
click at [53, 318] on div at bounding box center [49, 315] width 16 height 16
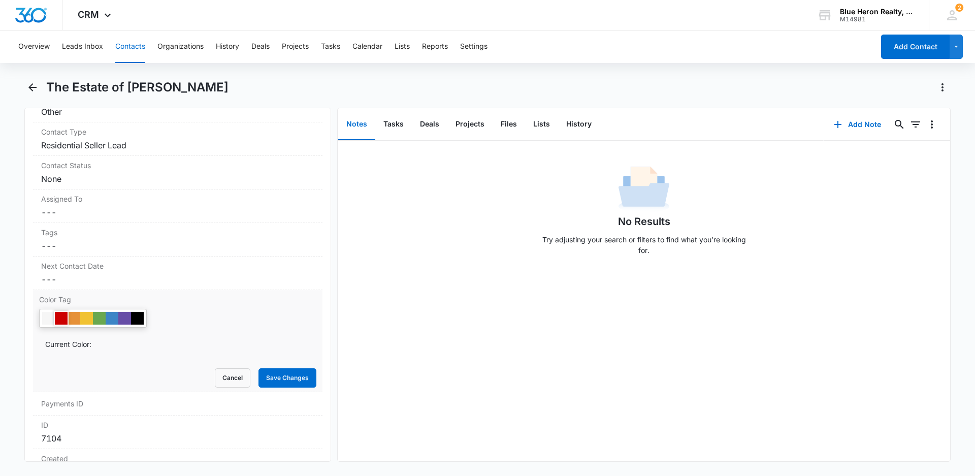
click at [62, 317] on div at bounding box center [61, 318] width 13 height 13
click at [288, 373] on button "Save Changes" at bounding box center [287, 377] width 58 height 19
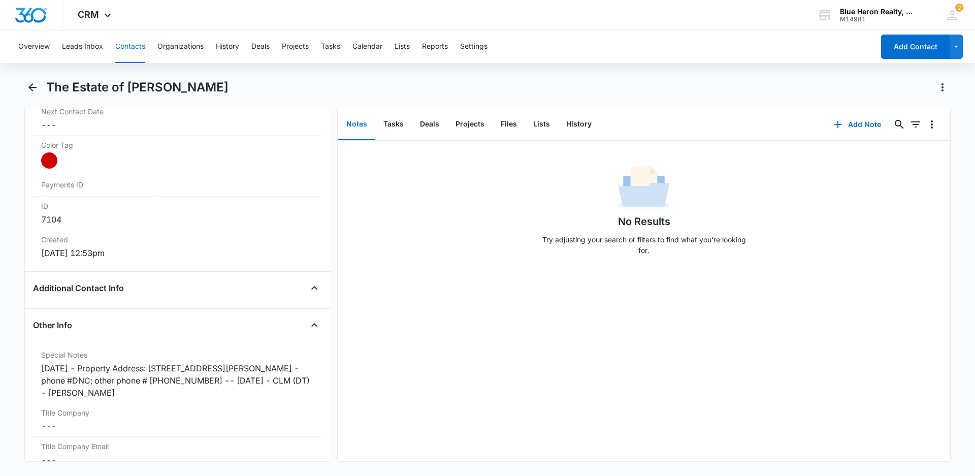
scroll to position [601, 0]
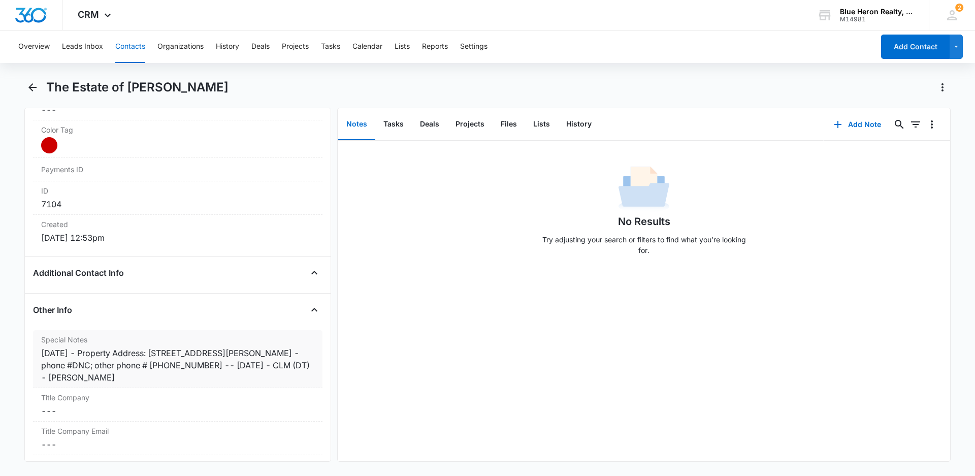
click at [77, 351] on div "[DATE] - Property Address: [STREET_ADDRESS][PERSON_NAME] - phone #DNC; other ph…" at bounding box center [177, 365] width 273 height 37
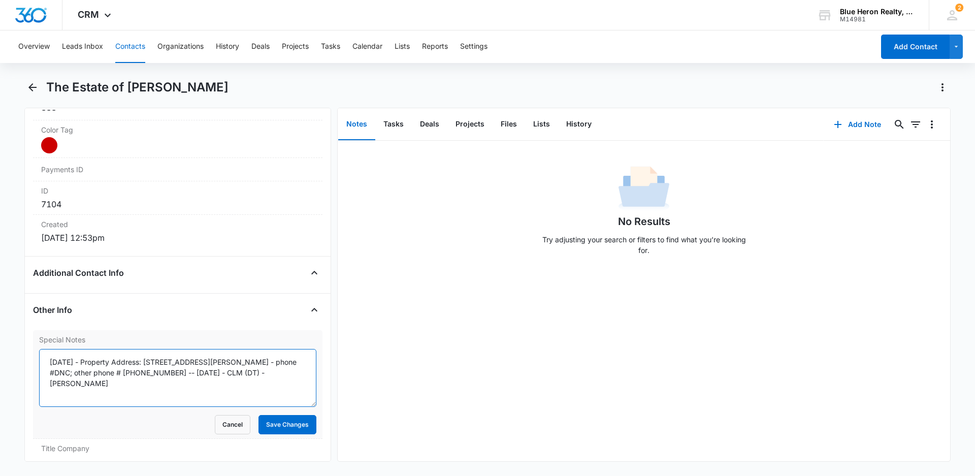
click at [82, 361] on textarea "[DATE] - Property Address: [STREET_ADDRESS][PERSON_NAME] - phone #DNC; other ph…" at bounding box center [177, 378] width 277 height 58
type textarea "[DATE] - expired listing - [DATE] - Property Address: [STREET_ADDRESS][PERSON_N…"
click at [262, 423] on button "Save Changes" at bounding box center [287, 424] width 58 height 19
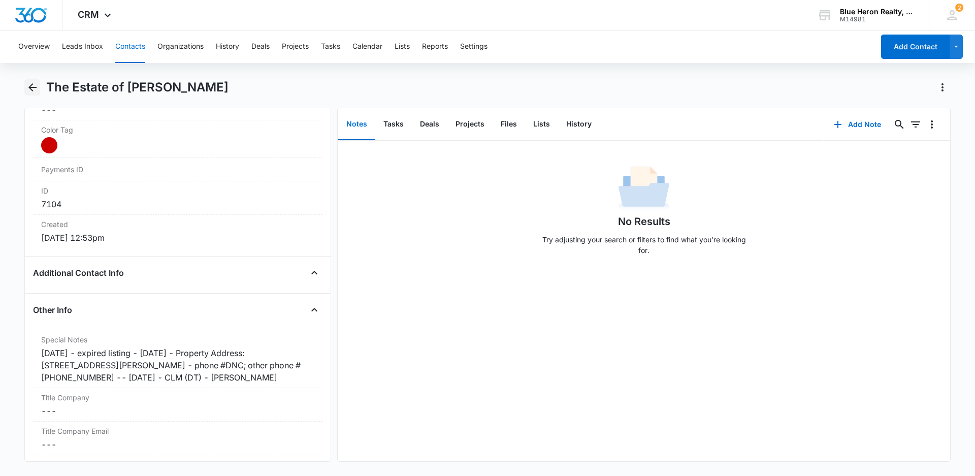
click at [29, 89] on icon "Back" at bounding box center [32, 87] width 12 height 12
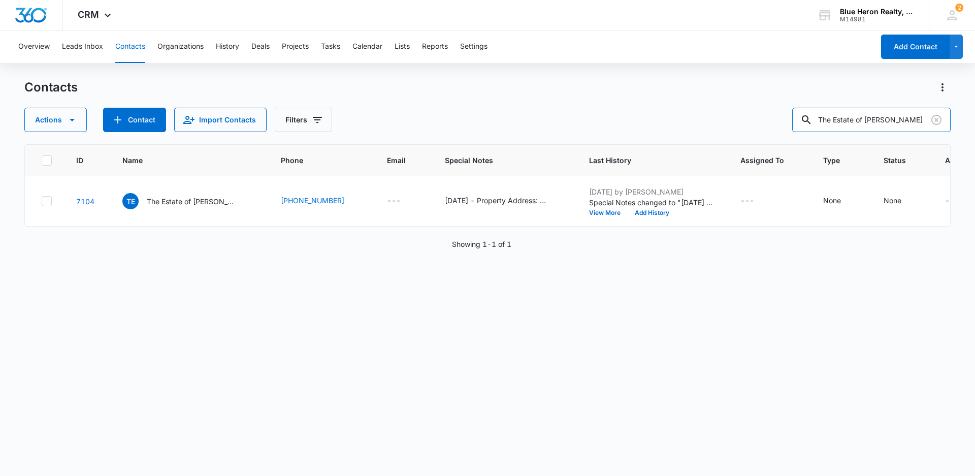
drag, startPoint x: 923, startPoint y: 118, endPoint x: 797, endPoint y: 111, distance: 126.1
click at [797, 112] on div "Actions Contact Import Contacts Filters The Estate of [PERSON_NAME]" at bounding box center [487, 120] width 926 height 24
type input "[PERSON_NAME] De Los [PERSON_NAME]"
click at [163, 207] on p "[PERSON_NAME] Los [PERSON_NAME]" at bounding box center [192, 201] width 91 height 11
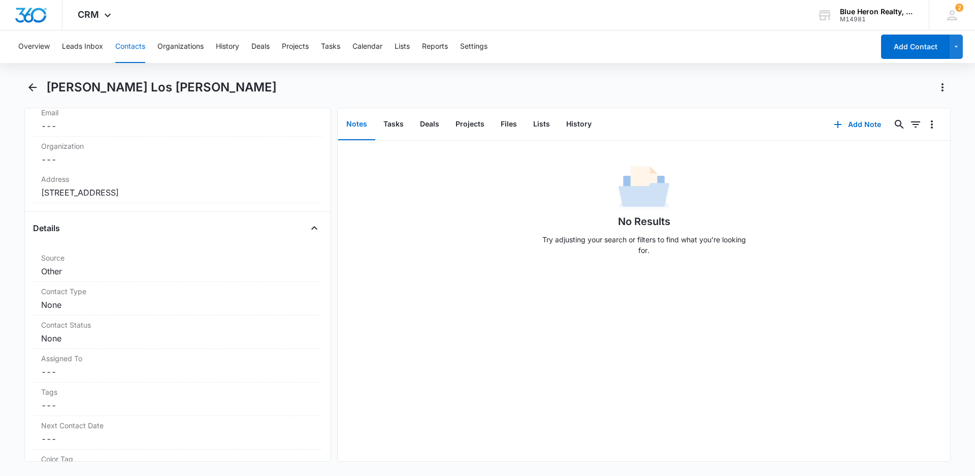
scroll to position [276, 0]
click at [129, 300] on dd "Cancel Save Changes None" at bounding box center [177, 300] width 273 height 12
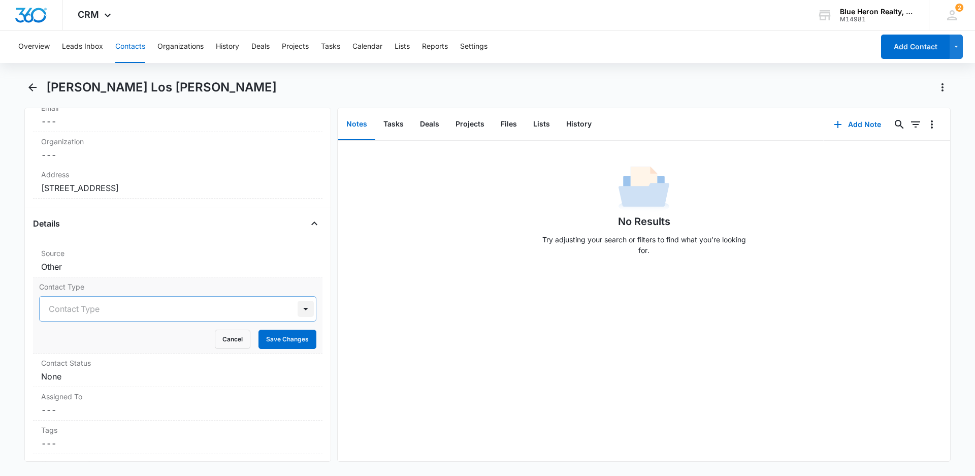
click at [297, 307] on div at bounding box center [305, 309] width 16 height 16
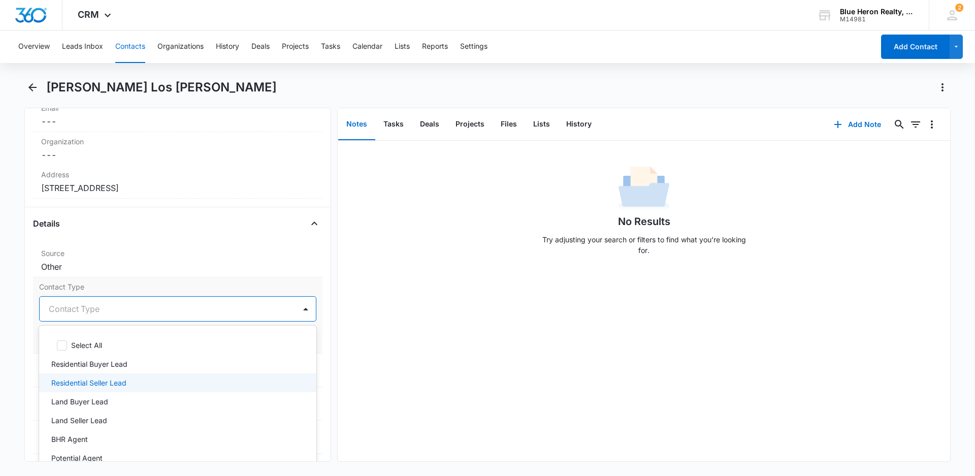
click at [119, 379] on p "Residential Seller Lead" at bounding box center [88, 382] width 75 height 11
click at [414, 377] on div "No Results Try adjusting your search or filters to find what you’re looking for." at bounding box center [644, 301] width 612 height 320
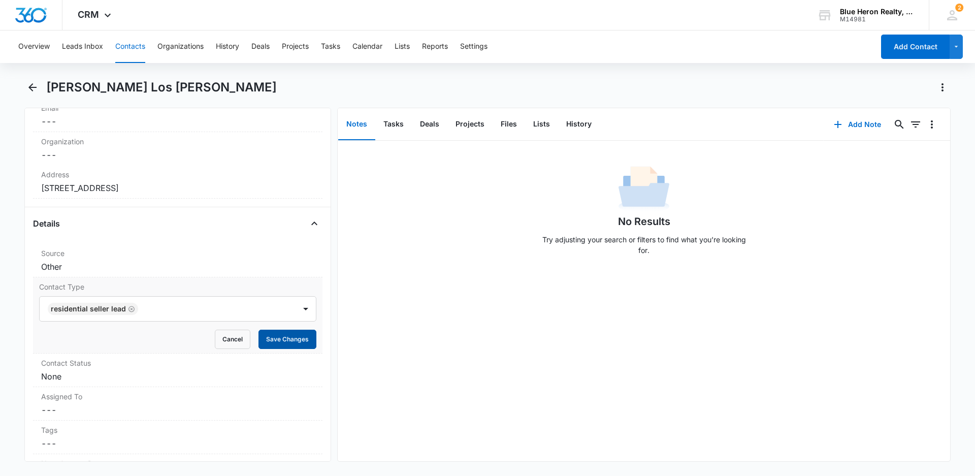
click at [280, 339] on button "Save Changes" at bounding box center [287, 338] width 58 height 19
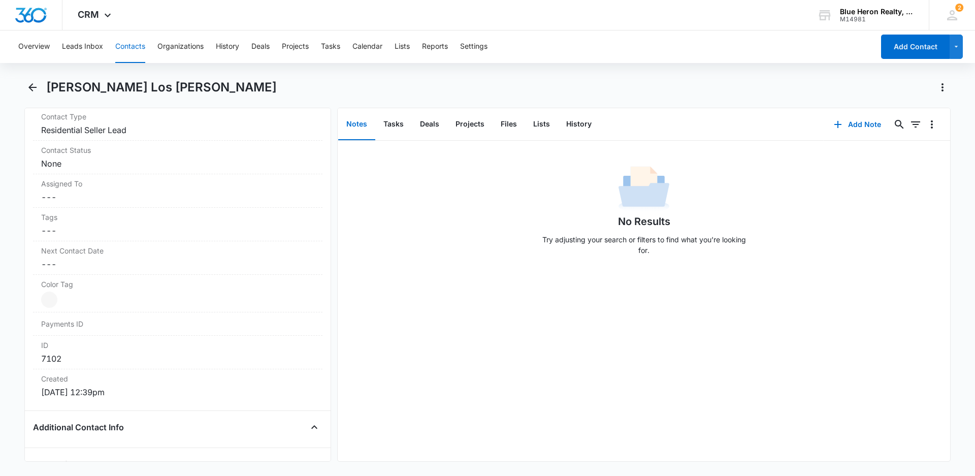
scroll to position [452, 0]
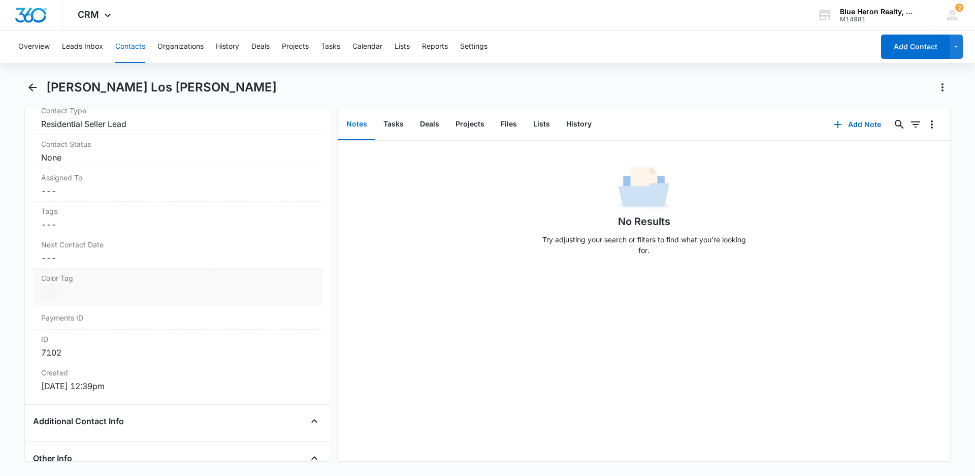
click at [50, 292] on div at bounding box center [49, 293] width 16 height 16
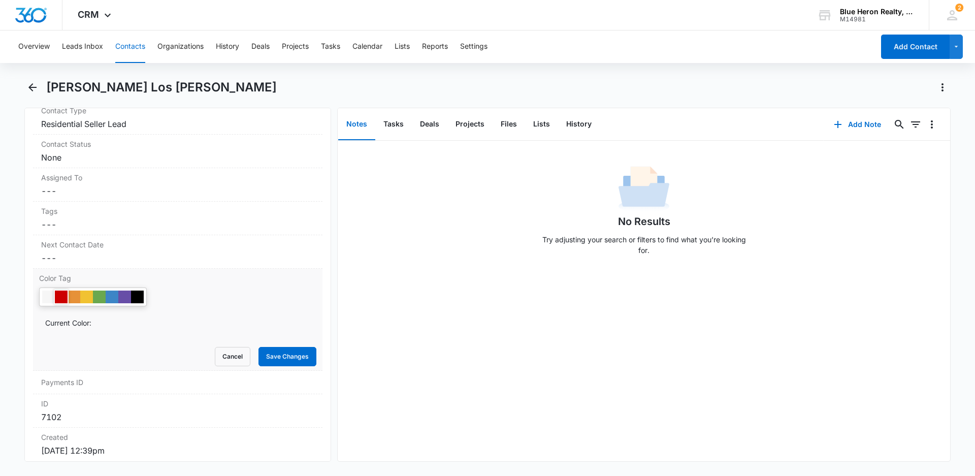
click at [61, 298] on div at bounding box center [61, 296] width 13 height 13
drag, startPoint x: 267, startPoint y: 359, endPoint x: 281, endPoint y: 354, distance: 14.9
click at [268, 359] on button "Save Changes" at bounding box center [287, 356] width 58 height 19
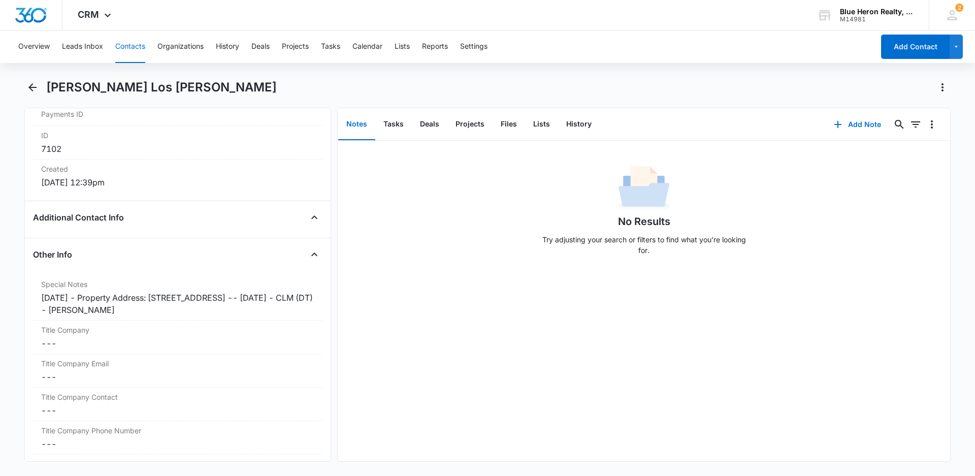
scroll to position [657, 0]
click at [88, 293] on div "[DATE] - Property Address: [STREET_ADDRESS] -- [DATE] - CLM (DT) - [PERSON_NAME]" at bounding box center [177, 302] width 273 height 24
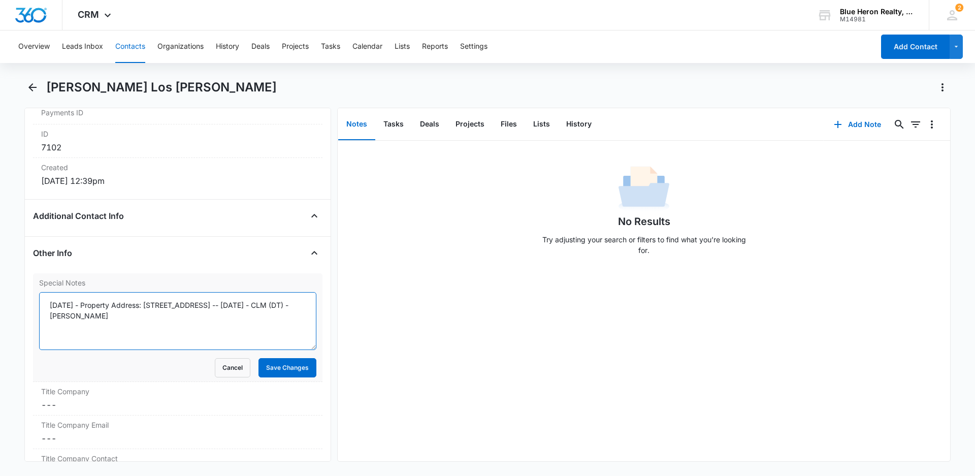
click at [91, 304] on textarea "[DATE] - Property Address: [STREET_ADDRESS] -- [DATE] - CLM (DT) - [PERSON_NAME]" at bounding box center [177, 321] width 277 height 58
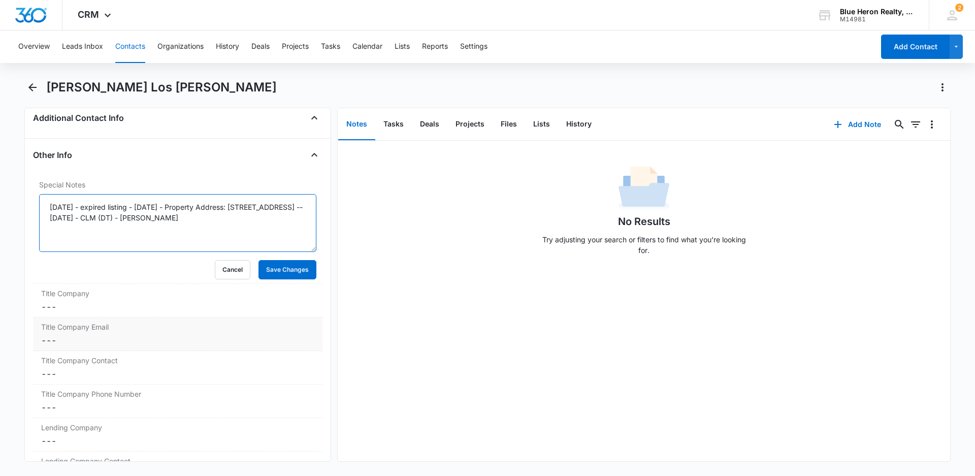
scroll to position [759, 0]
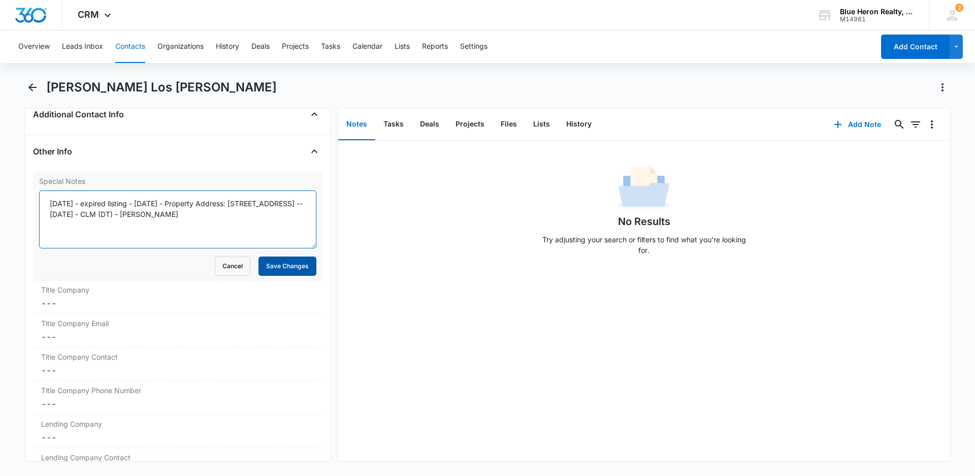
type textarea "[DATE] - expired listing - [DATE] - Property Address: [STREET_ADDRESS] -- [DATE…"
click at [262, 272] on button "Save Changes" at bounding box center [287, 265] width 58 height 19
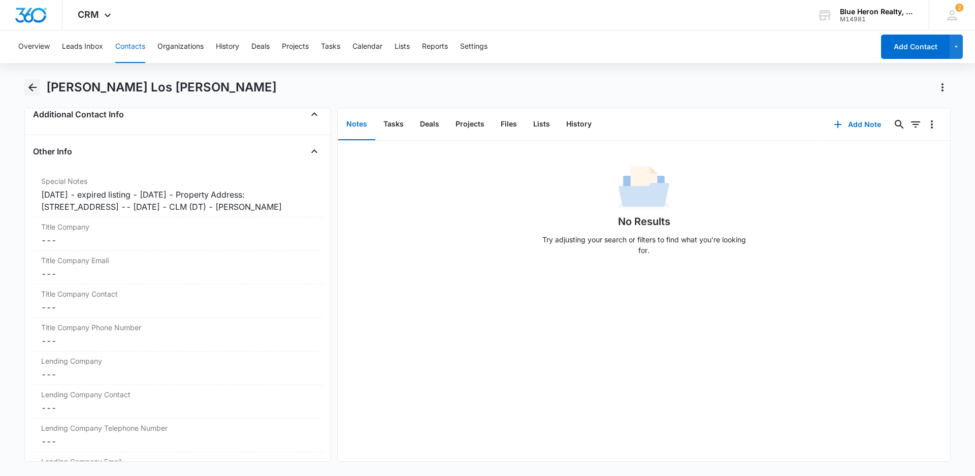
click at [36, 86] on icon "Back" at bounding box center [32, 87] width 12 height 12
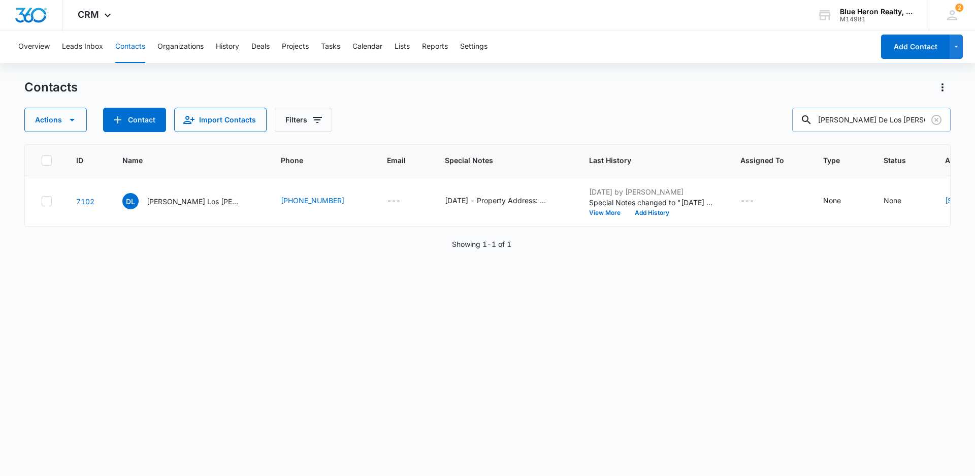
drag, startPoint x: 919, startPoint y: 118, endPoint x: 817, endPoint y: 113, distance: 102.1
click at [817, 113] on div "[PERSON_NAME] De Los [PERSON_NAME]" at bounding box center [871, 120] width 158 height 24
type input "[PERSON_NAME]"
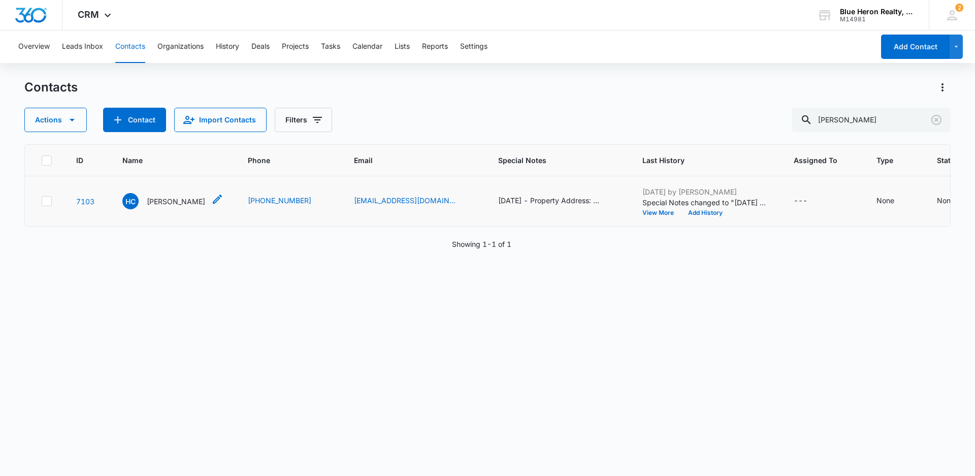
click at [157, 207] on p "[PERSON_NAME]" at bounding box center [176, 201] width 58 height 11
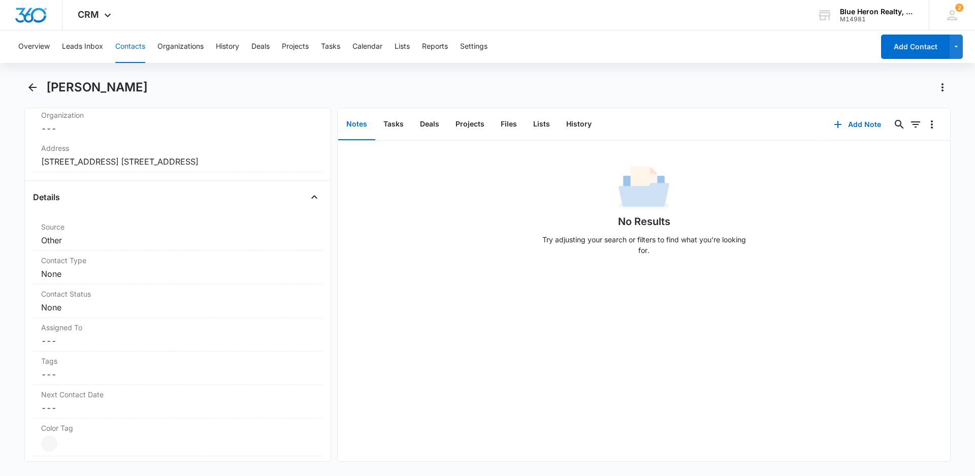
scroll to position [311, 0]
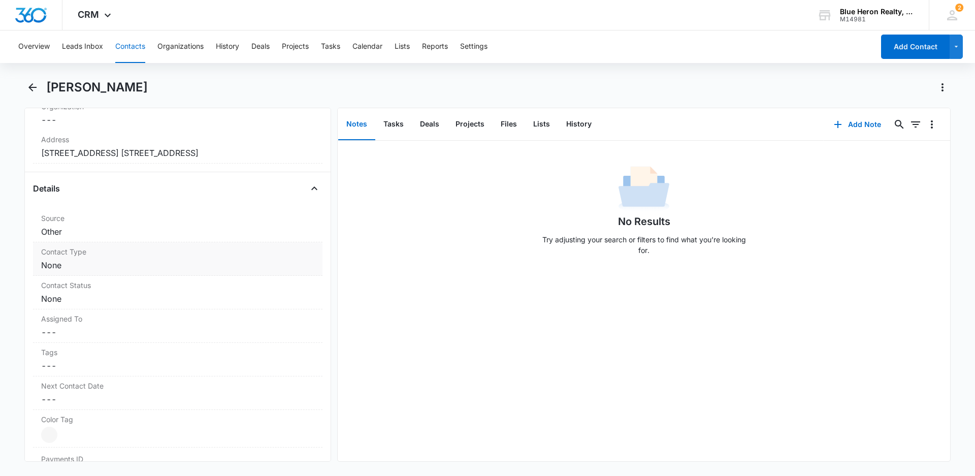
click at [125, 263] on dd "Cancel Save Changes None" at bounding box center [177, 265] width 273 height 12
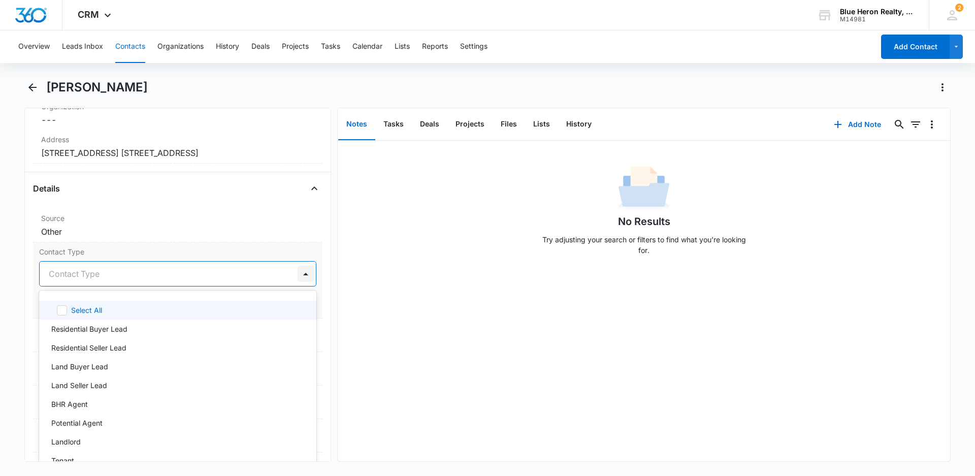
click at [298, 274] on div at bounding box center [305, 273] width 16 height 16
drag, startPoint x: 124, startPoint y: 349, endPoint x: 178, endPoint y: 340, distance: 55.1
click at [124, 349] on p "Residential Seller Lead" at bounding box center [88, 347] width 75 height 11
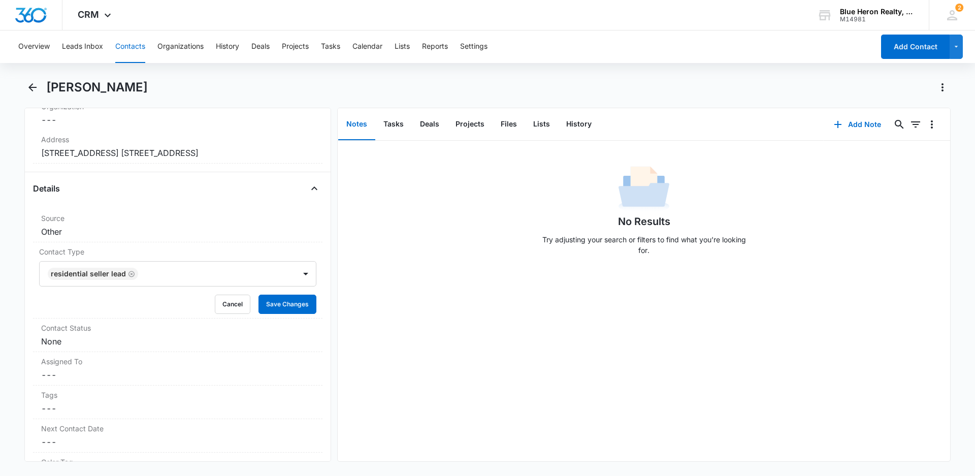
click at [465, 370] on div "No Results Try adjusting your search or filters to find what you’re looking for." at bounding box center [644, 301] width 612 height 320
click at [275, 308] on button "Save Changes" at bounding box center [287, 303] width 58 height 19
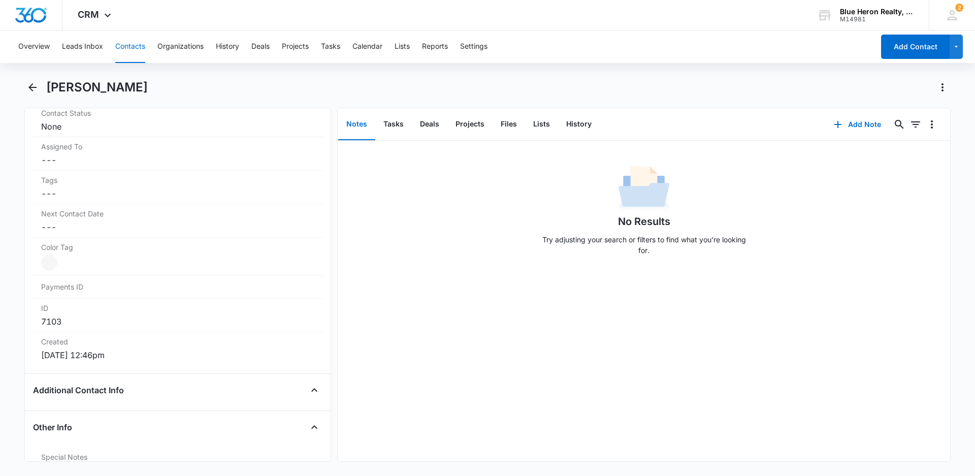
scroll to position [490, 0]
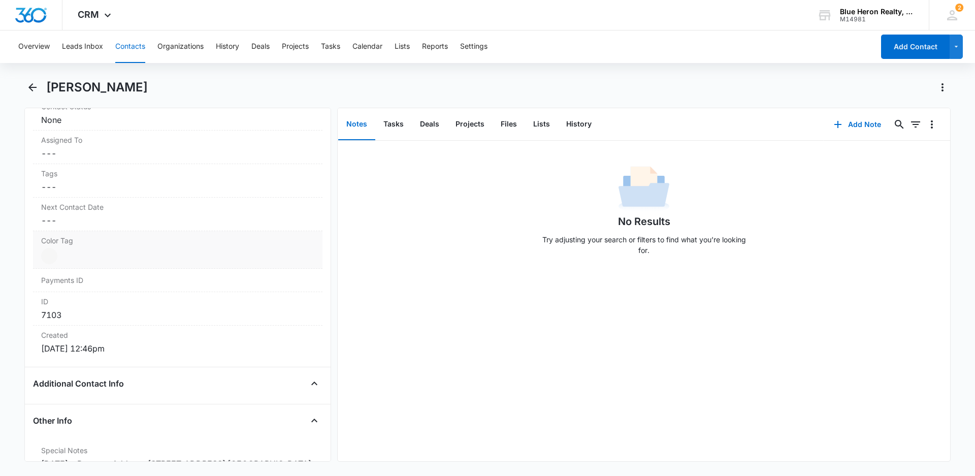
click at [51, 256] on div at bounding box center [49, 256] width 16 height 16
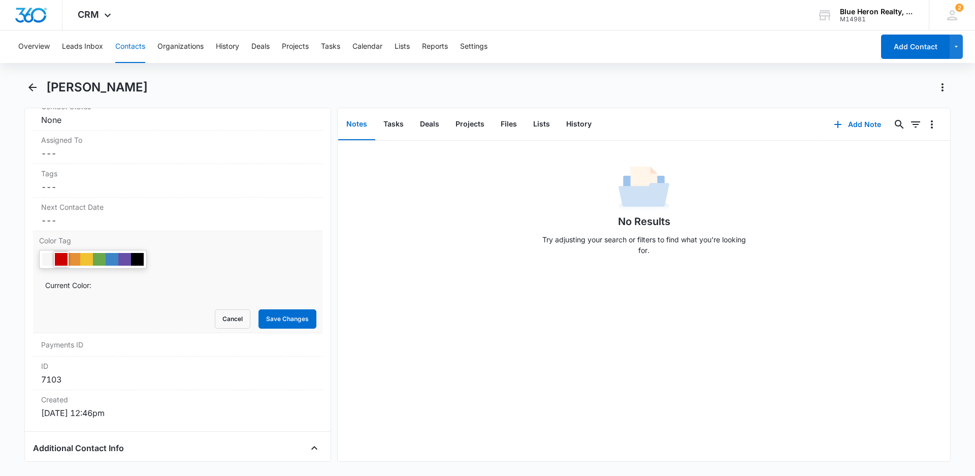
click at [57, 259] on div at bounding box center [61, 259] width 13 height 13
click at [273, 323] on button "Save Changes" at bounding box center [287, 318] width 58 height 19
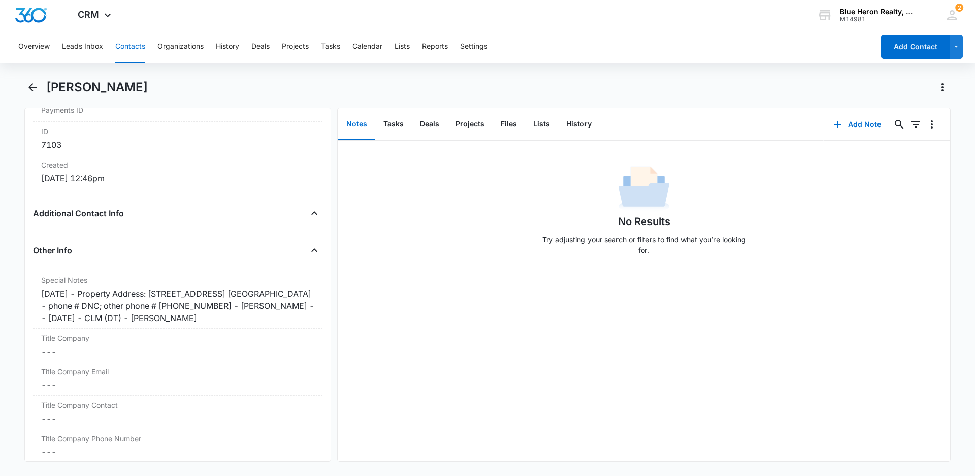
scroll to position [666, 0]
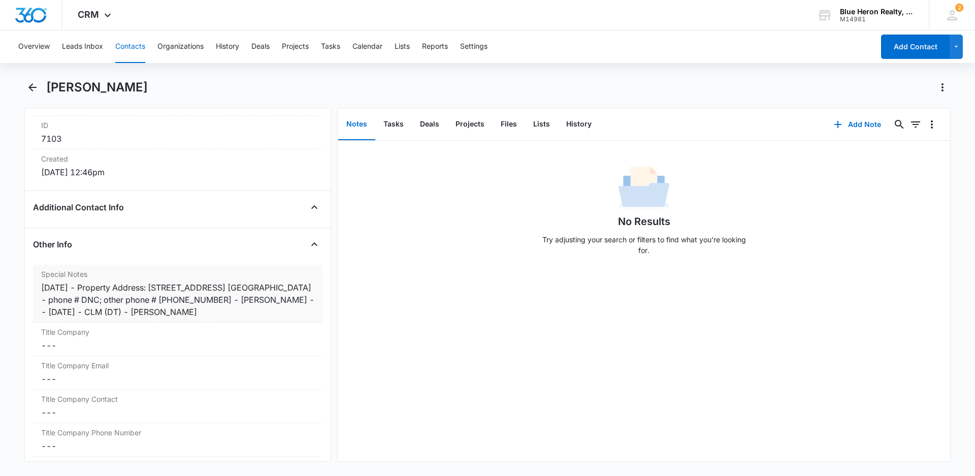
click at [88, 287] on div "[DATE] - Property Address: [STREET_ADDRESS] [GEOGRAPHIC_DATA] - phone # DNC; ot…" at bounding box center [177, 299] width 273 height 37
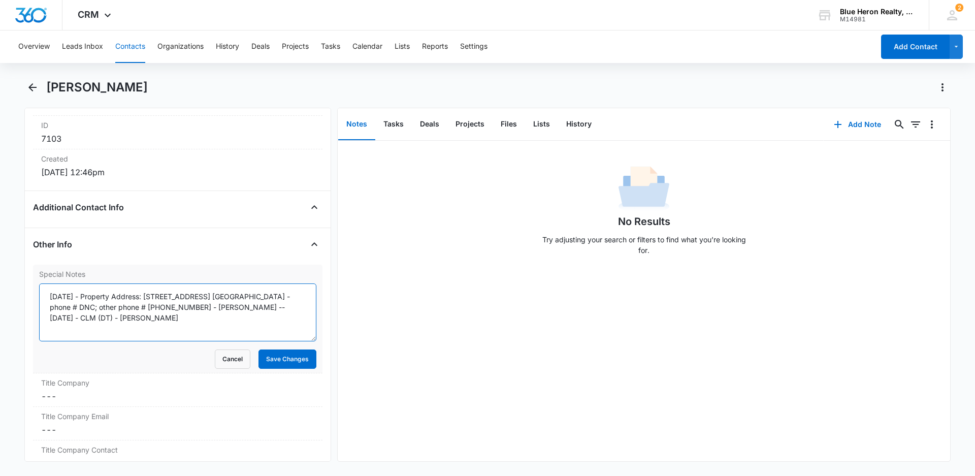
click at [90, 295] on textarea "[DATE] - Property Address: [STREET_ADDRESS] [GEOGRAPHIC_DATA] - phone # DNC; ot…" at bounding box center [177, 312] width 277 height 58
type textarea "[DATE] - expired listing [DATE] - Property Address: [STREET_ADDRESS] [GEOGRAPHI…"
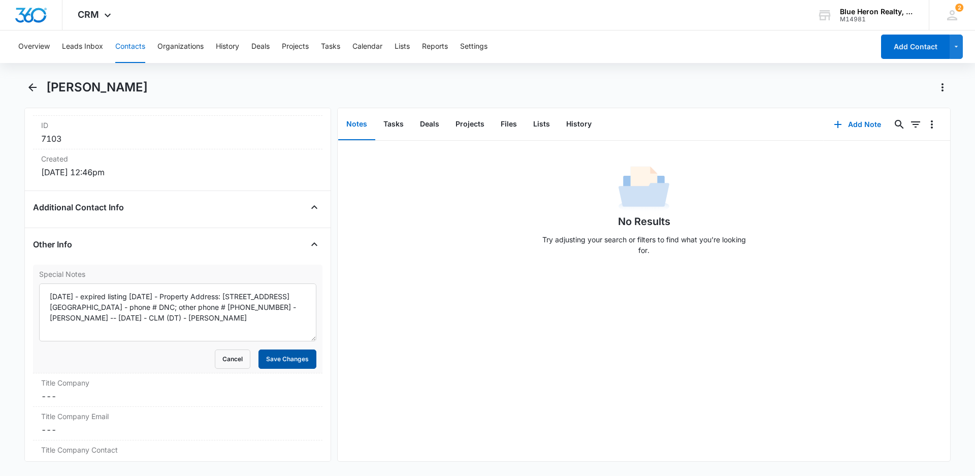
click at [286, 362] on button "Save Changes" at bounding box center [287, 358] width 58 height 19
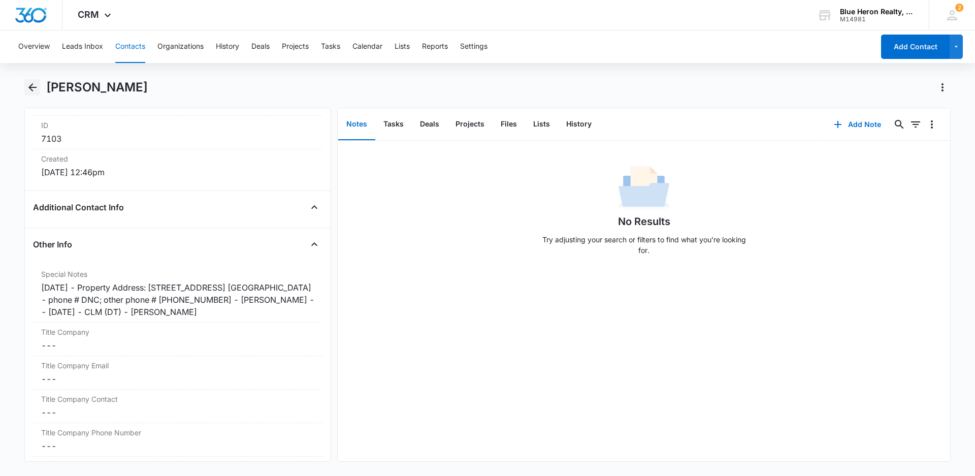
click at [31, 86] on icon "Back" at bounding box center [32, 87] width 12 height 12
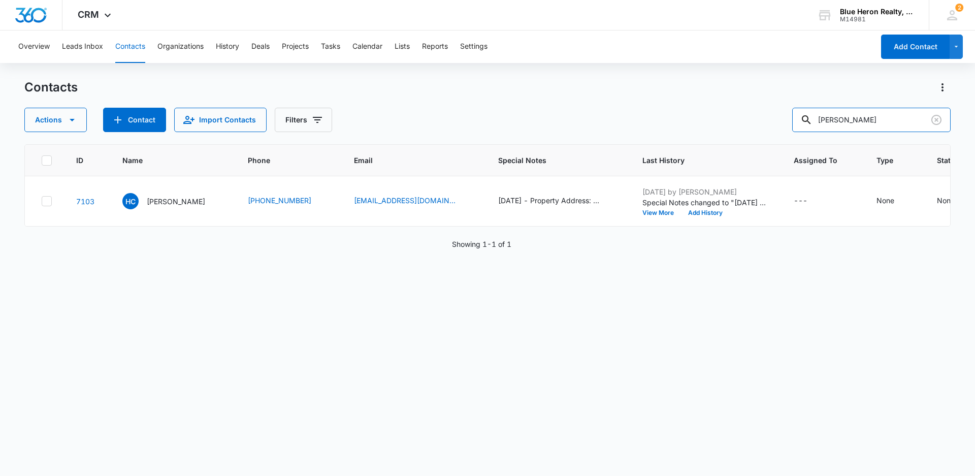
drag, startPoint x: 892, startPoint y: 121, endPoint x: 765, endPoint y: 125, distance: 127.5
click at [765, 125] on div "Actions Contact Import Contacts Filters [PERSON_NAME]" at bounding box center [487, 120] width 926 height 24
type input "[PERSON_NAME]"
click at [164, 207] on p "[PERSON_NAME]" at bounding box center [176, 201] width 58 height 11
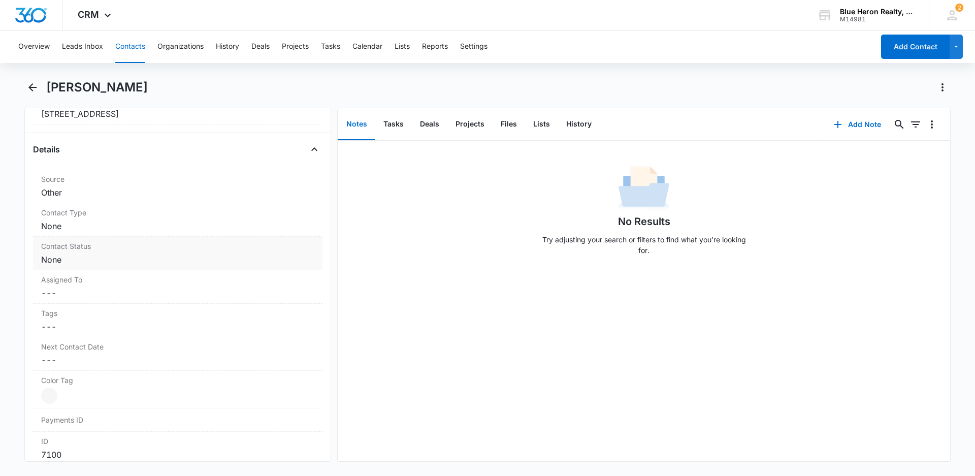
scroll to position [357, 0]
click at [263, 213] on dd "Cancel Save Changes None" at bounding box center [177, 219] width 273 height 12
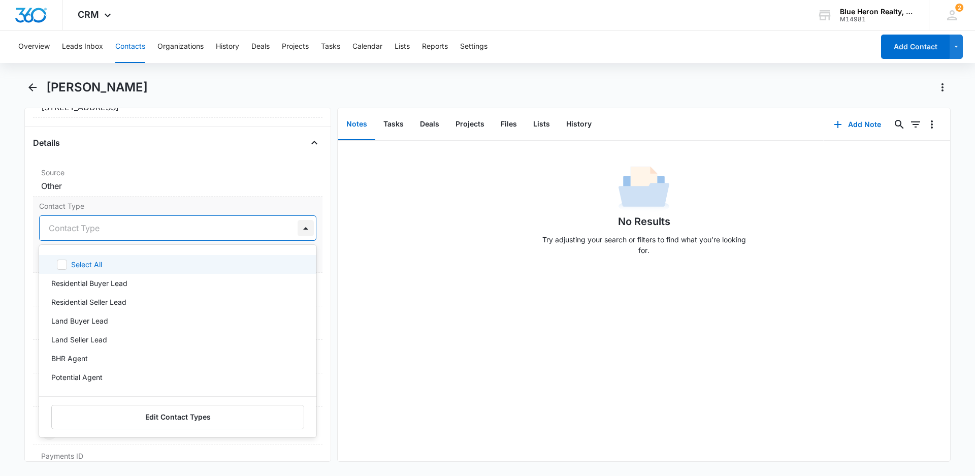
click at [297, 227] on div at bounding box center [305, 228] width 16 height 16
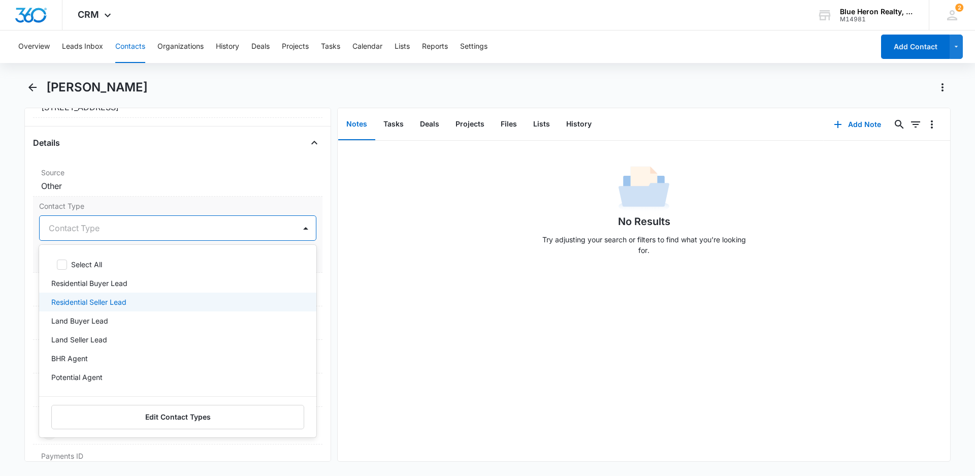
click at [119, 303] on p "Residential Seller Lead" at bounding box center [88, 301] width 75 height 11
click at [432, 354] on div "No Results Try adjusting your search or filters to find what you’re looking for." at bounding box center [644, 301] width 612 height 320
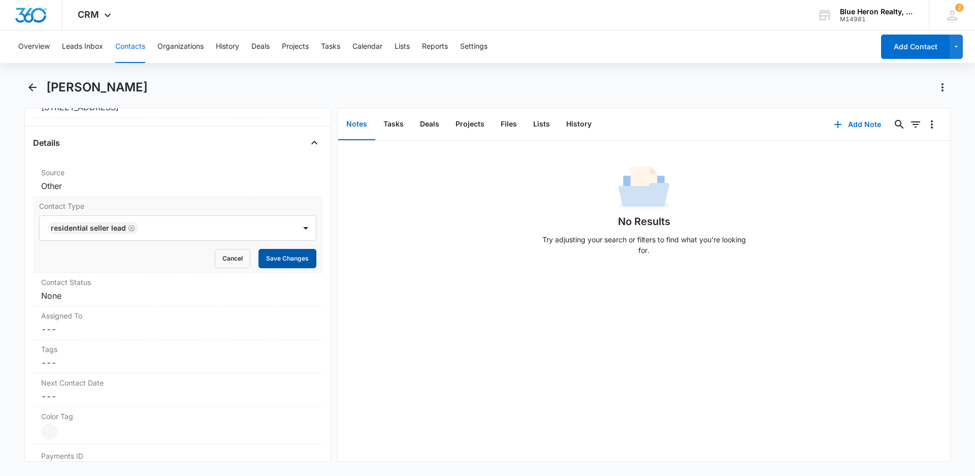
click at [285, 260] on button "Save Changes" at bounding box center [287, 258] width 58 height 19
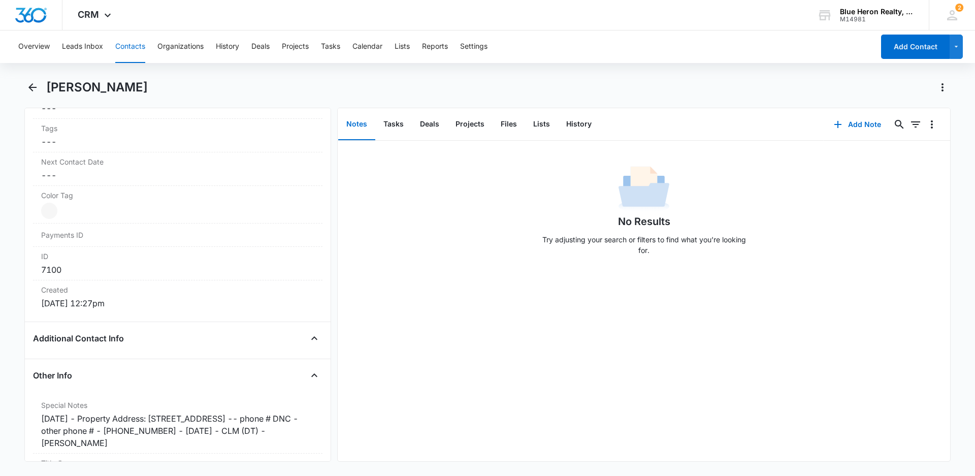
scroll to position [540, 0]
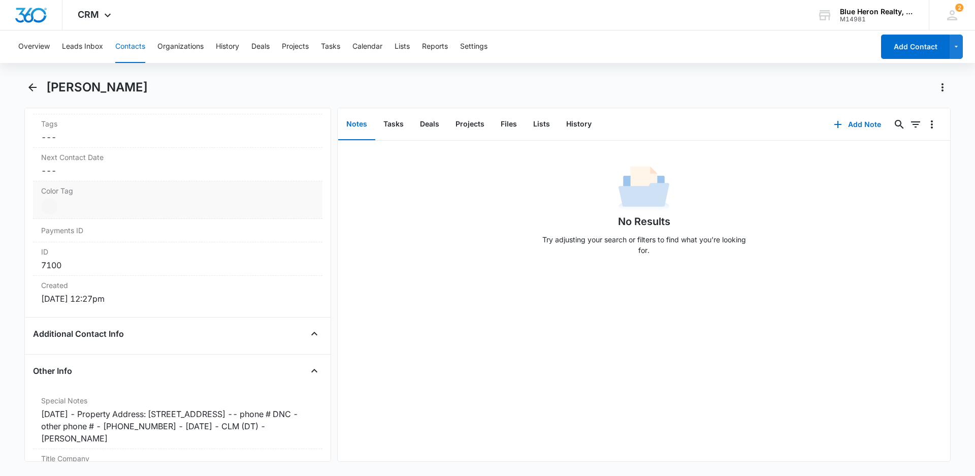
click at [53, 205] on div at bounding box center [49, 206] width 16 height 16
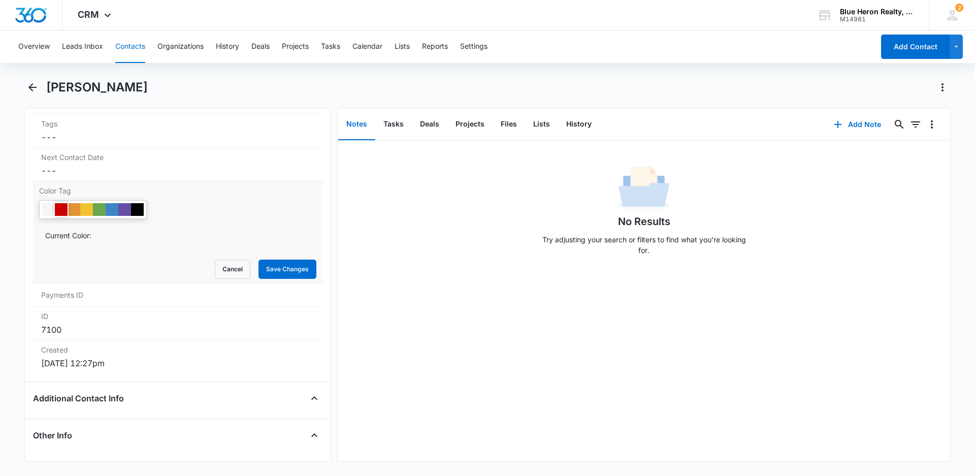
click at [60, 208] on div at bounding box center [61, 209] width 13 height 13
click at [280, 269] on button "Save Changes" at bounding box center [287, 268] width 58 height 19
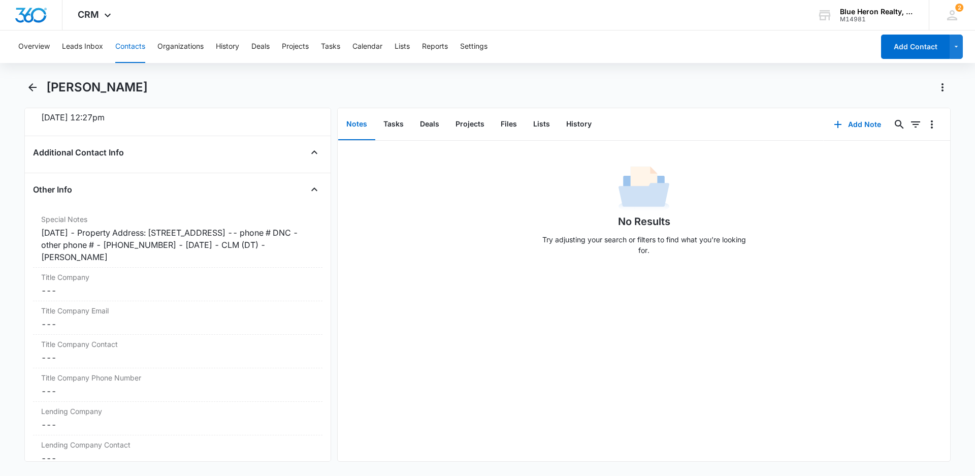
scroll to position [749, 0]
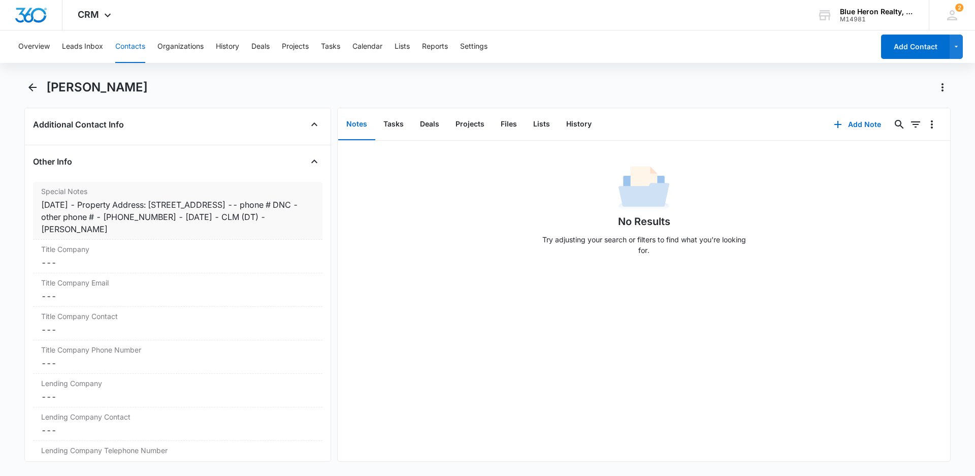
click at [89, 201] on div "[DATE] - Property Address: [STREET_ADDRESS] -- phone # DNC - other phone # - [P…" at bounding box center [177, 216] width 273 height 37
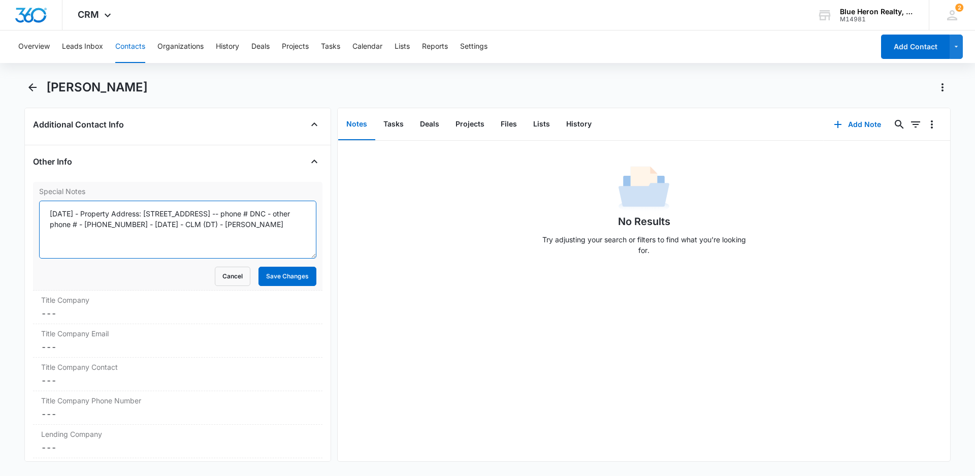
click at [90, 215] on textarea "[DATE] - Property Address: [STREET_ADDRESS] -- phone # DNC - other phone # - [P…" at bounding box center [177, 230] width 277 height 58
type textarea "[DATE] - expired listing - [DATE] - Property Address: [STREET_ADDRESS] -- phone…"
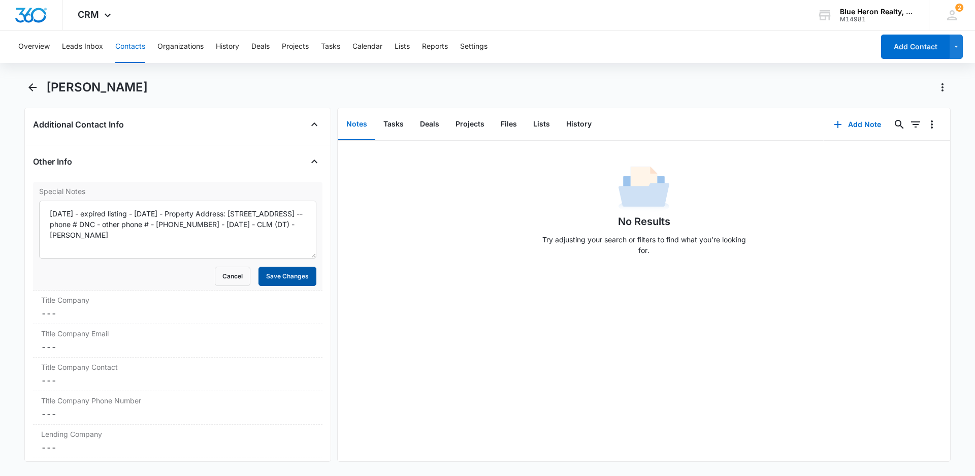
click at [280, 277] on button "Save Changes" at bounding box center [287, 276] width 58 height 19
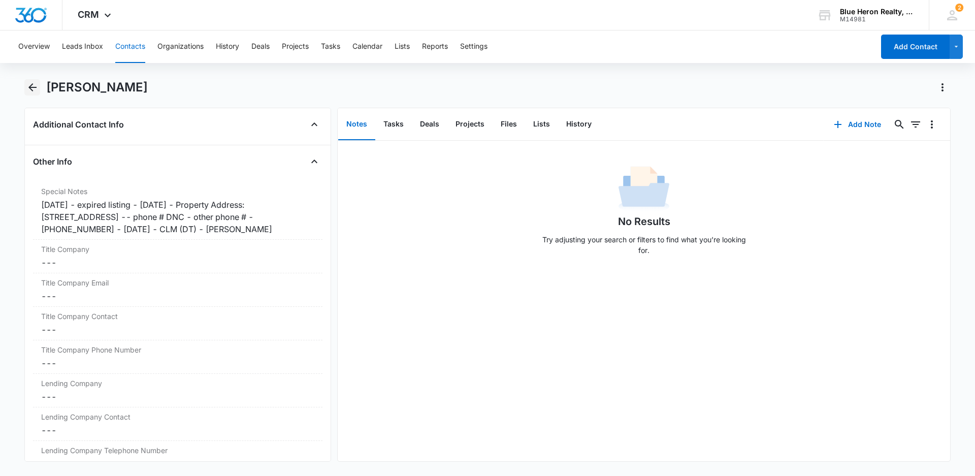
click at [31, 88] on icon "Back" at bounding box center [32, 87] width 8 height 8
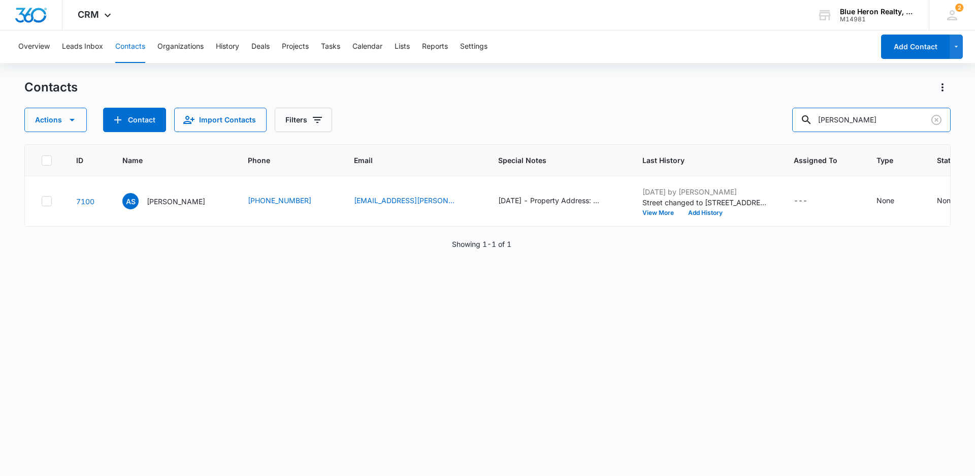
drag, startPoint x: 891, startPoint y: 122, endPoint x: 766, endPoint y: 125, distance: 125.9
click at [766, 125] on div "Actions Contact Import Contacts Filters [PERSON_NAME]" at bounding box center [487, 120] width 926 height 24
type input "[PERSON_NAME]"
click at [190, 207] on p "[PERSON_NAME]" at bounding box center [176, 201] width 58 height 11
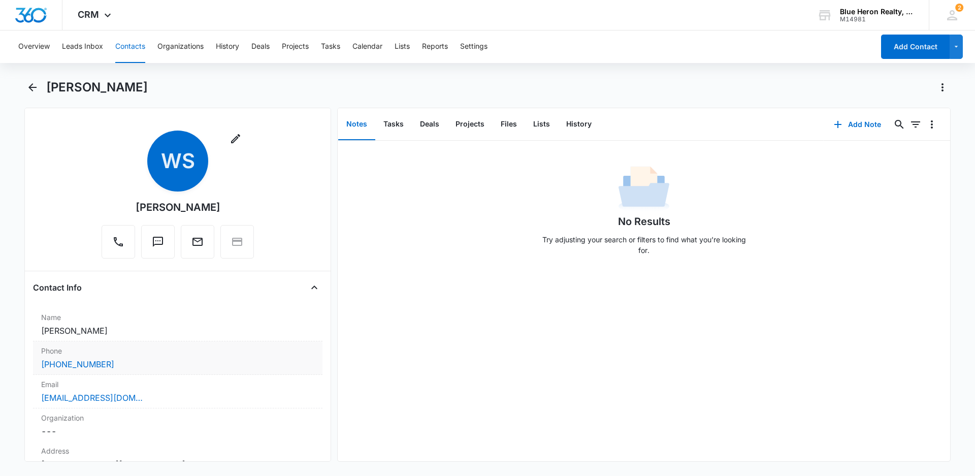
click at [164, 333] on dd "Cancel Save Changes [PERSON_NAME]" at bounding box center [177, 330] width 273 height 12
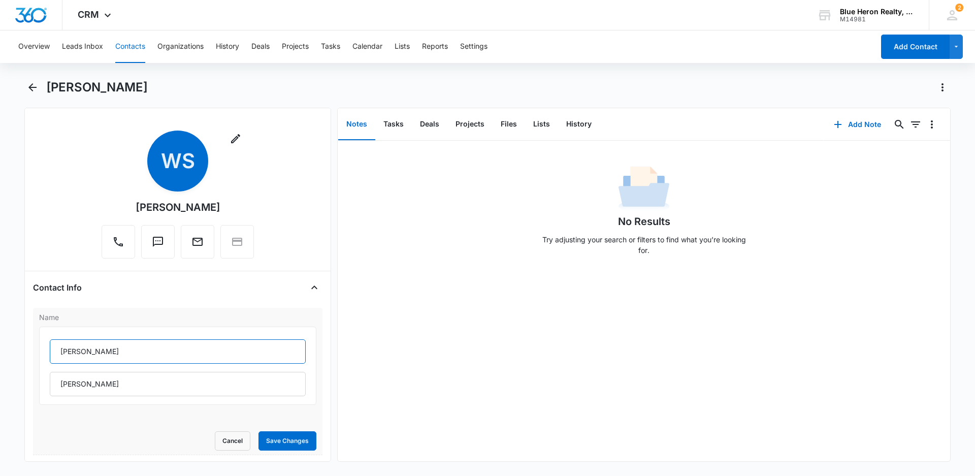
click at [96, 352] on input "[PERSON_NAME]" at bounding box center [178, 351] width 256 height 24
type input "[PERSON_NAME]"
click at [277, 440] on button "Save Changes" at bounding box center [287, 440] width 58 height 19
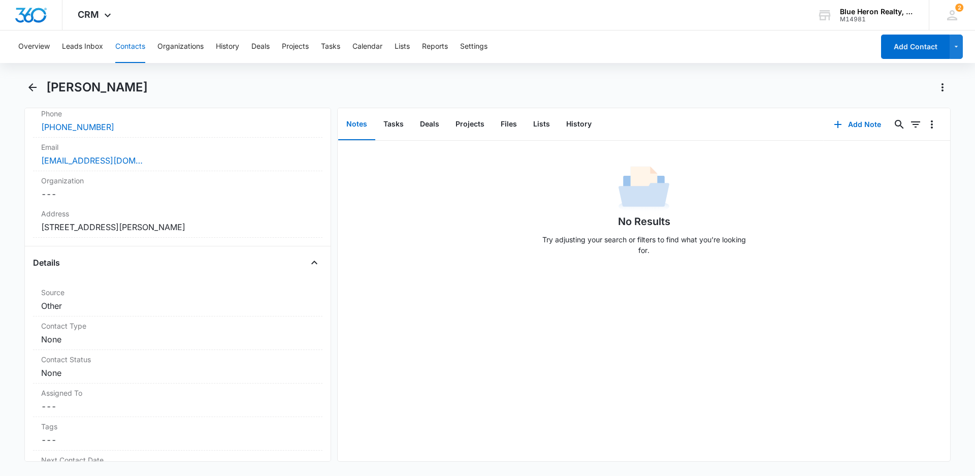
scroll to position [254, 0]
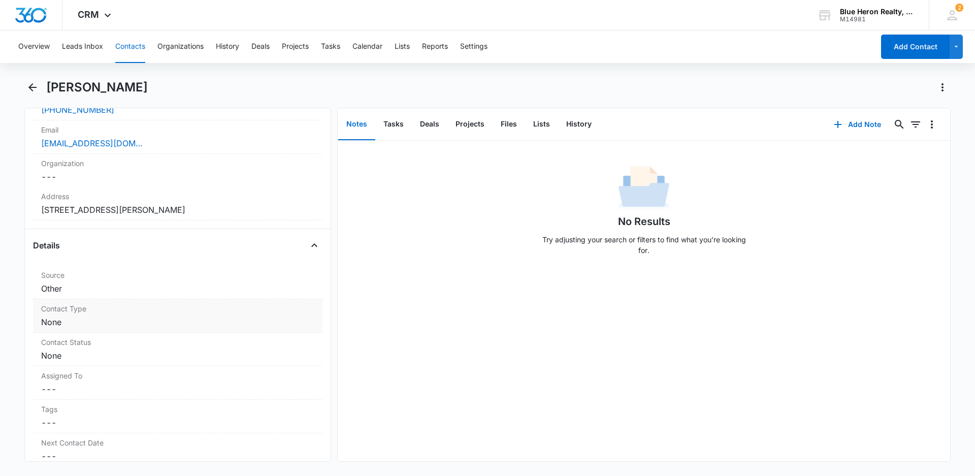
click at [105, 319] on dd "Cancel Save Changes None" at bounding box center [177, 322] width 273 height 12
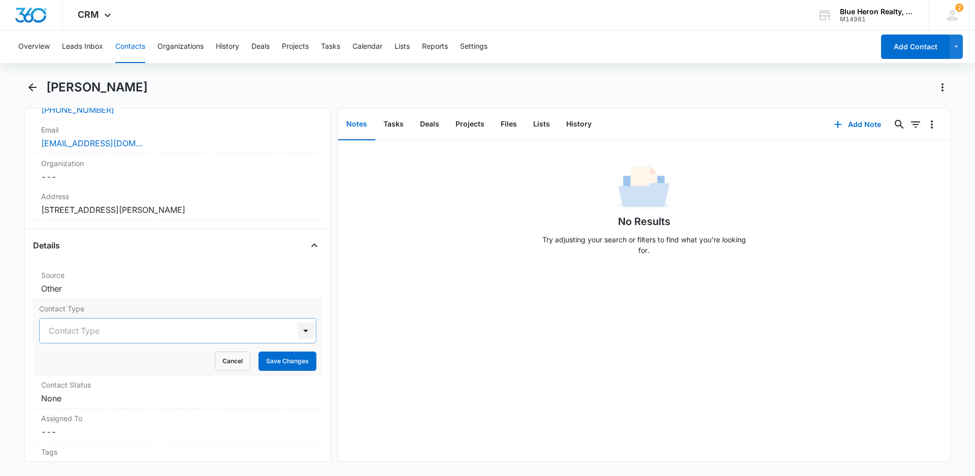
click at [298, 329] on div at bounding box center [305, 330] width 16 height 16
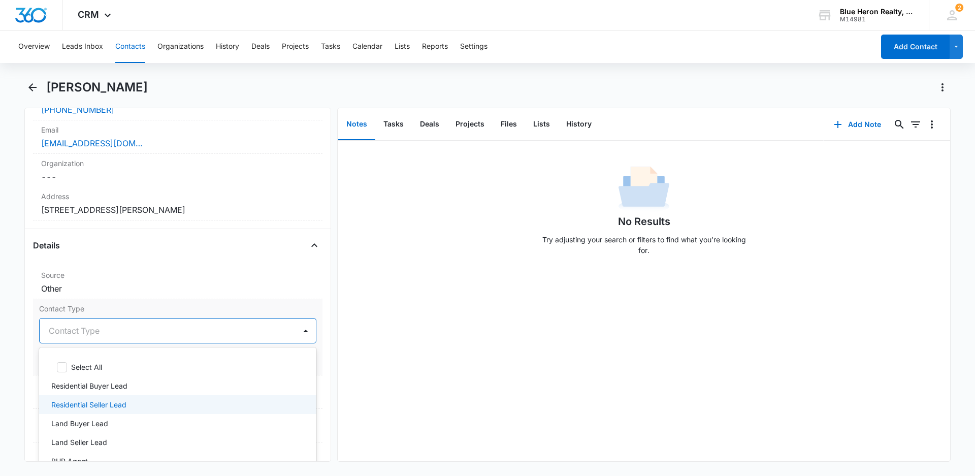
click at [108, 403] on p "Residential Seller Lead" at bounding box center [88, 404] width 75 height 11
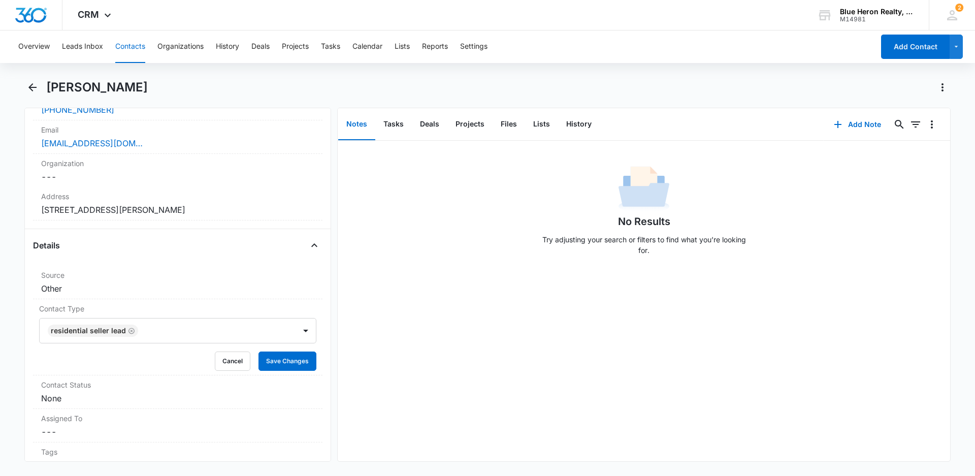
click at [400, 372] on div "No Results Try adjusting your search or filters to find what you’re looking for." at bounding box center [644, 301] width 612 height 320
click at [274, 362] on button "Save Changes" at bounding box center [287, 360] width 58 height 19
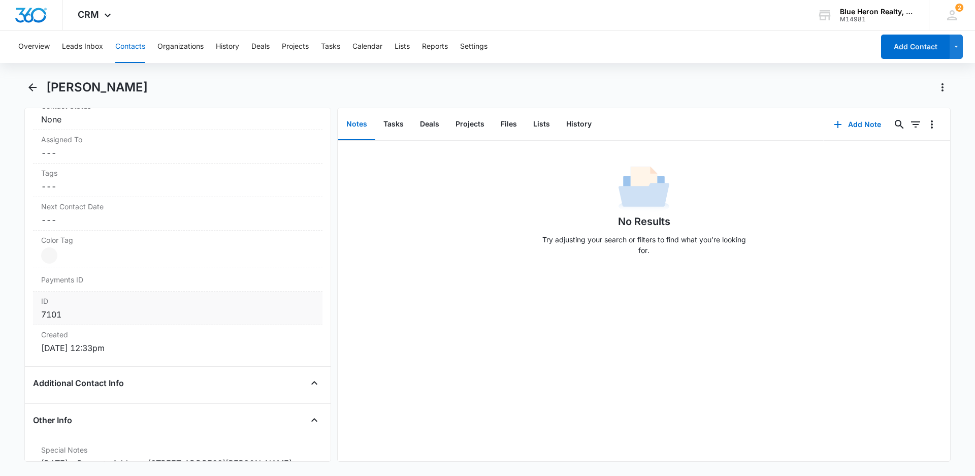
scroll to position [508, 0]
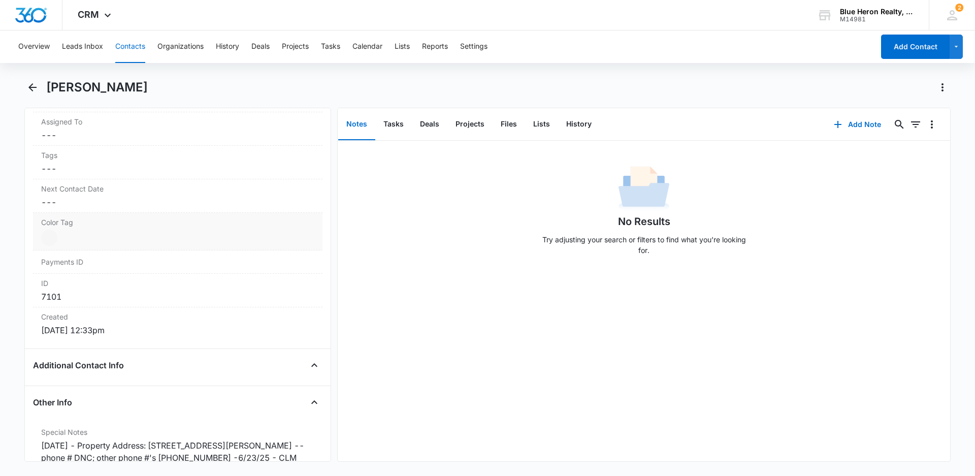
click at [50, 238] on div at bounding box center [49, 237] width 16 height 16
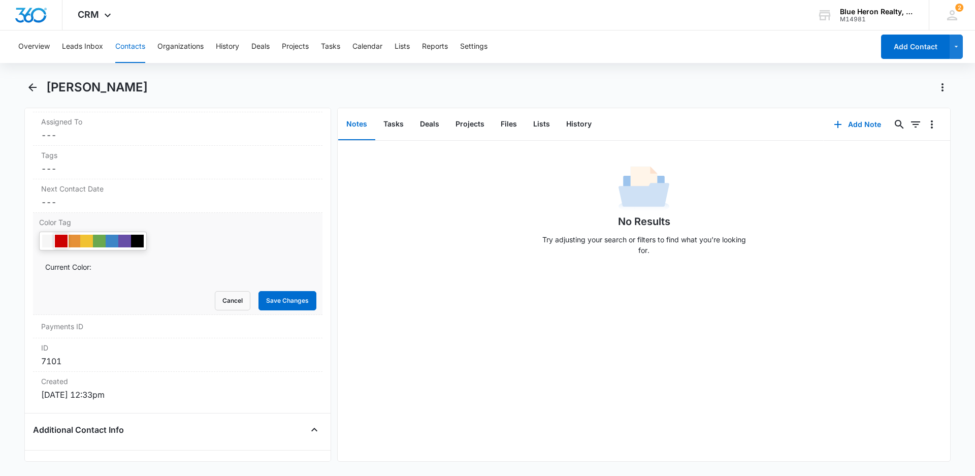
click at [58, 239] on div at bounding box center [61, 241] width 13 height 13
click at [410, 315] on div "No Results Try adjusting your search or filters to find what you’re looking for." at bounding box center [644, 301] width 612 height 320
click at [283, 300] on button "Save Changes" at bounding box center [287, 300] width 58 height 19
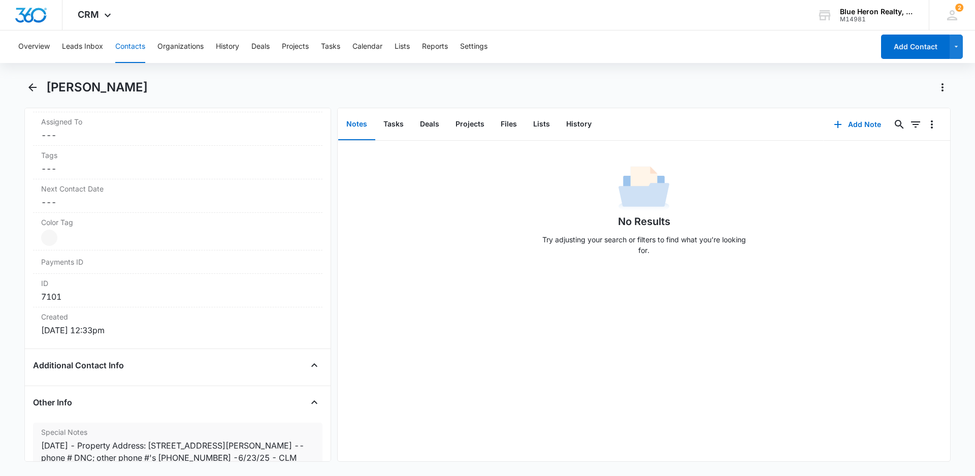
scroll to position [559, 0]
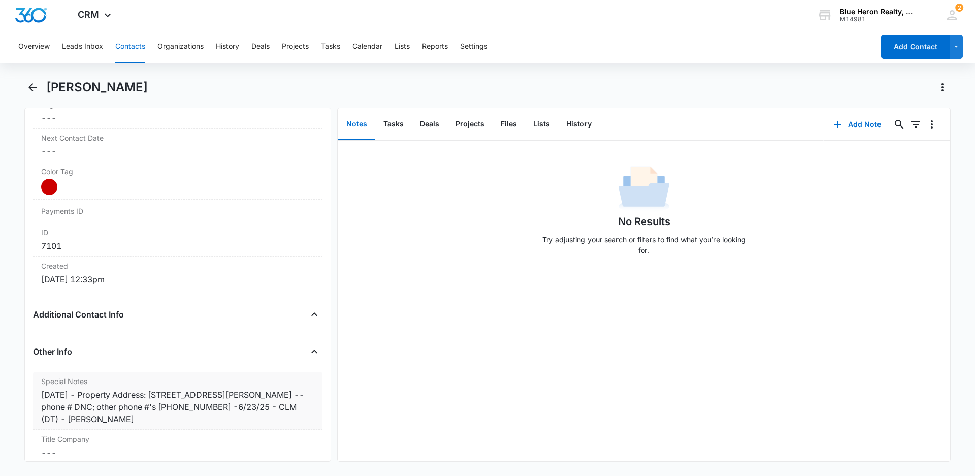
click at [79, 393] on div "[DATE] - Property Address: [STREET_ADDRESS][PERSON_NAME] -- phone # DNC; other …" at bounding box center [177, 406] width 273 height 37
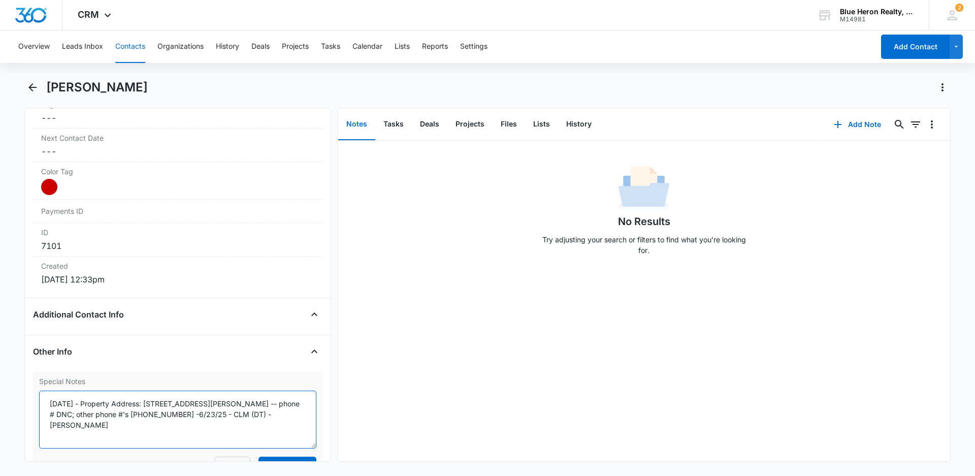
click at [82, 404] on textarea "[DATE] - Property Address: [STREET_ADDRESS][PERSON_NAME] -- phone # DNC; other …" at bounding box center [177, 419] width 277 height 58
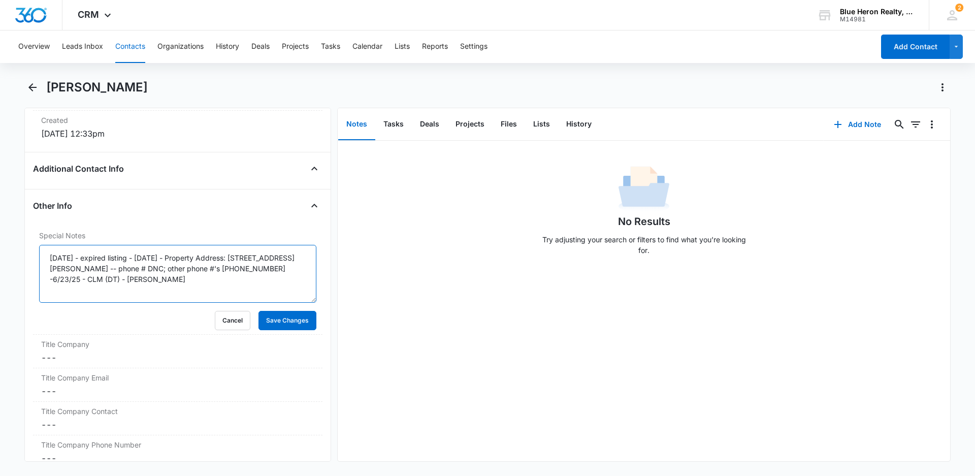
scroll to position [772, 0]
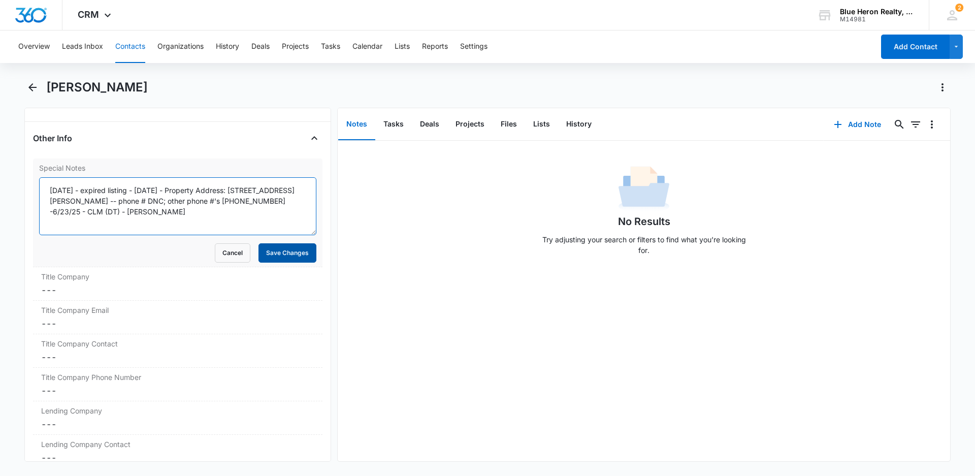
type textarea "[DATE] - expired listing - [DATE] - Property Address: [STREET_ADDRESS][PERSON_N…"
click at [278, 251] on button "Save Changes" at bounding box center [287, 252] width 58 height 19
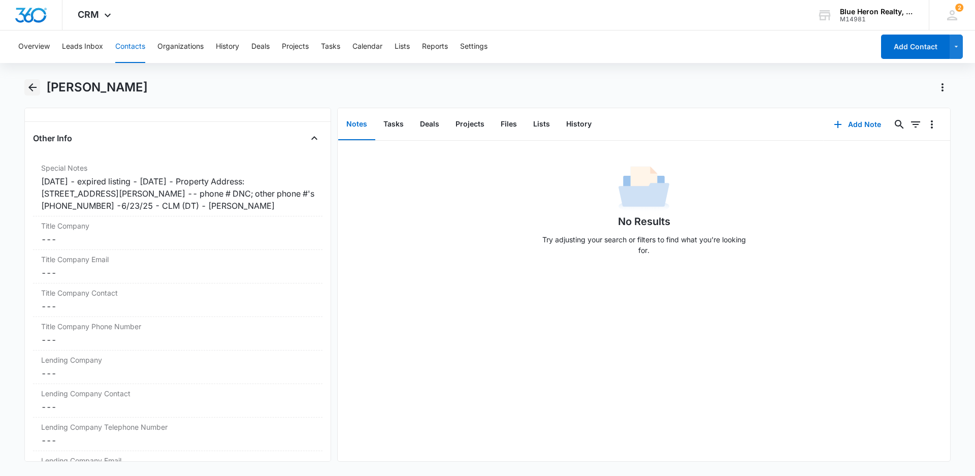
click at [31, 86] on icon "Back" at bounding box center [32, 87] width 8 height 8
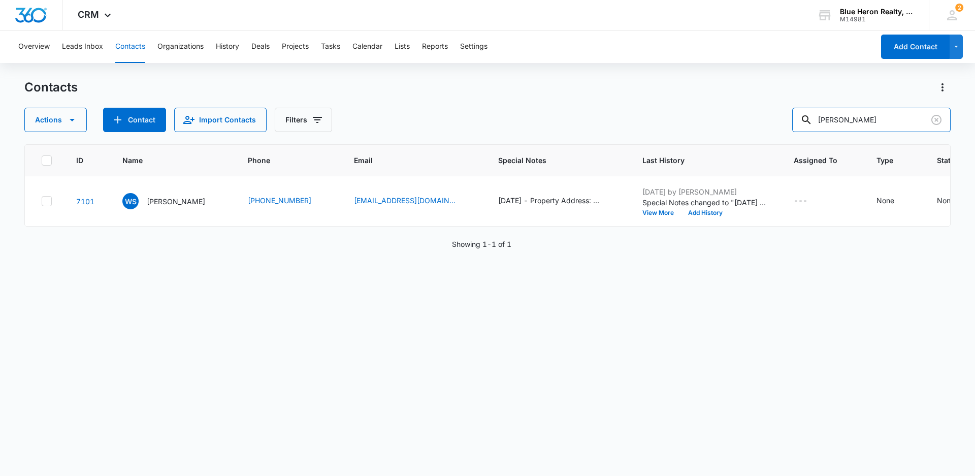
drag, startPoint x: 904, startPoint y: 116, endPoint x: 787, endPoint y: 117, distance: 116.3
click at [787, 117] on div "Actions Contact Import Contacts Filters [PERSON_NAME]" at bounding box center [487, 120] width 926 height 24
type input "[PERSON_NAME]"
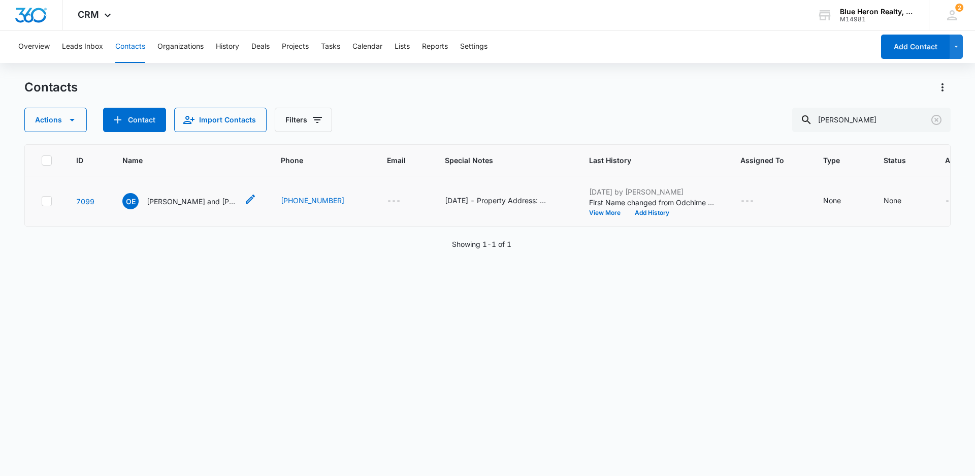
click at [191, 197] on p "[PERSON_NAME] and [PERSON_NAME]" at bounding box center [192, 201] width 91 height 11
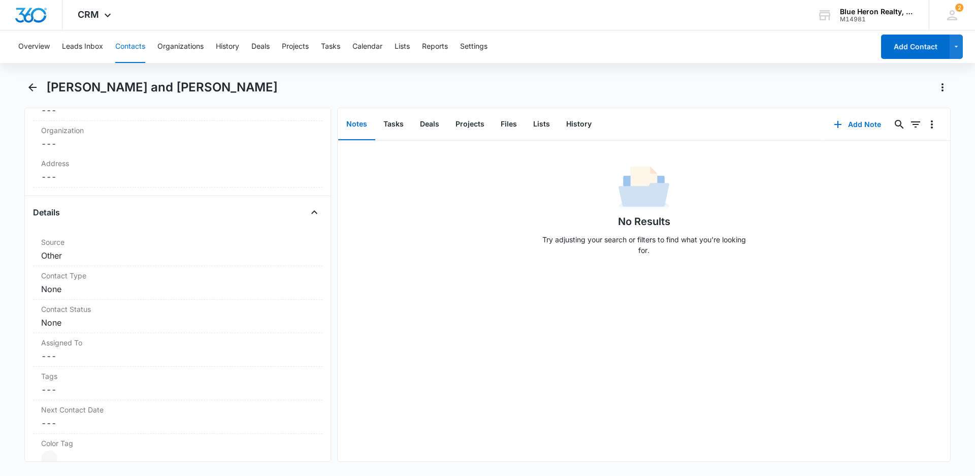
scroll to position [311, 0]
click at [206, 257] on div "Contact Type Cancel Save Changes None" at bounding box center [177, 259] width 289 height 34
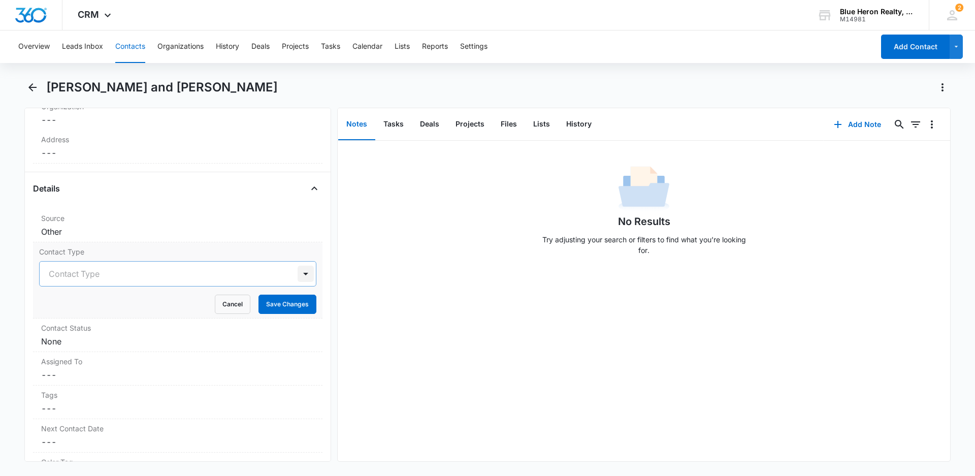
click at [297, 274] on div at bounding box center [305, 273] width 16 height 16
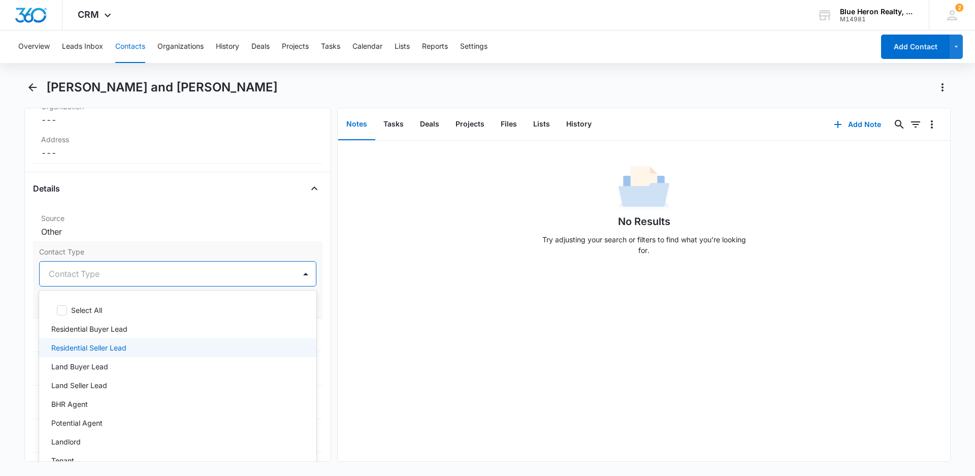
click at [118, 346] on p "Residential Seller Lead" at bounding box center [88, 347] width 75 height 11
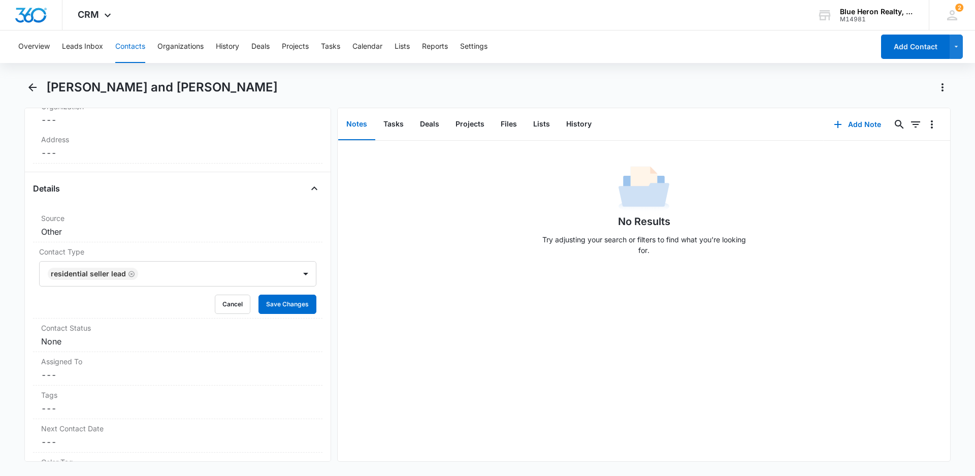
click at [410, 370] on div "No Results Try adjusting your search or filters to find what you’re looking for." at bounding box center [644, 301] width 612 height 320
click at [284, 307] on button "Save Changes" at bounding box center [287, 303] width 58 height 19
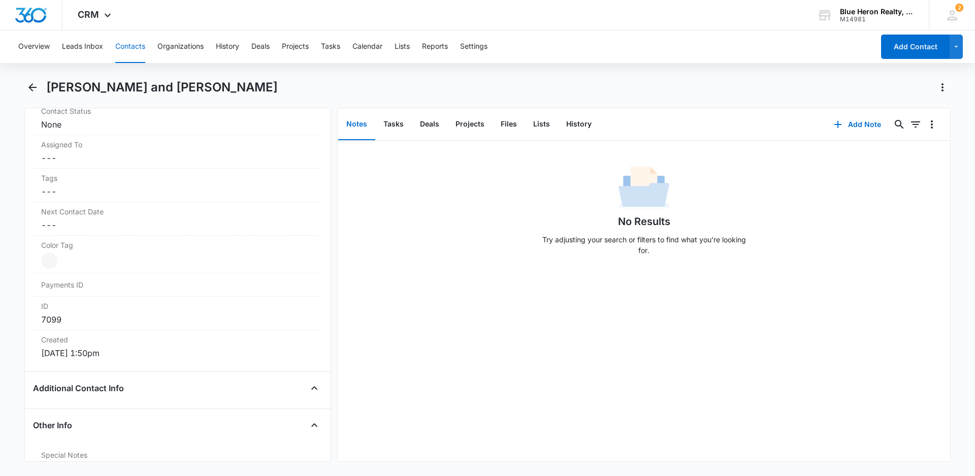
scroll to position [492, 0]
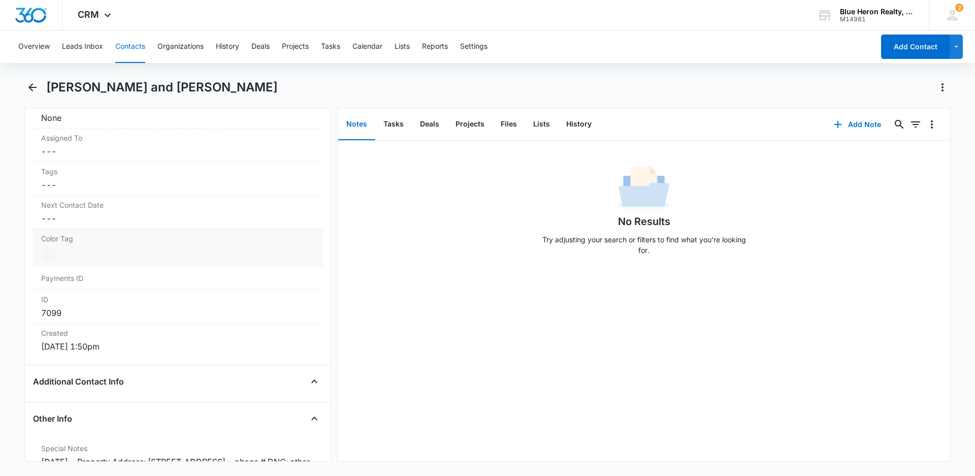
click at [49, 255] on div at bounding box center [49, 254] width 16 height 16
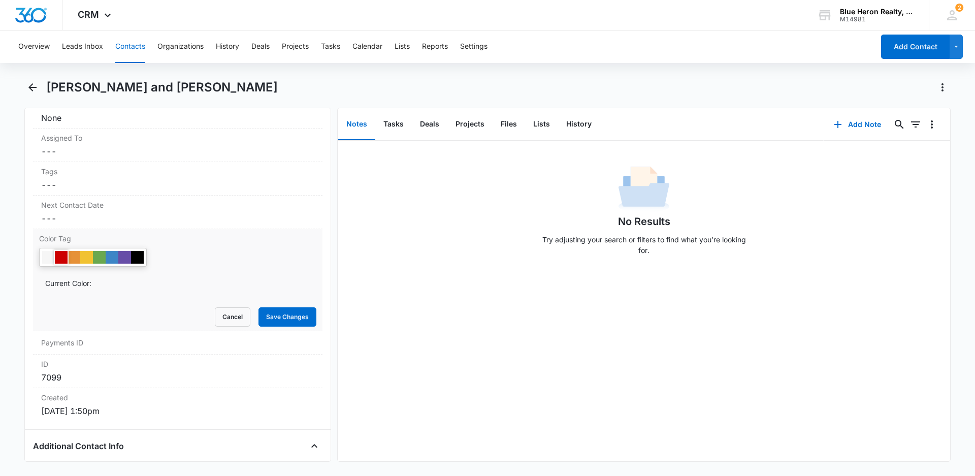
click at [60, 256] on div at bounding box center [61, 257] width 13 height 13
click at [263, 319] on button "Save Changes" at bounding box center [287, 316] width 58 height 19
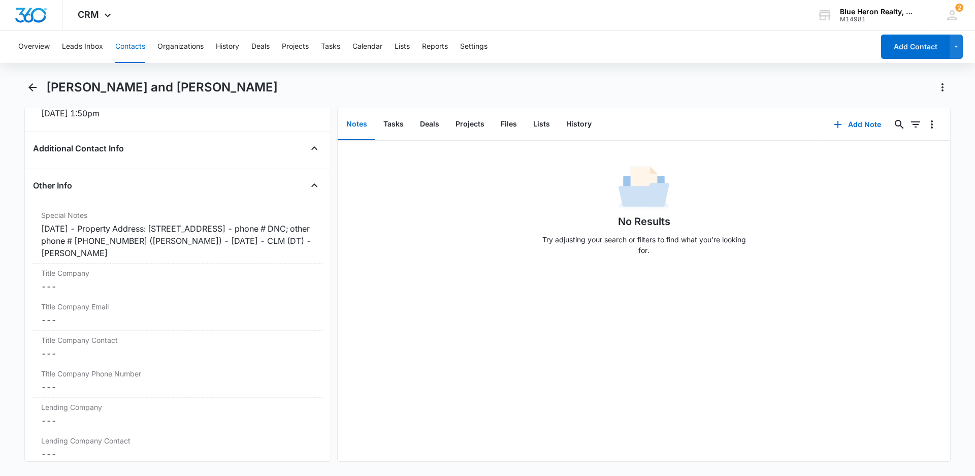
scroll to position [742, 0]
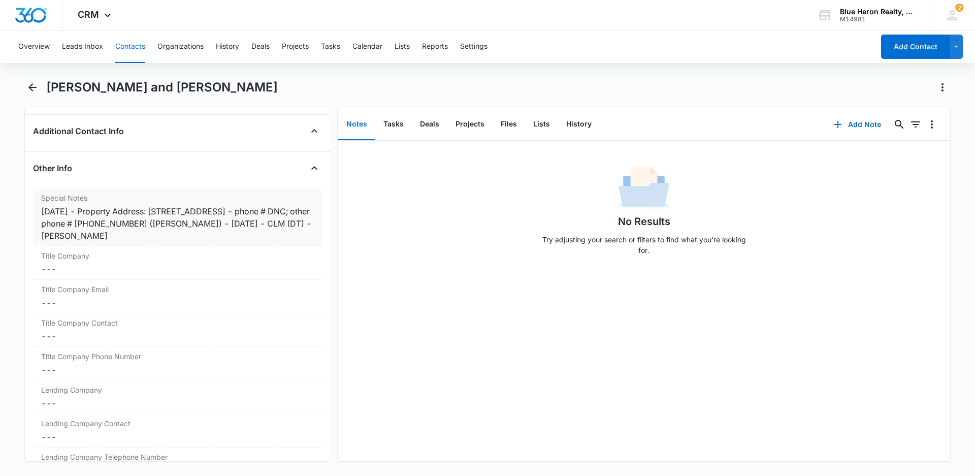
click at [88, 211] on div "[DATE] - Property Address: [STREET_ADDRESS] - phone # DNC; other phone # [PHONE…" at bounding box center [177, 223] width 273 height 37
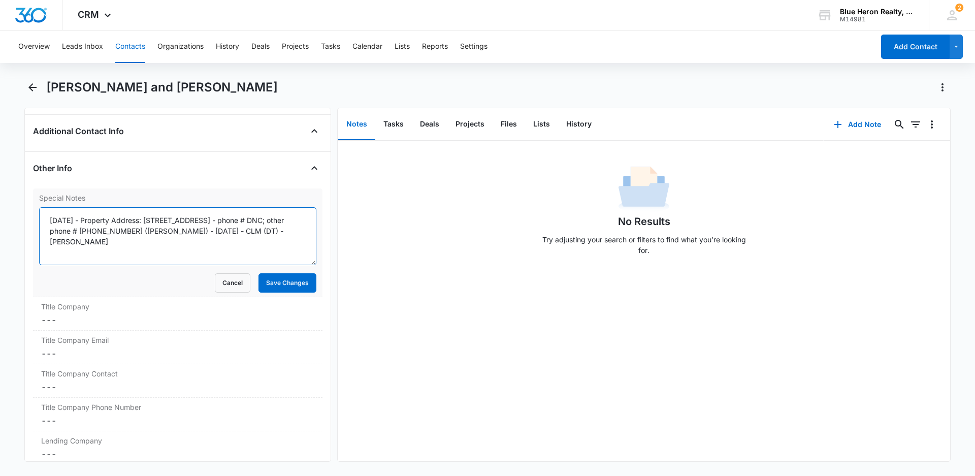
click at [90, 219] on textarea "[DATE] - Property Address: [STREET_ADDRESS] - phone # DNC; other phone # [PHONE…" at bounding box center [177, 236] width 277 height 58
type textarea "[DATE] - expired listing - [DATE] - Property Address: [STREET_ADDRESS] - phone …"
click at [277, 290] on button "Save Changes" at bounding box center [287, 282] width 58 height 19
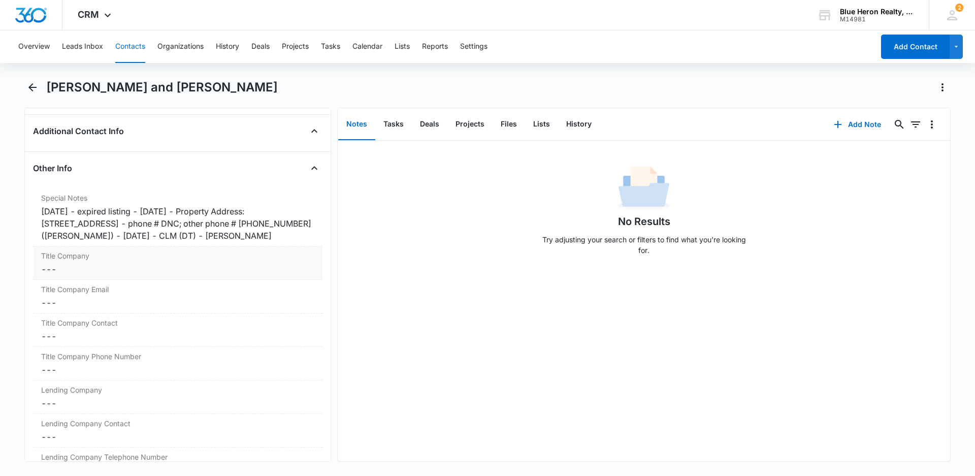
click at [299, 261] on label "Title Company" at bounding box center [177, 255] width 273 height 11
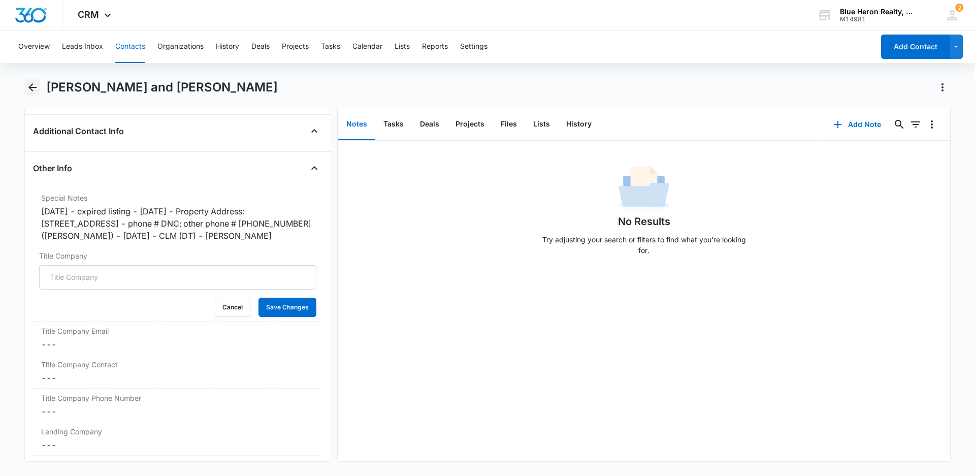
click at [28, 84] on icon "Back" at bounding box center [32, 87] width 12 height 12
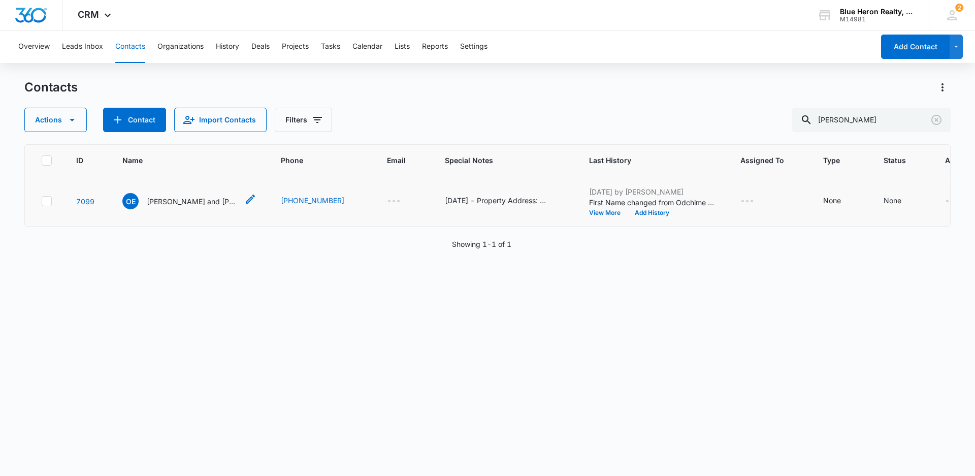
click at [177, 202] on p "[PERSON_NAME] and [PERSON_NAME]" at bounding box center [192, 201] width 91 height 11
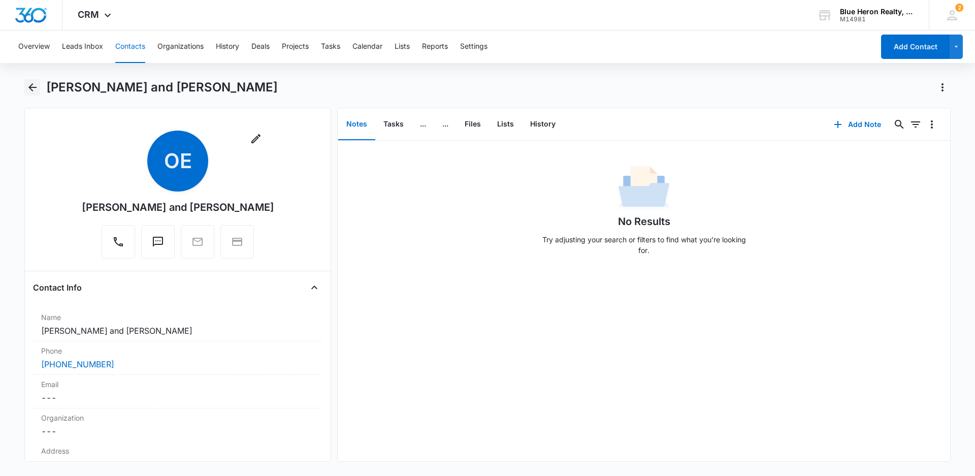
click at [34, 87] on icon "Back" at bounding box center [32, 87] width 8 height 8
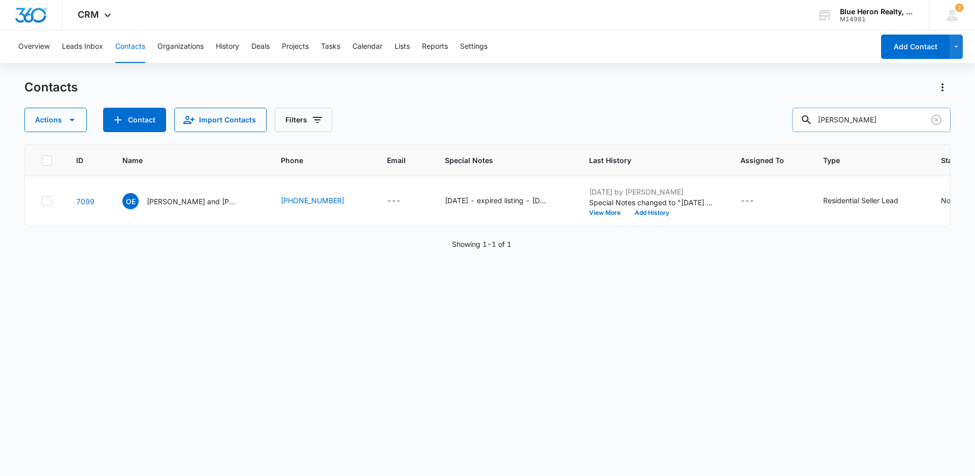
drag, startPoint x: 910, startPoint y: 117, endPoint x: 811, endPoint y: 115, distance: 99.5
click at [811, 115] on div "[PERSON_NAME]" at bounding box center [871, 120] width 158 height 24
click at [597, 395] on div "ID Name Phone Email Special Notes Last History Assigned To Type Status Address …" at bounding box center [487, 303] width 926 height 318
drag, startPoint x: 908, startPoint y: 119, endPoint x: 786, endPoint y: 117, distance: 121.8
click at [786, 117] on div "Actions Contact Import Contacts Filters [PERSON_NAME][GEOGRAPHIC_DATA]" at bounding box center [487, 120] width 926 height 24
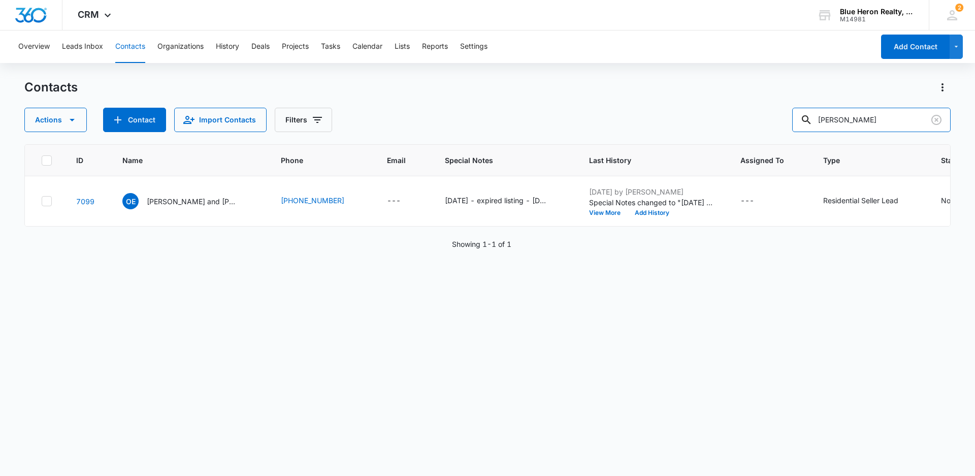
type input "[PERSON_NAME]"
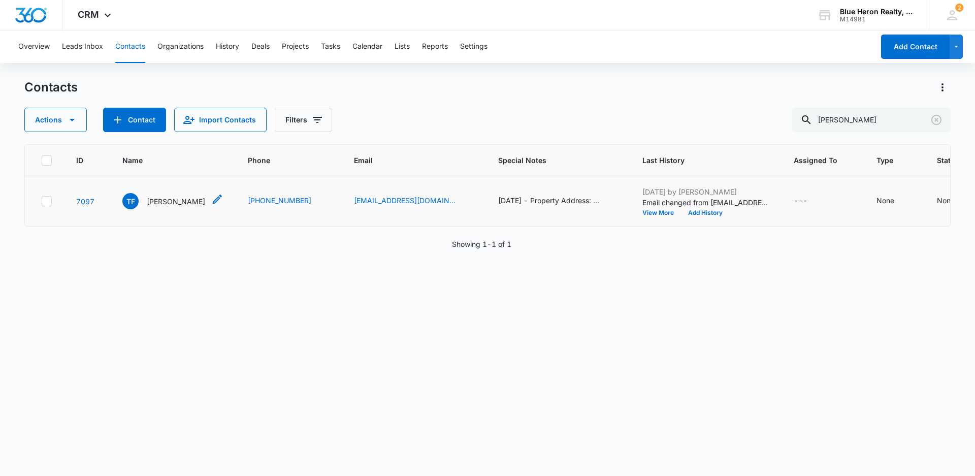
click at [154, 207] on p "[PERSON_NAME]" at bounding box center [176, 201] width 58 height 11
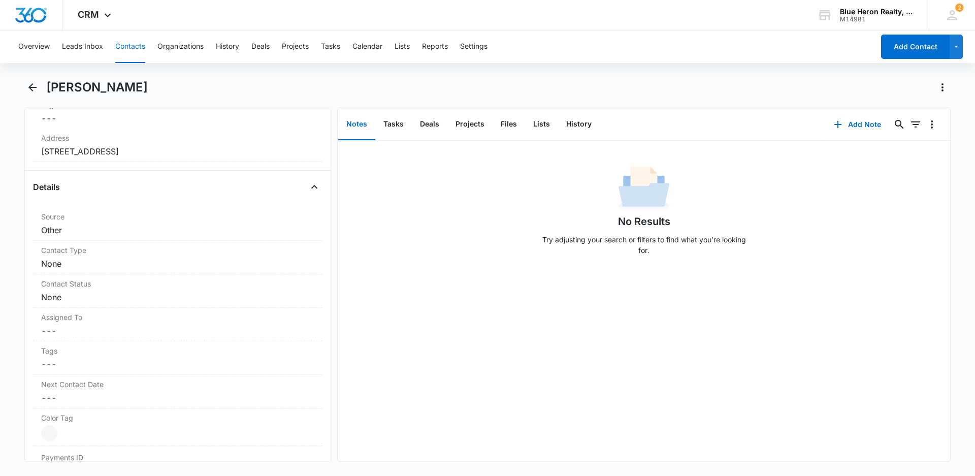
scroll to position [323, 0]
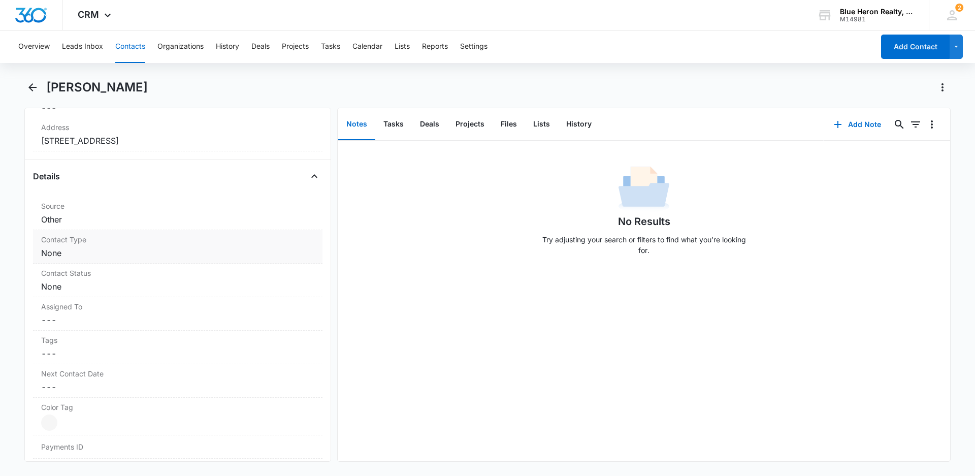
click at [221, 244] on label "Contact Type" at bounding box center [177, 239] width 273 height 11
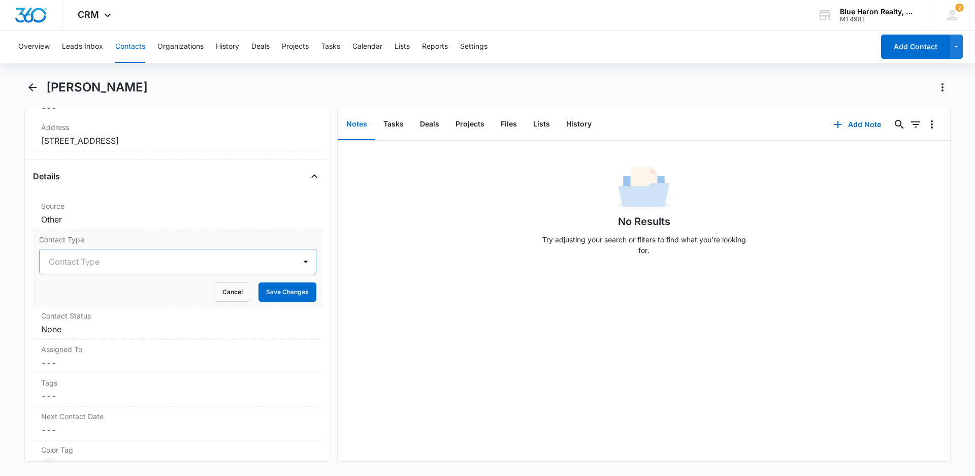
click at [216, 267] on div at bounding box center [166, 261] width 234 height 14
click at [196, 260] on div at bounding box center [166, 261] width 234 height 14
click at [297, 260] on div at bounding box center [305, 261] width 16 height 16
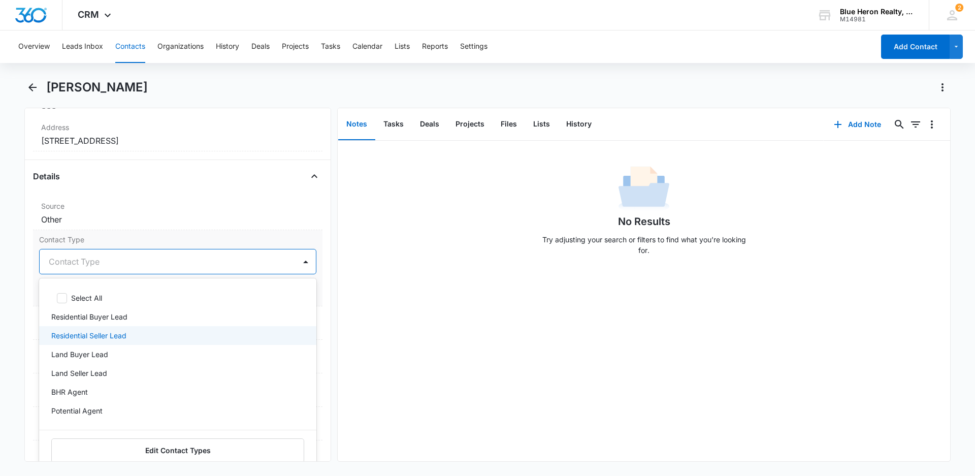
click at [118, 336] on p "Residential Seller Lead" at bounding box center [88, 335] width 75 height 11
click at [381, 338] on div "No Results Try adjusting your search or filters to find what you’re looking for." at bounding box center [644, 301] width 612 height 320
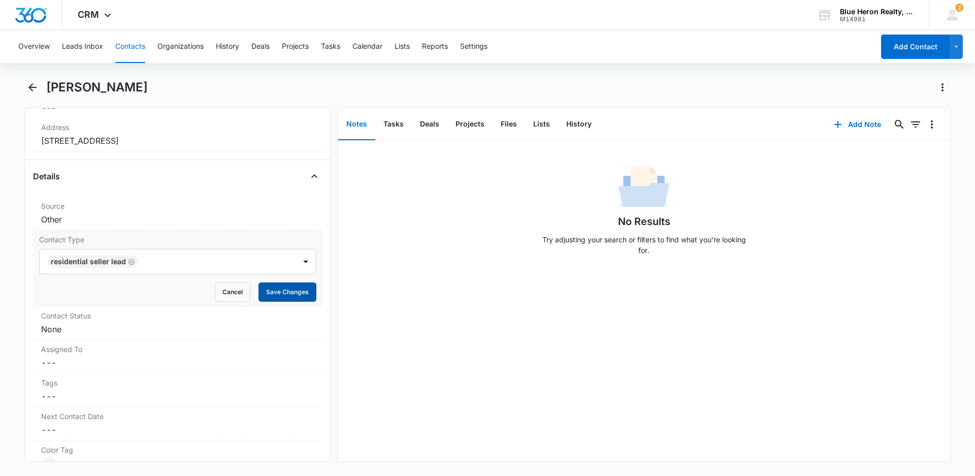
click at [270, 291] on button "Save Changes" at bounding box center [287, 291] width 58 height 19
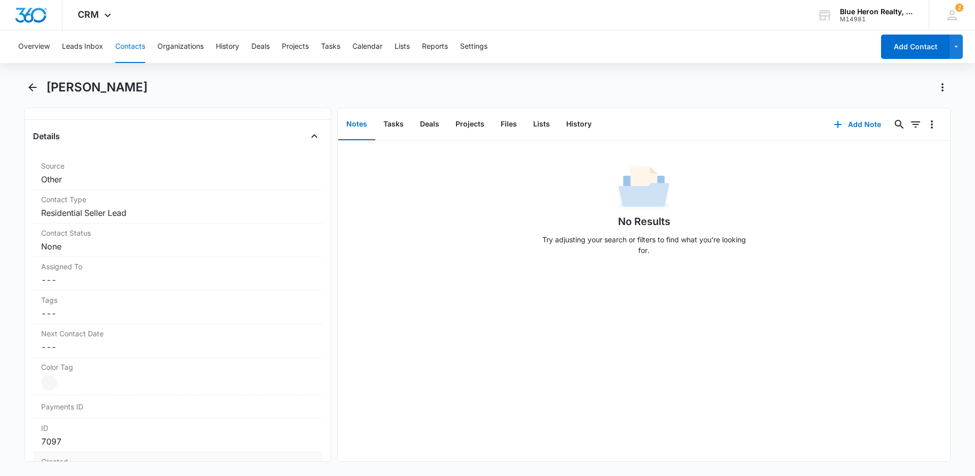
scroll to position [425, 0]
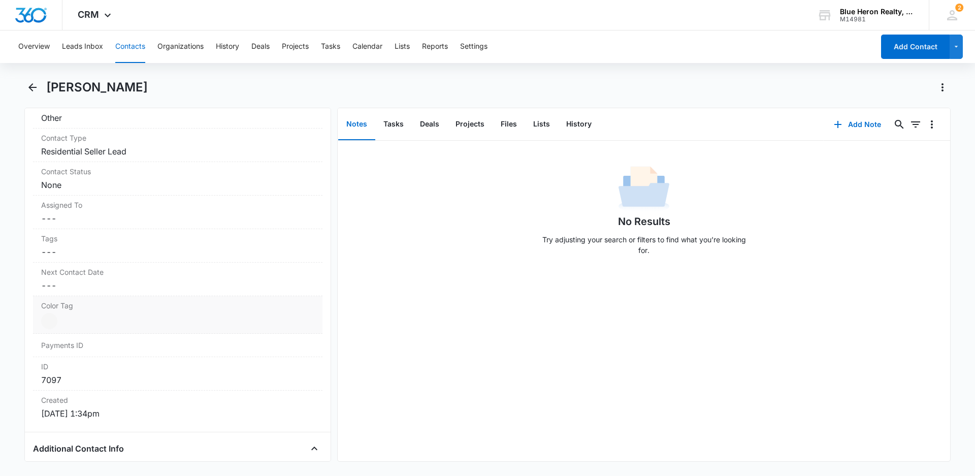
click at [50, 320] on div at bounding box center [49, 321] width 16 height 16
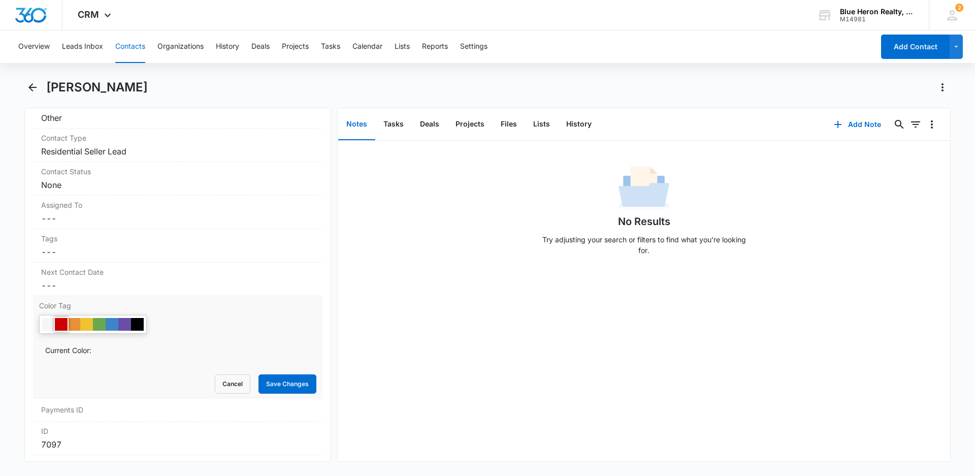
click at [63, 326] on div at bounding box center [61, 324] width 13 height 13
click at [407, 348] on div "No Results Try adjusting your search or filters to find what you’re looking for." at bounding box center [644, 301] width 612 height 320
click at [270, 383] on button "Save Changes" at bounding box center [287, 383] width 58 height 19
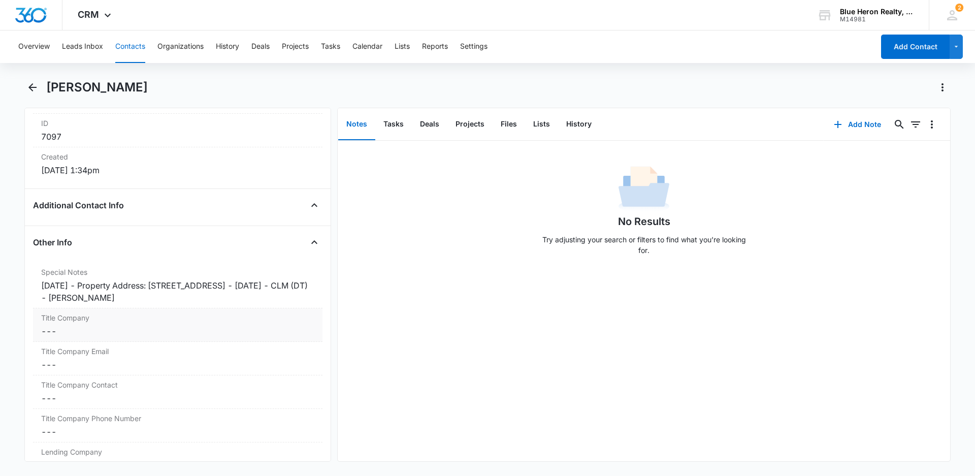
scroll to position [669, 0]
click at [88, 284] on div "[DATE] - Property Address: [STREET_ADDRESS] - [DATE] - CLM (DT) - [PERSON_NAME]" at bounding box center [177, 291] width 273 height 24
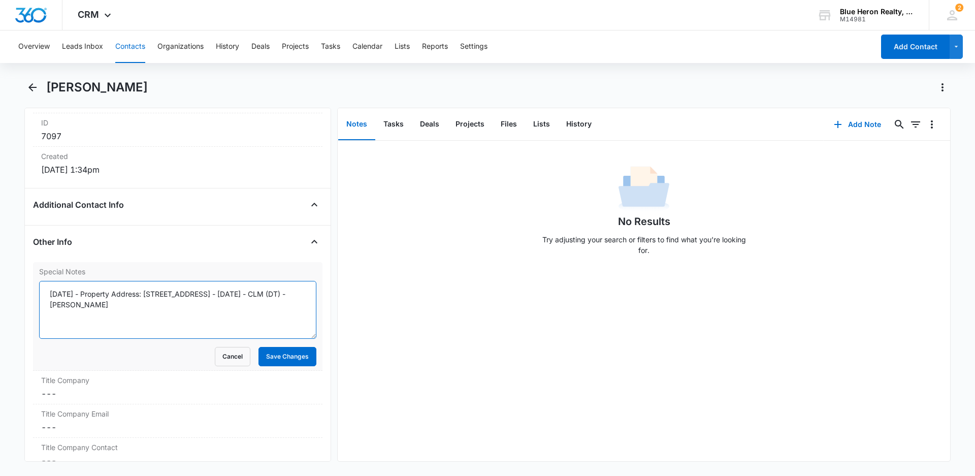
click at [90, 293] on textarea "[DATE] - Property Address: [STREET_ADDRESS] - [DATE] - CLM (DT) - [PERSON_NAME]" at bounding box center [177, 310] width 277 height 58
type textarea "[DATE] - expired listing - [DATE] - Property Address: [STREET_ADDRESS] - [DATE]…"
click at [279, 359] on button "Save Changes" at bounding box center [287, 356] width 58 height 19
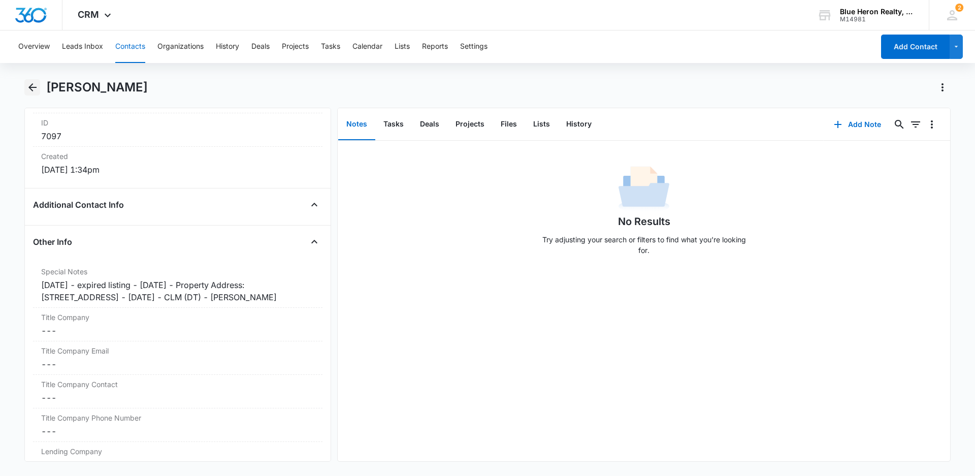
click at [31, 86] on icon "Back" at bounding box center [32, 87] width 12 height 12
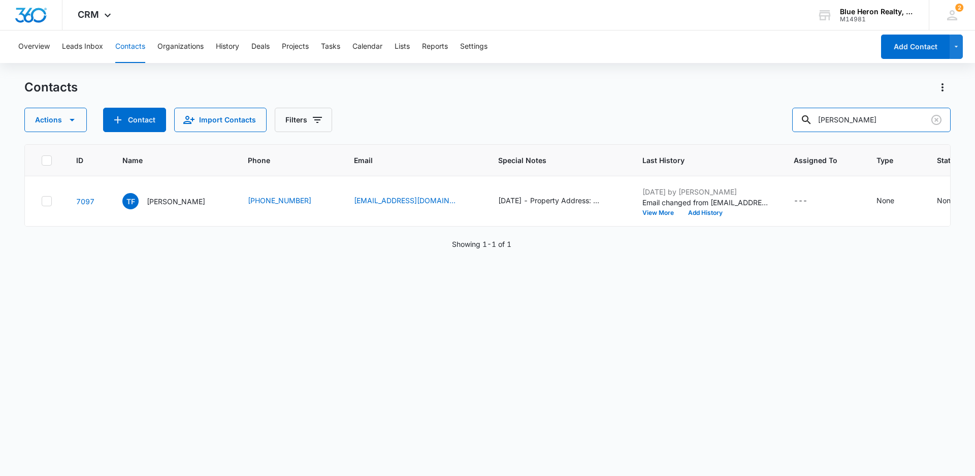
drag, startPoint x: 897, startPoint y: 119, endPoint x: 797, endPoint y: 116, distance: 100.6
click at [802, 118] on input "[PERSON_NAME]" at bounding box center [871, 120] width 158 height 24
type input "[PERSON_NAME]"
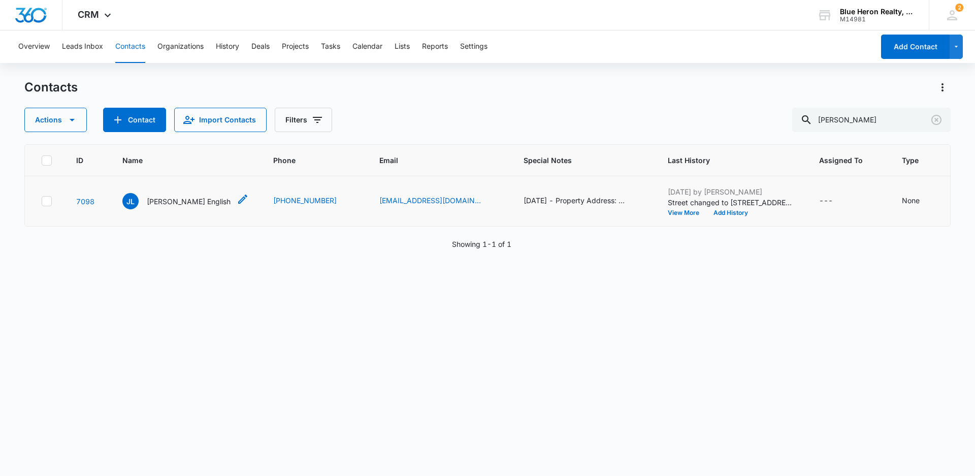
click at [158, 207] on p "[PERSON_NAME] English" at bounding box center [189, 201] width 84 height 11
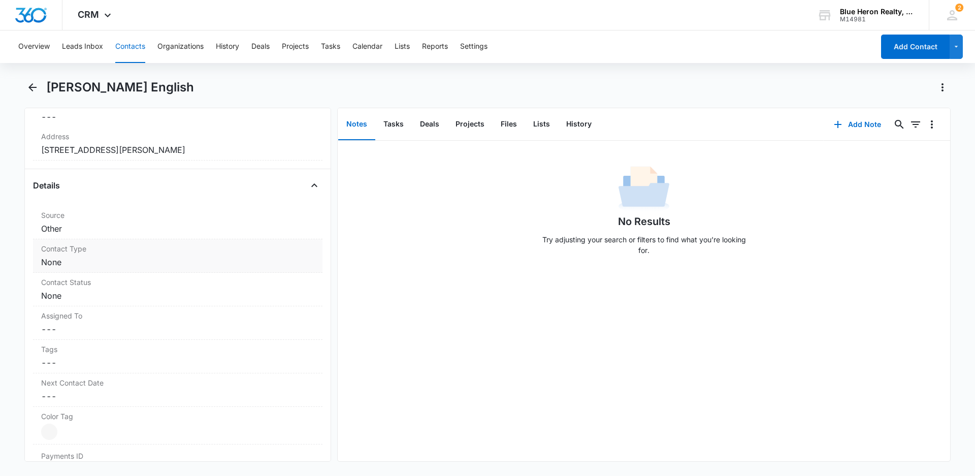
scroll to position [330, 0]
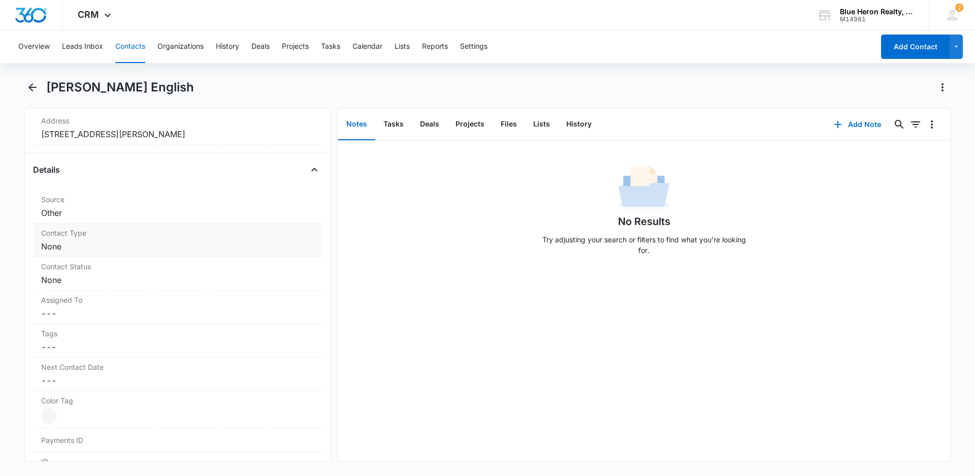
click at [134, 245] on dd "Cancel Save Changes None" at bounding box center [177, 246] width 273 height 12
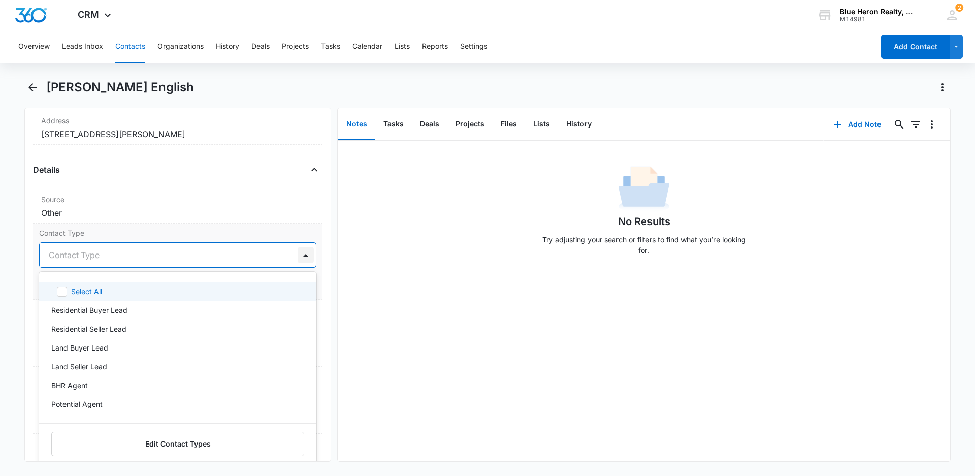
click at [297, 257] on div at bounding box center [305, 255] width 16 height 16
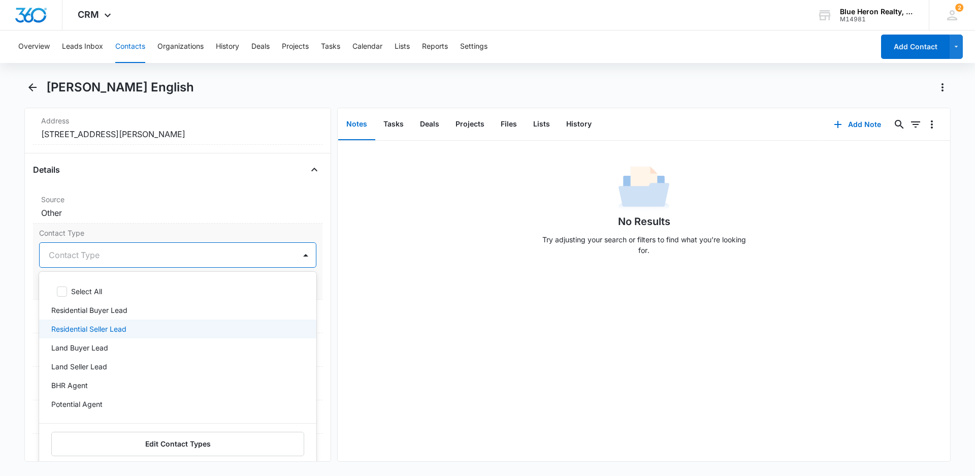
click at [120, 327] on p "Residential Seller Lead" at bounding box center [88, 328] width 75 height 11
click at [398, 333] on div "No Results Try adjusting your search or filters to find what you’re looking for." at bounding box center [644, 301] width 612 height 320
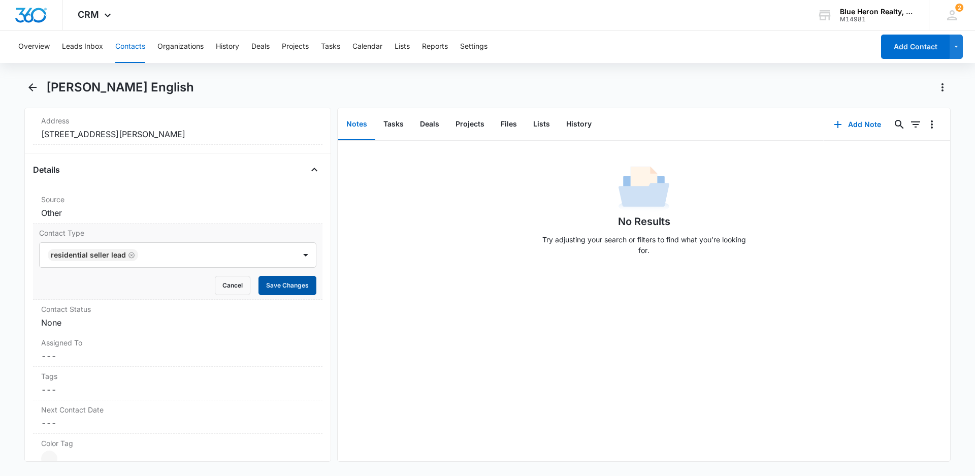
click at [278, 289] on button "Save Changes" at bounding box center [287, 285] width 58 height 19
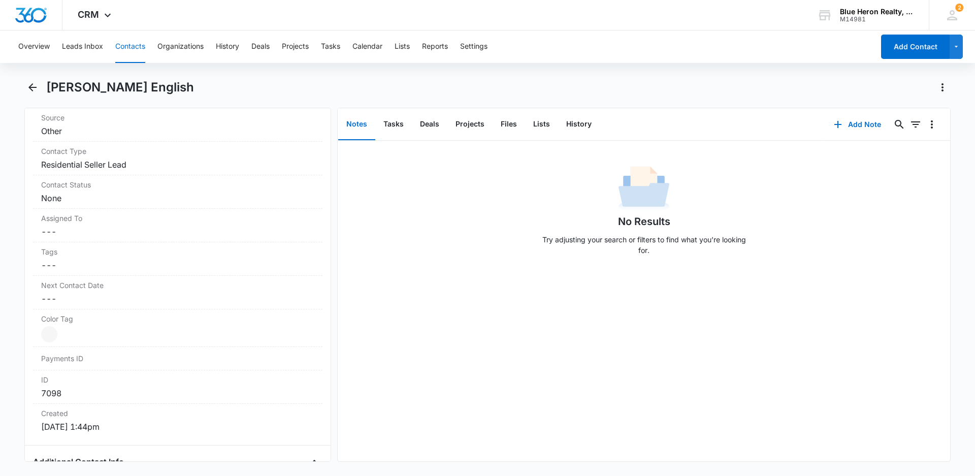
scroll to position [416, 0]
click at [60, 331] on dd "Current Color: Cancel Save Changes" at bounding box center [177, 329] width 273 height 16
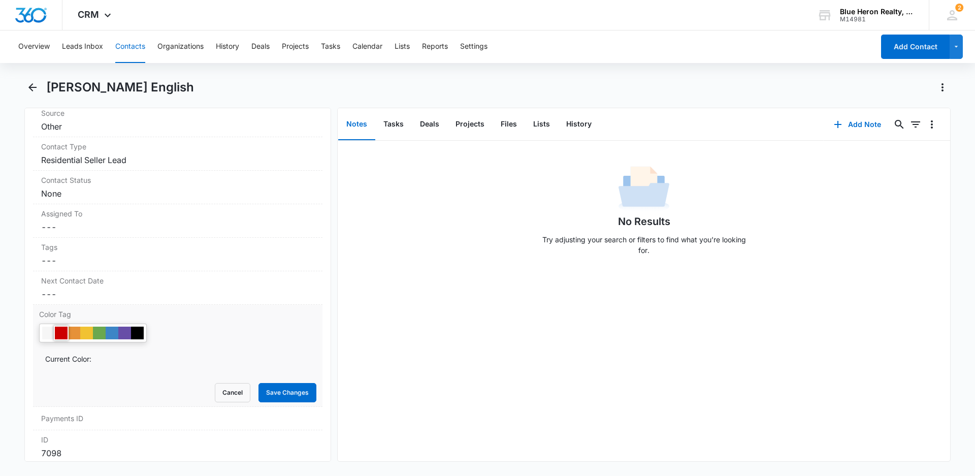
click at [61, 333] on div at bounding box center [61, 332] width 13 height 13
click at [259, 391] on button "Save Changes" at bounding box center [287, 392] width 58 height 19
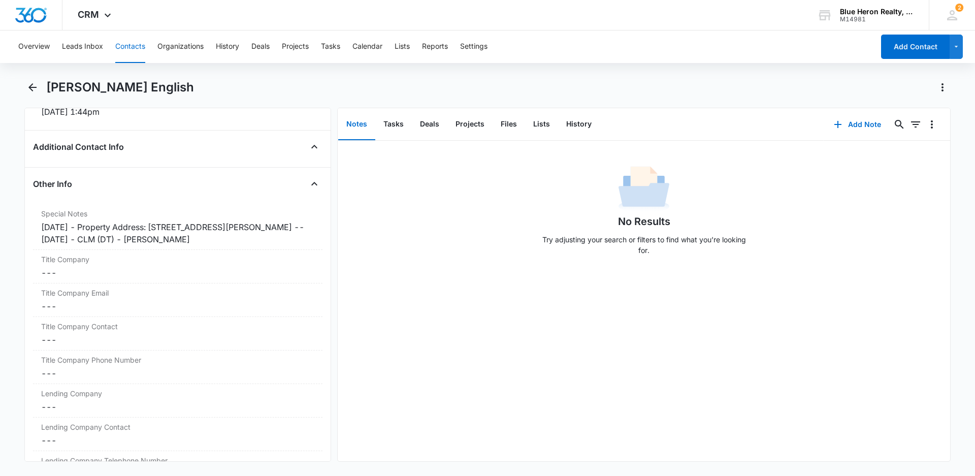
scroll to position [729, 0]
click at [90, 224] on div "[DATE] - Property Address: [STREET_ADDRESS][PERSON_NAME] -- [DATE] - CLM (DT) -…" at bounding box center [177, 230] width 273 height 24
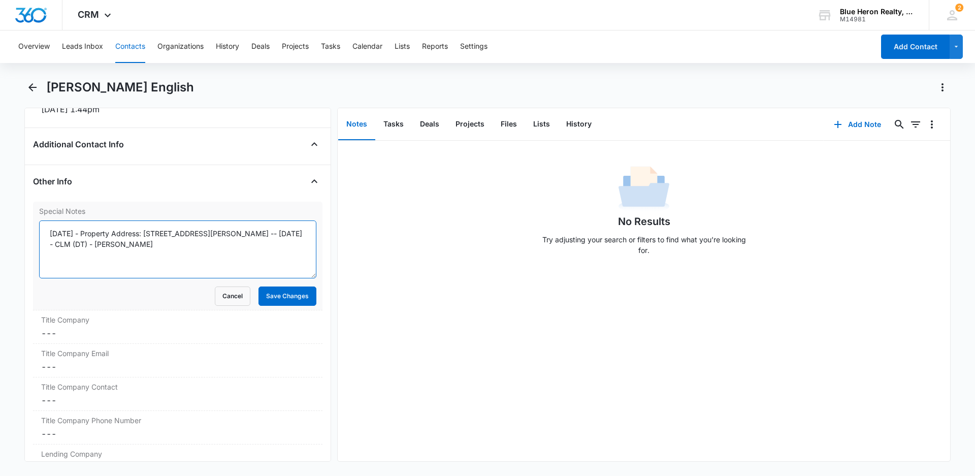
click at [90, 232] on textarea "[DATE] - Property Address: [STREET_ADDRESS][PERSON_NAME] -- [DATE] - CLM (DT) -…" at bounding box center [177, 249] width 277 height 58
type textarea "[DATE] - expired listing - [DATE] - Property Address: [STREET_ADDRESS][PERSON_N…"
click at [266, 301] on button "Save Changes" at bounding box center [287, 295] width 58 height 19
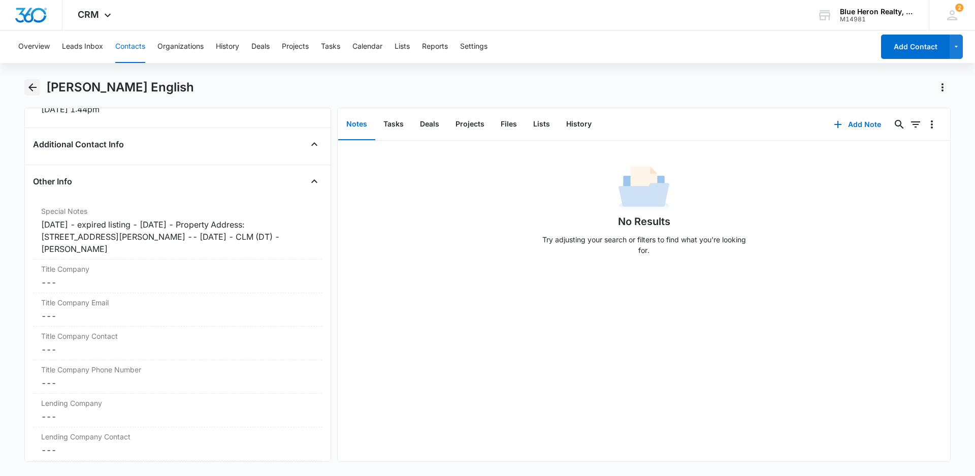
click at [29, 87] on icon "Back" at bounding box center [32, 87] width 8 height 8
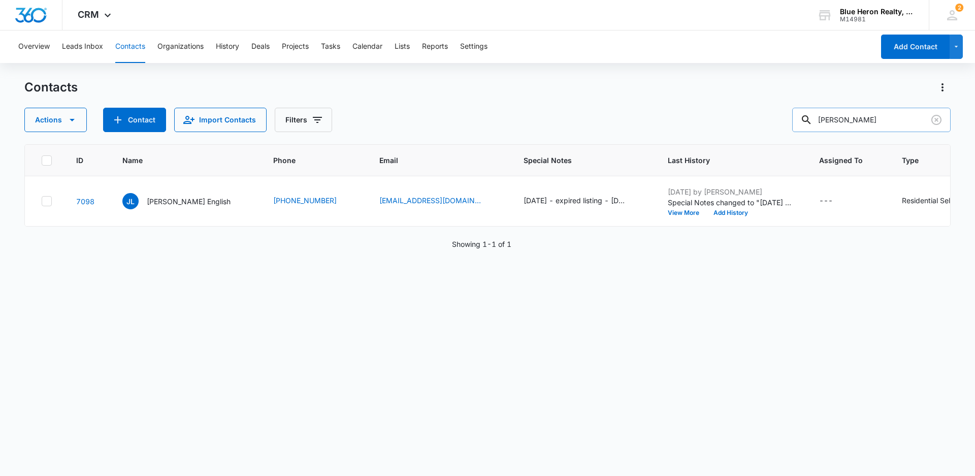
drag, startPoint x: 876, startPoint y: 118, endPoint x: 802, endPoint y: 114, distance: 73.7
click at [802, 114] on input "[PERSON_NAME]" at bounding box center [871, 120] width 158 height 24
type input "[PERSON_NAME]"
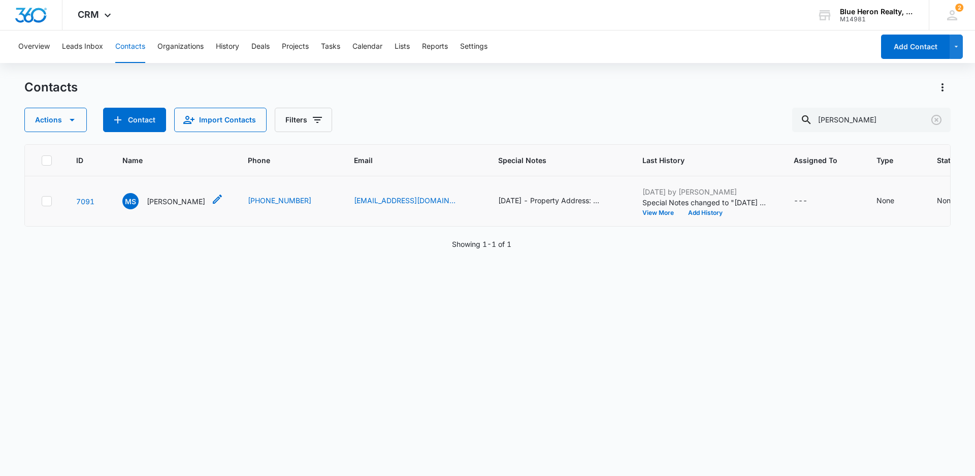
click at [159, 207] on p "[PERSON_NAME]" at bounding box center [176, 201] width 58 height 11
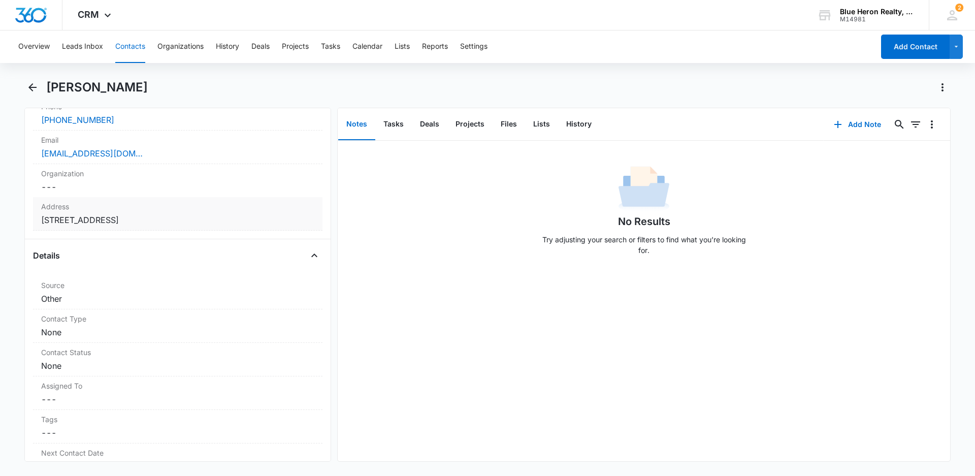
scroll to position [246, 0]
click at [122, 327] on dd "Cancel Save Changes None" at bounding box center [177, 330] width 273 height 12
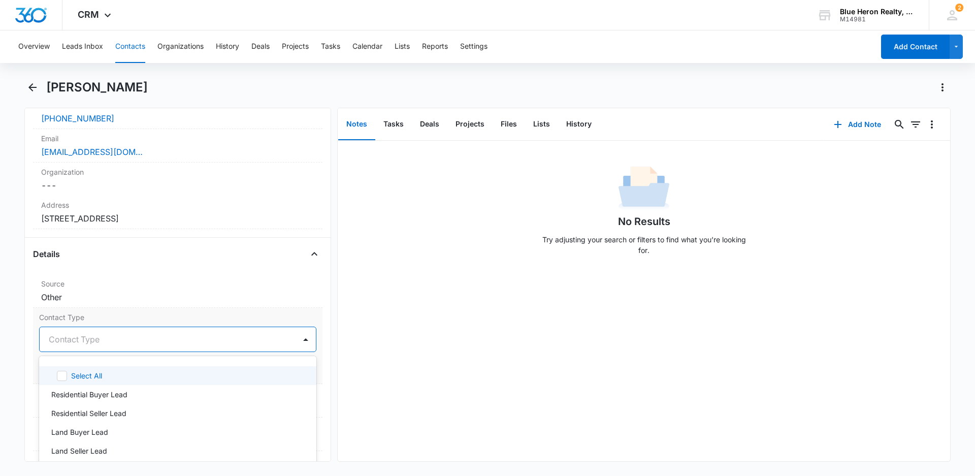
click at [164, 341] on div at bounding box center [166, 339] width 234 height 14
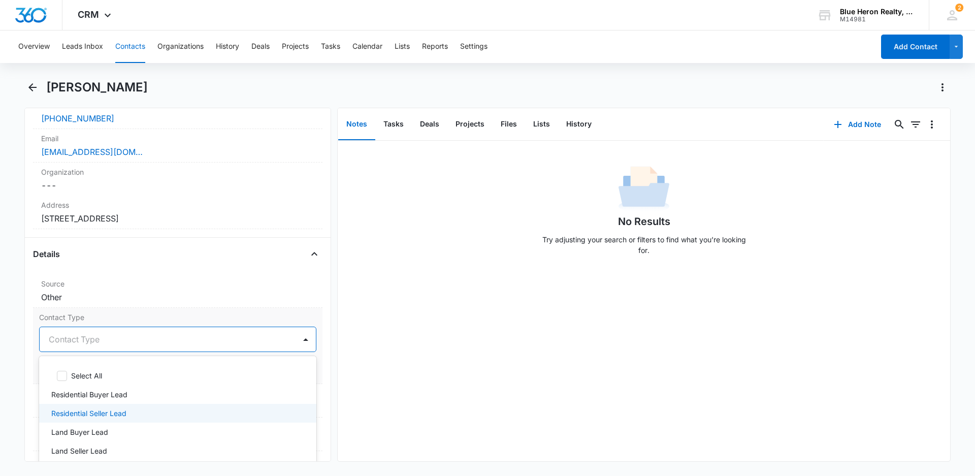
click at [112, 412] on p "Residential Seller Lead" at bounding box center [88, 413] width 75 height 11
click at [391, 373] on div "No Results Try adjusting your search or filters to find what you’re looking for." at bounding box center [644, 301] width 612 height 320
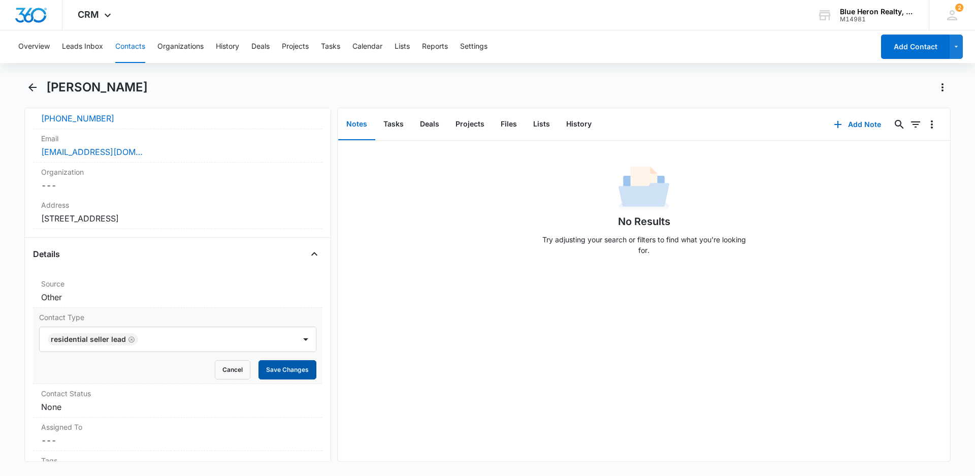
click at [270, 369] on button "Save Changes" at bounding box center [287, 369] width 58 height 19
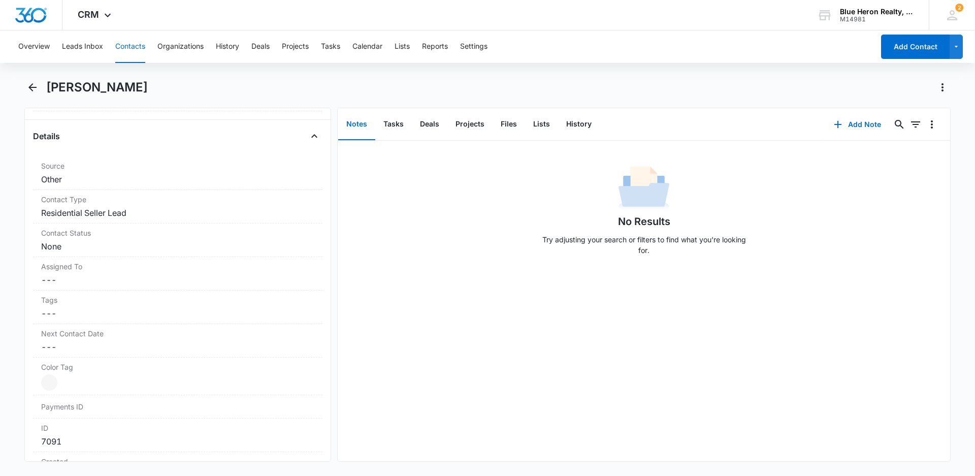
scroll to position [392, 0]
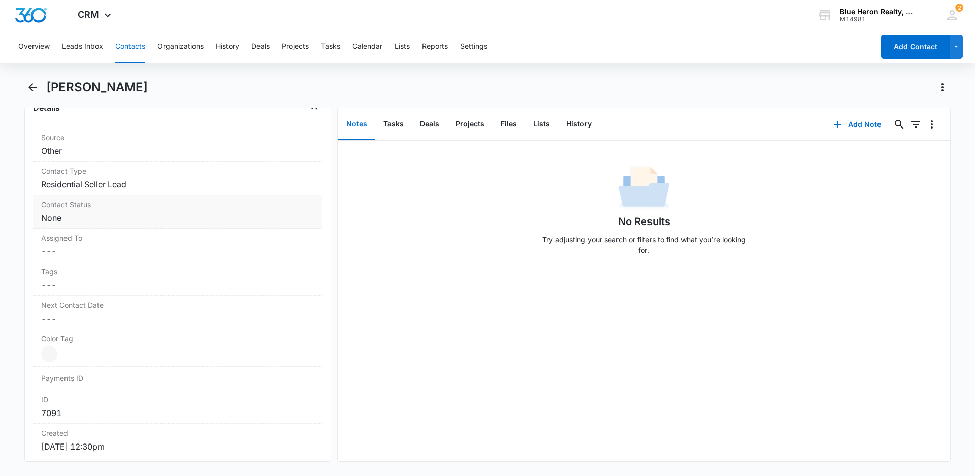
click at [96, 220] on dd "Cancel Save Changes None" at bounding box center [177, 218] width 273 height 12
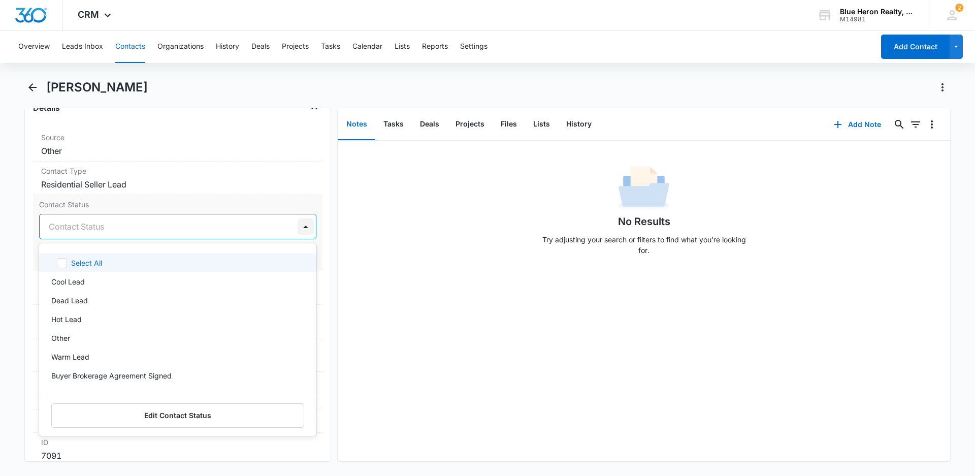
click at [297, 224] on div at bounding box center [305, 226] width 16 height 16
click at [422, 341] on div "No Results Try adjusting your search or filters to find what you’re looking for." at bounding box center [644, 301] width 612 height 320
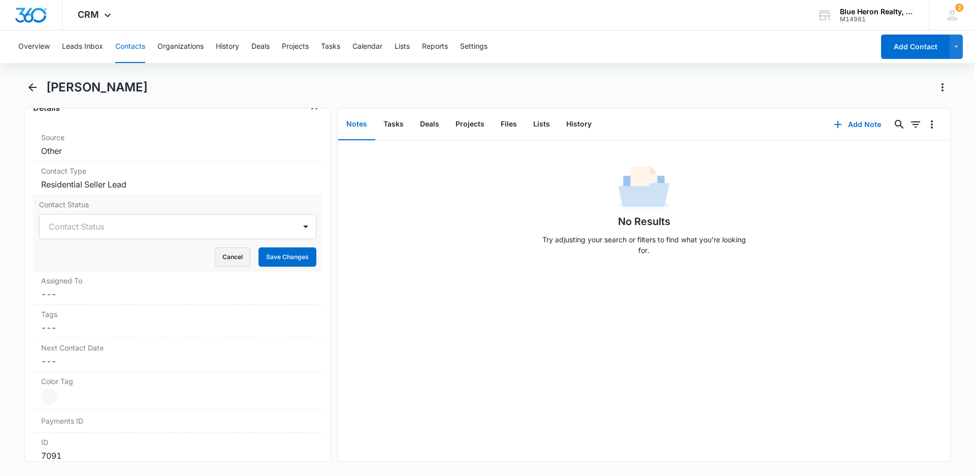
click at [223, 252] on button "Cancel" at bounding box center [233, 256] width 36 height 19
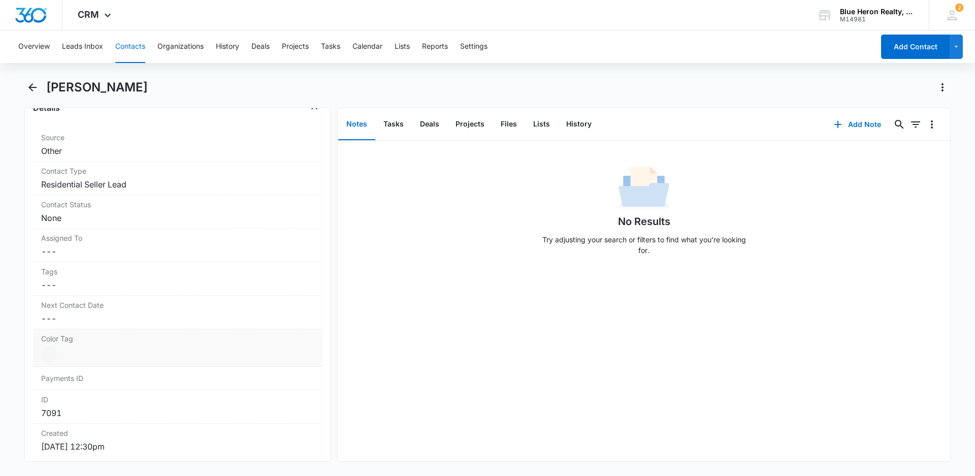
click at [52, 355] on div at bounding box center [49, 354] width 16 height 16
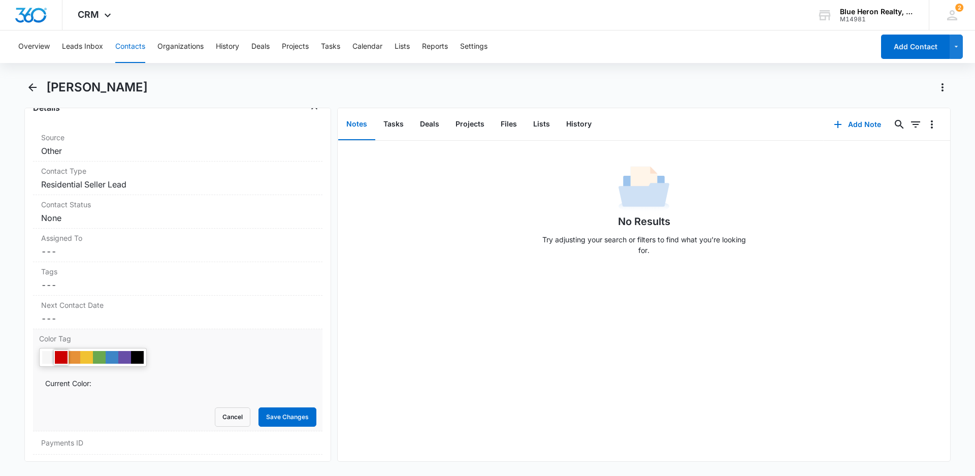
click at [59, 356] on div at bounding box center [61, 357] width 13 height 13
click at [280, 413] on button "Save Changes" at bounding box center [287, 416] width 58 height 19
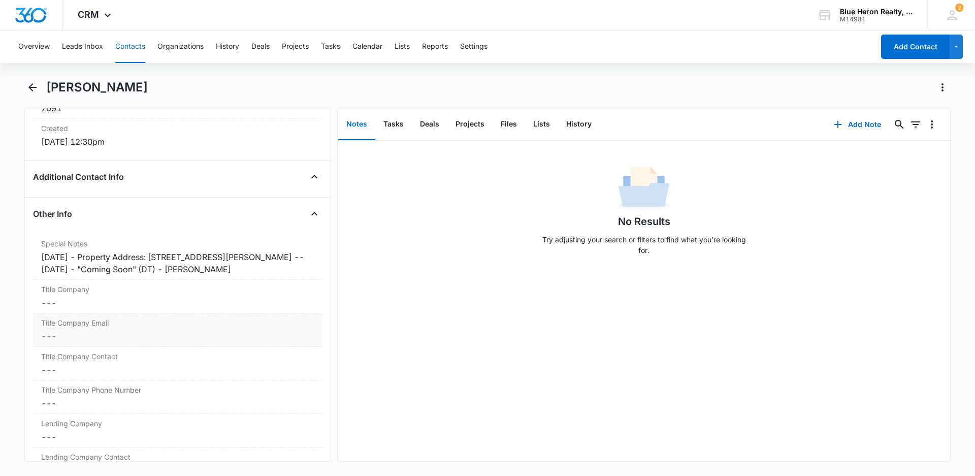
scroll to position [698, 0]
click at [88, 256] on div "[DATE] - Property Address: [STREET_ADDRESS][PERSON_NAME] -- [DATE] - "Coming So…" at bounding box center [177, 261] width 273 height 24
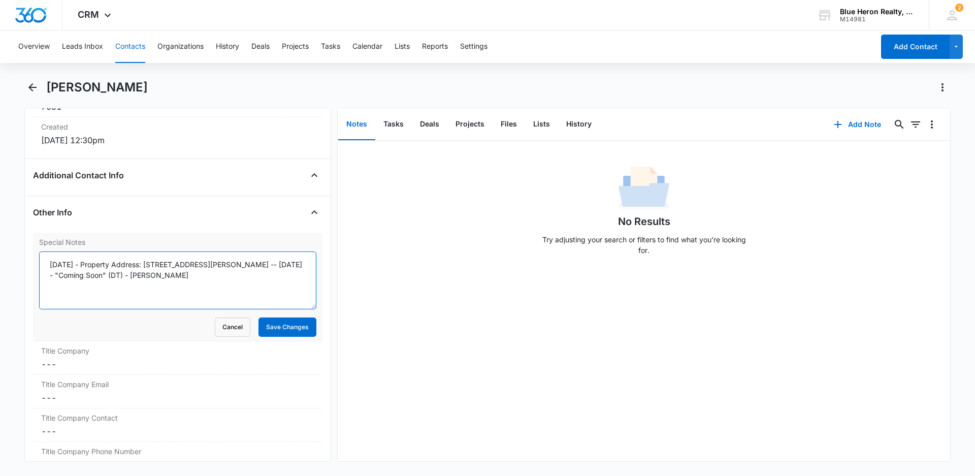
click at [92, 264] on textarea "[DATE] - Property Address: [STREET_ADDRESS][PERSON_NAME] -- [DATE] - "Coming So…" at bounding box center [177, 280] width 277 height 58
type textarea "[DATE] - expired listing - [DATE] - Property Address: [STREET_ADDRESS][PERSON_N…"
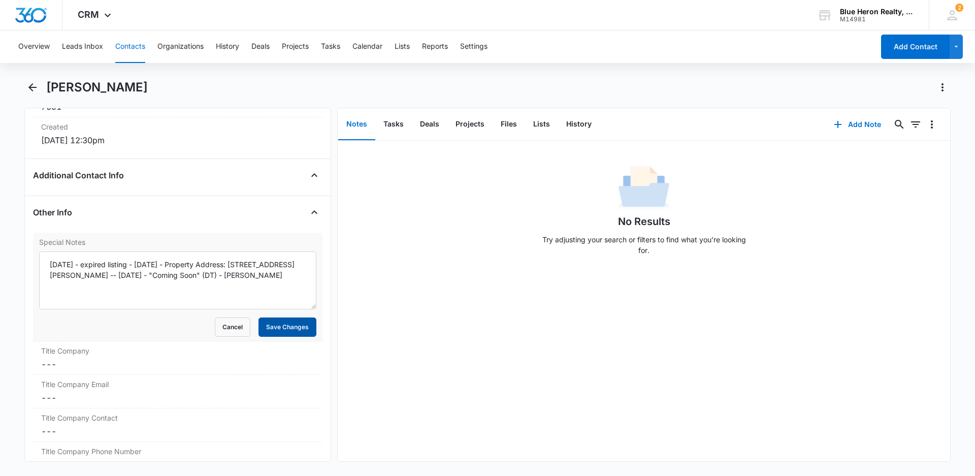
click at [271, 325] on button "Save Changes" at bounding box center [287, 326] width 58 height 19
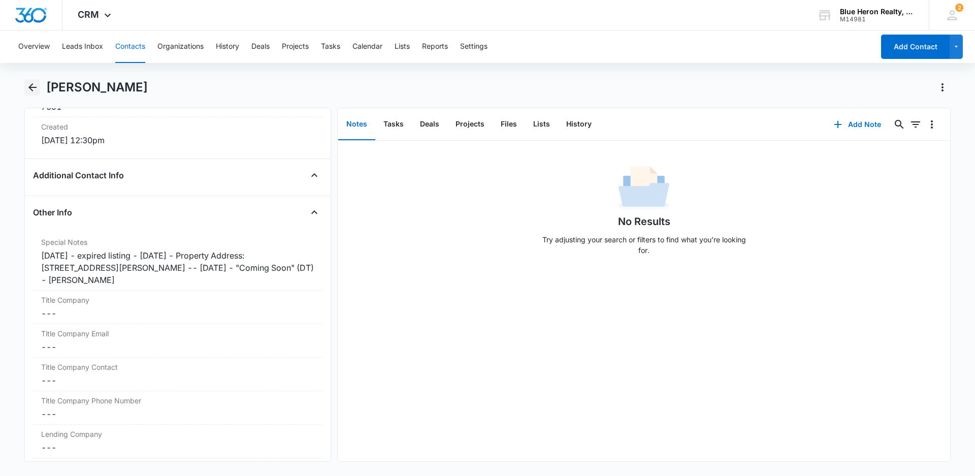
click at [34, 88] on icon "Back" at bounding box center [32, 87] width 8 height 8
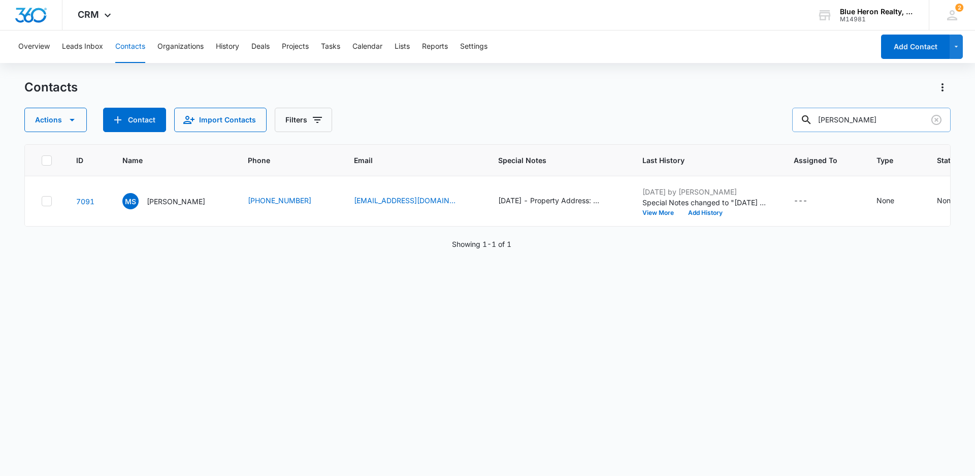
drag, startPoint x: 905, startPoint y: 119, endPoint x: 811, endPoint y: 120, distance: 94.4
click at [811, 120] on div "[PERSON_NAME]" at bounding box center [871, 120] width 158 height 24
type input "[PERSON_NAME]"
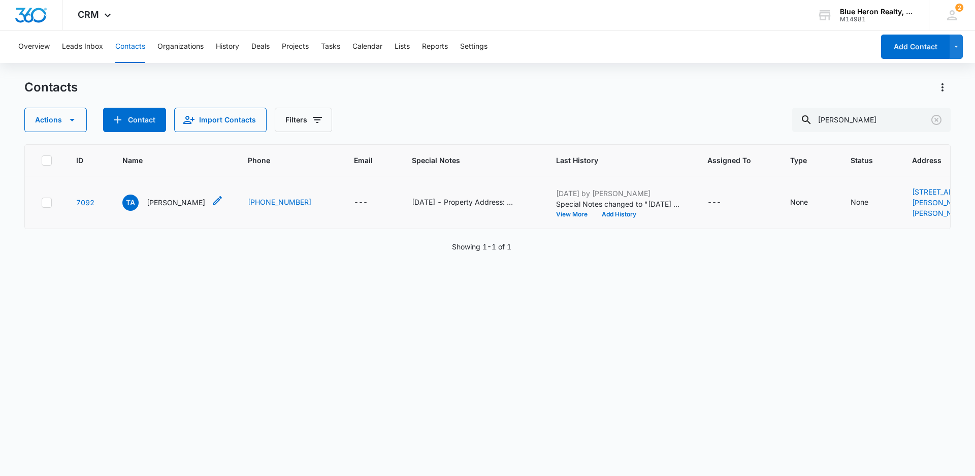
click at [159, 208] on p "[PERSON_NAME]" at bounding box center [176, 202] width 58 height 11
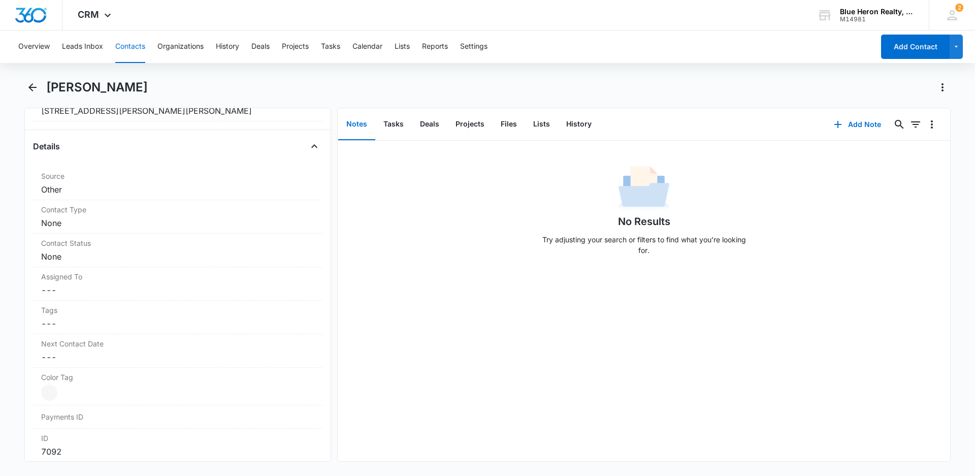
scroll to position [358, 0]
click at [170, 219] on dd "Cancel Save Changes None" at bounding box center [177, 218] width 273 height 12
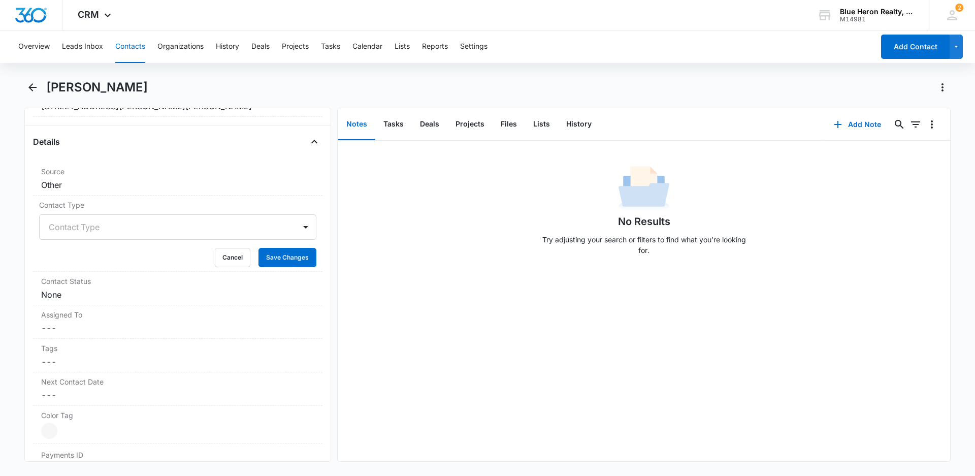
click at [397, 261] on div "No Results Try adjusting your search or filters to find what you’re looking for." at bounding box center [644, 213] width 612 height 101
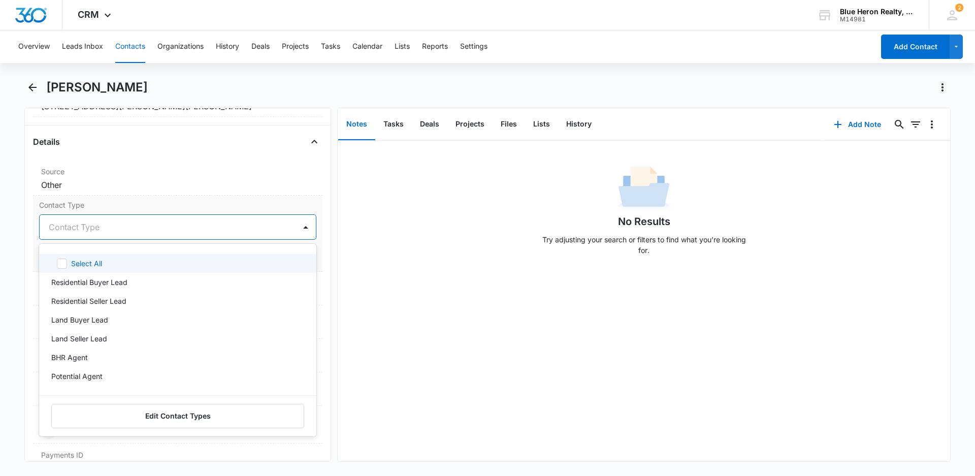
drag, startPoint x: 110, startPoint y: 227, endPoint x: 153, endPoint y: 226, distance: 43.7
click at [111, 227] on div at bounding box center [166, 227] width 234 height 14
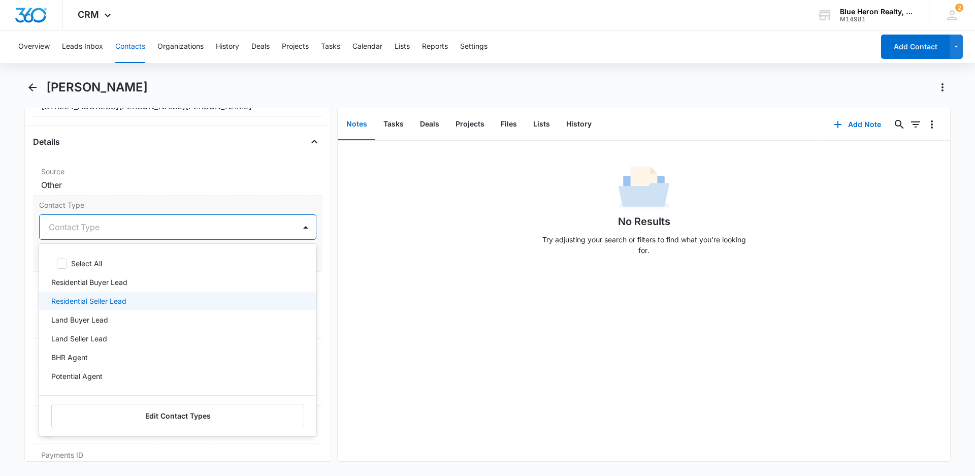
click at [114, 301] on p "Residential Seller Lead" at bounding box center [88, 300] width 75 height 11
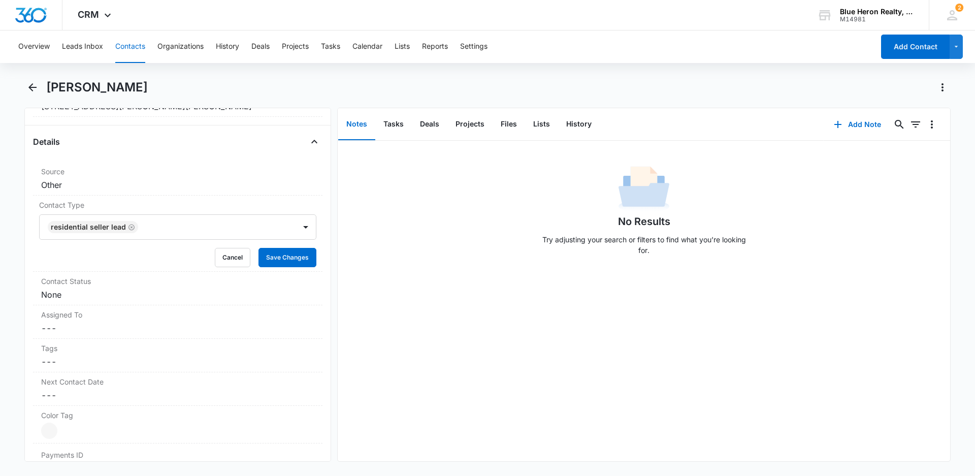
click at [398, 272] on div "No Results Try adjusting your search or filters to find what you’re looking for." at bounding box center [644, 301] width 612 height 320
click at [266, 258] on button "Save Changes" at bounding box center [287, 257] width 58 height 19
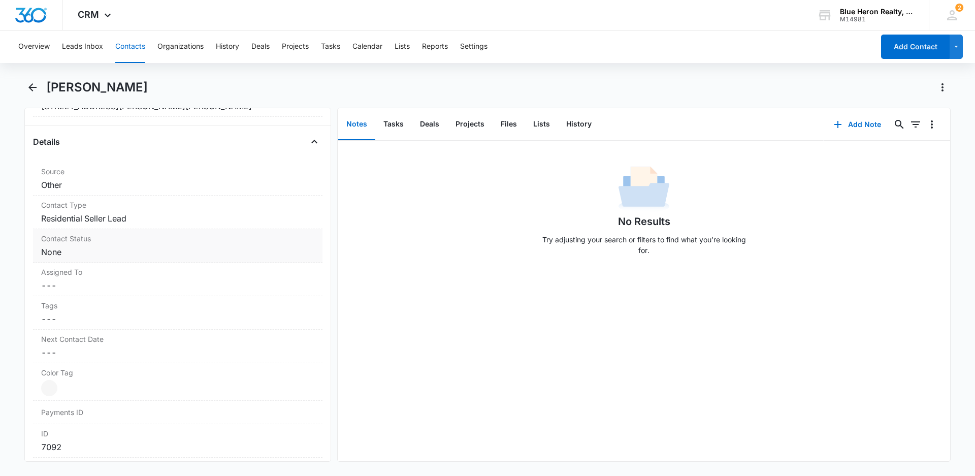
click at [114, 254] on dd "Cancel Save Changes None" at bounding box center [177, 252] width 273 height 12
click at [376, 307] on div "No Results Try adjusting your search or filters to find what you’re looking for." at bounding box center [644, 301] width 612 height 320
drag, startPoint x: 231, startPoint y: 291, endPoint x: 275, endPoint y: 285, distance: 44.2
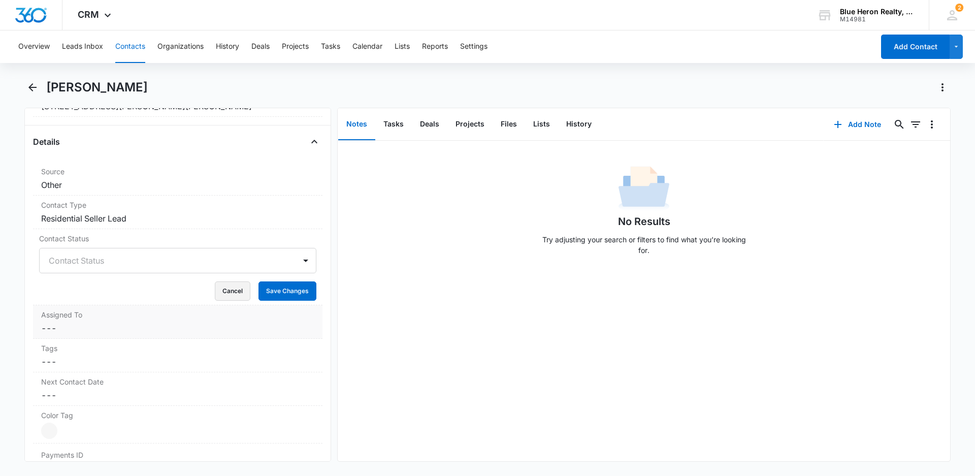
click at [230, 291] on button "Cancel" at bounding box center [233, 290] width 36 height 19
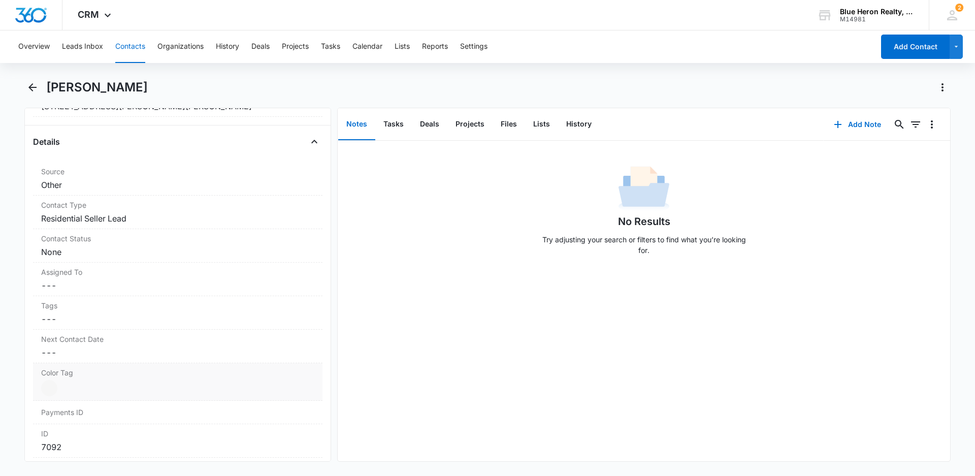
click at [76, 386] on dd "Current Color: Cancel Save Changes" at bounding box center [177, 388] width 273 height 16
click at [62, 392] on div at bounding box center [61, 391] width 13 height 13
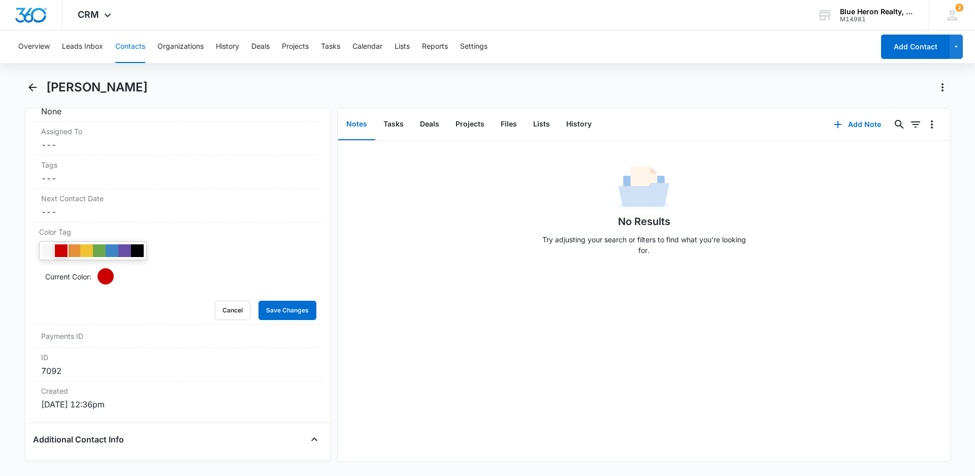
scroll to position [567, 0]
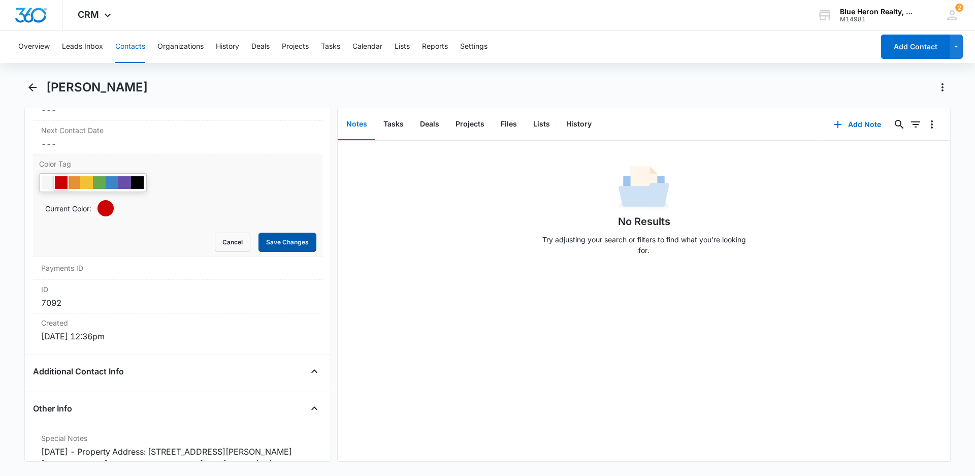
click at [274, 245] on button "Save Changes" at bounding box center [287, 241] width 58 height 19
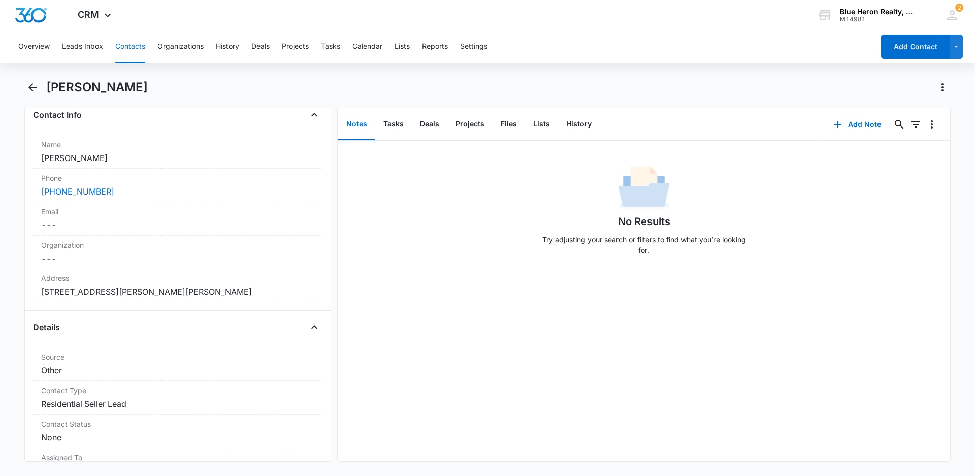
scroll to position [175, 0]
click at [32, 87] on icon "Back" at bounding box center [32, 87] width 8 height 8
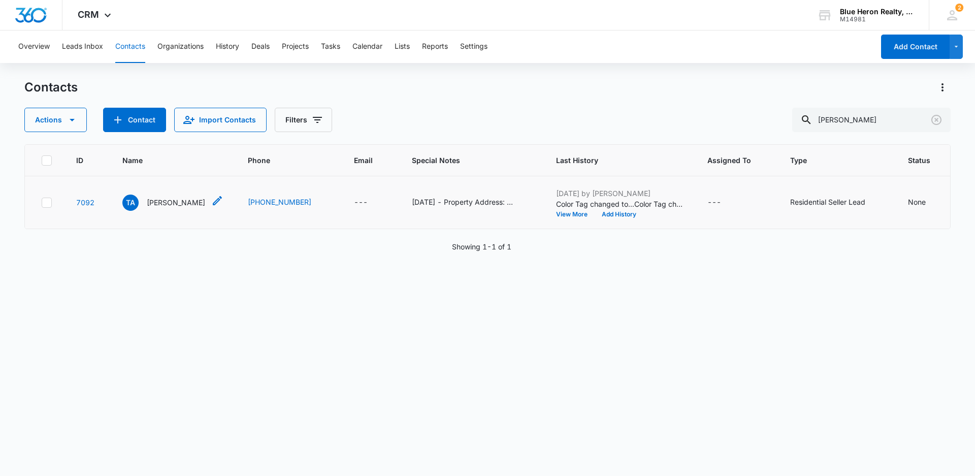
click at [175, 208] on p "[PERSON_NAME]" at bounding box center [176, 202] width 58 height 11
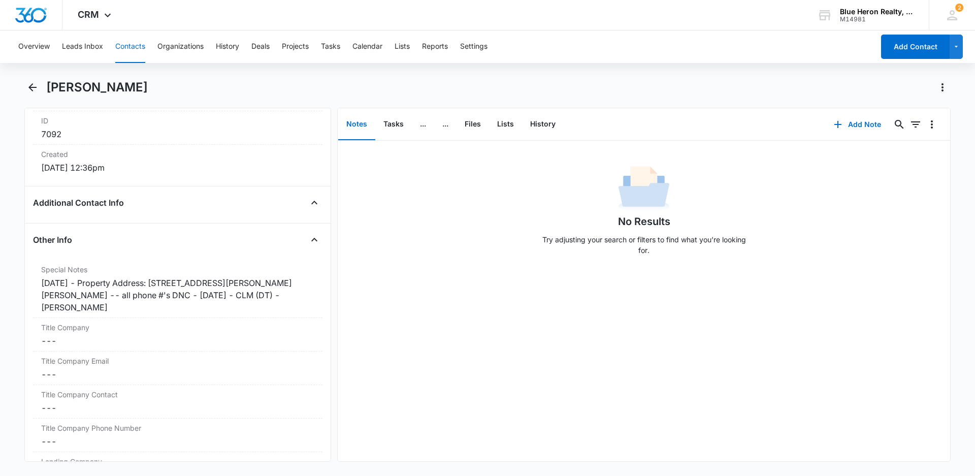
scroll to position [673, 0]
click at [89, 281] on div "[DATE] - Property Address: [STREET_ADDRESS][PERSON_NAME][PERSON_NAME] -- all ph…" at bounding box center [177, 293] width 273 height 37
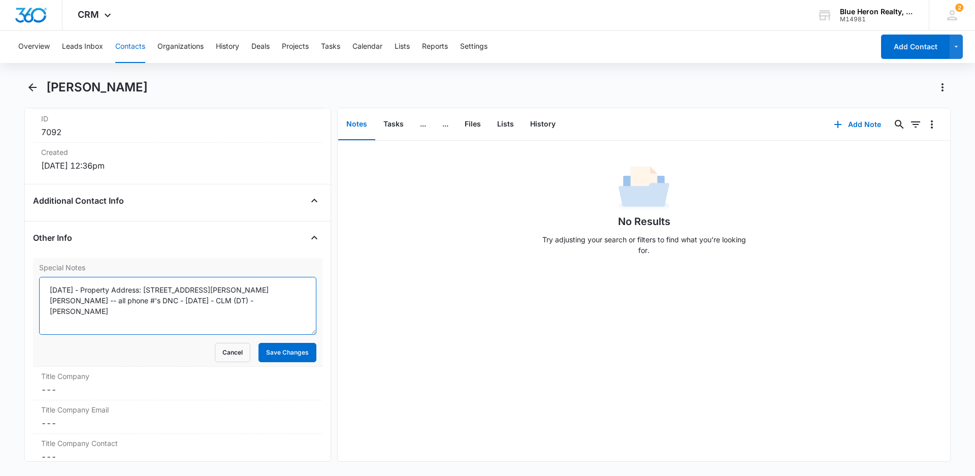
click at [92, 291] on textarea "[DATE] - Property Address: [STREET_ADDRESS][PERSON_NAME][PERSON_NAME] -- all ph…" at bounding box center [177, 306] width 277 height 58
type textarea "[DATE] - expired listing - [DATE] - Property Address: [STREET_ADDRESS][PERSON_N…"
click at [268, 354] on button "Save Changes" at bounding box center [287, 352] width 58 height 19
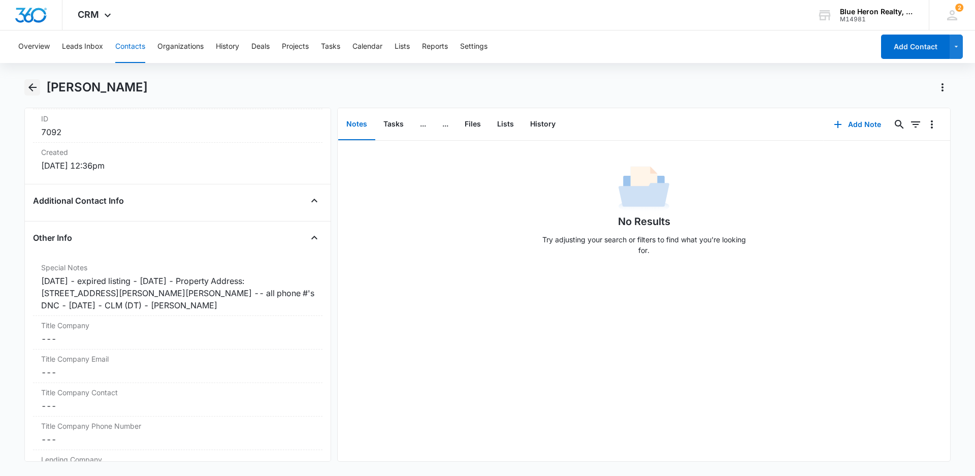
click at [33, 88] on icon "Back" at bounding box center [32, 87] width 8 height 8
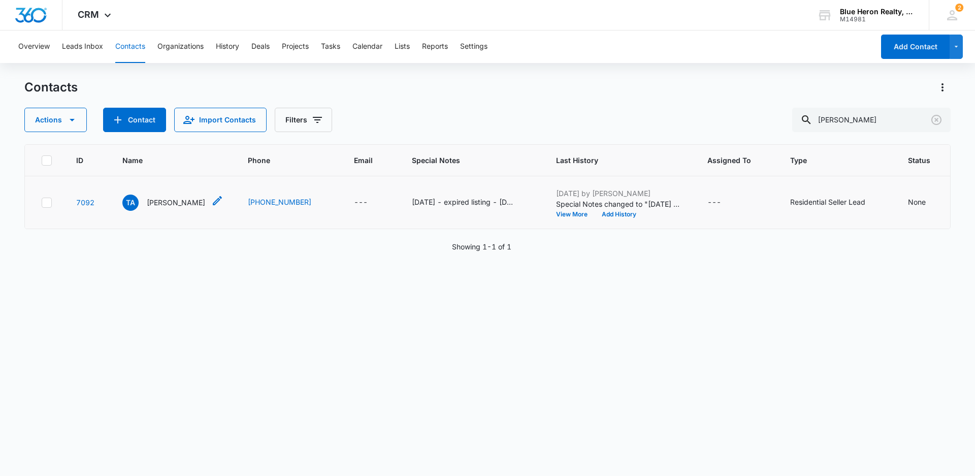
click at [174, 208] on p "[PERSON_NAME]" at bounding box center [176, 202] width 58 height 11
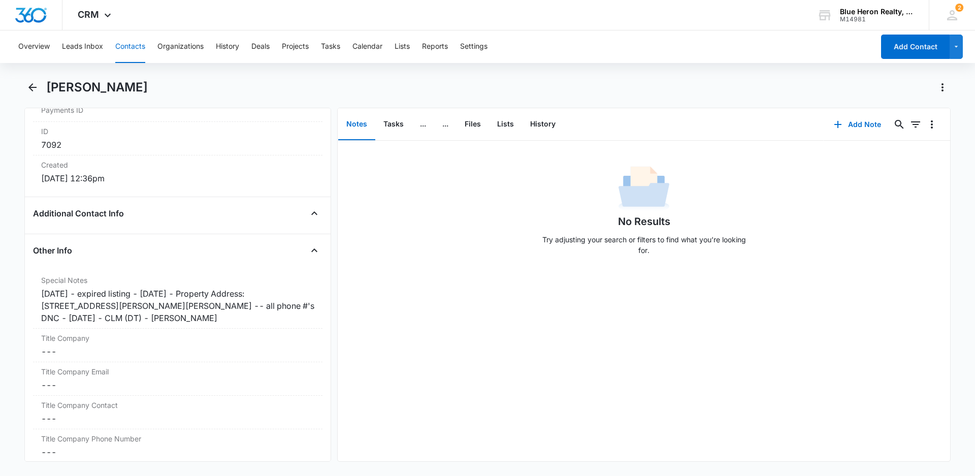
scroll to position [661, 0]
click at [34, 87] on icon "Back" at bounding box center [32, 87] width 8 height 8
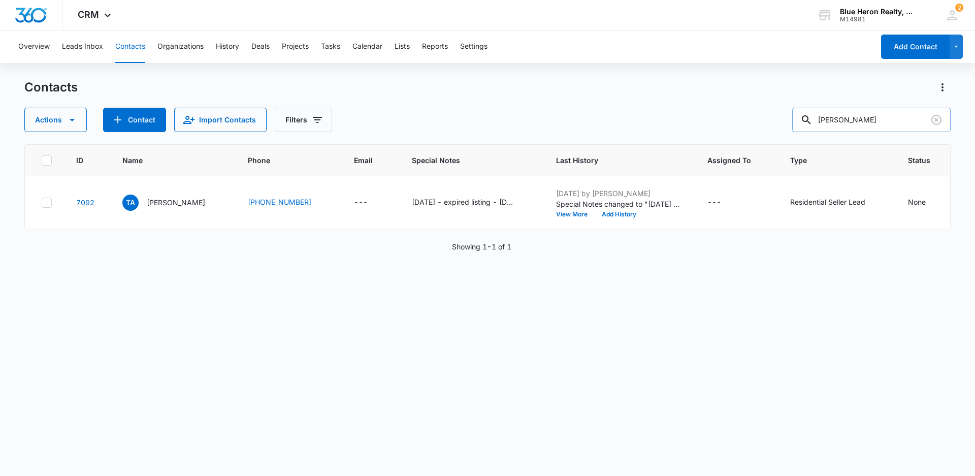
drag, startPoint x: 892, startPoint y: 115, endPoint x: 812, endPoint y: 118, distance: 80.3
click at [812, 118] on div "[PERSON_NAME]" at bounding box center [871, 120] width 158 height 24
type input "[PERSON_NAME]"
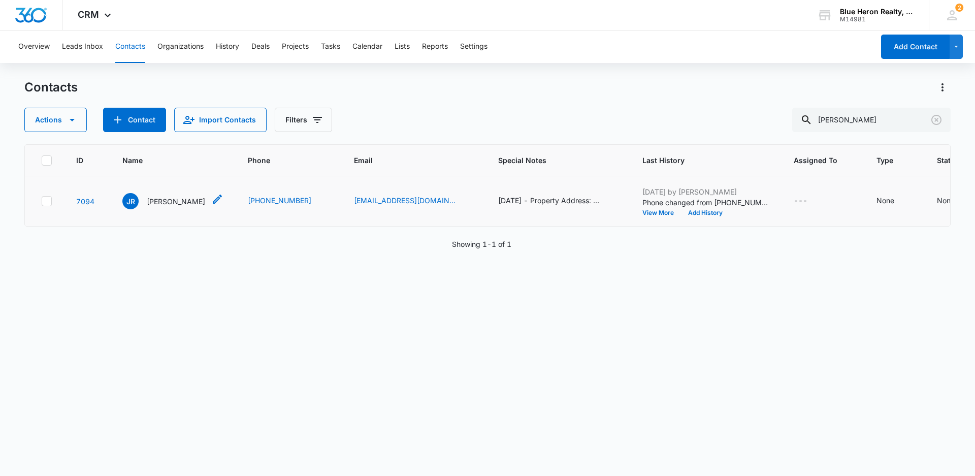
click at [160, 205] on p "[PERSON_NAME]" at bounding box center [176, 201] width 58 height 11
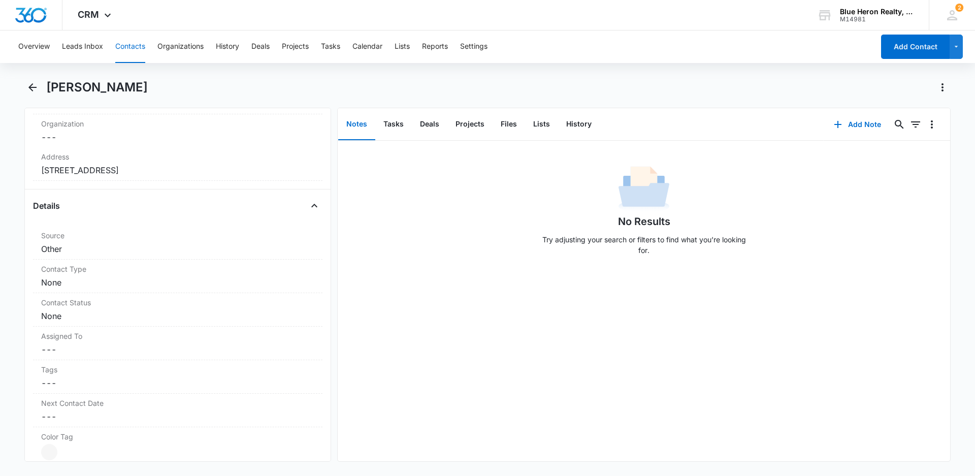
scroll to position [328, 0]
click at [121, 248] on dd "Cancel Save Changes None" at bounding box center [177, 248] width 273 height 12
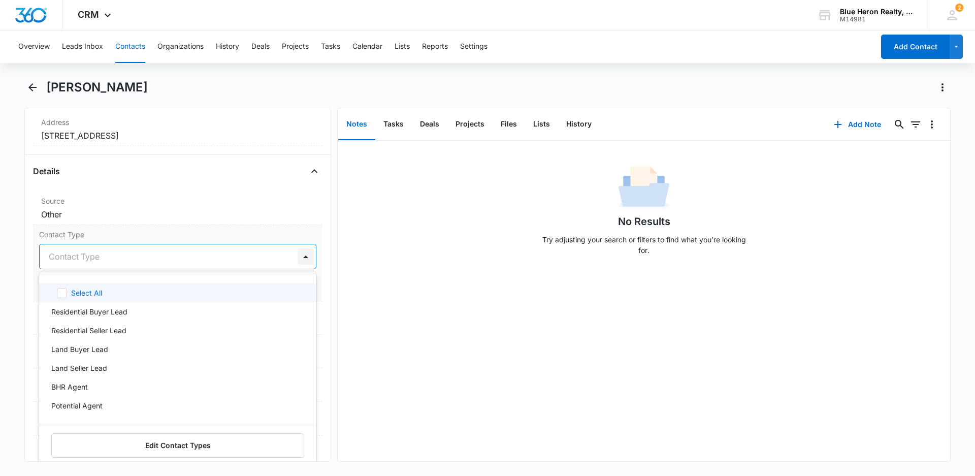
click at [297, 256] on div at bounding box center [305, 256] width 16 height 16
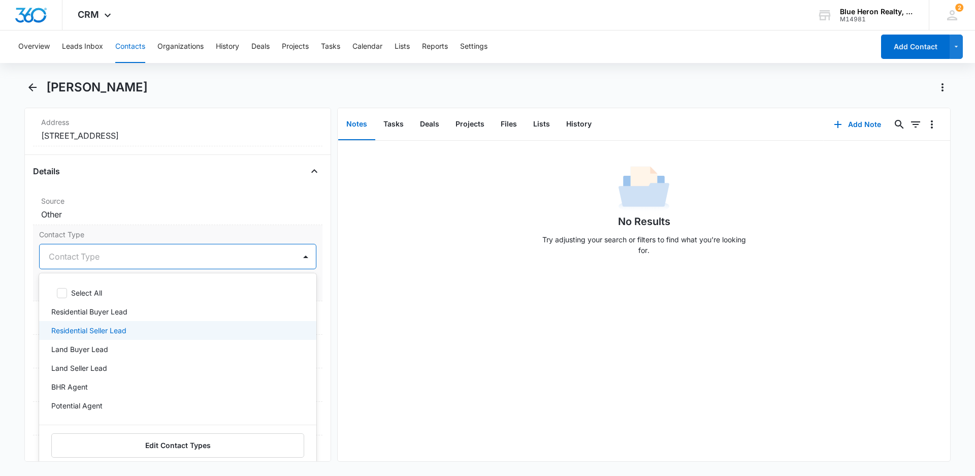
click at [127, 328] on div "Residential Seller Lead" at bounding box center [176, 330] width 251 height 11
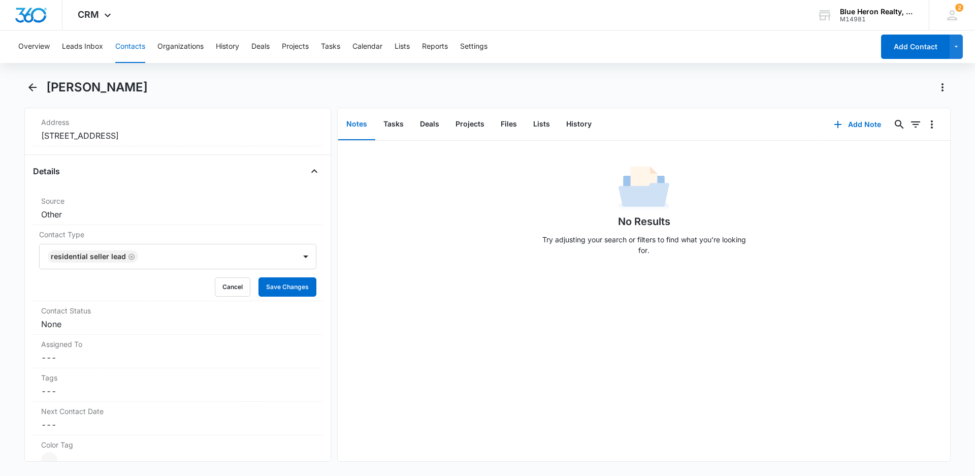
click at [406, 329] on div "No Results Try adjusting your search or filters to find what you’re looking for." at bounding box center [644, 301] width 612 height 320
click at [280, 291] on button "Save Changes" at bounding box center [287, 286] width 58 height 19
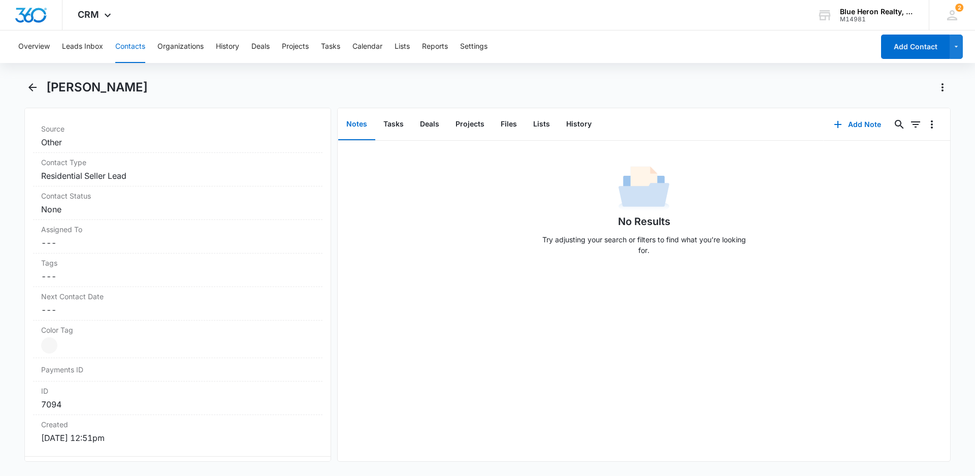
scroll to position [409, 0]
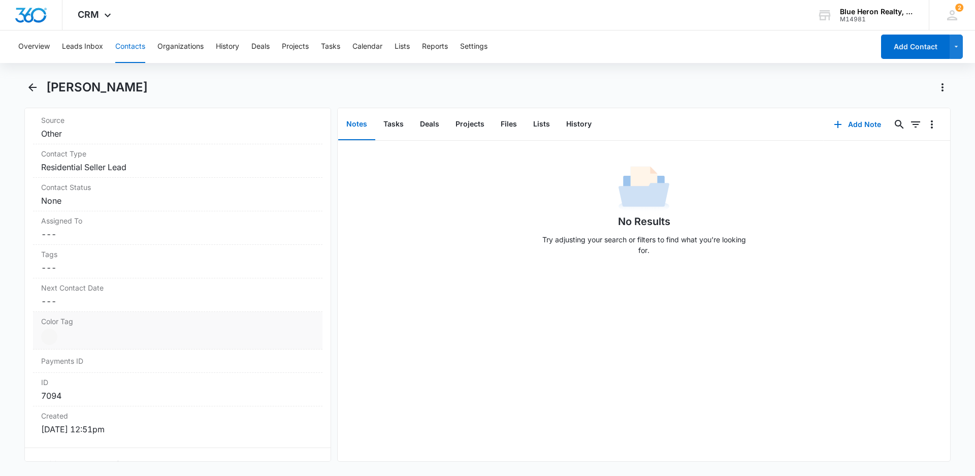
drag, startPoint x: 54, startPoint y: 339, endPoint x: 97, endPoint y: 335, distance: 42.8
click at [53, 339] on div at bounding box center [49, 336] width 16 height 16
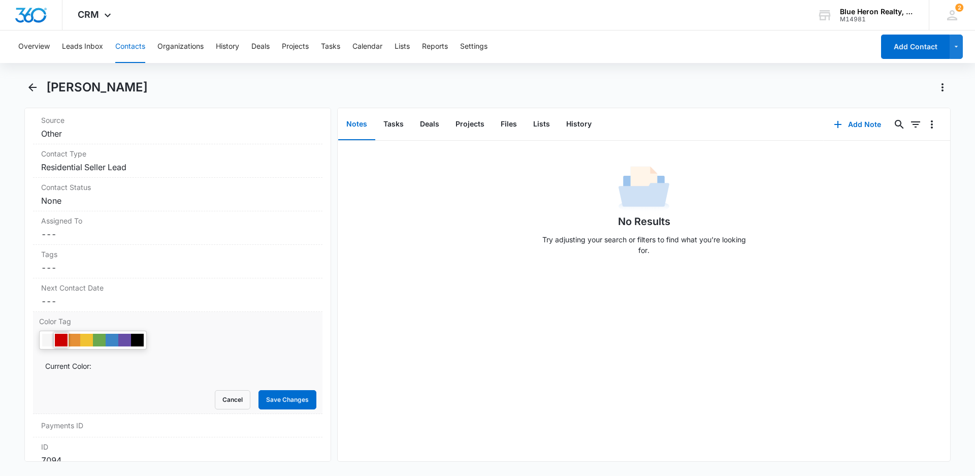
click at [63, 340] on div at bounding box center [61, 340] width 13 height 13
click at [280, 398] on button "Save Changes" at bounding box center [287, 399] width 58 height 19
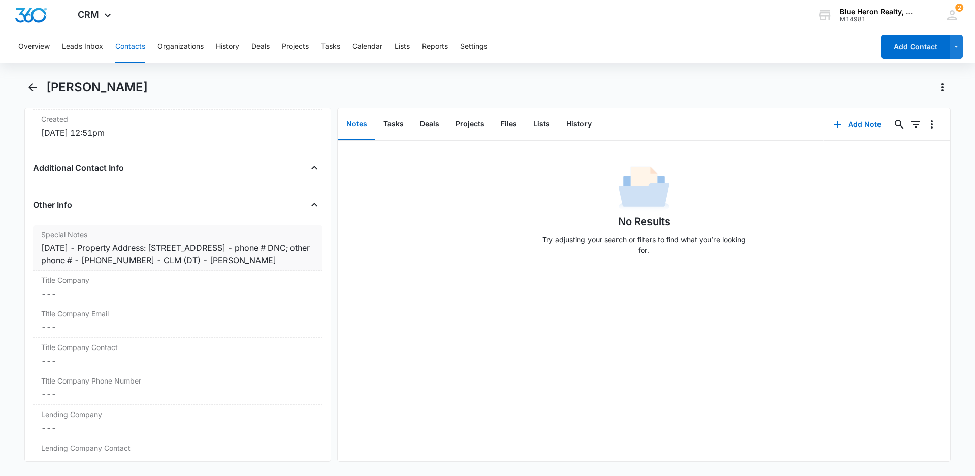
scroll to position [707, 0]
click at [88, 247] on div "[DATE] - Property Address: [STREET_ADDRESS] - phone # DNC; other phone # - [PHO…" at bounding box center [177, 252] width 273 height 24
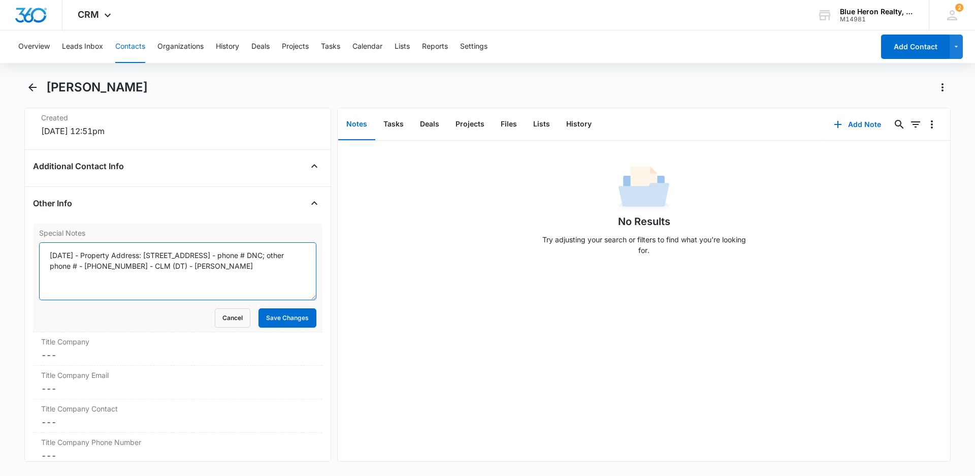
click at [91, 254] on textarea "[DATE] - Property Address: [STREET_ADDRESS] - phone # DNC; other phone # - [PHO…" at bounding box center [177, 271] width 277 height 58
type textarea "[DATE] - expired listing - [DATE] - Property Address: [STREET_ADDRESS] - phone …"
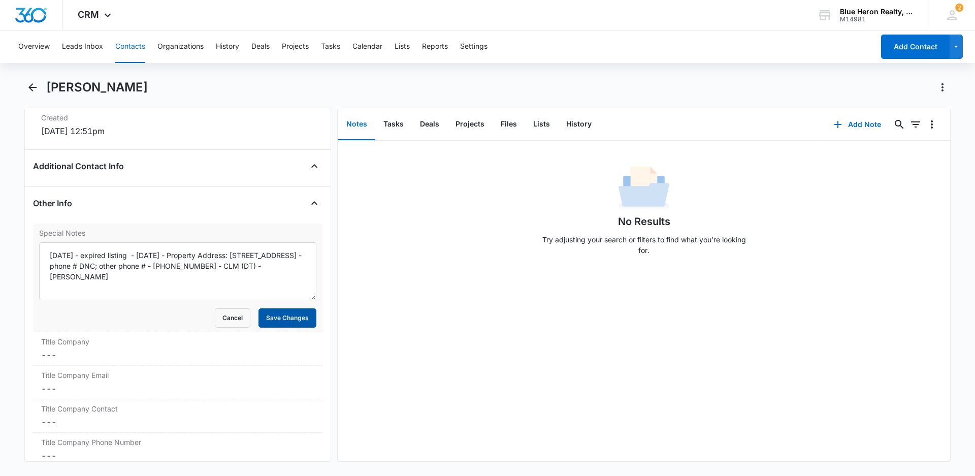
click at [275, 323] on button "Save Changes" at bounding box center [287, 317] width 58 height 19
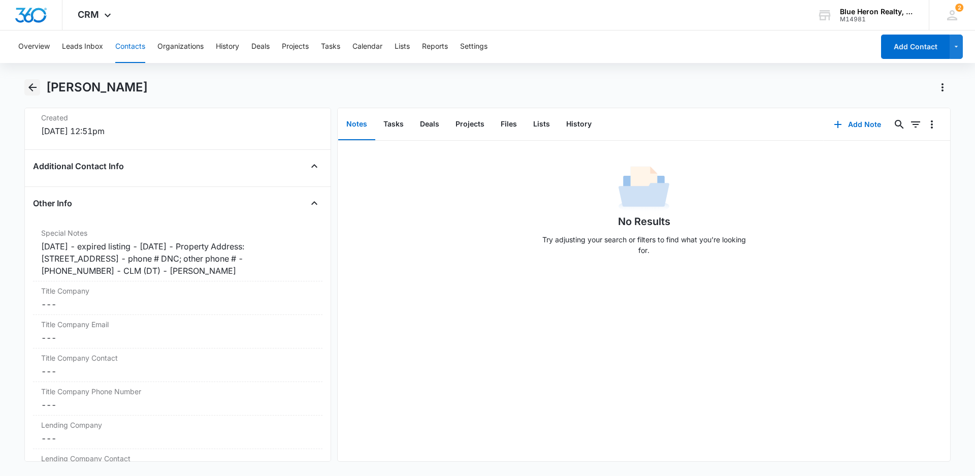
click at [30, 85] on icon "Back" at bounding box center [32, 87] width 12 height 12
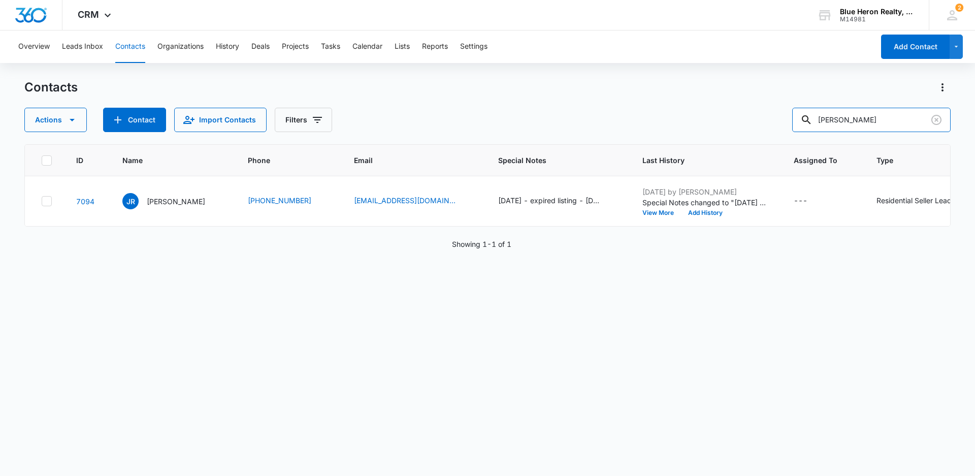
drag, startPoint x: 908, startPoint y: 117, endPoint x: 790, endPoint y: 119, distance: 118.3
click at [790, 119] on div "Actions Contact Import Contacts Filters [PERSON_NAME]" at bounding box center [487, 120] width 926 height 24
type input "Ashraf"
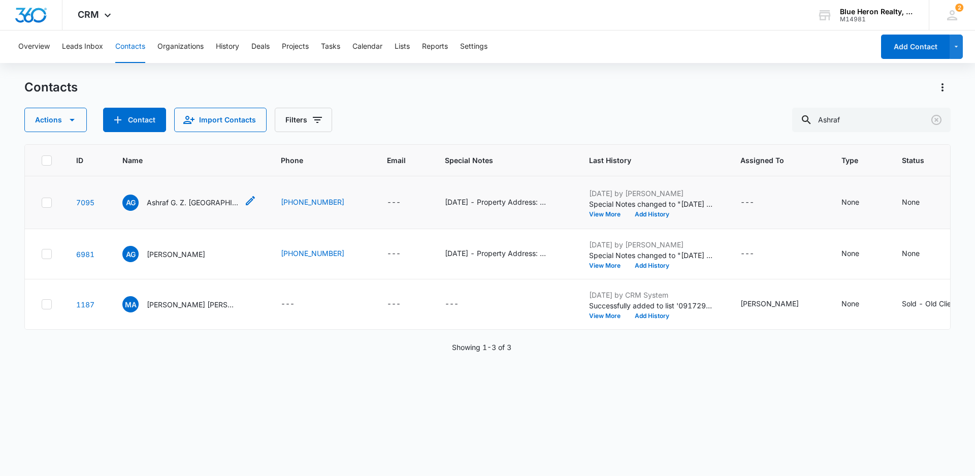
click at [162, 208] on p "Ashraf G. Z. [GEOGRAPHIC_DATA]" at bounding box center [192, 202] width 91 height 11
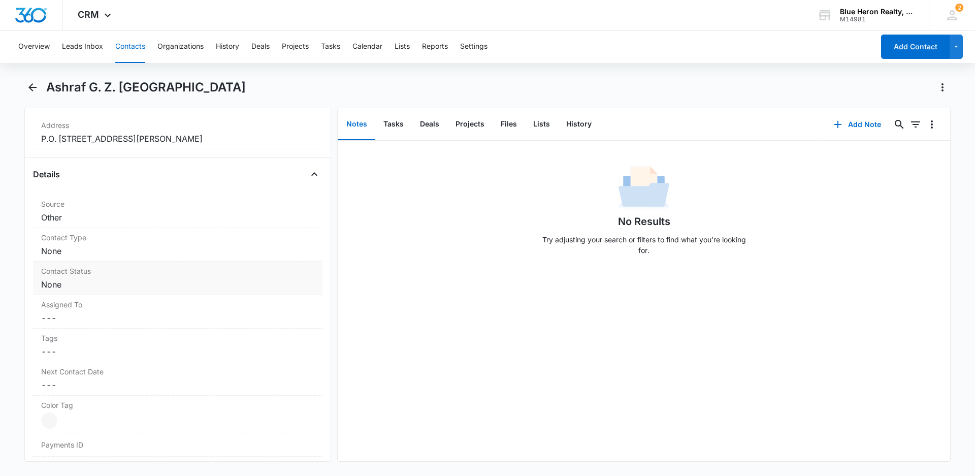
scroll to position [349, 0]
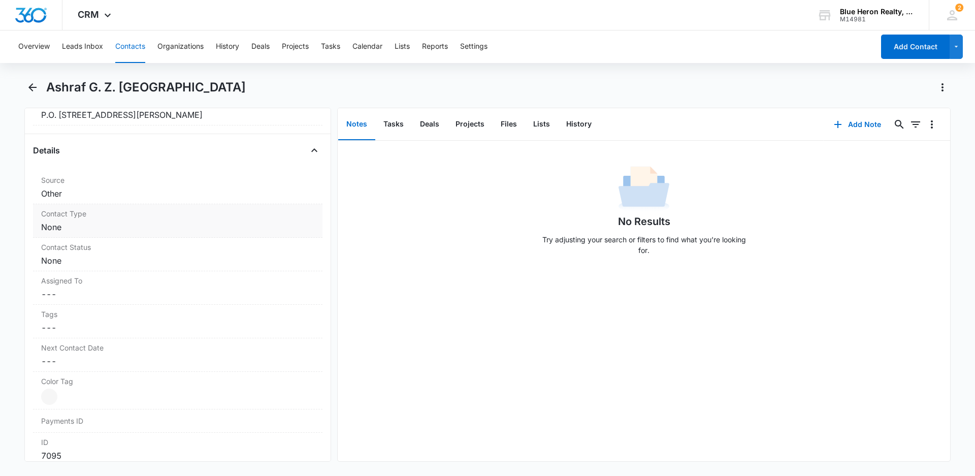
click at [118, 220] on div "Contact Type Cancel Save Changes None" at bounding box center [177, 221] width 289 height 34
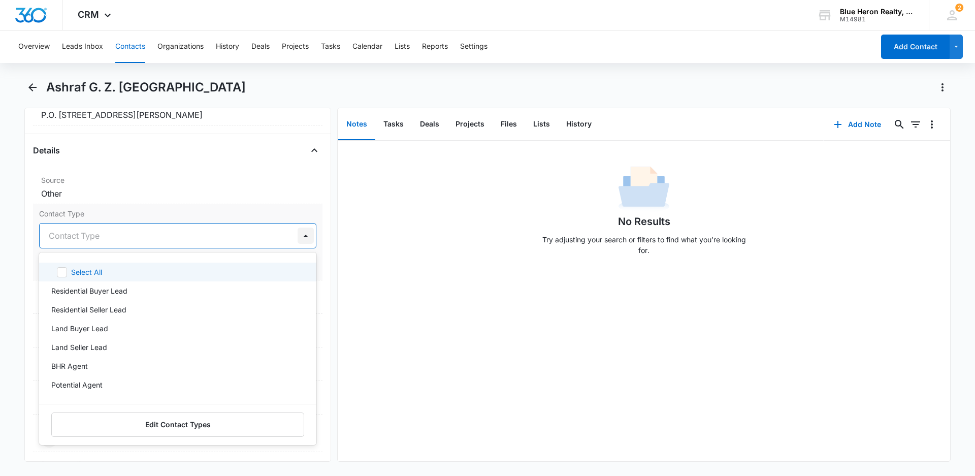
click at [300, 235] on div at bounding box center [305, 235] width 16 height 16
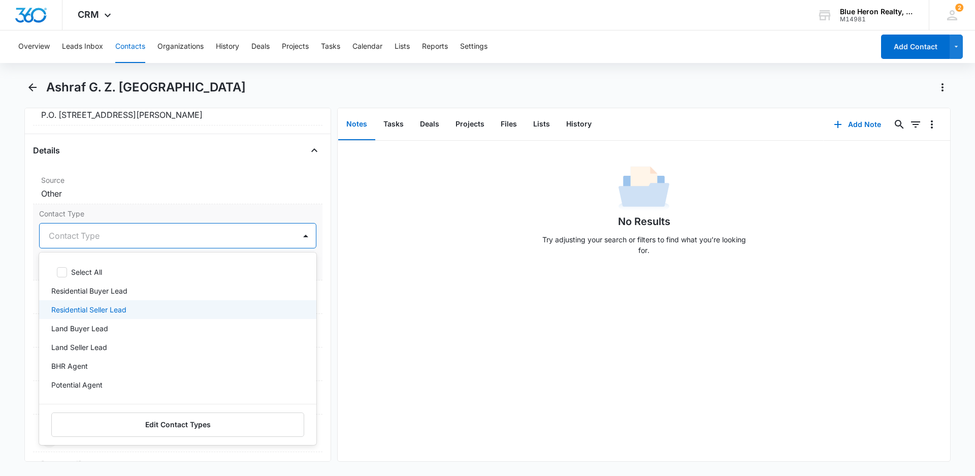
click at [120, 310] on p "Residential Seller Lead" at bounding box center [88, 309] width 75 height 11
click at [431, 364] on div "No Results Try adjusting your search or filters to find what you’re looking for." at bounding box center [644, 301] width 612 height 320
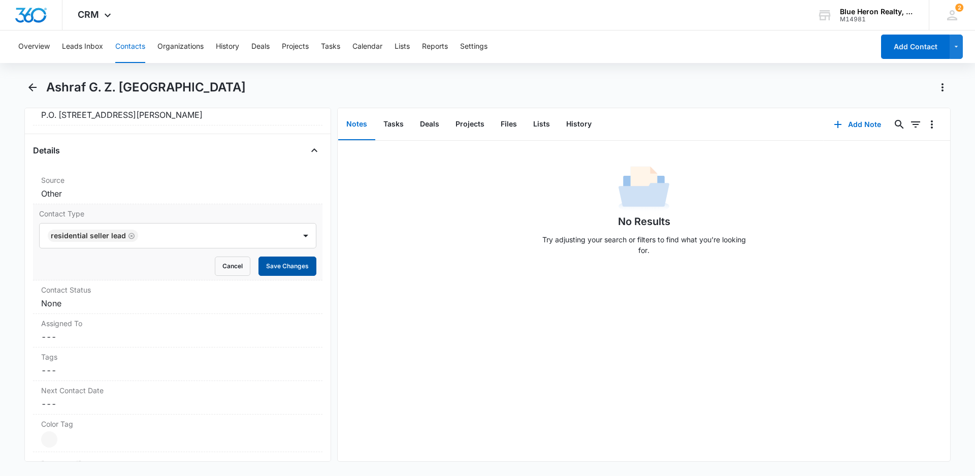
click at [260, 270] on button "Save Changes" at bounding box center [287, 265] width 58 height 19
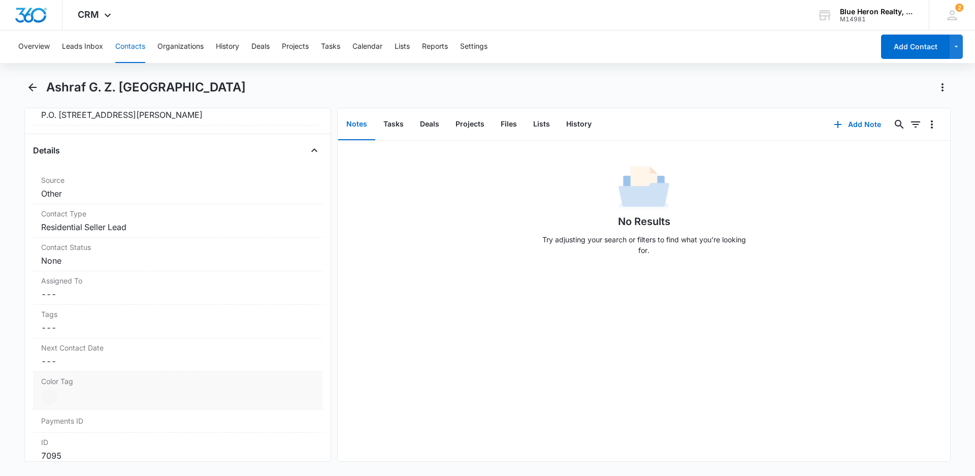
click at [52, 396] on div at bounding box center [49, 396] width 16 height 16
click at [63, 399] on div at bounding box center [61, 399] width 13 height 13
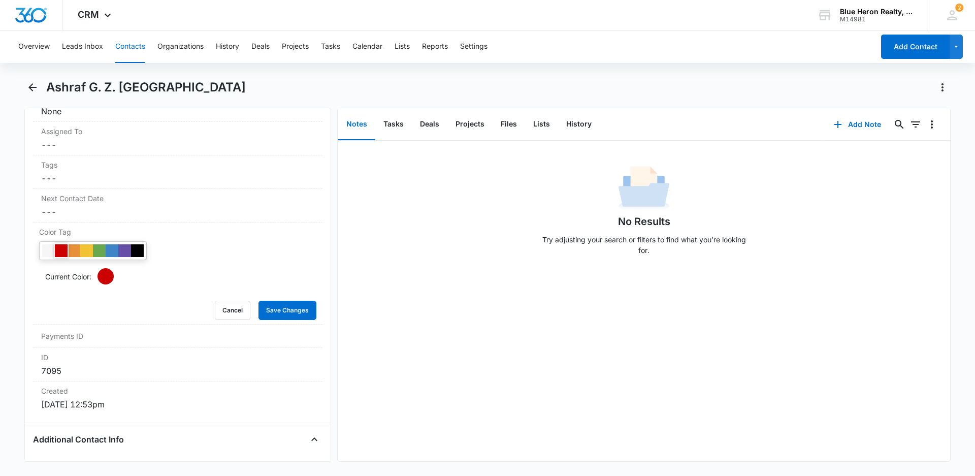
scroll to position [517, 0]
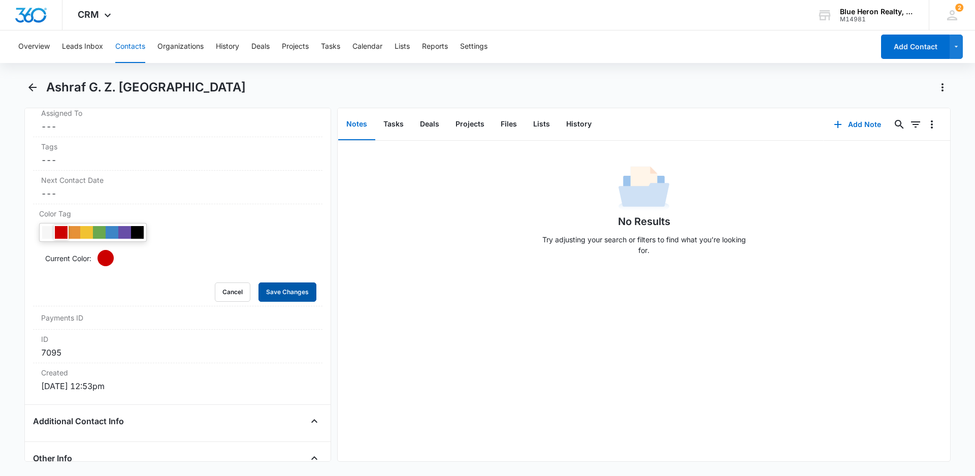
drag, startPoint x: 267, startPoint y: 292, endPoint x: 350, endPoint y: 291, distance: 83.3
click at [267, 292] on button "Save Changes" at bounding box center [287, 291] width 58 height 19
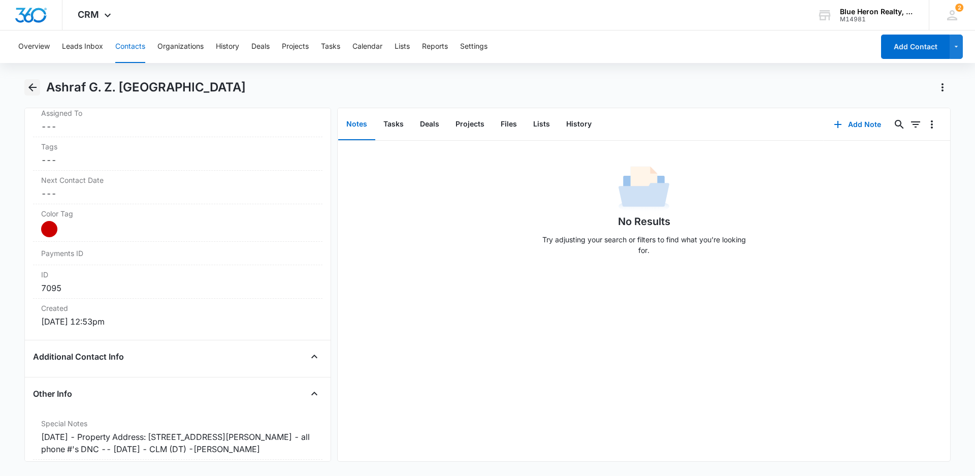
click at [32, 87] on icon "Back" at bounding box center [32, 87] width 8 height 8
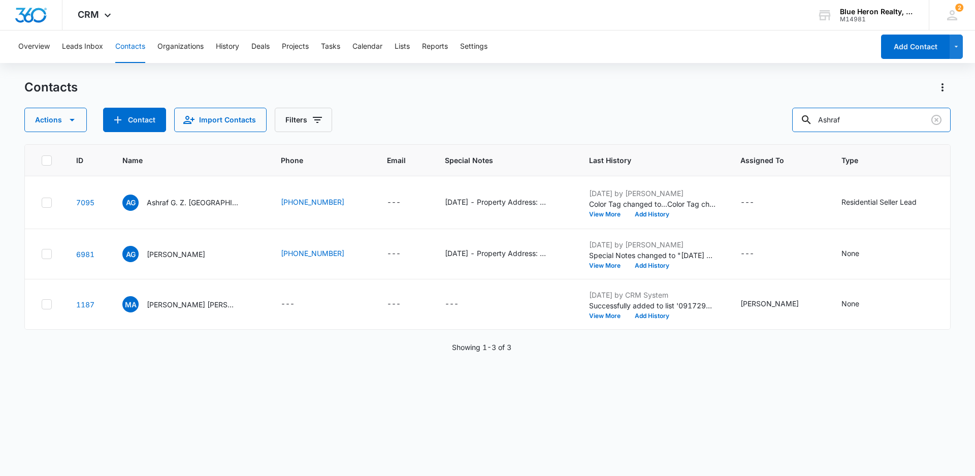
drag, startPoint x: 888, startPoint y: 116, endPoint x: 784, endPoint y: 114, distance: 104.1
click at [795, 117] on div "Actions Contact Import Contacts Filters Ashraf" at bounding box center [487, 120] width 926 height 24
type input "[PERSON_NAME]"
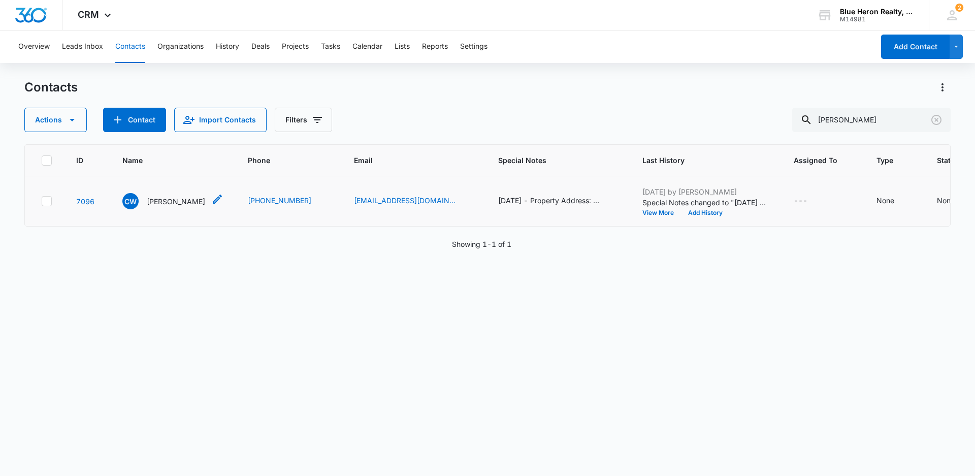
click at [156, 207] on p "[PERSON_NAME]" at bounding box center [176, 201] width 58 height 11
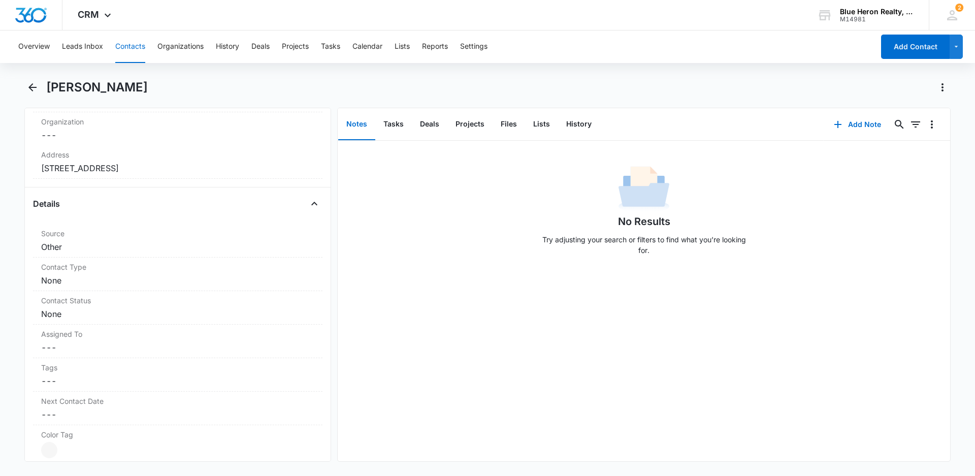
scroll to position [298, 0]
click at [92, 247] on dd "Cancel Save Changes Other" at bounding box center [177, 244] width 273 height 12
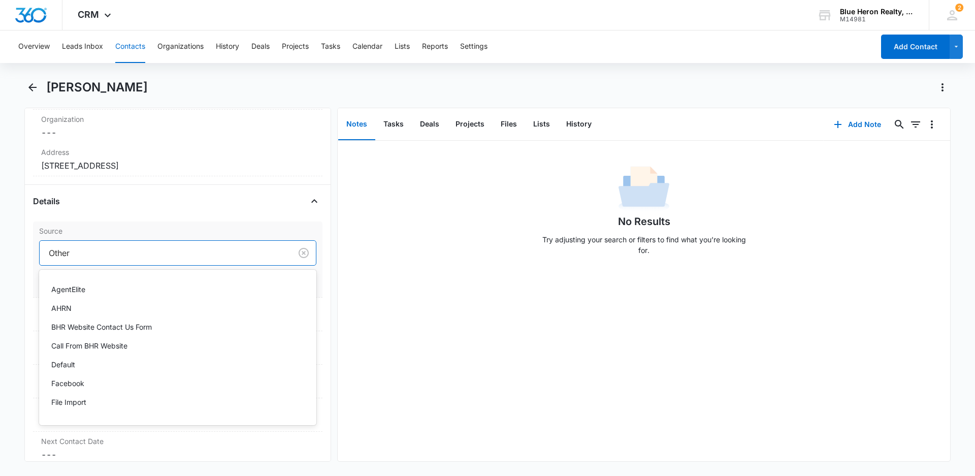
click at [124, 255] on div at bounding box center [163, 253] width 229 height 14
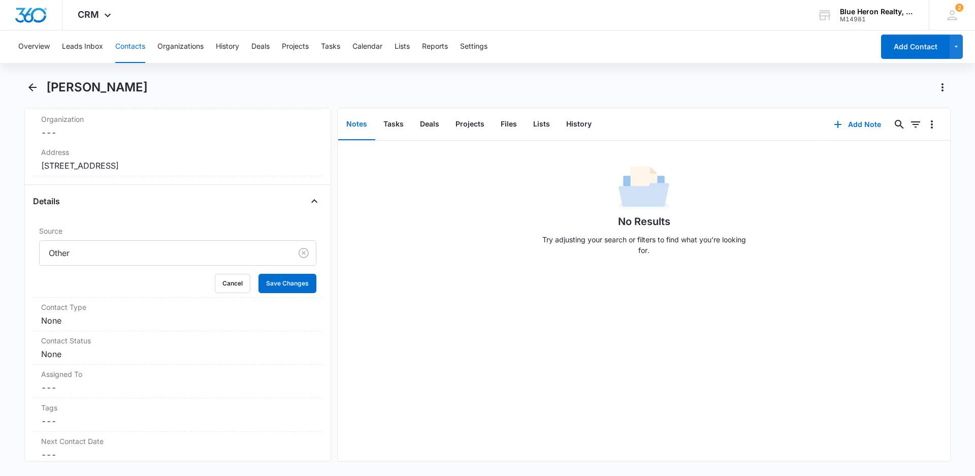
drag, startPoint x: 419, startPoint y: 360, endPoint x: 423, endPoint y: 352, distance: 9.1
click at [421, 360] on div "No Results Try adjusting your search or filters to find what you’re looking for." at bounding box center [644, 301] width 612 height 320
click at [223, 286] on button "Cancel" at bounding box center [233, 283] width 36 height 19
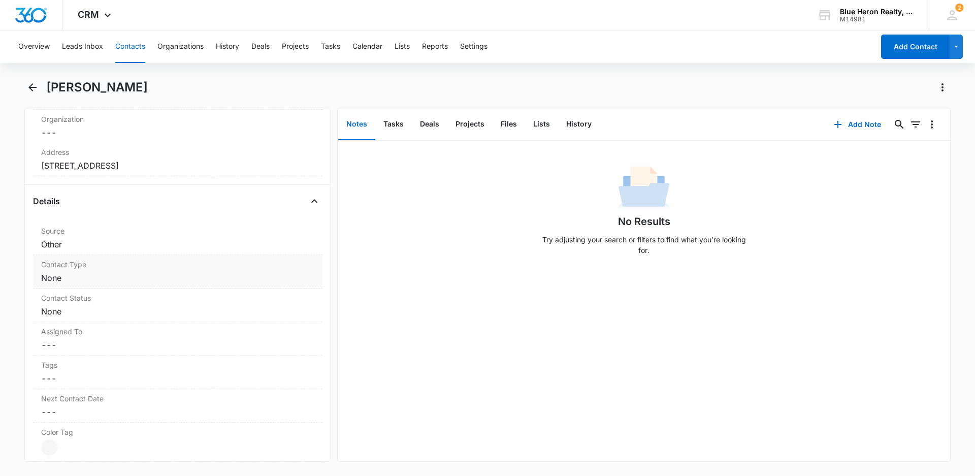
click at [226, 277] on dd "Cancel Save Changes None" at bounding box center [177, 278] width 273 height 12
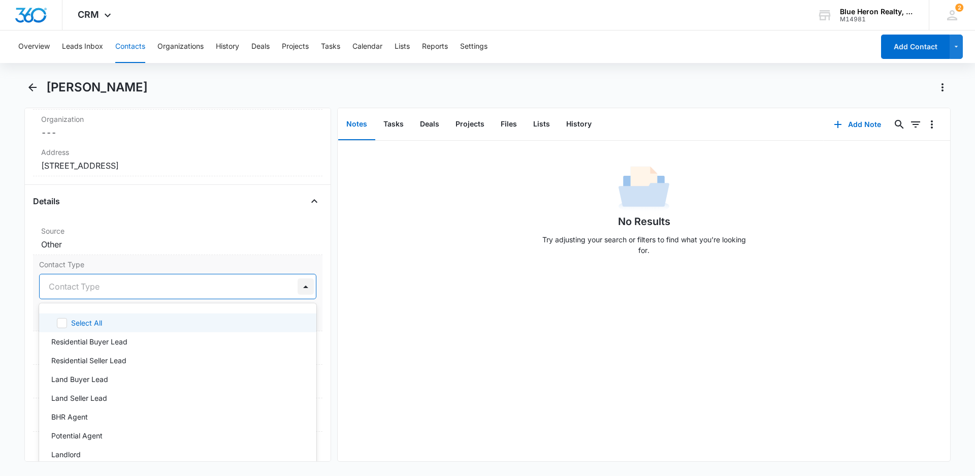
click at [297, 286] on div at bounding box center [305, 286] width 16 height 16
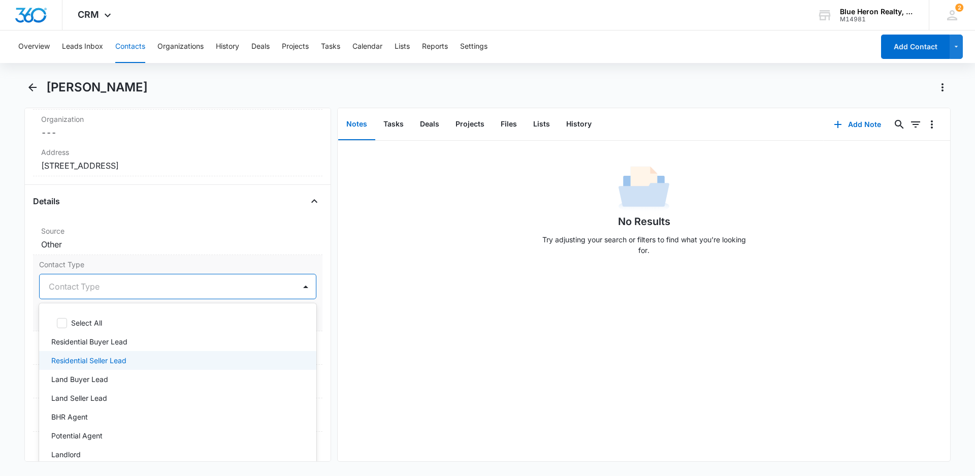
click at [120, 359] on p "Residential Seller Lead" at bounding box center [88, 360] width 75 height 11
click at [463, 346] on div "No Results Try adjusting your search or filters to find what you’re looking for." at bounding box center [644, 301] width 612 height 320
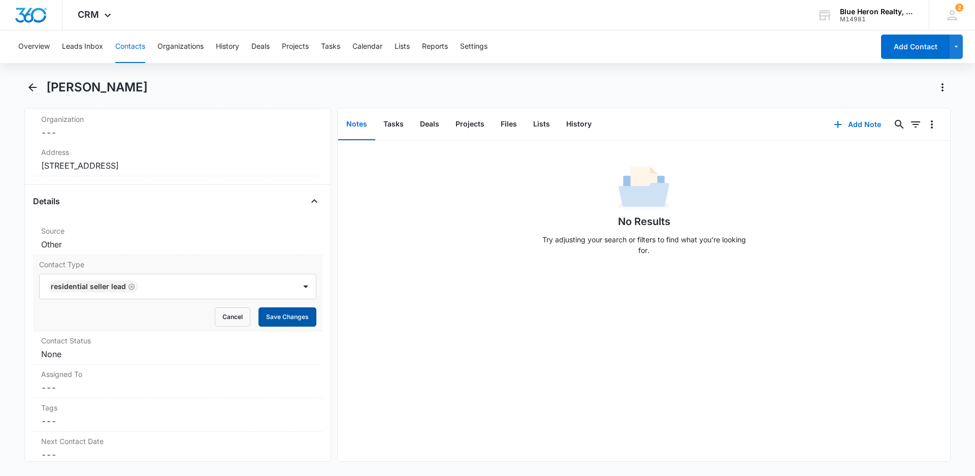
click at [274, 319] on button "Save Changes" at bounding box center [287, 316] width 58 height 19
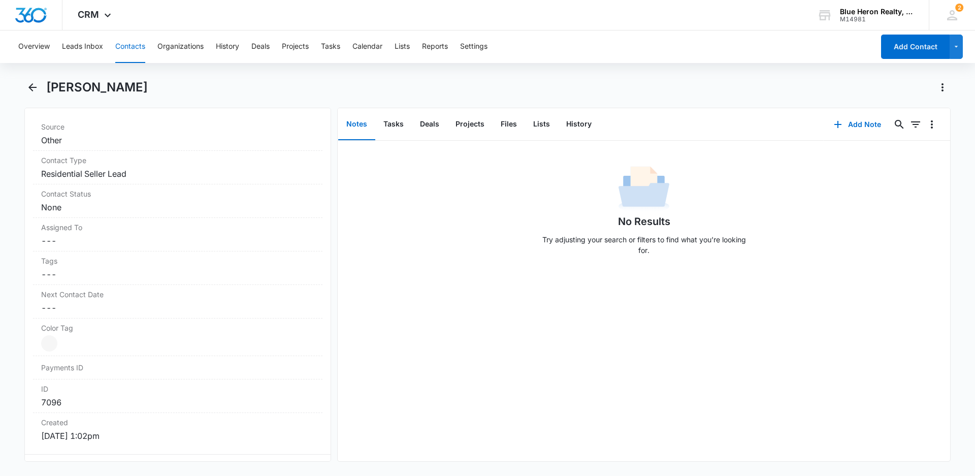
scroll to position [449, 0]
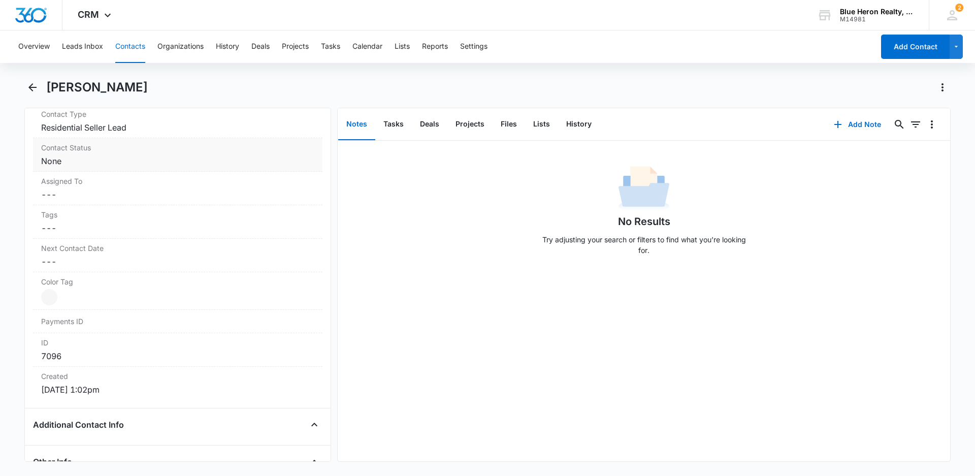
click at [99, 160] on dd "Cancel Save Changes None" at bounding box center [177, 161] width 273 height 12
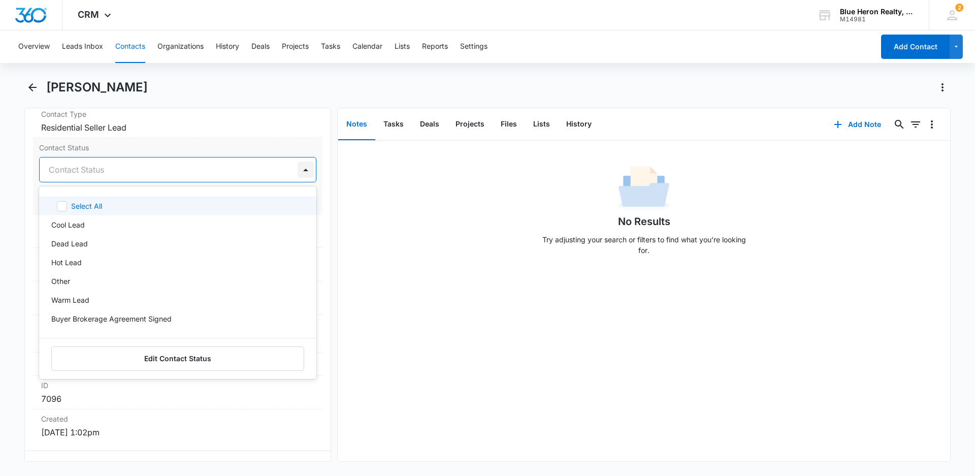
click at [297, 170] on div at bounding box center [305, 169] width 16 height 16
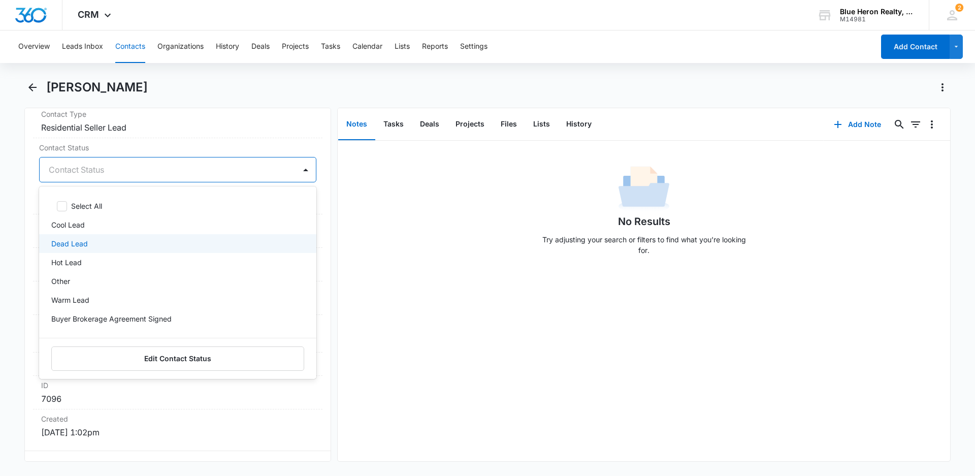
click at [511, 355] on div "No Results Try adjusting your search or filters to find what you’re looking for." at bounding box center [644, 301] width 612 height 320
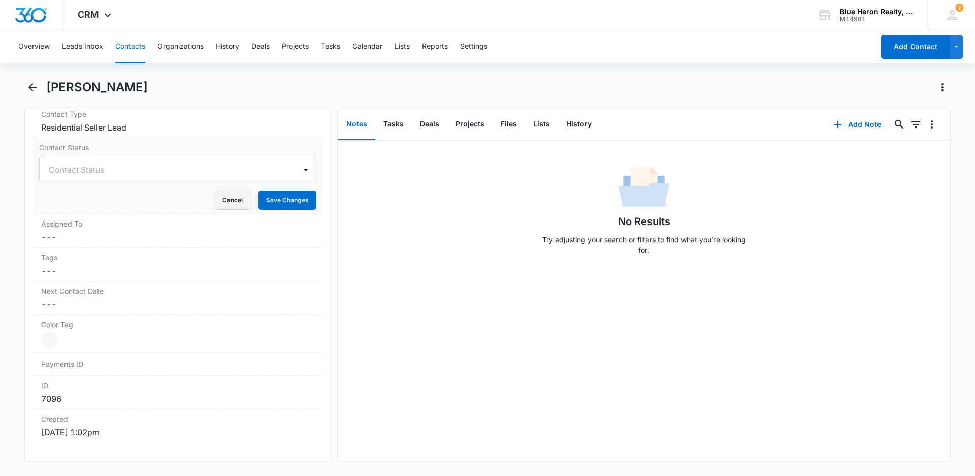
click at [224, 198] on button "Cancel" at bounding box center [233, 199] width 36 height 19
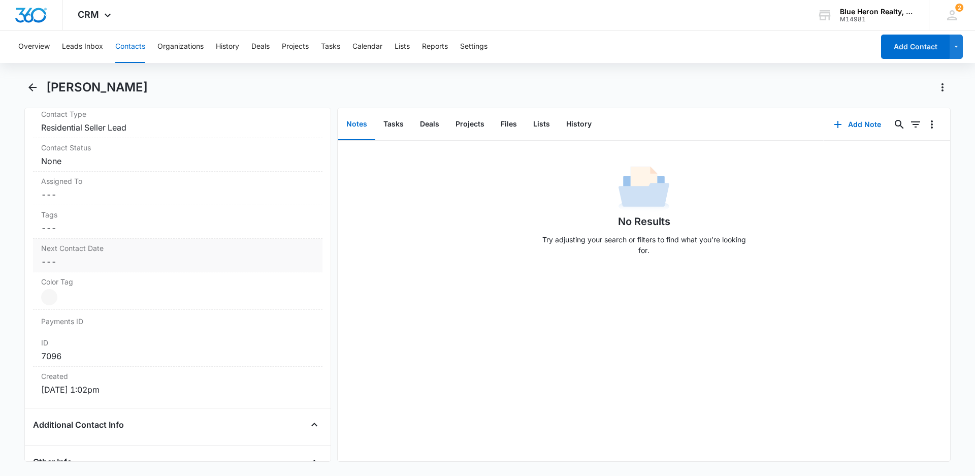
click at [68, 265] on dd "Cancel Save Changes ---" at bounding box center [177, 261] width 273 height 12
click at [490, 328] on div "No Results Try adjusting your search or filters to find what you’re looking for." at bounding box center [644, 301] width 612 height 320
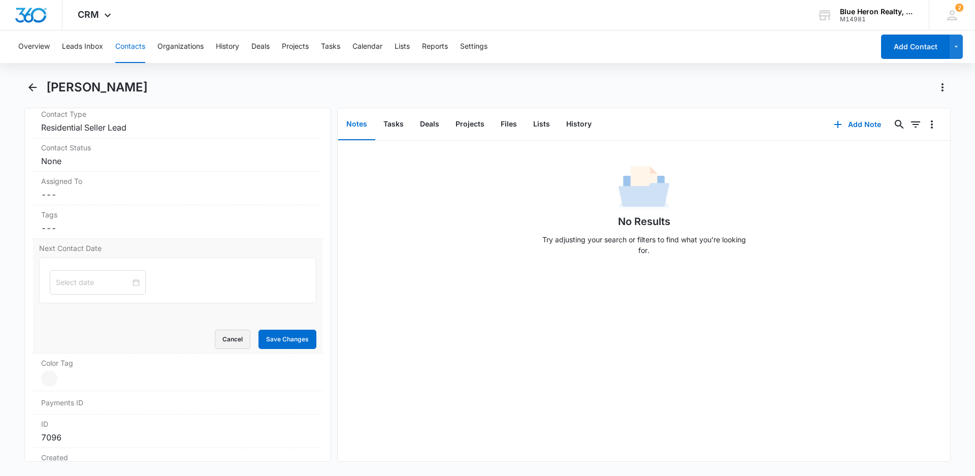
click at [232, 339] on button "Cancel" at bounding box center [233, 338] width 36 height 19
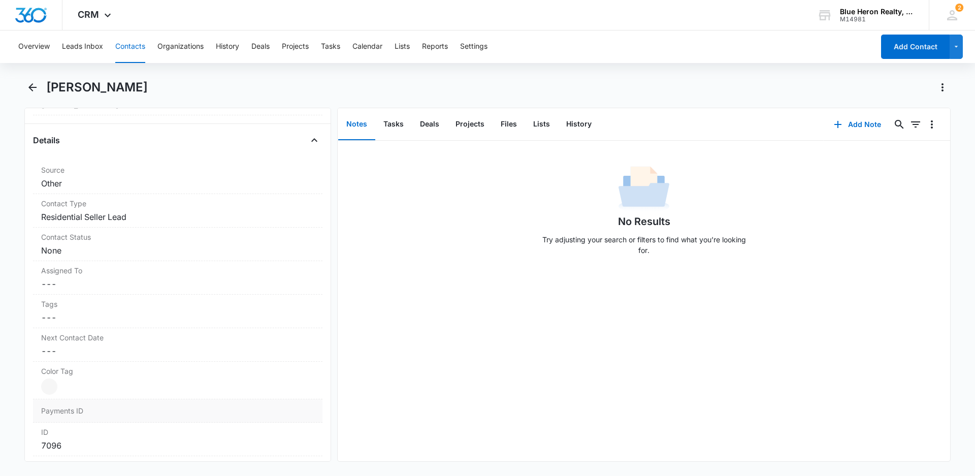
scroll to position [398, 0]
click at [49, 347] on div at bounding box center [49, 348] width 16 height 16
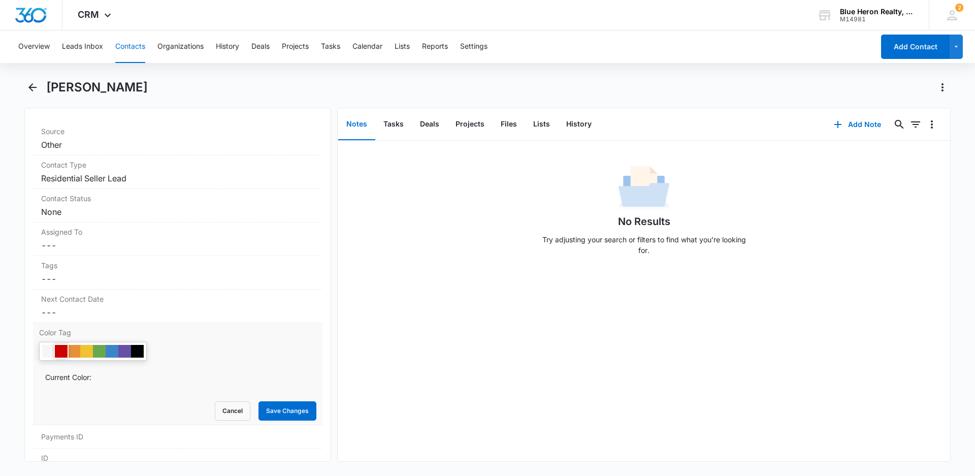
click at [62, 351] on div at bounding box center [61, 351] width 13 height 13
click at [439, 401] on div "No Results Try adjusting your search or filters to find what you’re looking for." at bounding box center [644, 301] width 612 height 320
drag, startPoint x: 275, startPoint y: 407, endPoint x: 377, endPoint y: 400, distance: 101.8
click at [275, 408] on button "Save Changes" at bounding box center [287, 410] width 58 height 19
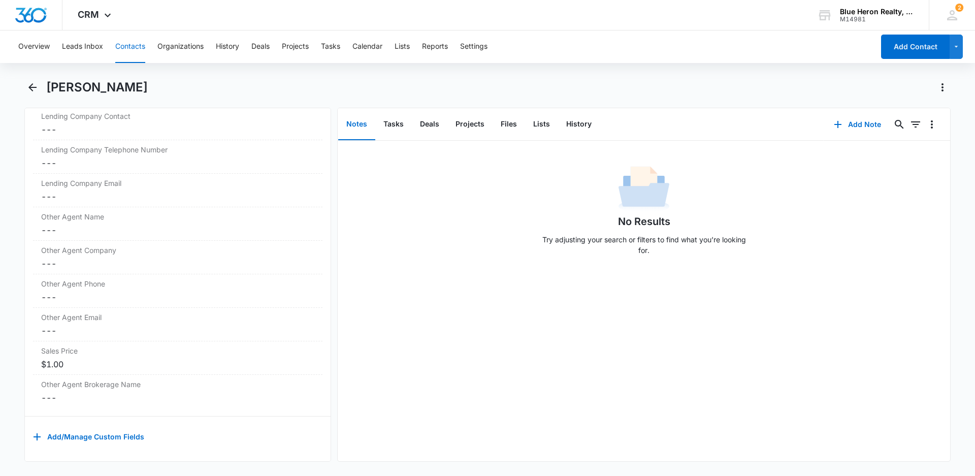
scroll to position [1058, 0]
click at [32, 87] on icon "Back" at bounding box center [32, 87] width 8 height 8
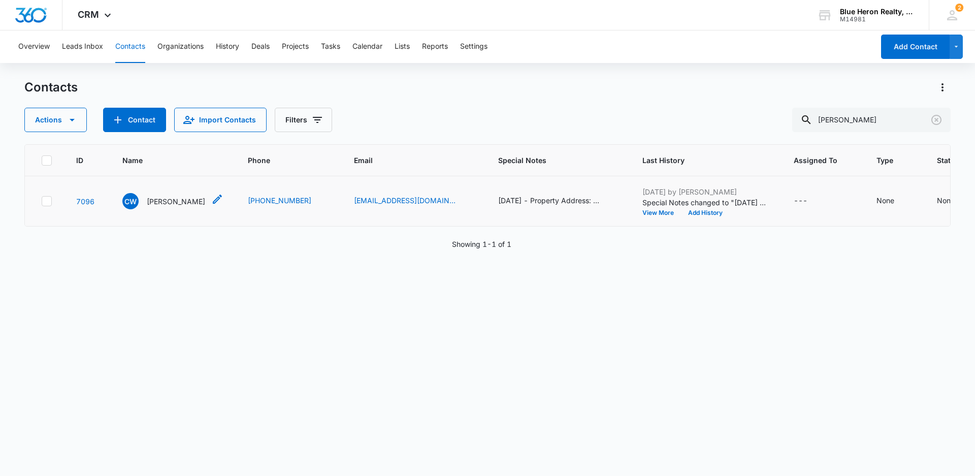
click at [167, 207] on p "[PERSON_NAME]" at bounding box center [176, 201] width 58 height 11
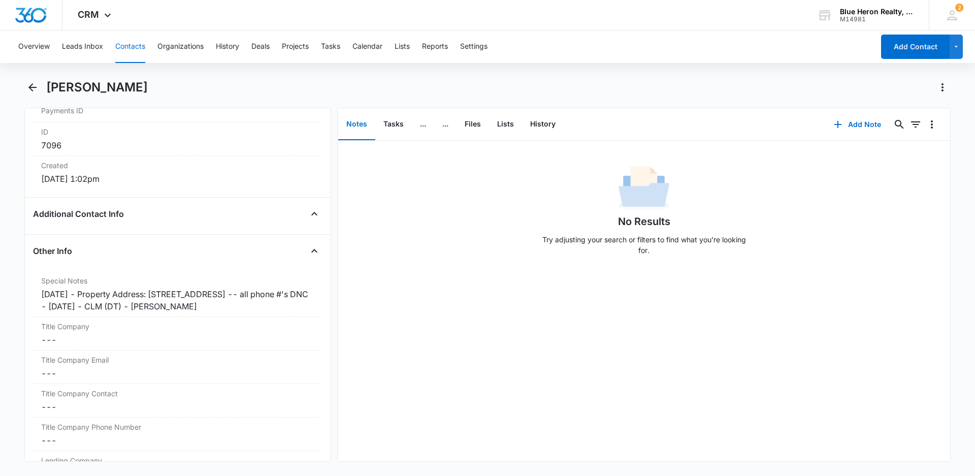
scroll to position [667, 0]
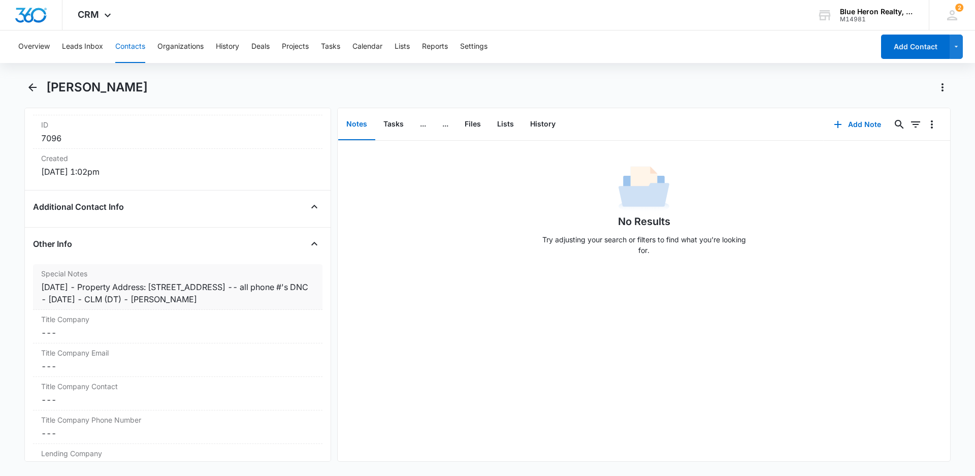
click at [88, 287] on div "[DATE] - Property Address: [STREET_ADDRESS] -- all phone #'s DNC - [DATE] - CLM…" at bounding box center [177, 293] width 273 height 24
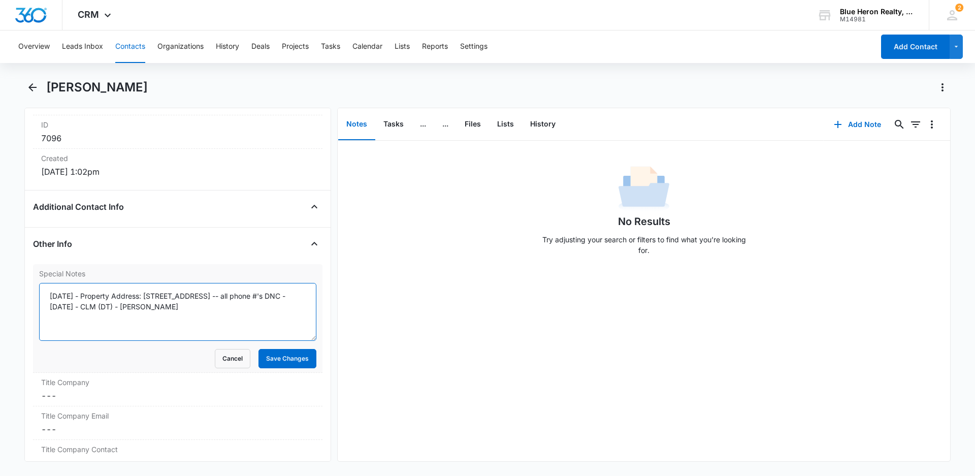
click at [93, 295] on textarea "[DATE] - Property Address: [STREET_ADDRESS] -- all phone #'s DNC - [DATE] - CLM…" at bounding box center [177, 312] width 277 height 58
type textarea "[DATE] - expired listing - [DATE] - Property Address: [STREET_ADDRESS] -- all p…"
click at [271, 359] on button "Save Changes" at bounding box center [287, 358] width 58 height 19
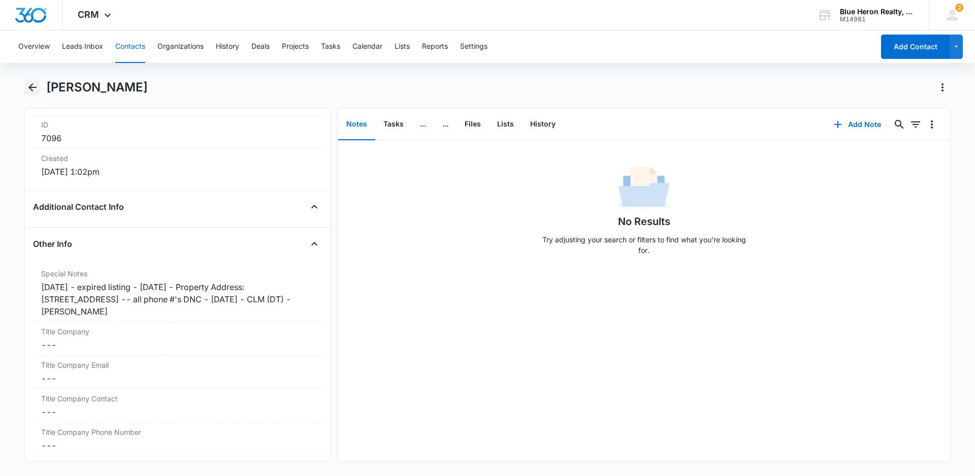
click at [28, 89] on icon "Back" at bounding box center [32, 87] width 12 height 12
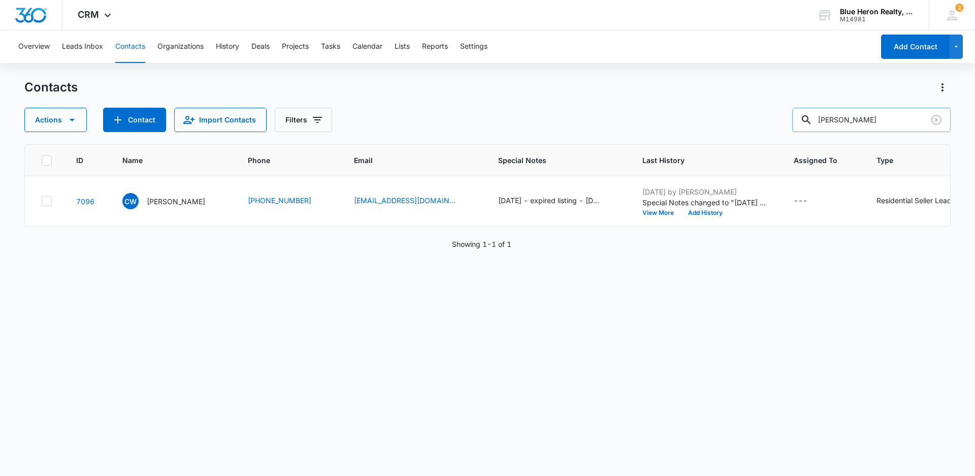
drag, startPoint x: 905, startPoint y: 115, endPoint x: 826, endPoint y: 129, distance: 79.4
click at [826, 129] on input "[PERSON_NAME]" at bounding box center [871, 120] width 158 height 24
type input "[PERSON_NAME]"
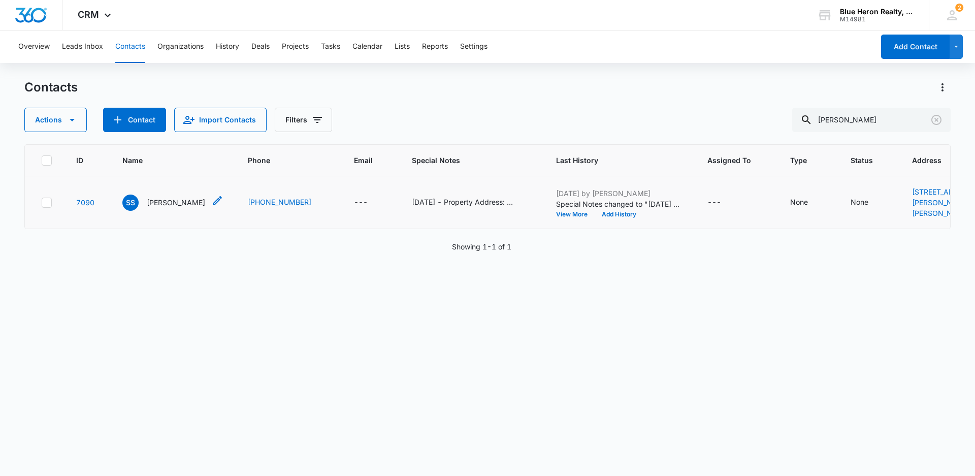
click at [158, 208] on p "[PERSON_NAME]" at bounding box center [176, 202] width 58 height 11
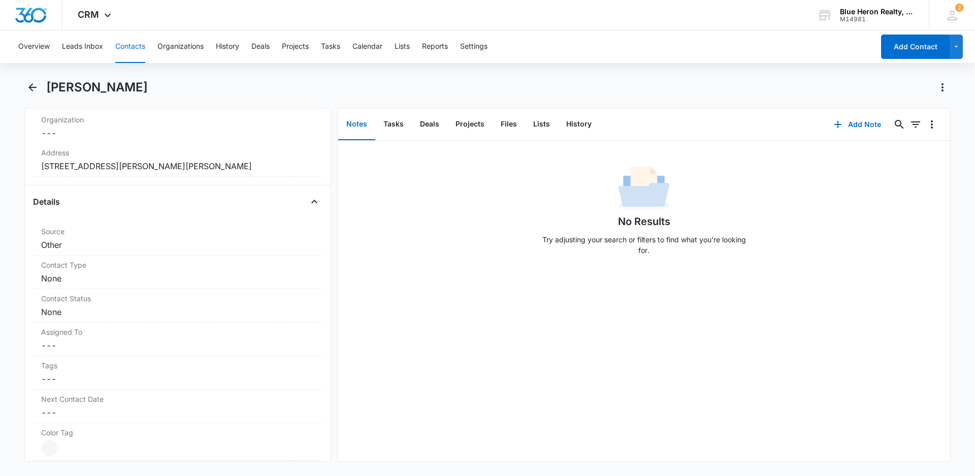
scroll to position [300, 0]
click at [127, 270] on div "Contact Type Cancel Save Changes None" at bounding box center [177, 271] width 289 height 34
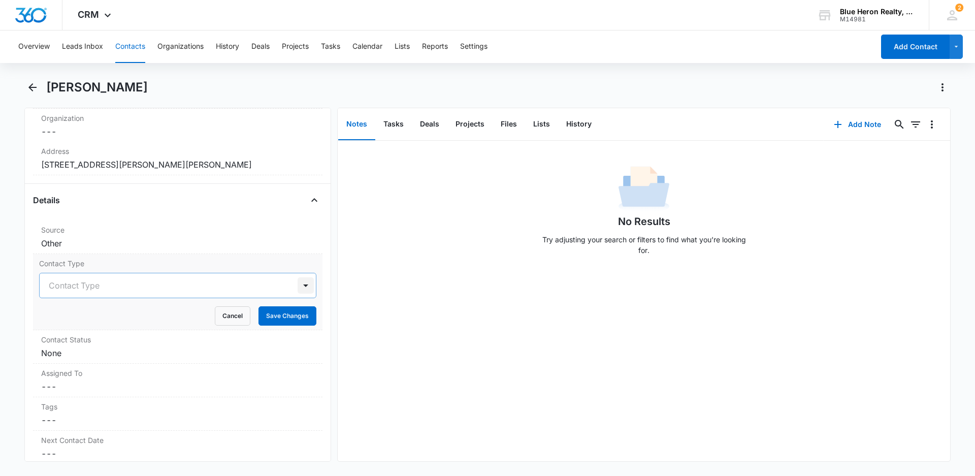
click at [299, 285] on div at bounding box center [305, 285] width 16 height 16
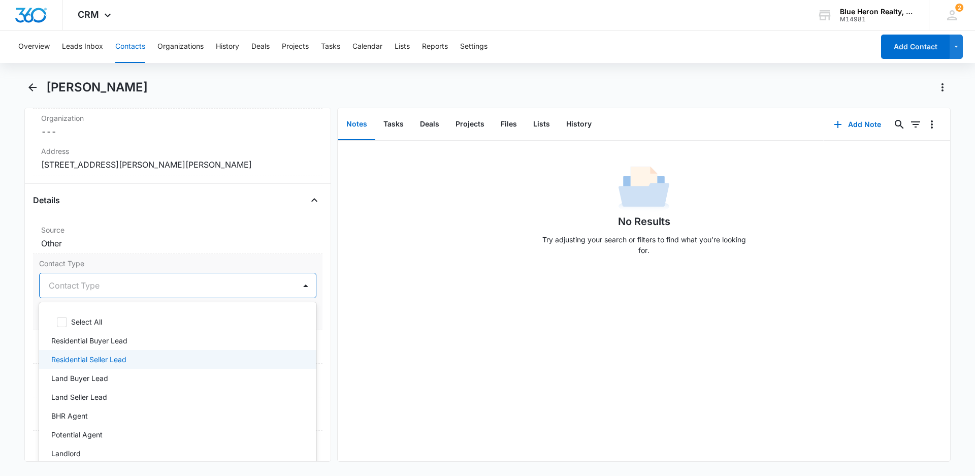
click at [116, 360] on p "Residential Seller Lead" at bounding box center [88, 359] width 75 height 11
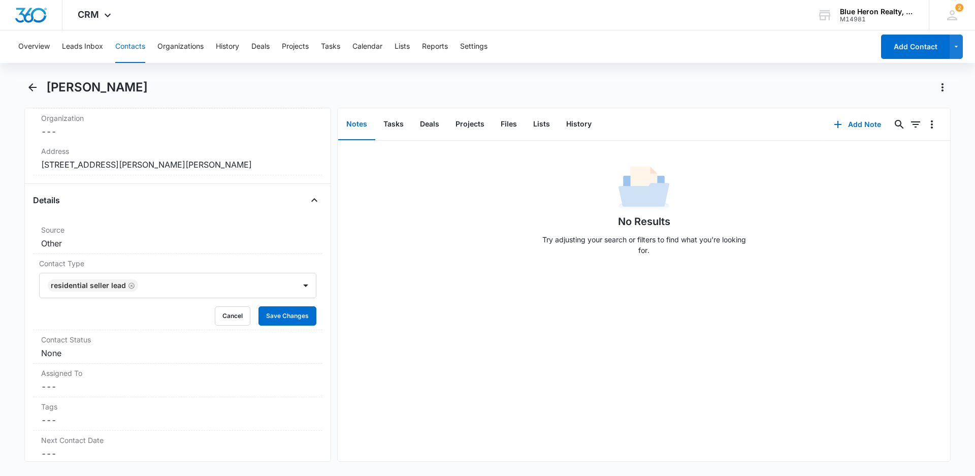
click at [386, 322] on div "No Results Try adjusting your search or filters to find what you’re looking for." at bounding box center [644, 301] width 612 height 320
click at [271, 319] on button "Save Changes" at bounding box center [287, 315] width 58 height 19
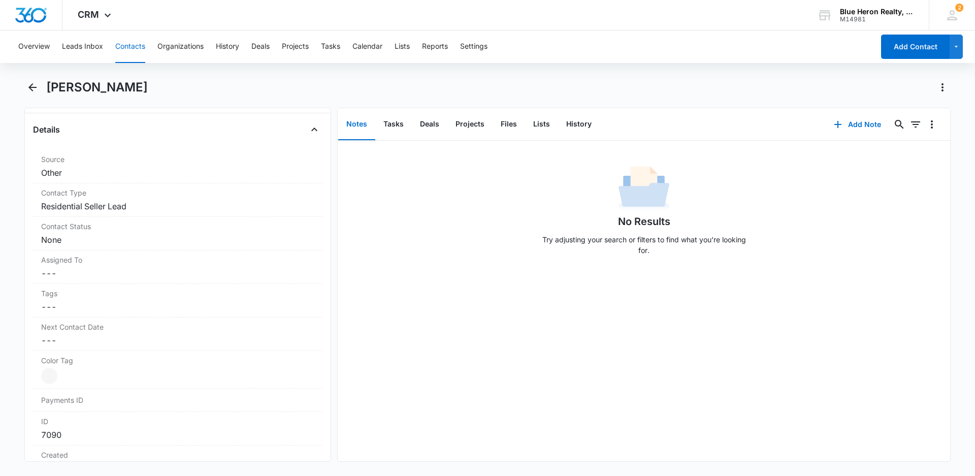
scroll to position [379, 0]
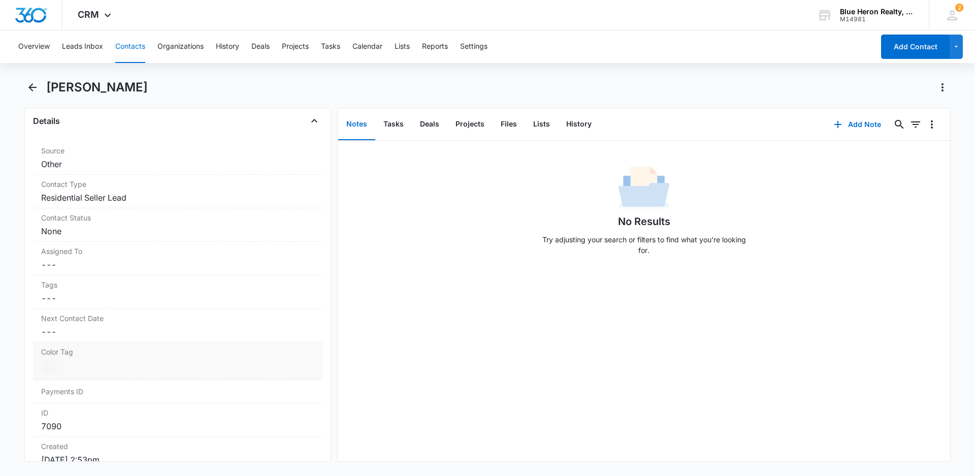
click at [53, 367] on div at bounding box center [49, 367] width 16 height 16
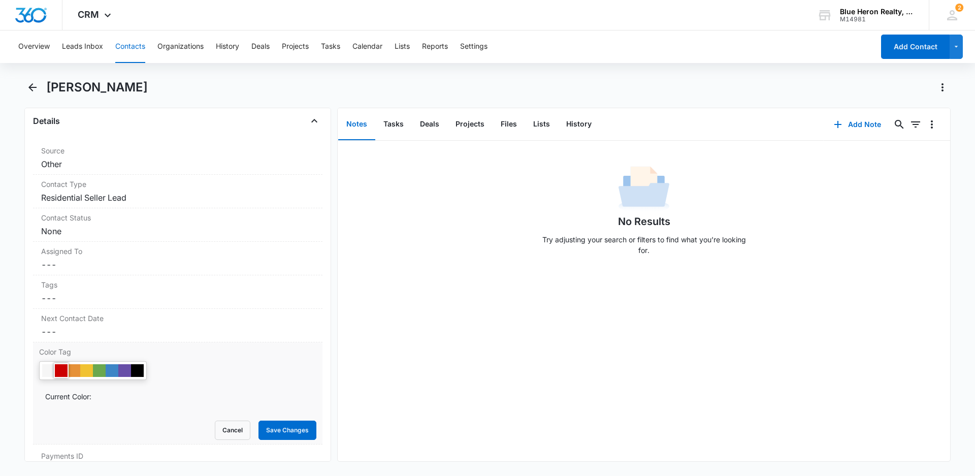
click at [59, 371] on div at bounding box center [61, 370] width 13 height 13
drag, startPoint x: 272, startPoint y: 433, endPoint x: 350, endPoint y: 402, distance: 84.1
click at [272, 432] on button "Save Changes" at bounding box center [287, 429] width 58 height 19
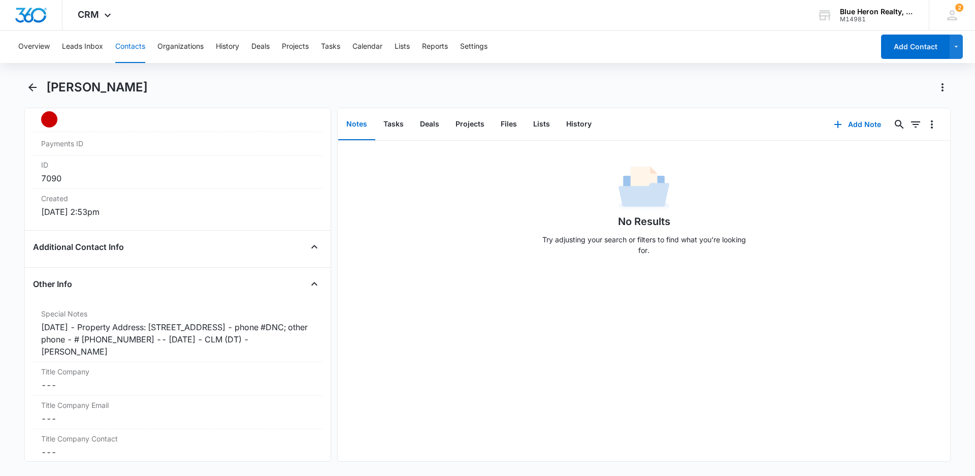
scroll to position [636, 0]
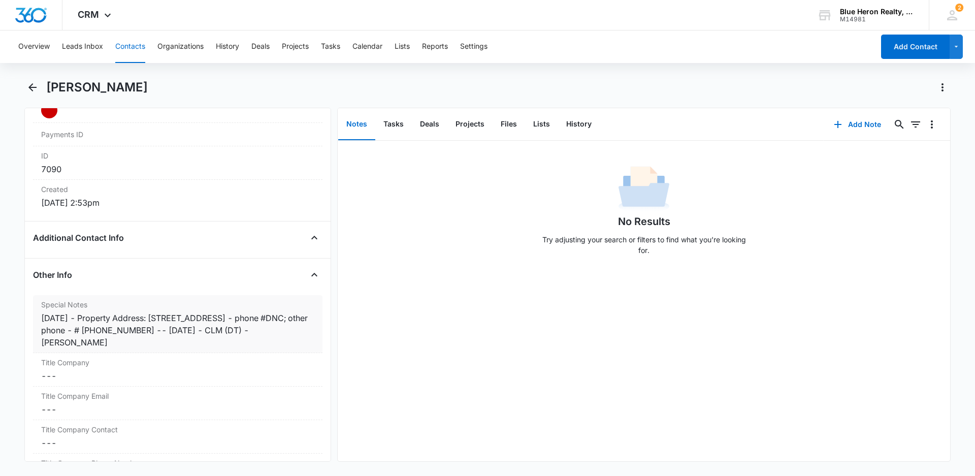
click at [89, 318] on div "[DATE] - Property Address: [STREET_ADDRESS] - phone #DNC; other phone - # [PHON…" at bounding box center [177, 330] width 273 height 37
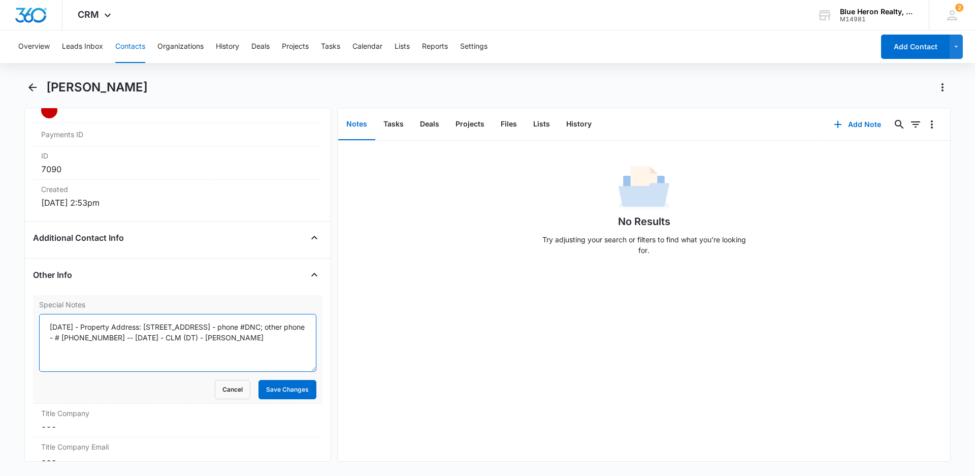
click at [91, 326] on textarea "[DATE] - Property Address: [STREET_ADDRESS] - phone #DNC; other phone - # [PHON…" at bounding box center [177, 343] width 277 height 58
type textarea "[DATE] - expired listing - [DATE] - Property Address: [STREET_ADDRESS] - phone …"
click at [265, 386] on button "Save Changes" at bounding box center [287, 389] width 58 height 19
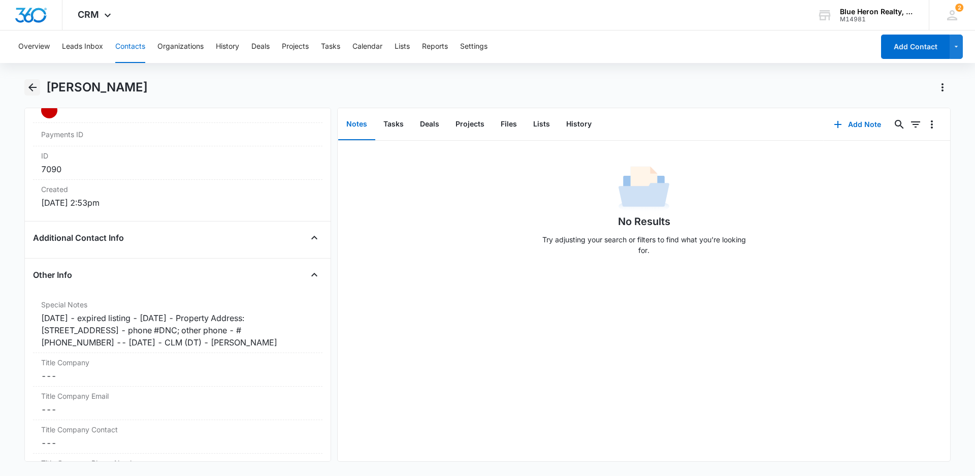
click at [32, 89] on icon "Back" at bounding box center [32, 87] width 12 height 12
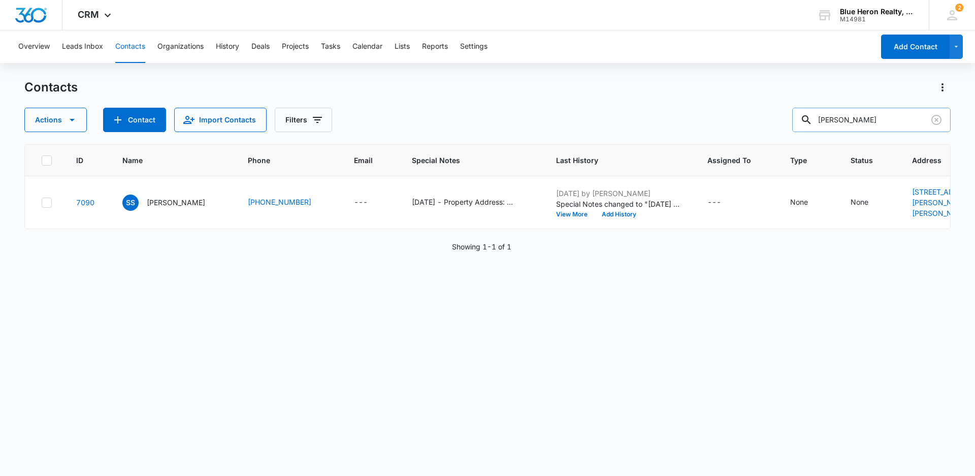
drag, startPoint x: 895, startPoint y: 120, endPoint x: 815, endPoint y: 112, distance: 80.6
click at [817, 115] on div "[PERSON_NAME]" at bounding box center [871, 120] width 158 height 24
type input "[PERSON_NAME]"
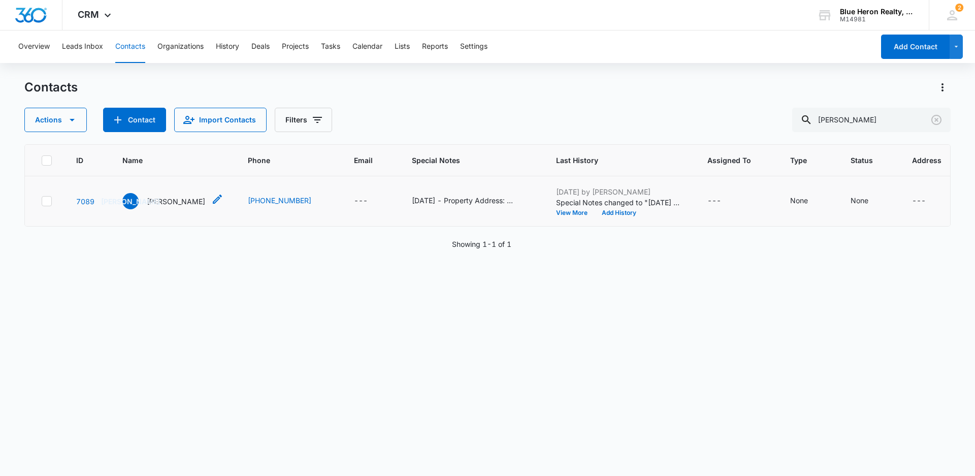
click at [152, 200] on p "[PERSON_NAME]" at bounding box center [176, 201] width 58 height 11
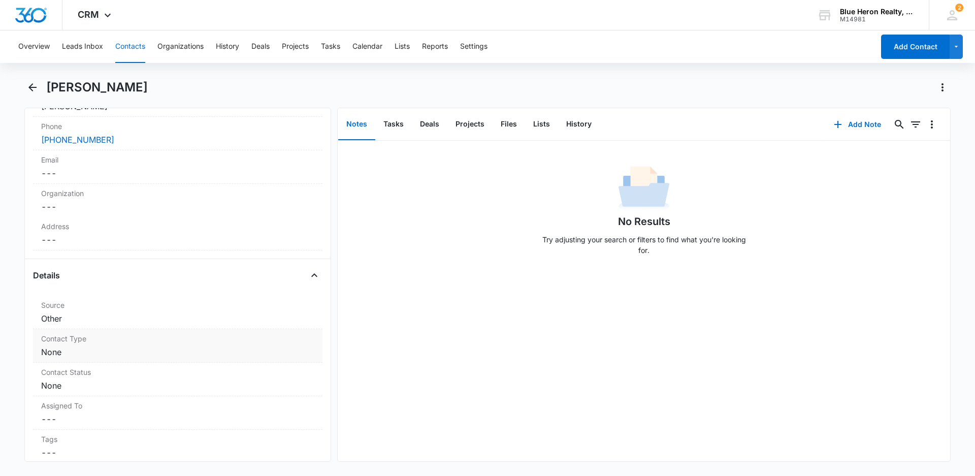
scroll to position [264, 0]
click at [121, 314] on dd "Cancel Save Changes None" at bounding box center [177, 312] width 273 height 12
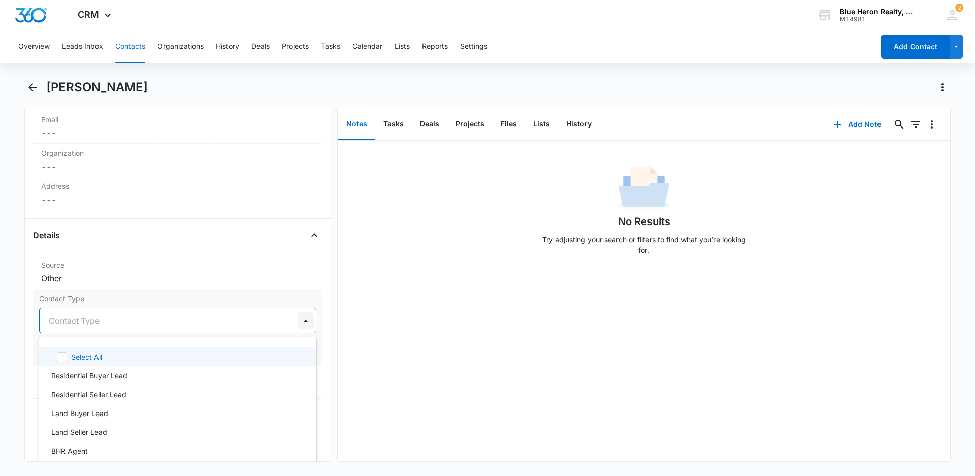
click at [297, 319] on div at bounding box center [305, 320] width 16 height 16
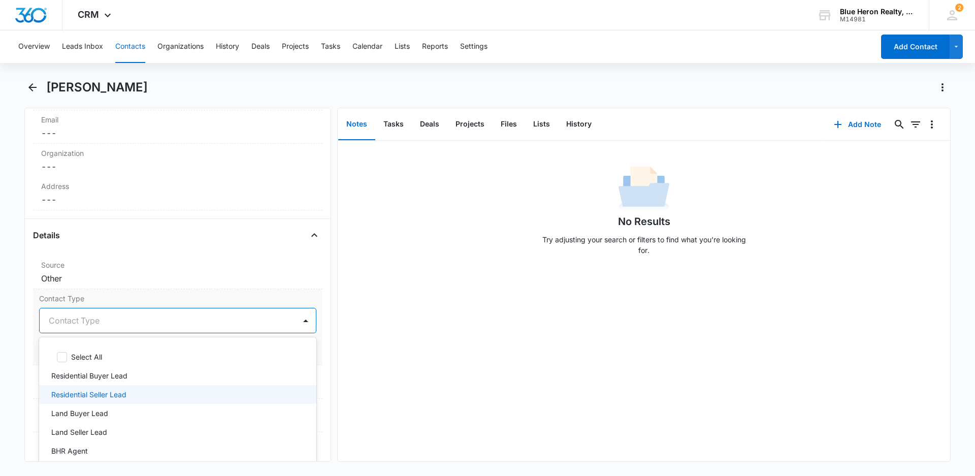
drag, startPoint x: 121, startPoint y: 394, endPoint x: 142, endPoint y: 389, distance: 21.3
click at [122, 394] on p "Residential Seller Lead" at bounding box center [88, 394] width 75 height 11
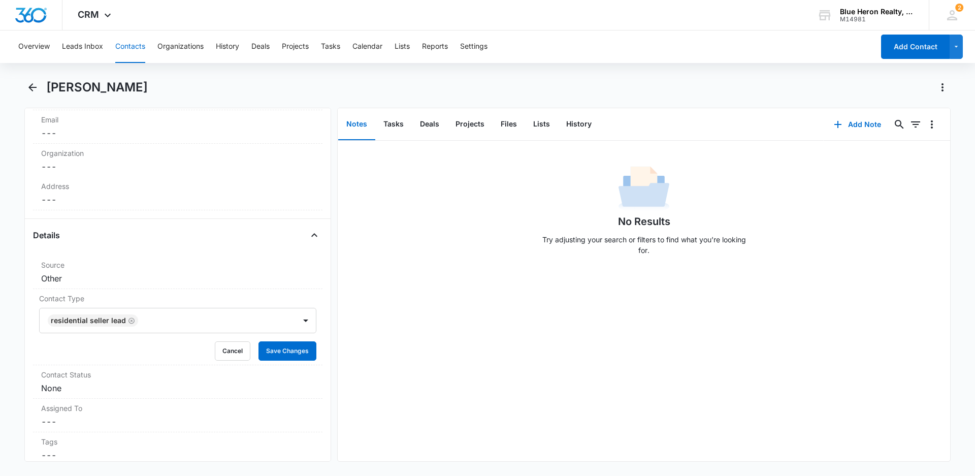
click at [408, 340] on div "No Results Try adjusting your search or filters to find what you’re looking for." at bounding box center [644, 301] width 612 height 320
click at [276, 351] on button "Save Changes" at bounding box center [287, 350] width 58 height 19
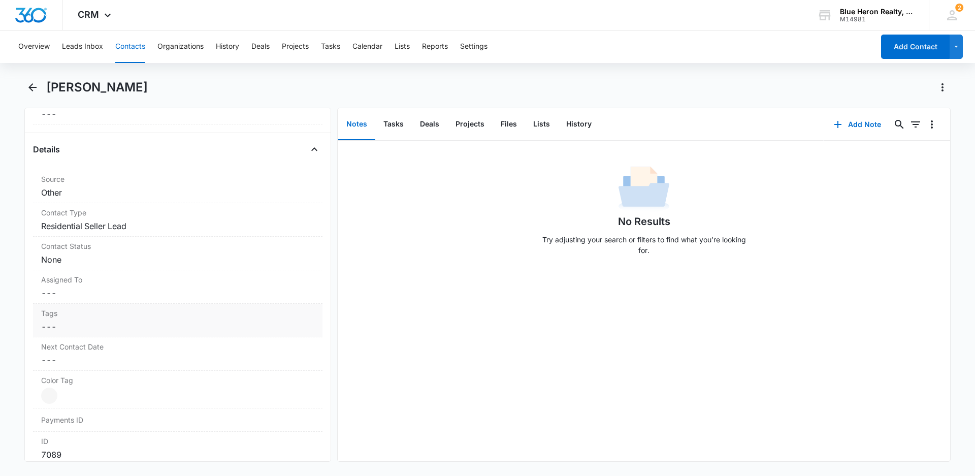
scroll to position [398, 0]
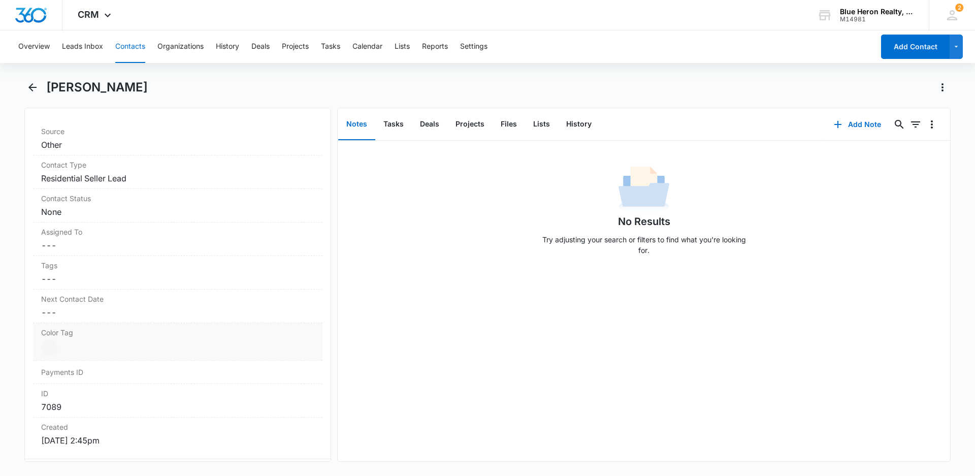
click at [50, 346] on div at bounding box center [49, 348] width 16 height 16
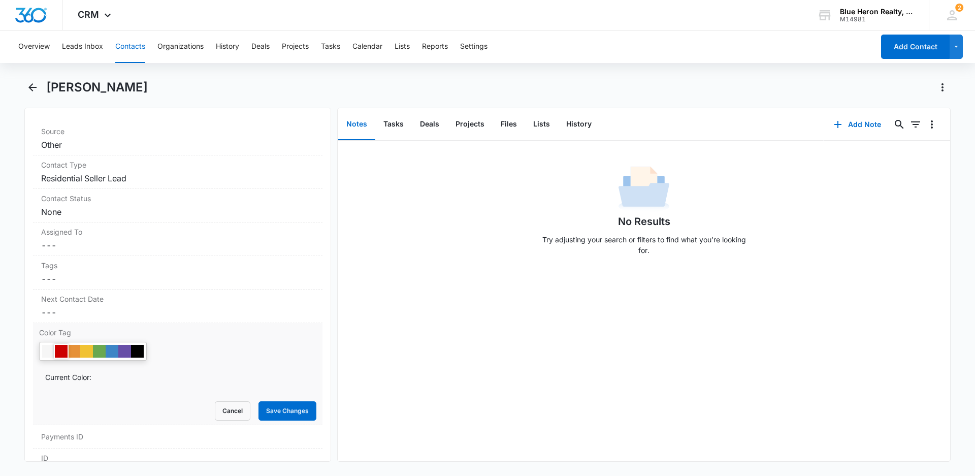
click at [60, 352] on div at bounding box center [61, 351] width 13 height 13
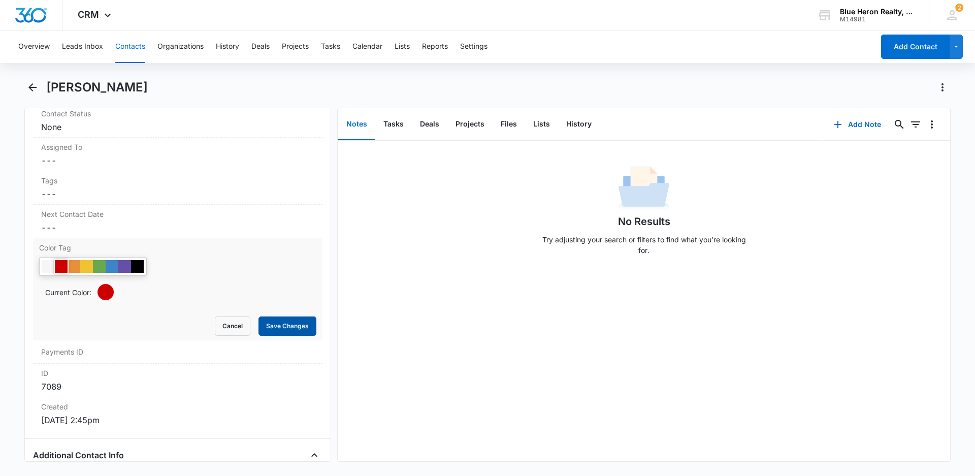
scroll to position [485, 0]
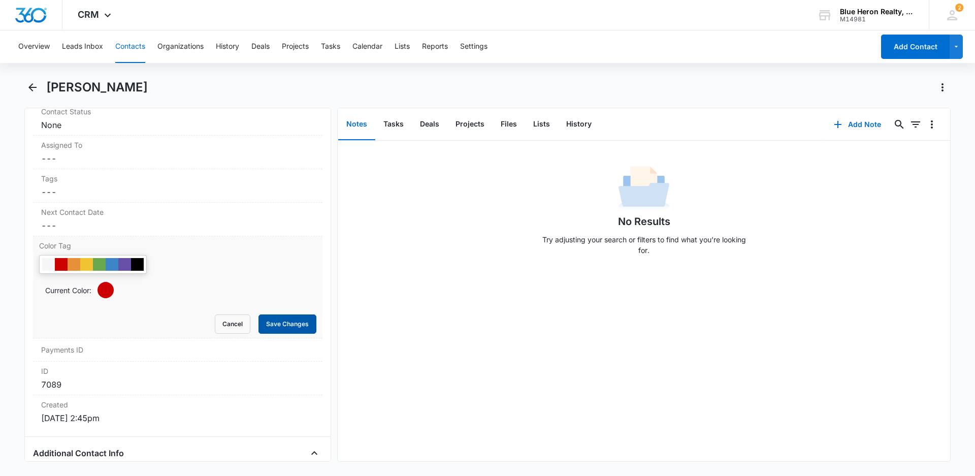
drag, startPoint x: 267, startPoint y: 324, endPoint x: 371, endPoint y: 317, distance: 104.8
click at [268, 324] on button "Save Changes" at bounding box center [287, 323] width 58 height 19
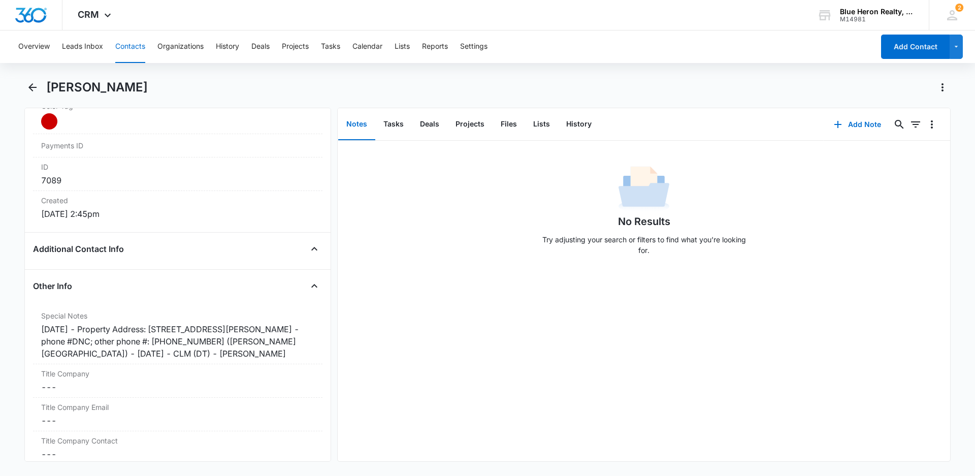
scroll to position [640, 0]
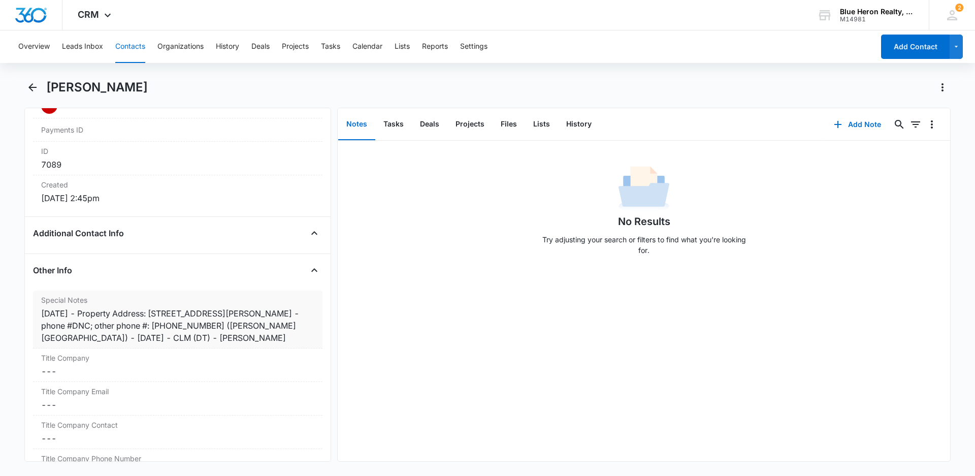
click at [89, 313] on div "[DATE] - Property Address: [STREET_ADDRESS][PERSON_NAME] - phone #DNC; other ph…" at bounding box center [177, 325] width 273 height 37
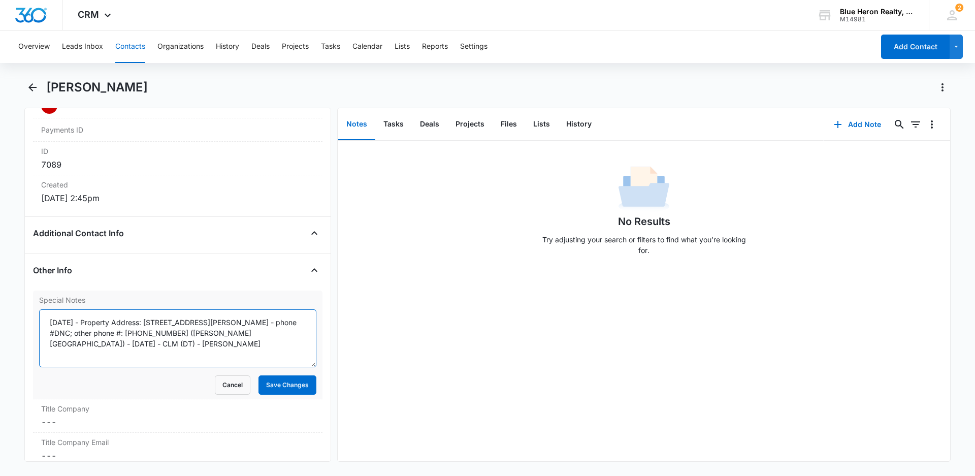
click at [92, 321] on textarea "[DATE] - Property Address: [STREET_ADDRESS][PERSON_NAME] - phone #DNC; other ph…" at bounding box center [177, 338] width 277 height 58
type textarea "[DATE] - expired listing - [DATE] - Property Address: [STREET_ADDRESS][PERSON_N…"
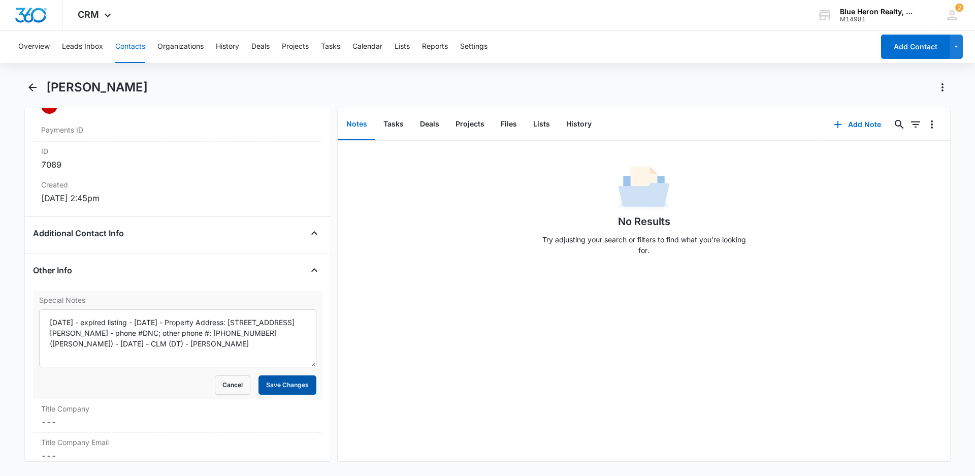
click at [276, 386] on button "Save Changes" at bounding box center [287, 384] width 58 height 19
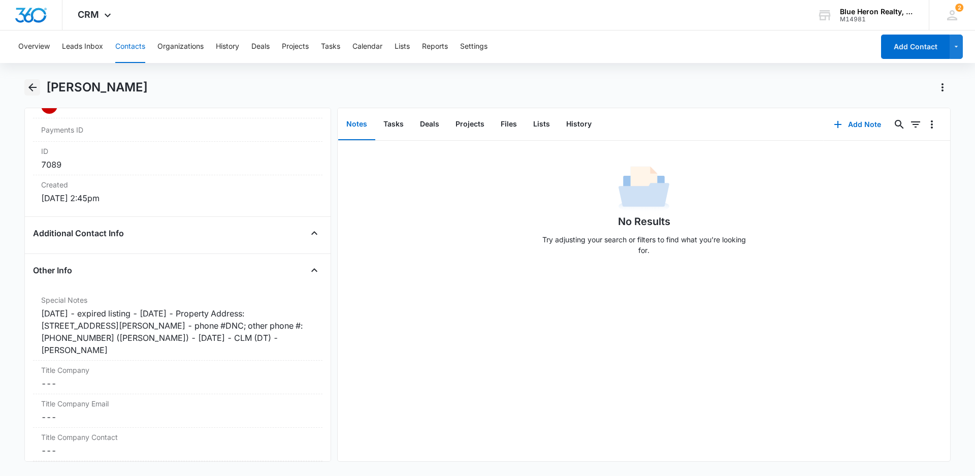
click at [32, 85] on icon "Back" at bounding box center [32, 87] width 12 height 12
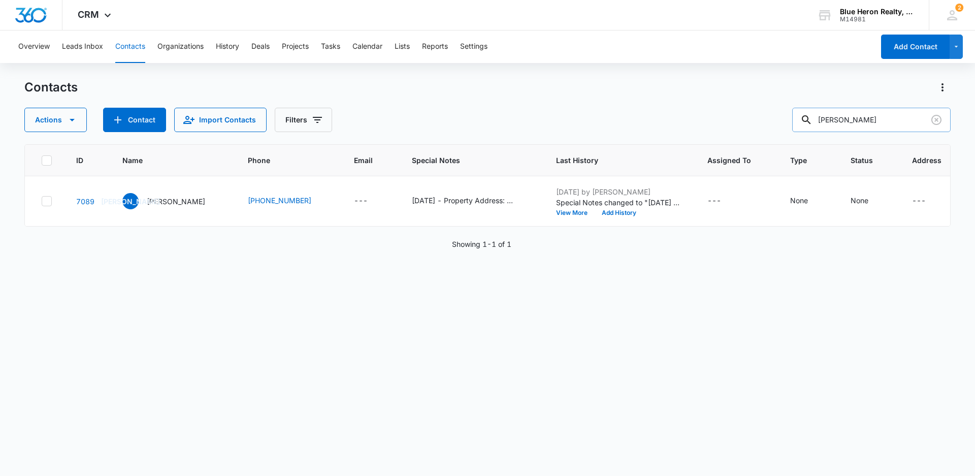
drag, startPoint x: 888, startPoint y: 121, endPoint x: 818, endPoint y: 123, distance: 70.6
click at [818, 123] on div "[PERSON_NAME]" at bounding box center [871, 120] width 158 height 24
type input "[PERSON_NAME] III"
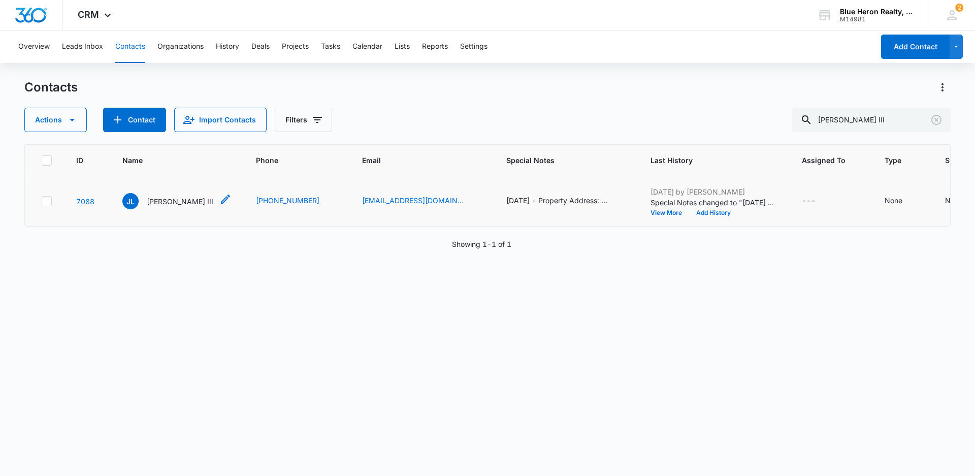
click at [180, 207] on p "[PERSON_NAME] III" at bounding box center [180, 201] width 67 height 11
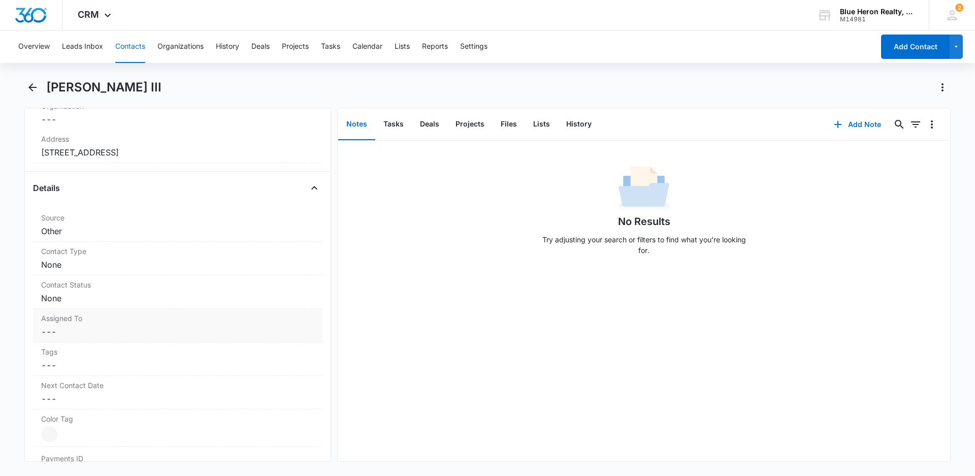
scroll to position [327, 0]
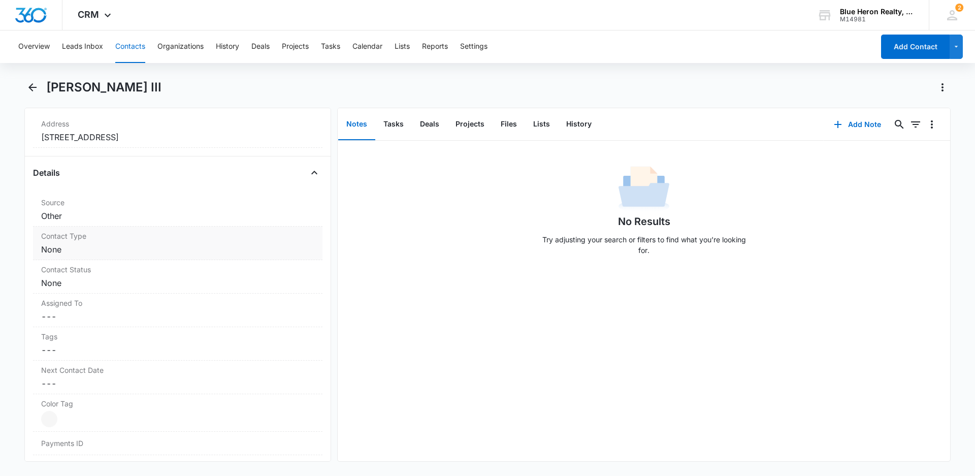
click at [118, 249] on dd "Cancel Save Changes None" at bounding box center [177, 249] width 273 height 12
click at [182, 261] on div at bounding box center [166, 258] width 234 height 14
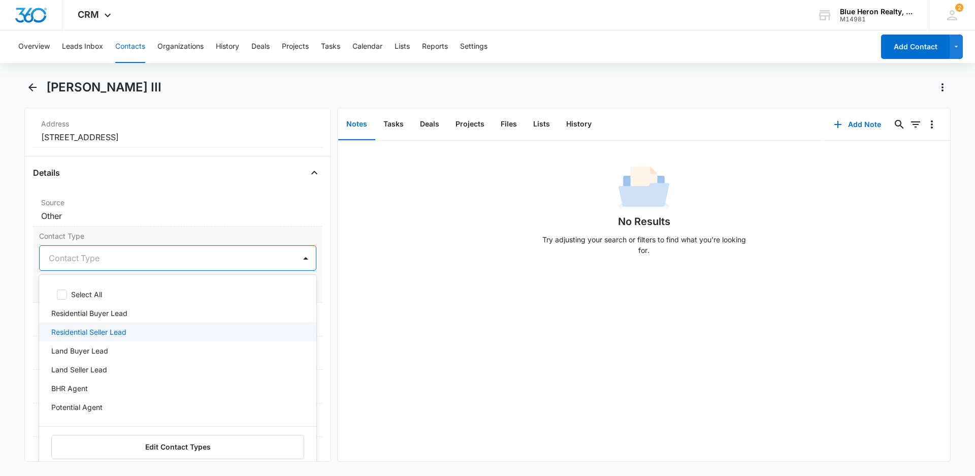
click at [100, 331] on p "Residential Seller Lead" at bounding box center [88, 331] width 75 height 11
click at [420, 349] on div "No Results Try adjusting your search or filters to find what you’re looking for." at bounding box center [644, 301] width 612 height 320
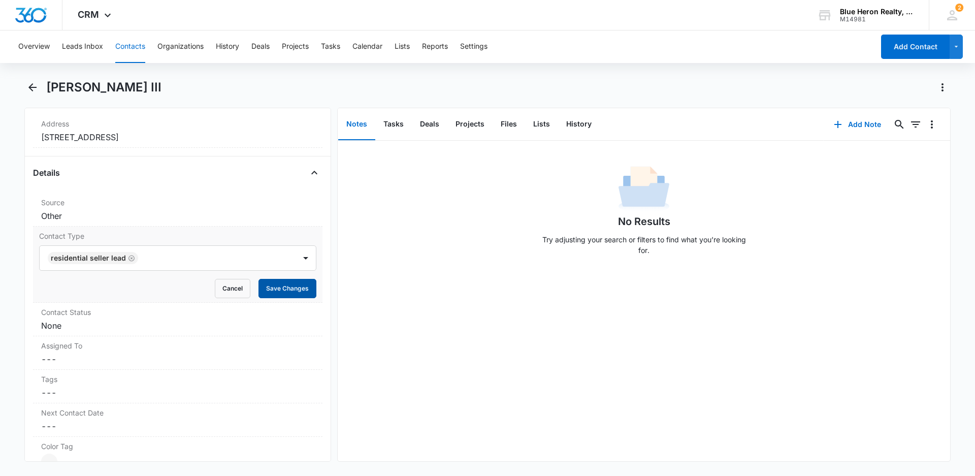
click at [275, 287] on button "Save Changes" at bounding box center [287, 288] width 58 height 19
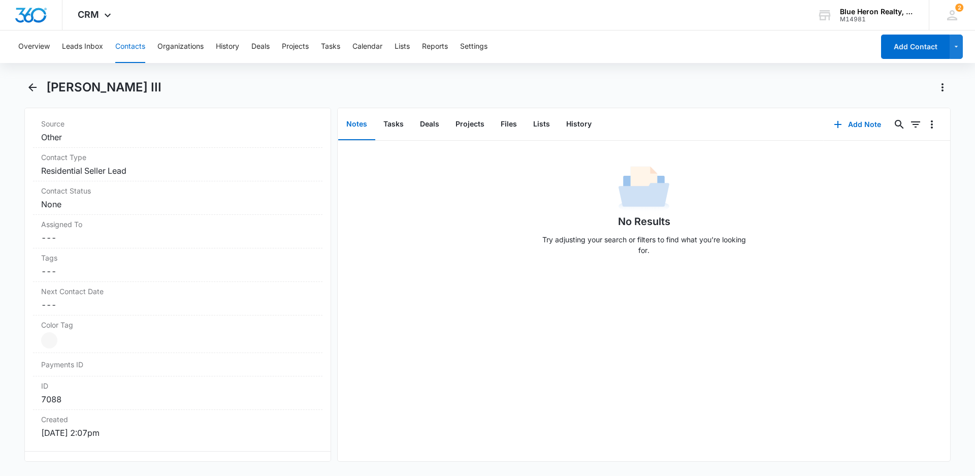
scroll to position [431, 0]
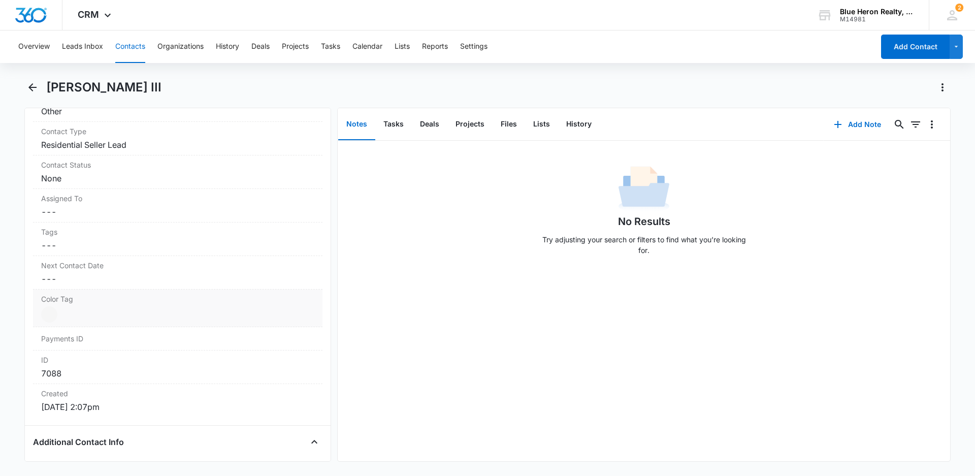
click at [50, 313] on div at bounding box center [49, 314] width 16 height 16
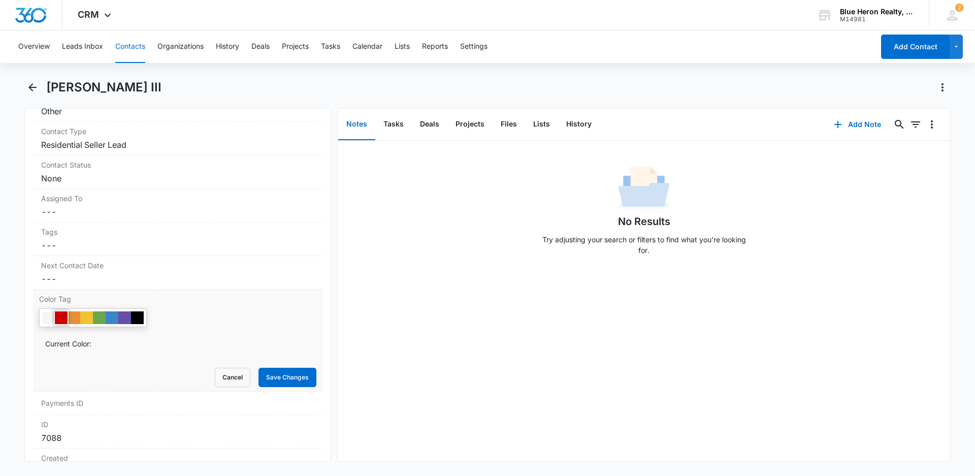
click at [61, 316] on div at bounding box center [61, 317] width 13 height 13
drag, startPoint x: 274, startPoint y: 377, endPoint x: 450, endPoint y: 370, distance: 175.8
click at [276, 377] on button "Save Changes" at bounding box center [287, 377] width 58 height 19
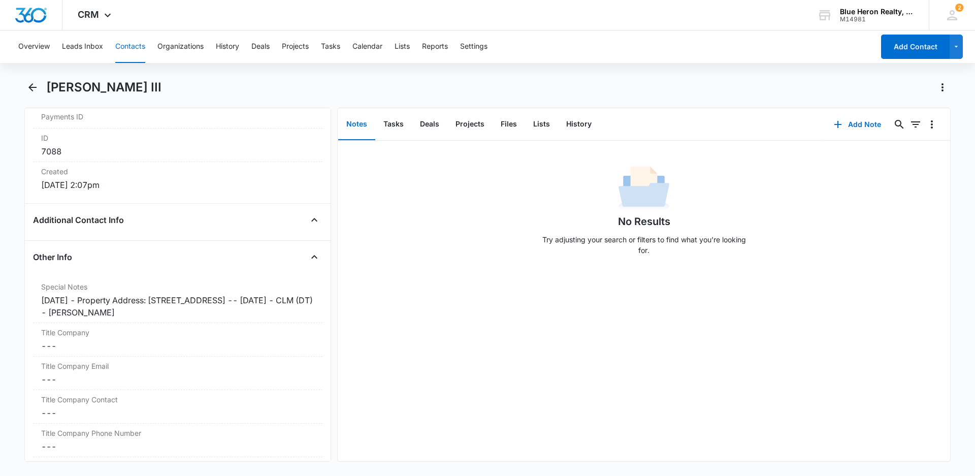
scroll to position [662, 0]
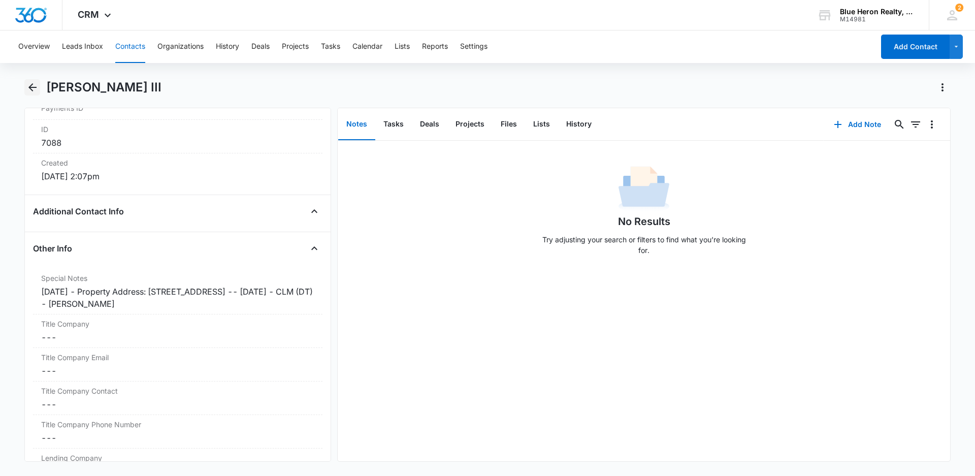
click at [33, 87] on icon "Back" at bounding box center [32, 87] width 8 height 8
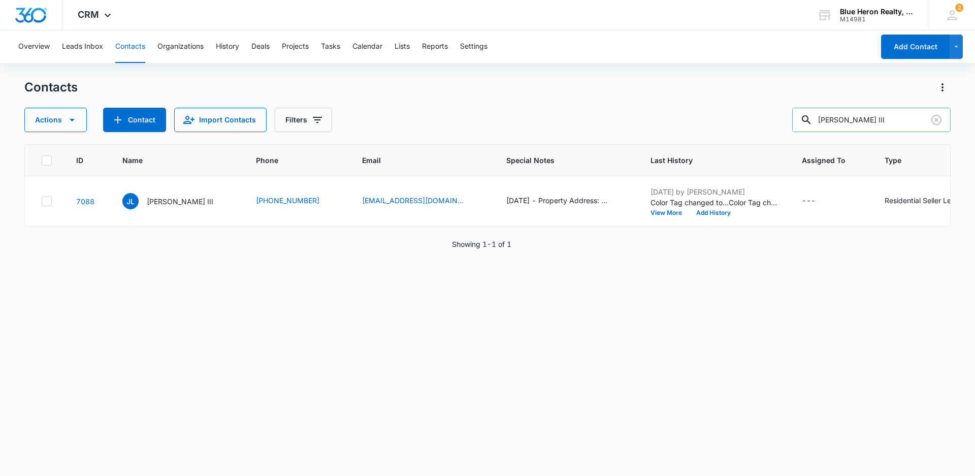
drag, startPoint x: 906, startPoint y: 118, endPoint x: 821, endPoint y: 114, distance: 84.9
click at [821, 114] on div "[PERSON_NAME] III" at bounding box center [871, 120] width 158 height 24
type input "L"
type input "[PERSON_NAME]"
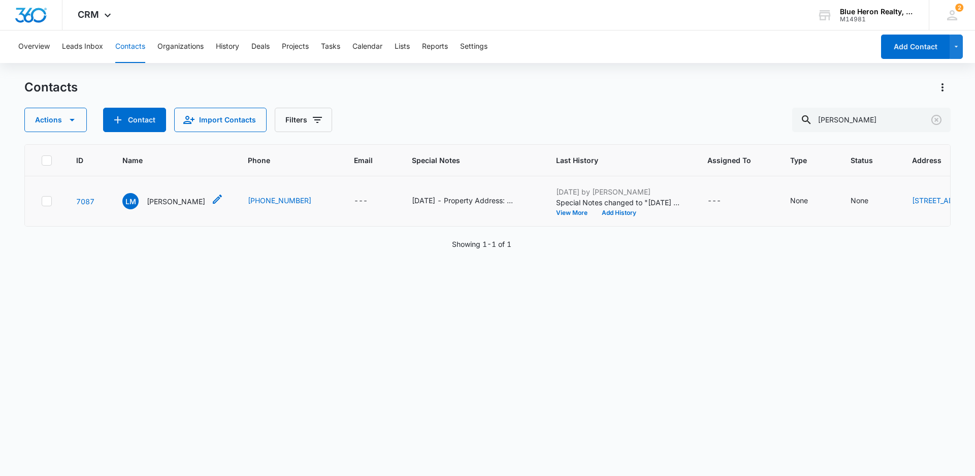
click at [177, 207] on p "[PERSON_NAME]" at bounding box center [176, 201] width 58 height 11
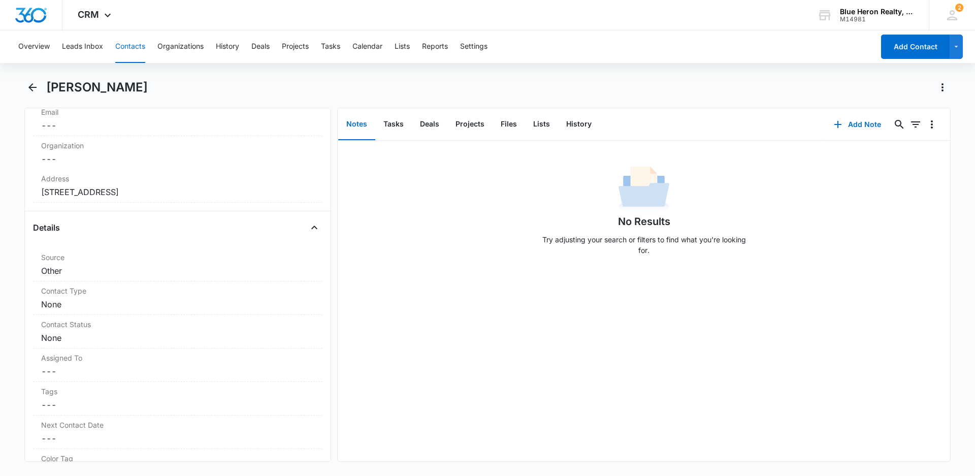
scroll to position [323, 0]
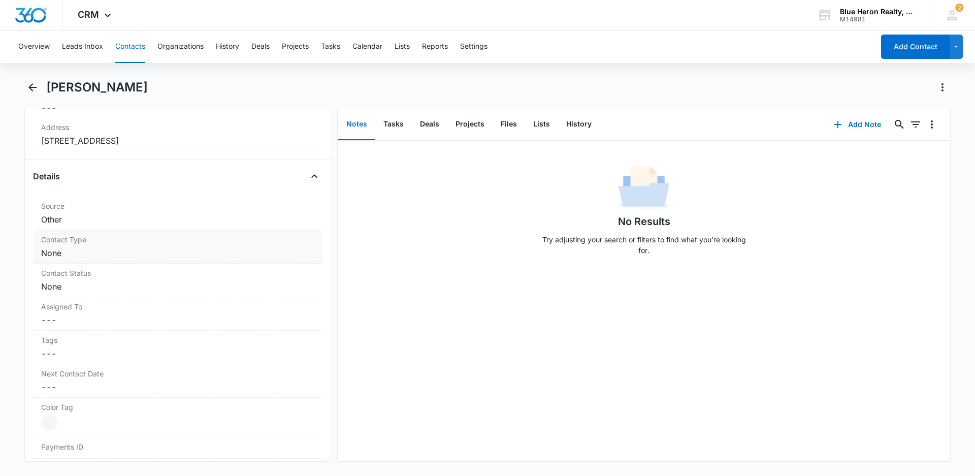
click at [137, 254] on dd "Cancel Save Changes None" at bounding box center [177, 253] width 273 height 12
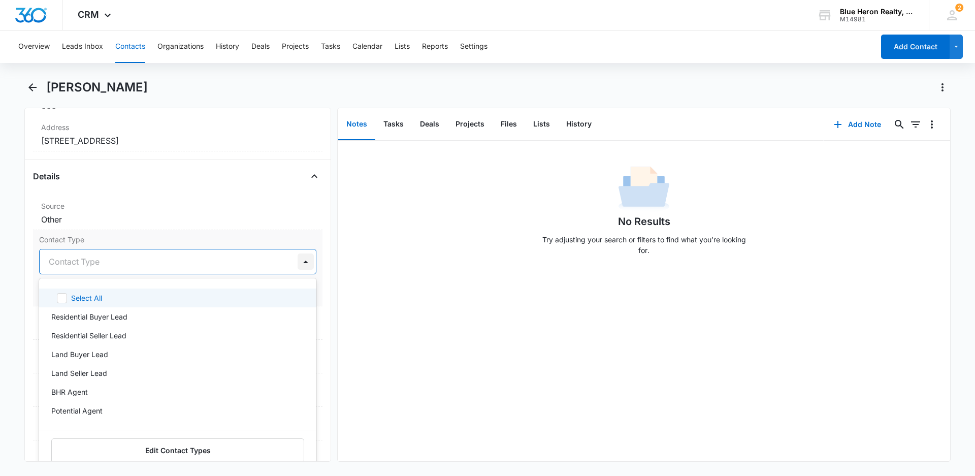
click at [297, 260] on div at bounding box center [305, 261] width 16 height 16
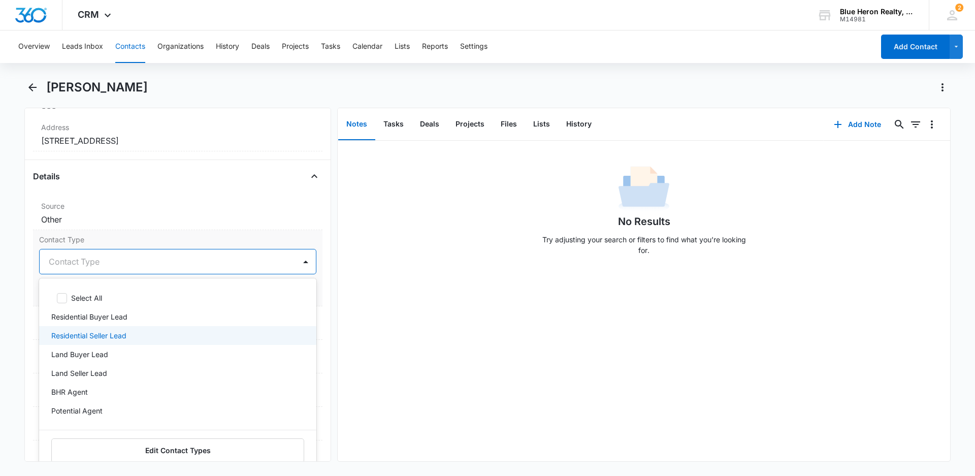
click at [109, 336] on p "Residential Seller Lead" at bounding box center [88, 335] width 75 height 11
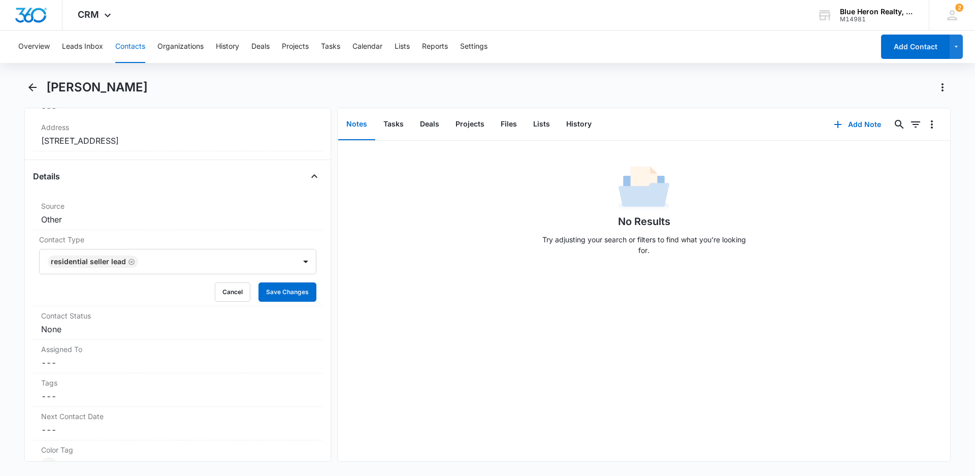
click at [418, 338] on div "No Results Try adjusting your search or filters to find what you’re looking for." at bounding box center [644, 301] width 612 height 320
click at [279, 289] on button "Save Changes" at bounding box center [287, 291] width 58 height 19
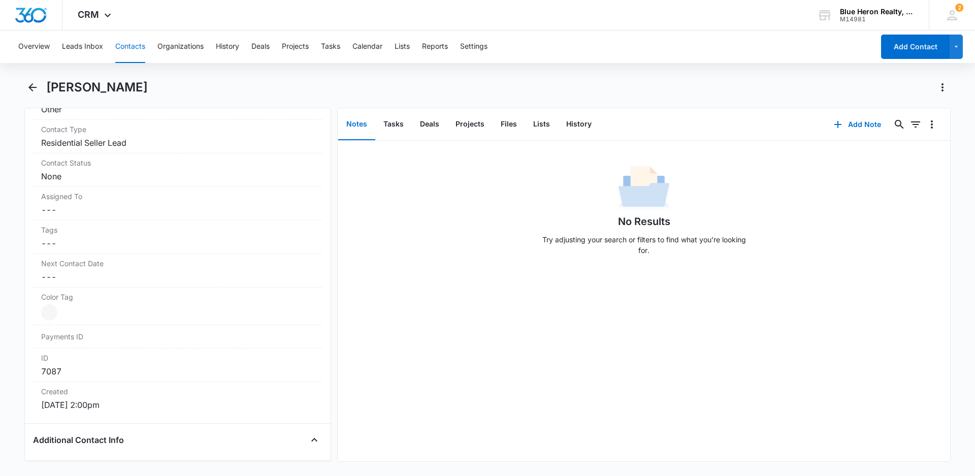
scroll to position [475, 0]
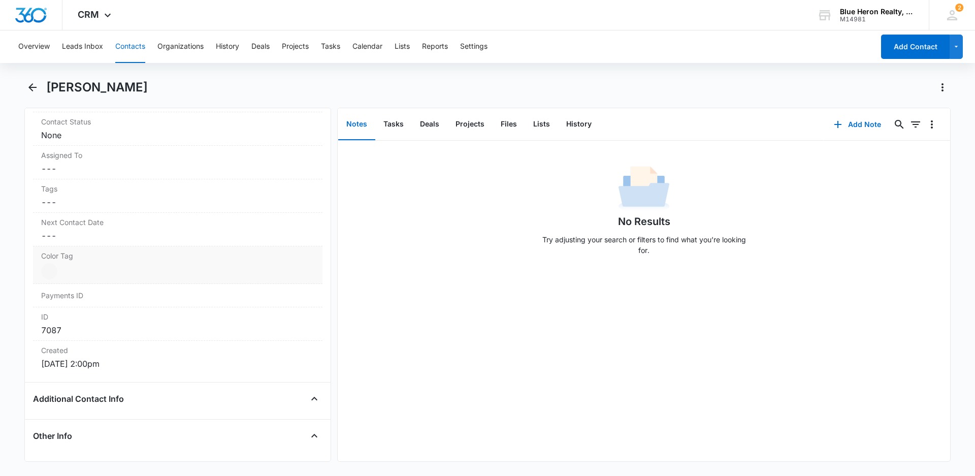
click at [49, 271] on div at bounding box center [49, 271] width 16 height 16
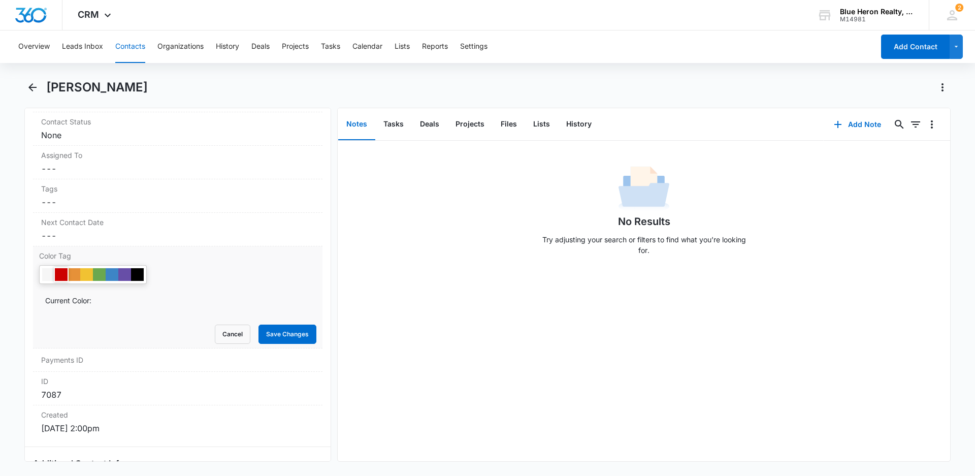
click at [58, 274] on div at bounding box center [61, 274] width 13 height 13
click at [274, 333] on button "Save Changes" at bounding box center [287, 333] width 58 height 19
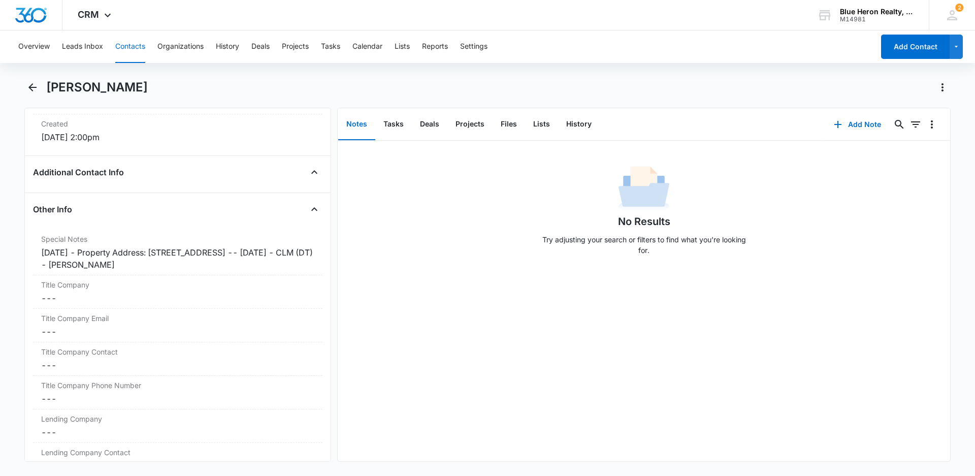
scroll to position [708, 0]
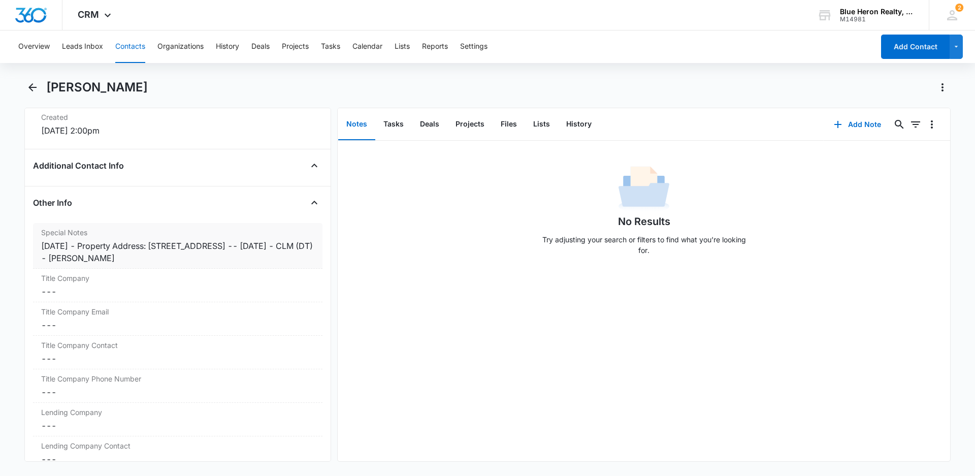
click at [88, 246] on div "[DATE] - Property Address: [STREET_ADDRESS] -- [DATE] - CLM (DT) - [PERSON_NAME]" at bounding box center [177, 252] width 273 height 24
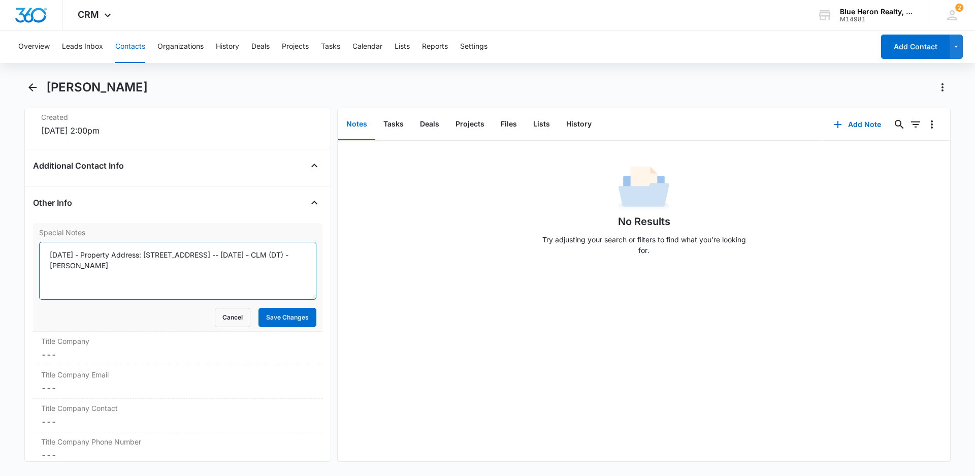
click at [92, 254] on textarea "[DATE] - Property Address: [STREET_ADDRESS] -- [DATE] - CLM (DT) - [PERSON_NAME]" at bounding box center [177, 271] width 277 height 58
click at [159, 253] on textarea "[DATE] - expired listing - [DATE] - Property Address: [STREET_ADDRESS] -- [DATE…" at bounding box center [177, 271] width 277 height 58
type textarea "[DATE] - expired listing - [DATE] - Property Address: [STREET_ADDRESS] -- [DATE…"
click at [292, 319] on button "Save Changes" at bounding box center [287, 317] width 58 height 19
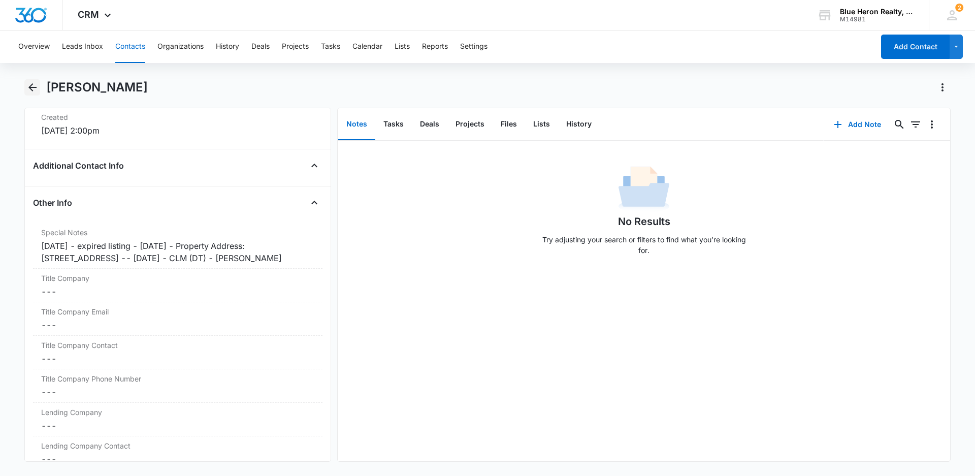
click at [31, 88] on icon "Back" at bounding box center [32, 87] width 8 height 8
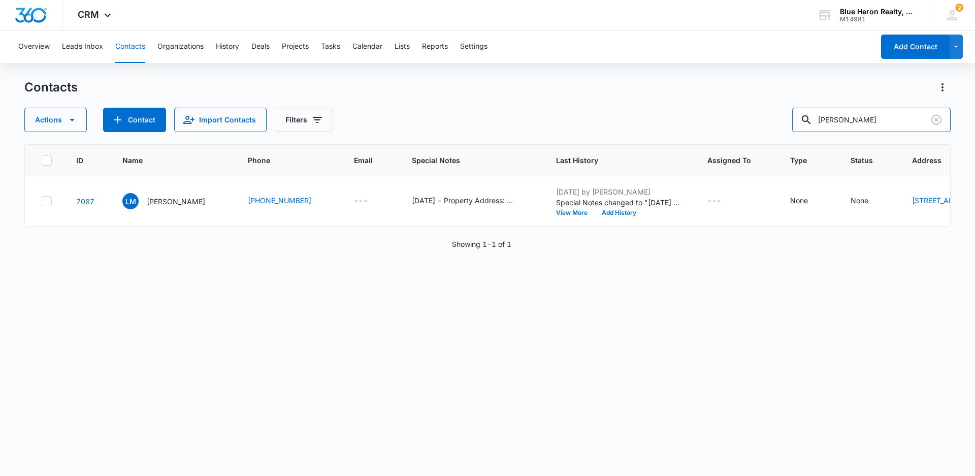
drag, startPoint x: 884, startPoint y: 118, endPoint x: 790, endPoint y: 113, distance: 94.0
click at [790, 113] on div "Actions Contact Import Contacts Filters [PERSON_NAME]" at bounding box center [487, 120] width 926 height 24
type input "[PERSON_NAME] III"
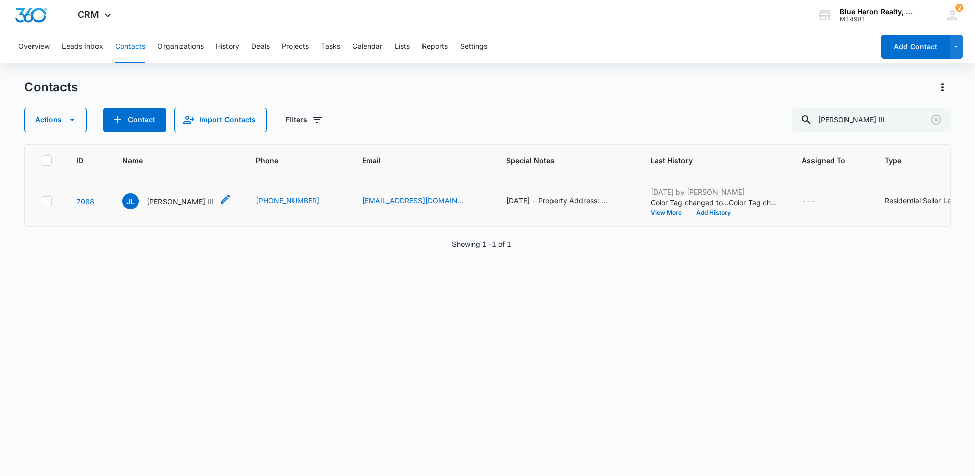
click at [180, 207] on p "[PERSON_NAME] III" at bounding box center [180, 201] width 67 height 11
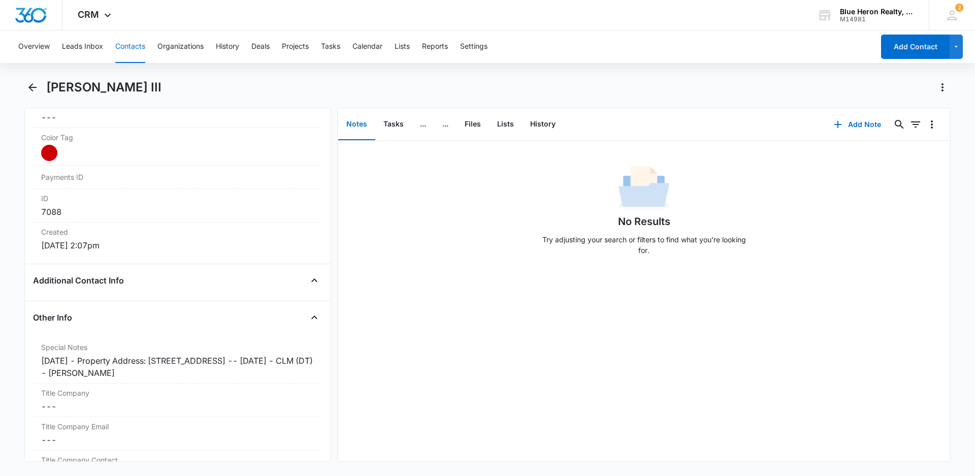
scroll to position [610, 0]
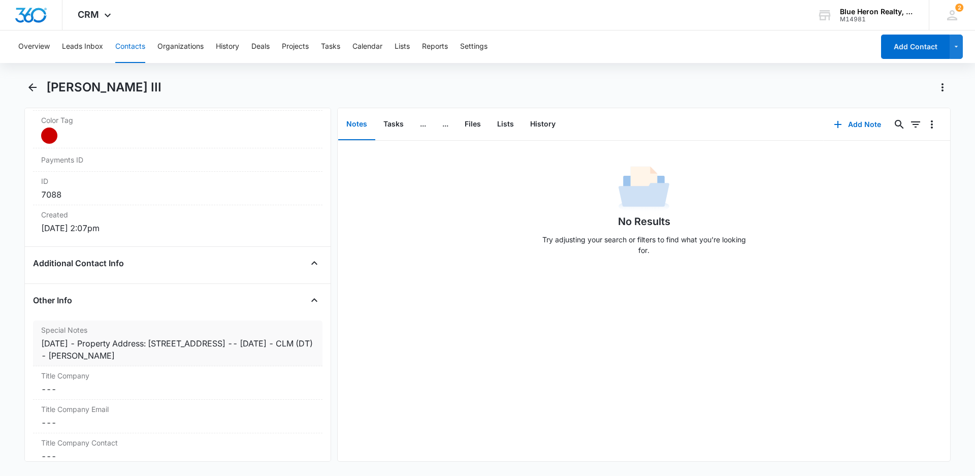
click at [108, 354] on div "[DATE] - Property Address: [STREET_ADDRESS] -- [DATE] - CLM (DT) - [PERSON_NAME]" at bounding box center [177, 349] width 273 height 24
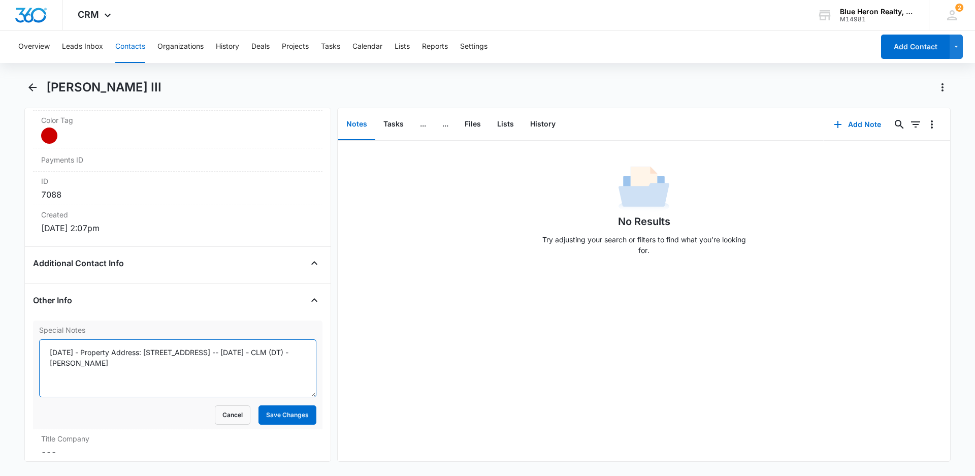
click at [98, 362] on textarea "[DATE] - Property Address: [STREET_ADDRESS] -- [DATE] - CLM (DT) - [PERSON_NAME]" at bounding box center [177, 368] width 277 height 58
type textarea "[DATE] - Property Address: [STREET_ADDRESS] -- [DATE] - CLM (DT) - [PERSON_NAME]"
click at [277, 417] on button "Save Changes" at bounding box center [287, 414] width 58 height 19
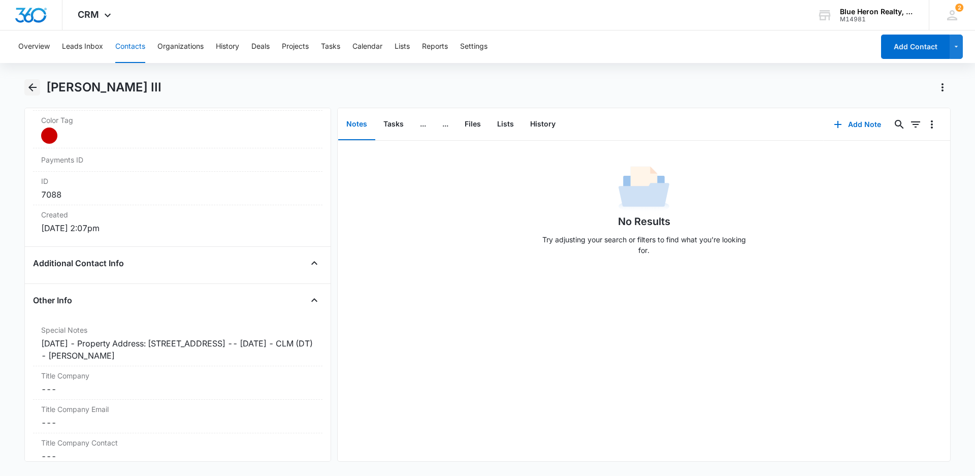
click at [33, 87] on icon "Back" at bounding box center [32, 87] width 8 height 8
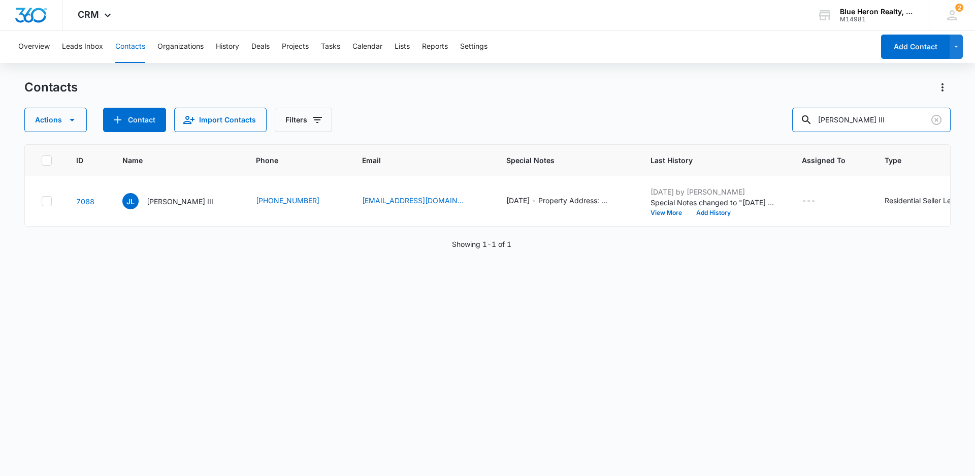
drag, startPoint x: 903, startPoint y: 117, endPoint x: 795, endPoint y: 117, distance: 108.1
click at [795, 117] on div "Actions Contact Import Contacts Filters [PERSON_NAME] III" at bounding box center [487, 120] width 926 height 24
type input "[PERSON_NAME]"
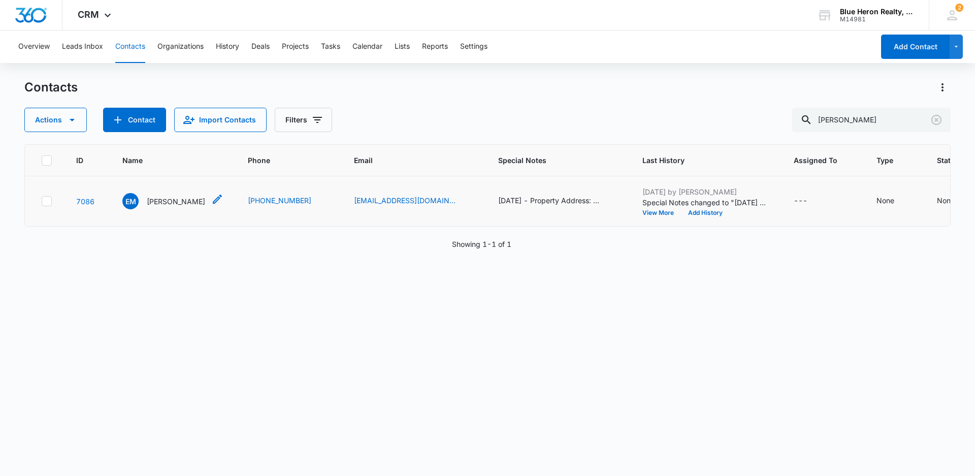
click at [184, 207] on p "[PERSON_NAME]" at bounding box center [176, 201] width 58 height 11
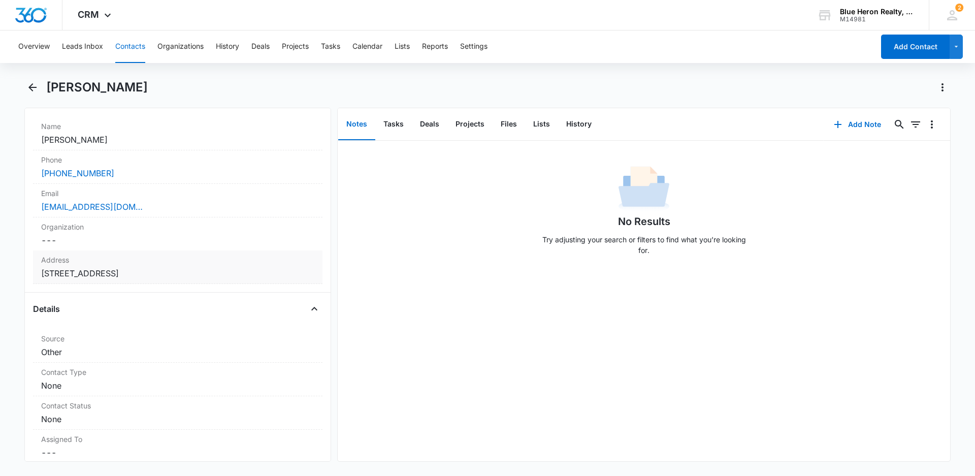
scroll to position [242, 0]
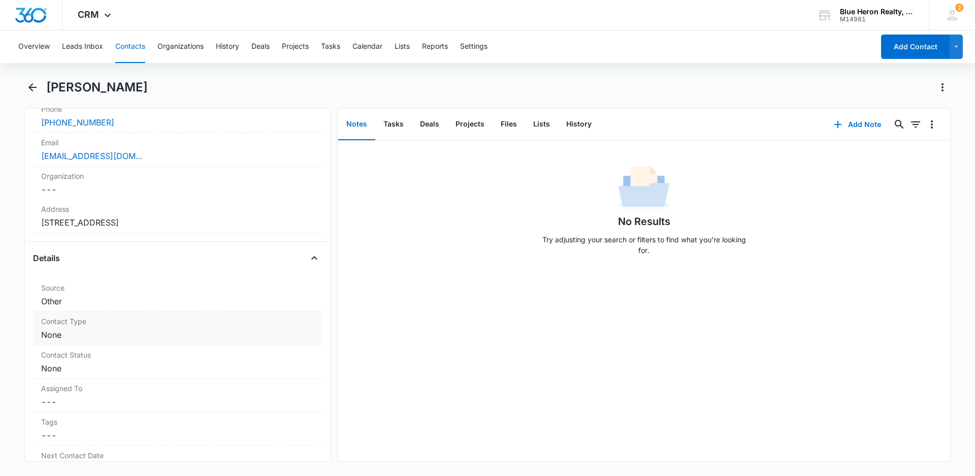
click at [180, 334] on dd "Cancel Save Changes None" at bounding box center [177, 334] width 273 height 12
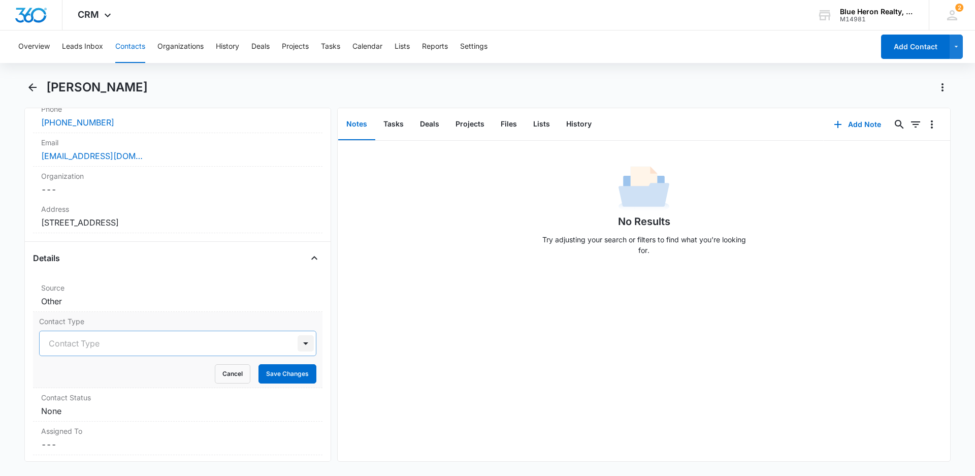
click at [297, 342] on div at bounding box center [305, 343] width 16 height 16
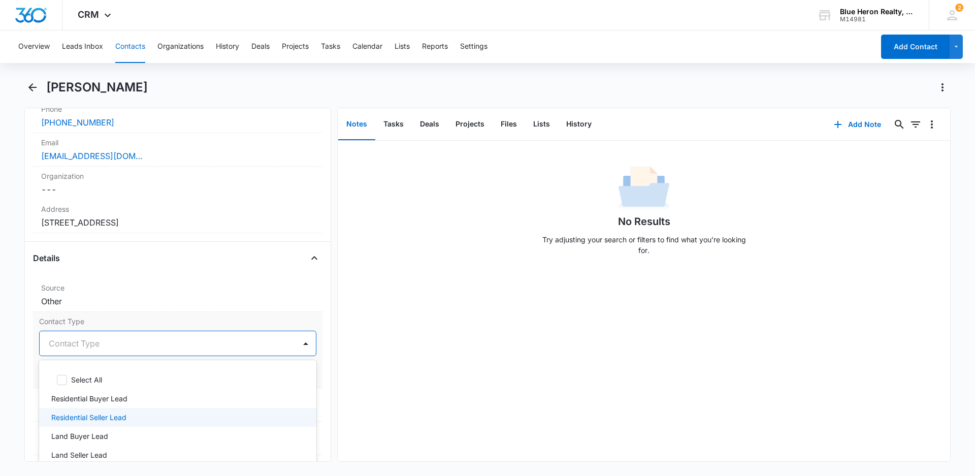
click at [113, 419] on p "Residential Seller Lead" at bounding box center [88, 417] width 75 height 11
click at [362, 387] on div "No Results Try adjusting your search or filters to find what you’re looking for." at bounding box center [644, 301] width 612 height 320
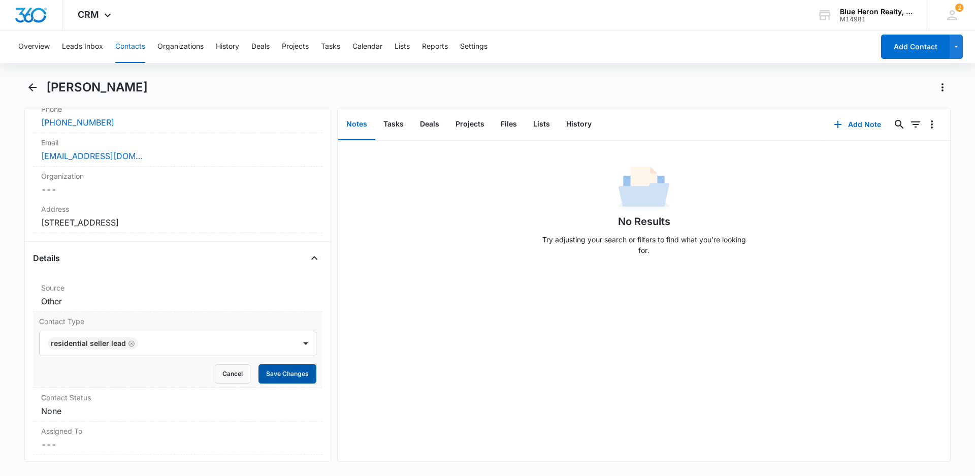
click at [265, 373] on button "Save Changes" at bounding box center [287, 373] width 58 height 19
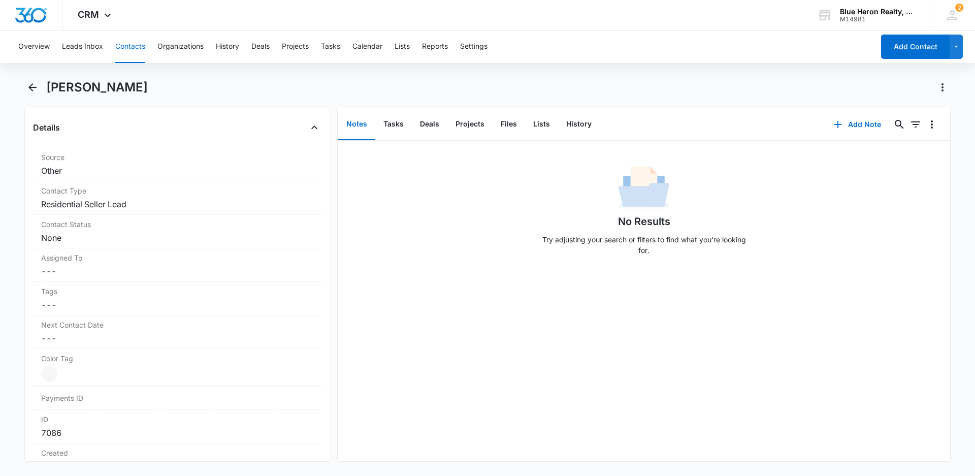
scroll to position [403, 0]
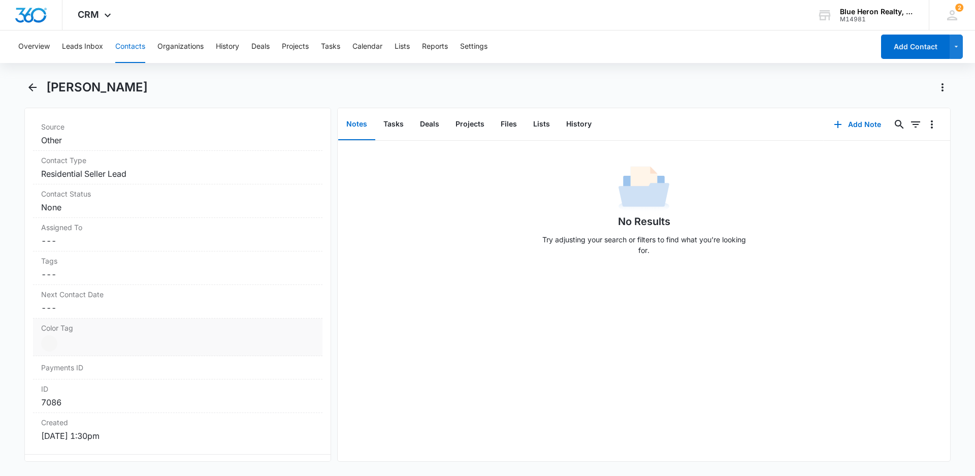
click at [56, 340] on div at bounding box center [49, 343] width 16 height 16
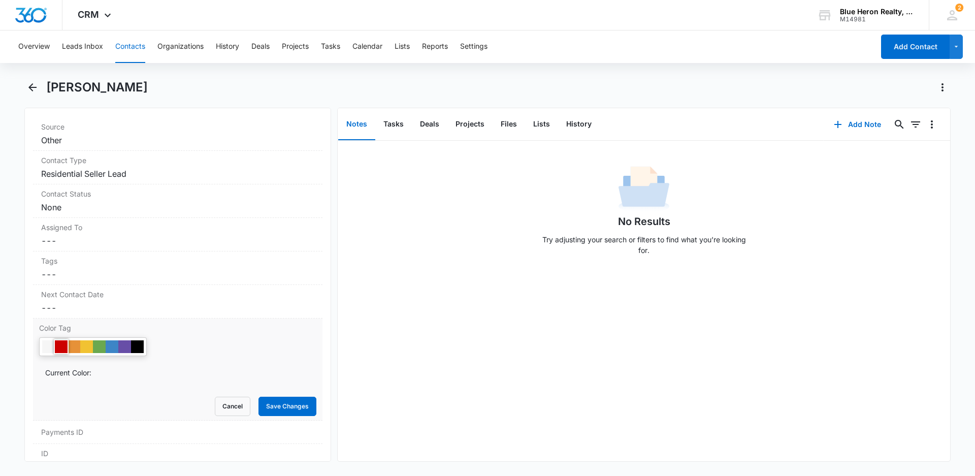
click at [62, 346] on div at bounding box center [61, 346] width 13 height 13
click at [279, 411] on button "Save Changes" at bounding box center [287, 405] width 58 height 19
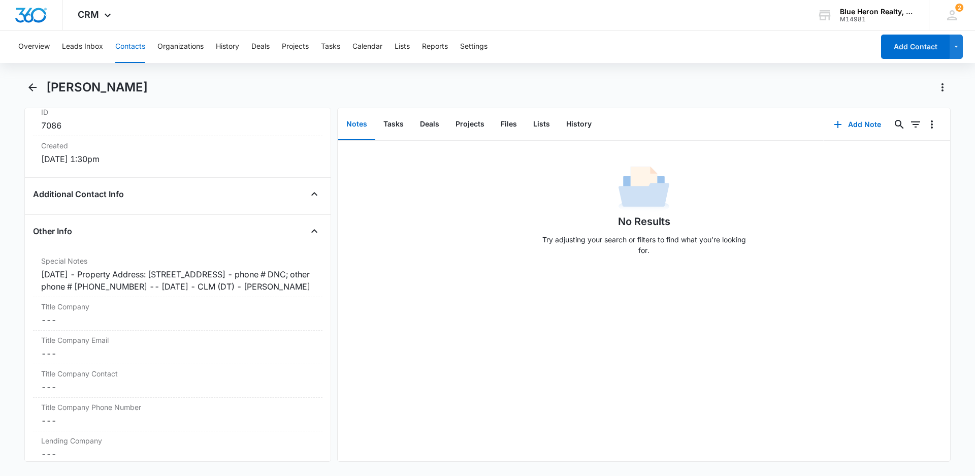
scroll to position [692, 0]
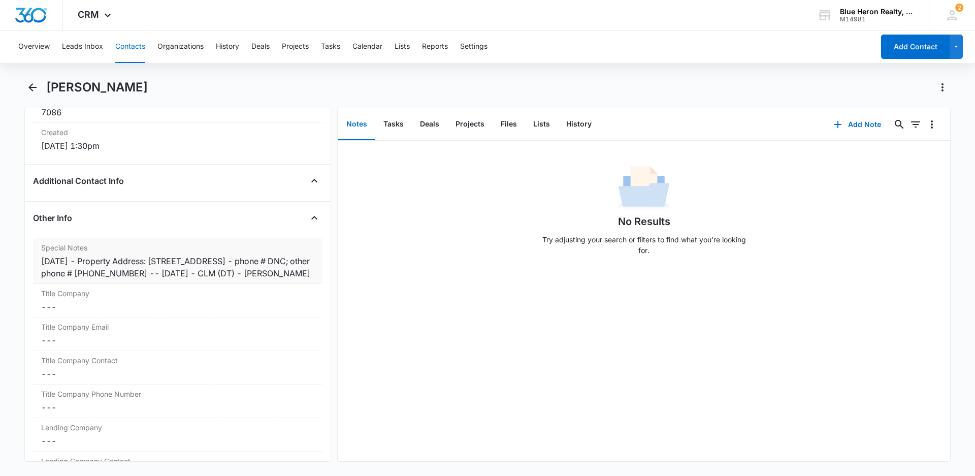
click at [89, 260] on div "[DATE] - Property Address: [STREET_ADDRESS] - phone # DNC; other phone # [PHONE…" at bounding box center [177, 267] width 273 height 24
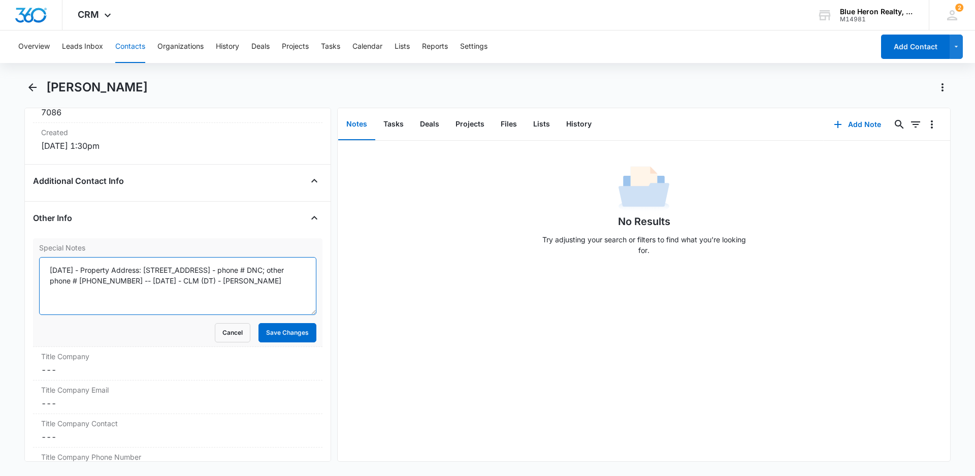
click at [112, 294] on textarea "[DATE] - Property Address: [STREET_ADDRESS] - phone # DNC; other phone # [PHONE…" at bounding box center [177, 286] width 277 height 58
click at [91, 270] on textarea "[DATE] - Property Address: [STREET_ADDRESS] - phone # DNC; other phone # [PHONE…" at bounding box center [177, 286] width 277 height 58
type textarea "[DATE] - expired listing - [DATE] - Property Address: [STREET_ADDRESS] - phone …"
click at [279, 332] on button "Save Changes" at bounding box center [287, 332] width 58 height 19
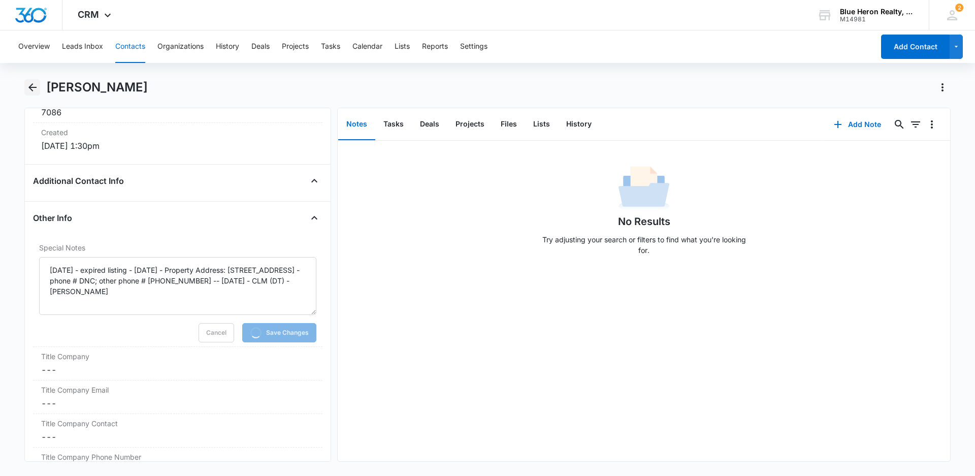
click at [31, 86] on icon "Back" at bounding box center [32, 87] width 8 height 8
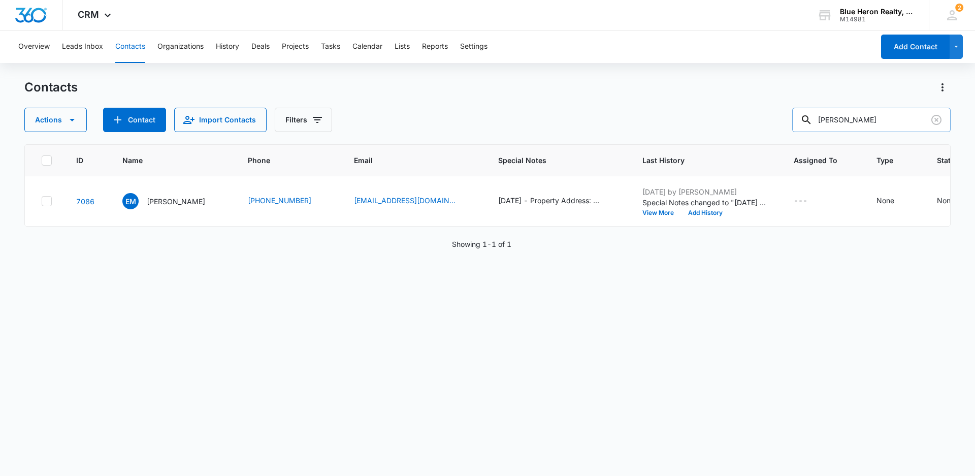
drag, startPoint x: 892, startPoint y: 118, endPoint x: 815, endPoint y: 118, distance: 76.7
click at [816, 118] on div "[PERSON_NAME]" at bounding box center [871, 120] width 158 height 24
type input "[PERSON_NAME]"
click at [155, 207] on p "[PERSON_NAME]" at bounding box center [176, 201] width 58 height 11
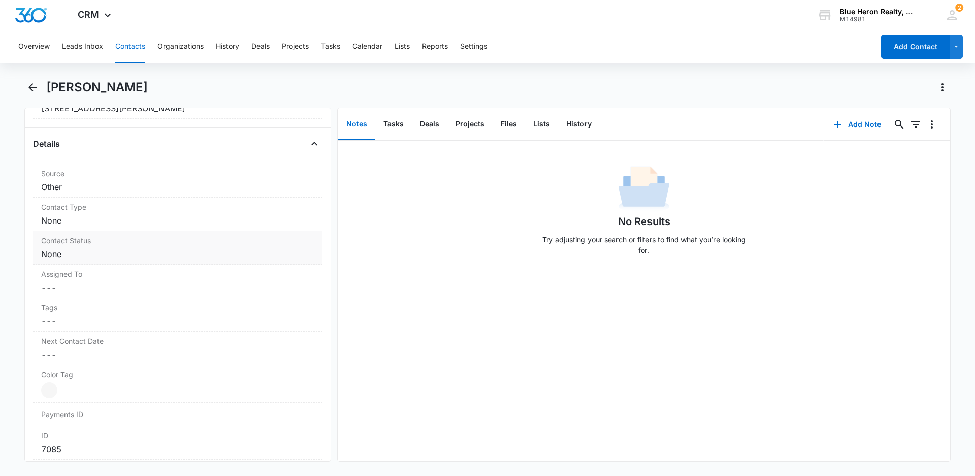
scroll to position [360, 0]
click at [123, 217] on dd "Cancel Save Changes None" at bounding box center [177, 216] width 273 height 12
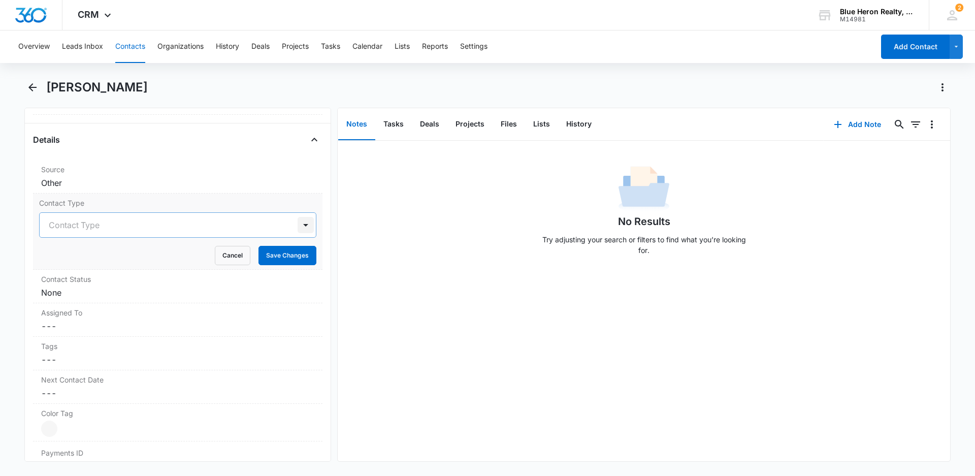
click at [297, 225] on div at bounding box center [305, 225] width 16 height 16
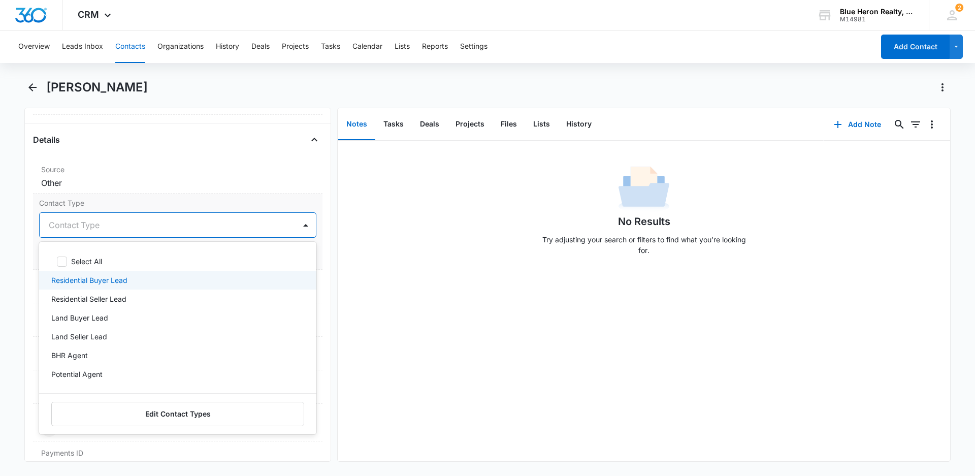
click at [96, 280] on p "Residential Buyer Lead" at bounding box center [89, 280] width 76 height 11
click at [394, 371] on div "No Results Try adjusting your search or filters to find what you’re looking for." at bounding box center [644, 301] width 612 height 320
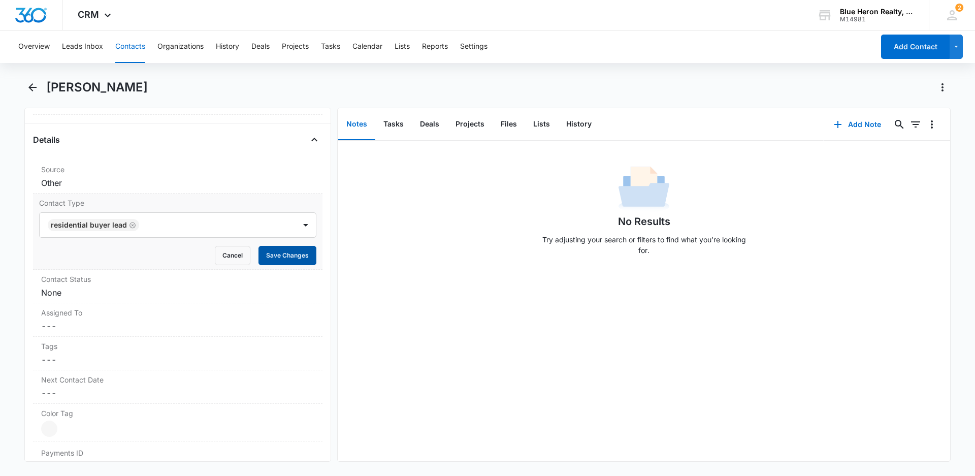
click at [278, 256] on button "Save Changes" at bounding box center [287, 255] width 58 height 19
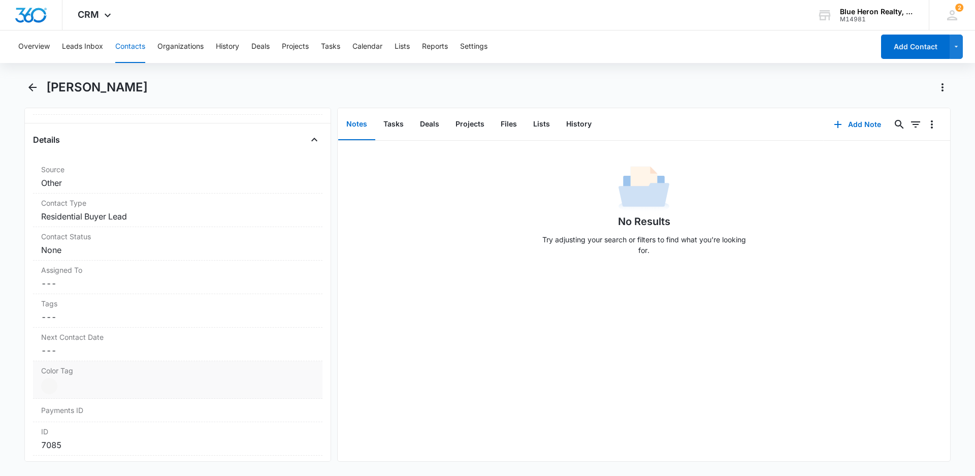
click at [49, 388] on div at bounding box center [49, 386] width 16 height 16
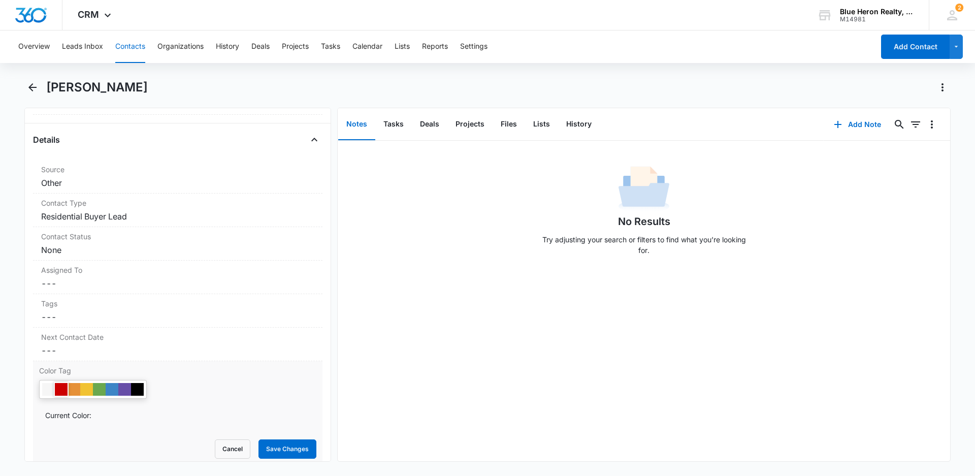
click at [60, 389] on div at bounding box center [61, 389] width 13 height 13
click at [268, 443] on button "Save Changes" at bounding box center [287, 448] width 58 height 19
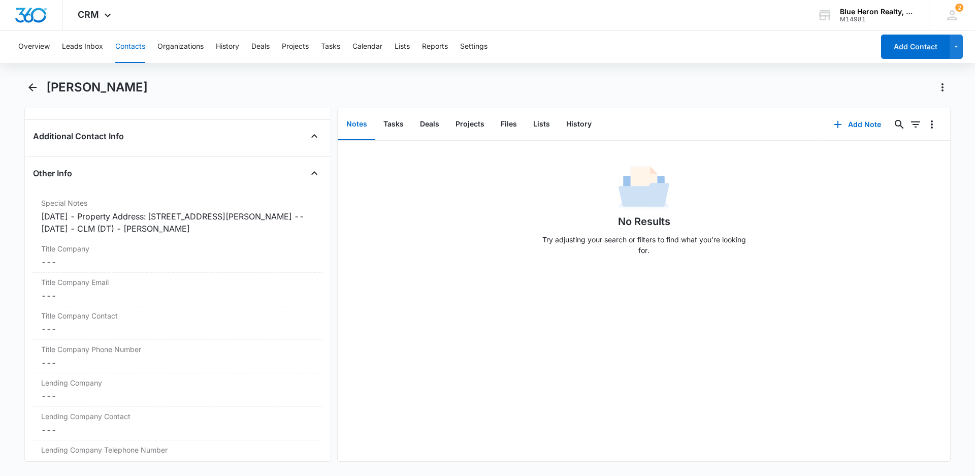
scroll to position [744, 0]
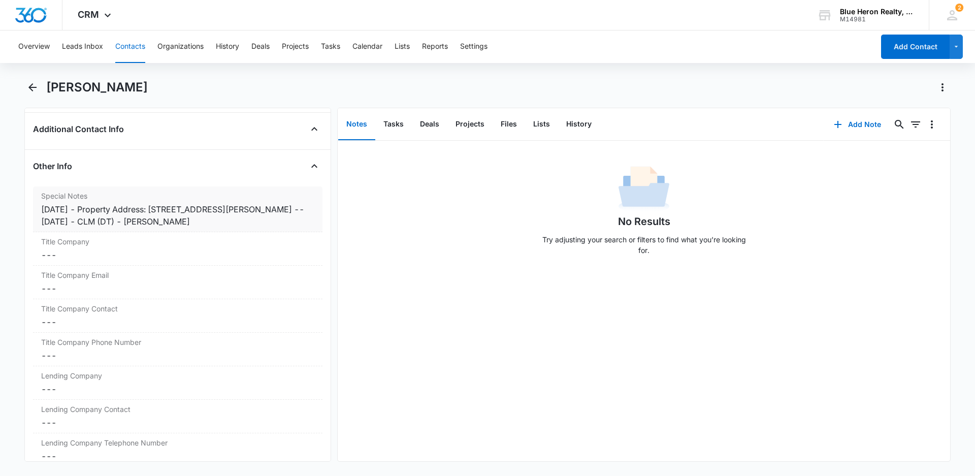
click at [89, 209] on div "[DATE] - Property Address: [STREET_ADDRESS][PERSON_NAME] -- [DATE] - CLM (DT) -…" at bounding box center [177, 215] width 273 height 24
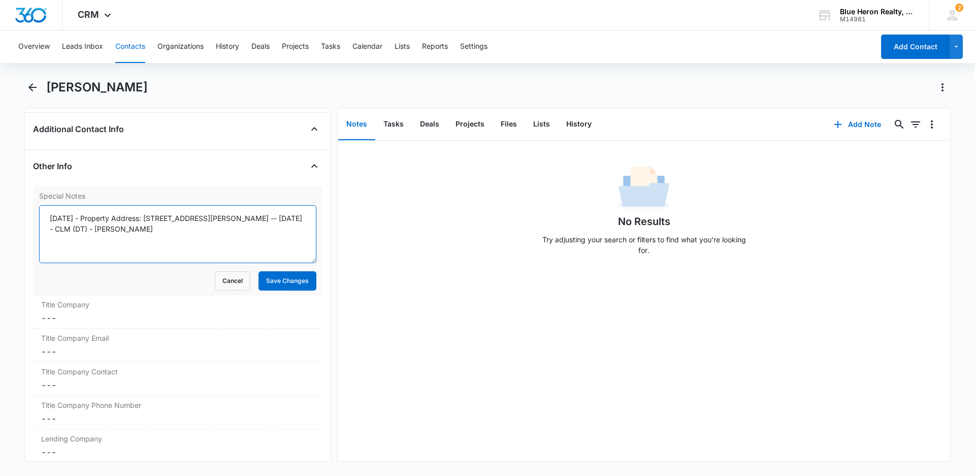
click at [91, 216] on textarea "[DATE] - Property Address: [STREET_ADDRESS][PERSON_NAME] -- [DATE] - CLM (DT) -…" at bounding box center [177, 234] width 277 height 58
type textarea "[DATE] - expired listing - [DATE] - Property Address: [STREET_ADDRESS][PERSON_N…"
click at [282, 285] on button "Save Changes" at bounding box center [287, 280] width 58 height 19
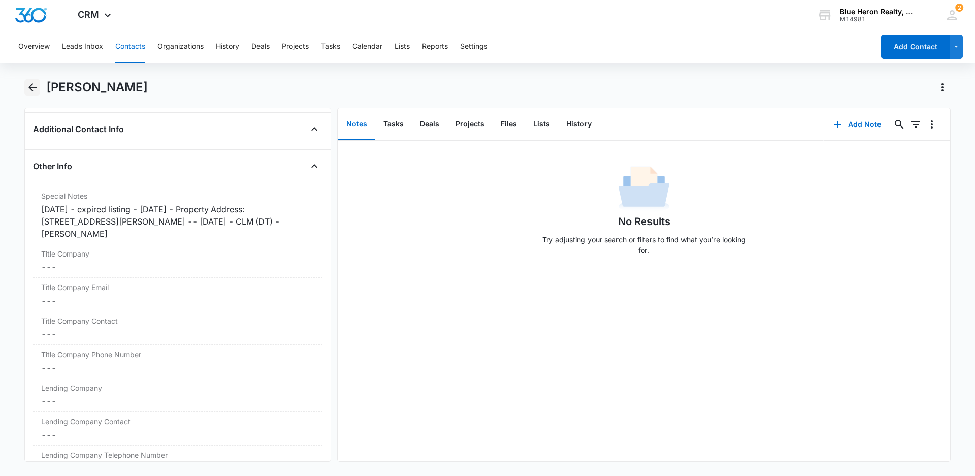
click at [34, 85] on icon "Back" at bounding box center [32, 87] width 12 height 12
